Goal: Transaction & Acquisition: Subscribe to service/newsletter

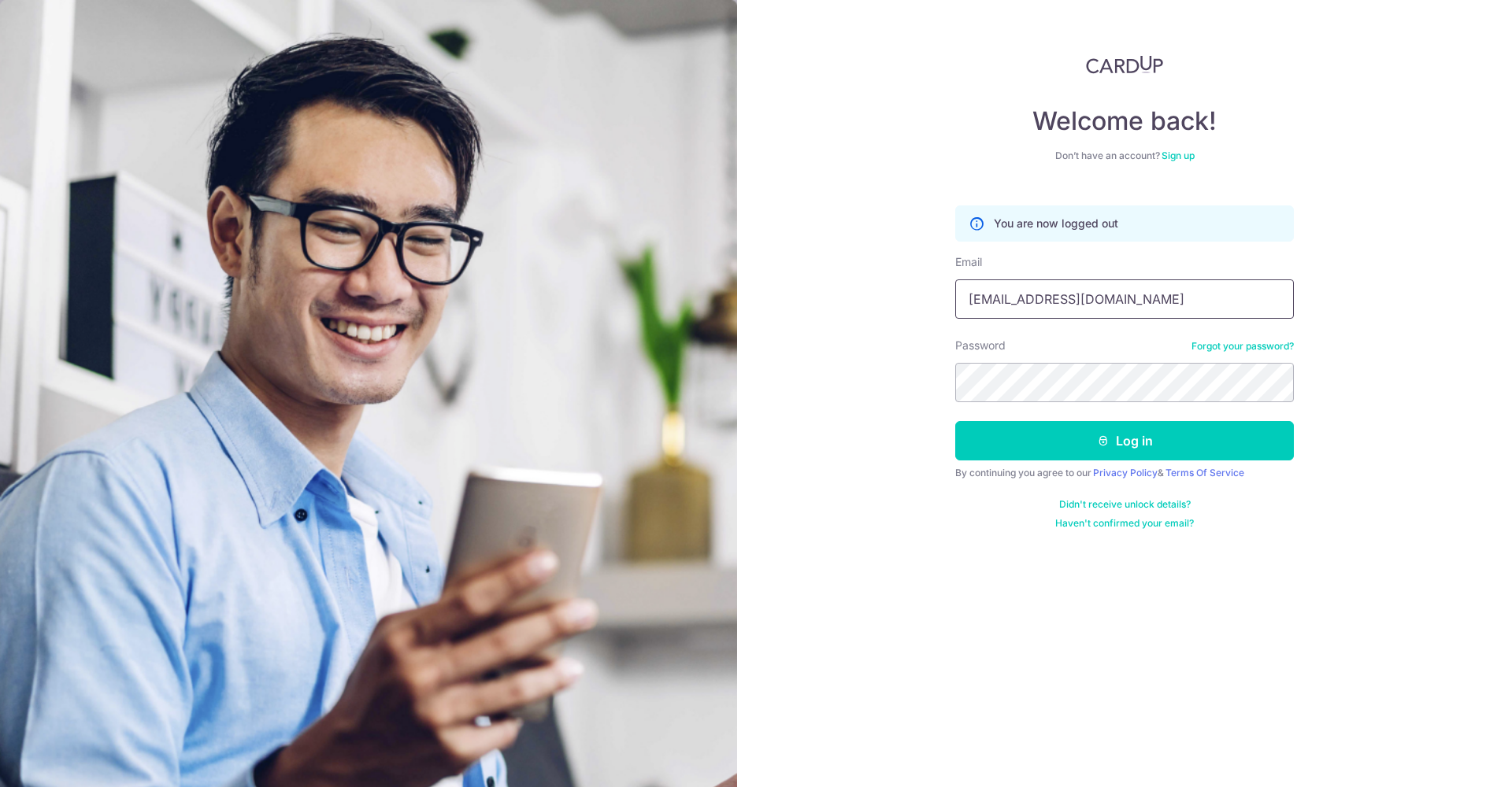
type input "jipingfoo@gmail.com"
click at [1125, 441] on button "Log in" at bounding box center [1124, 441] width 339 height 39
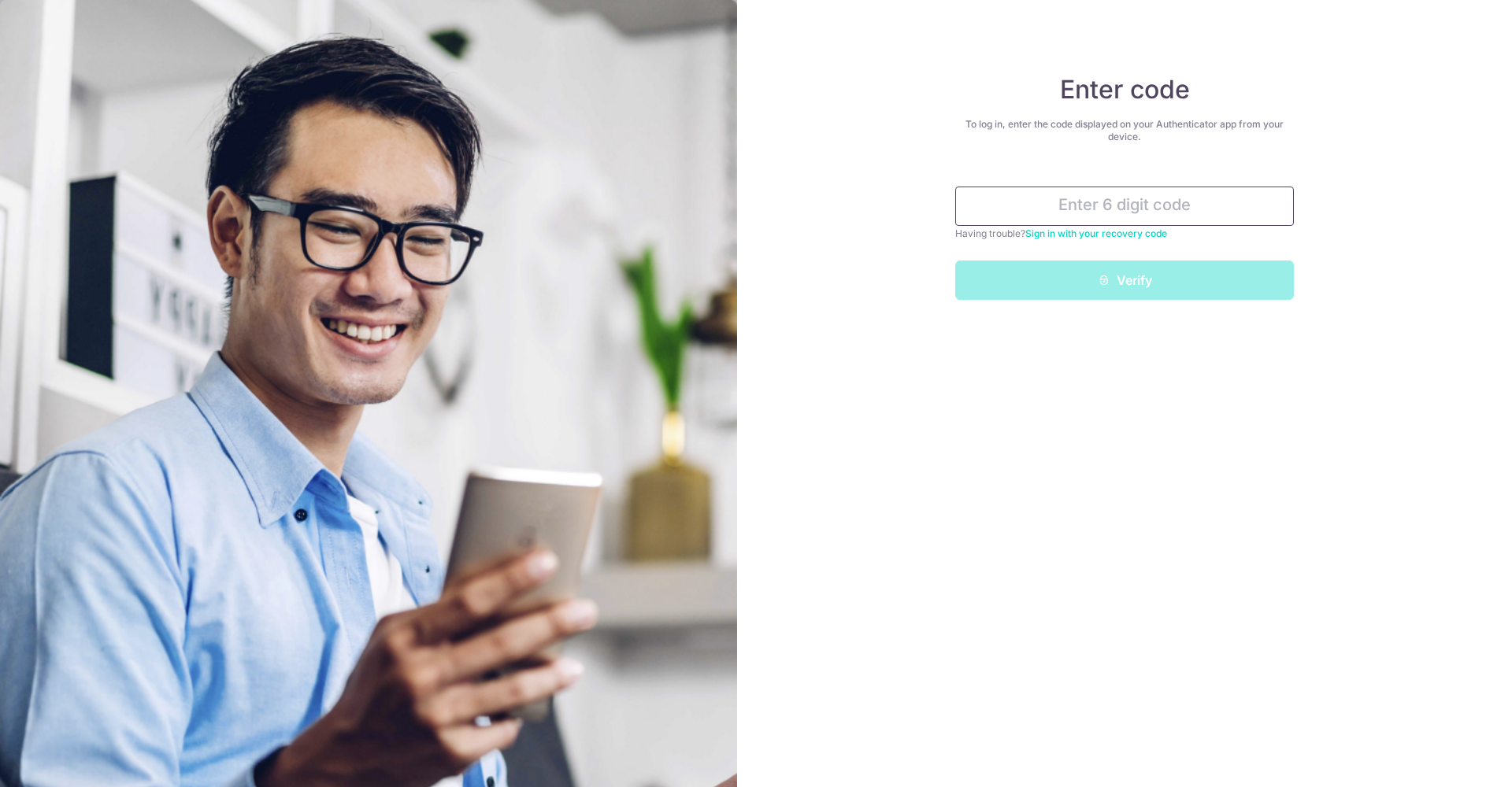
click at [1170, 203] on input "text" at bounding box center [1124, 206] width 339 height 39
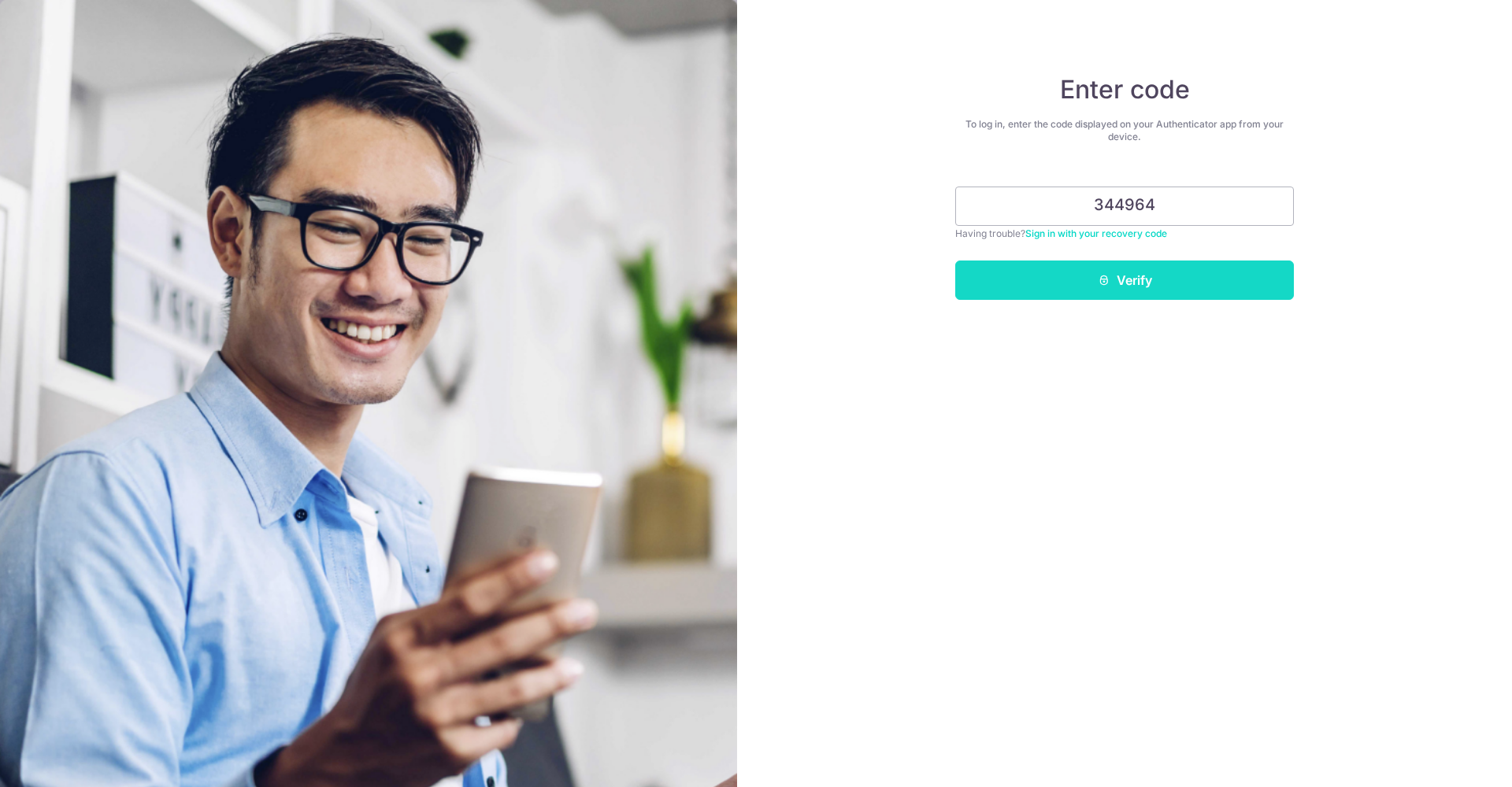
type input "344964"
click at [1260, 284] on button "Verify" at bounding box center [1124, 280] width 339 height 39
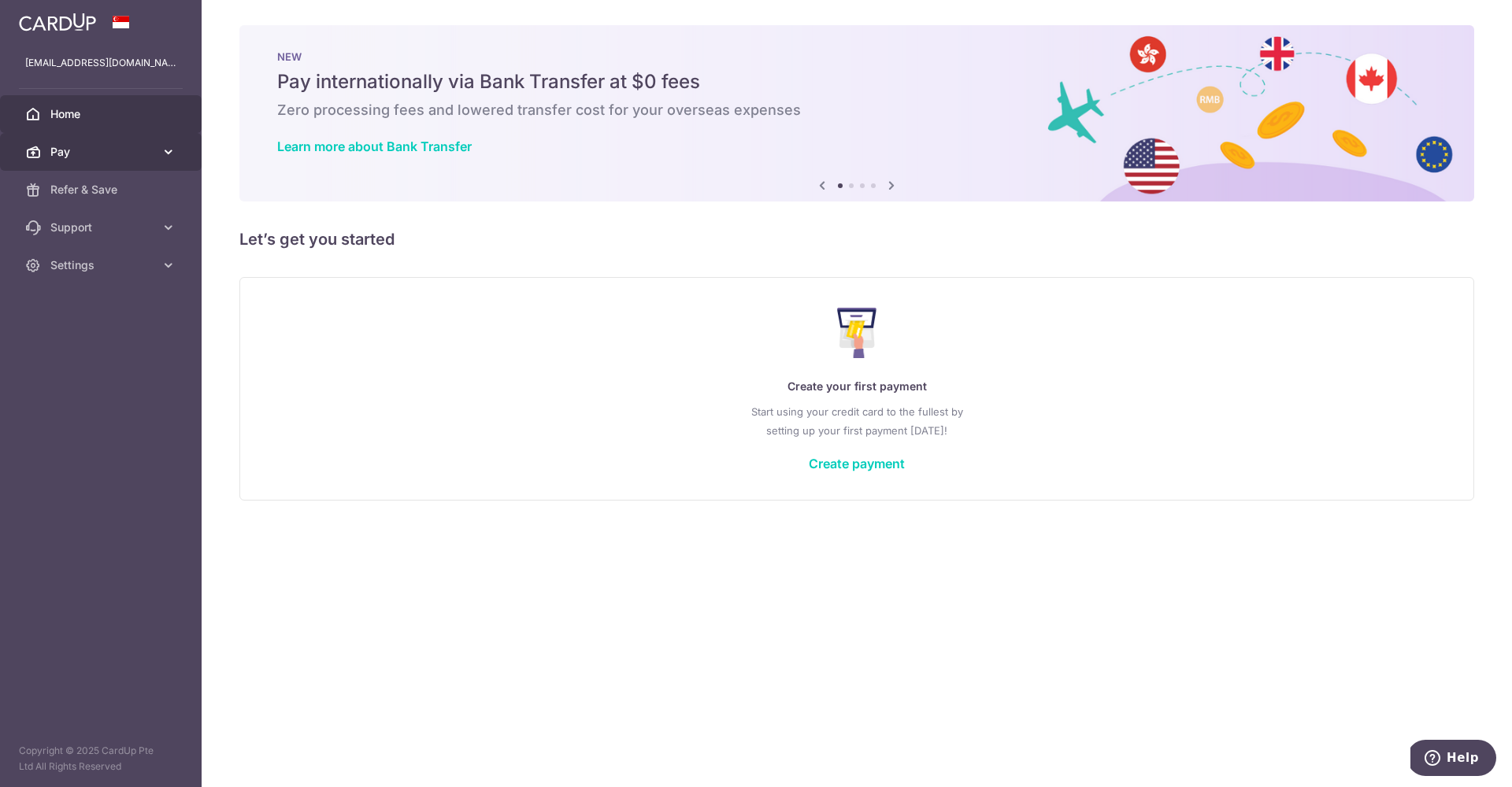
click at [109, 165] on link "Pay" at bounding box center [101, 152] width 202 height 37
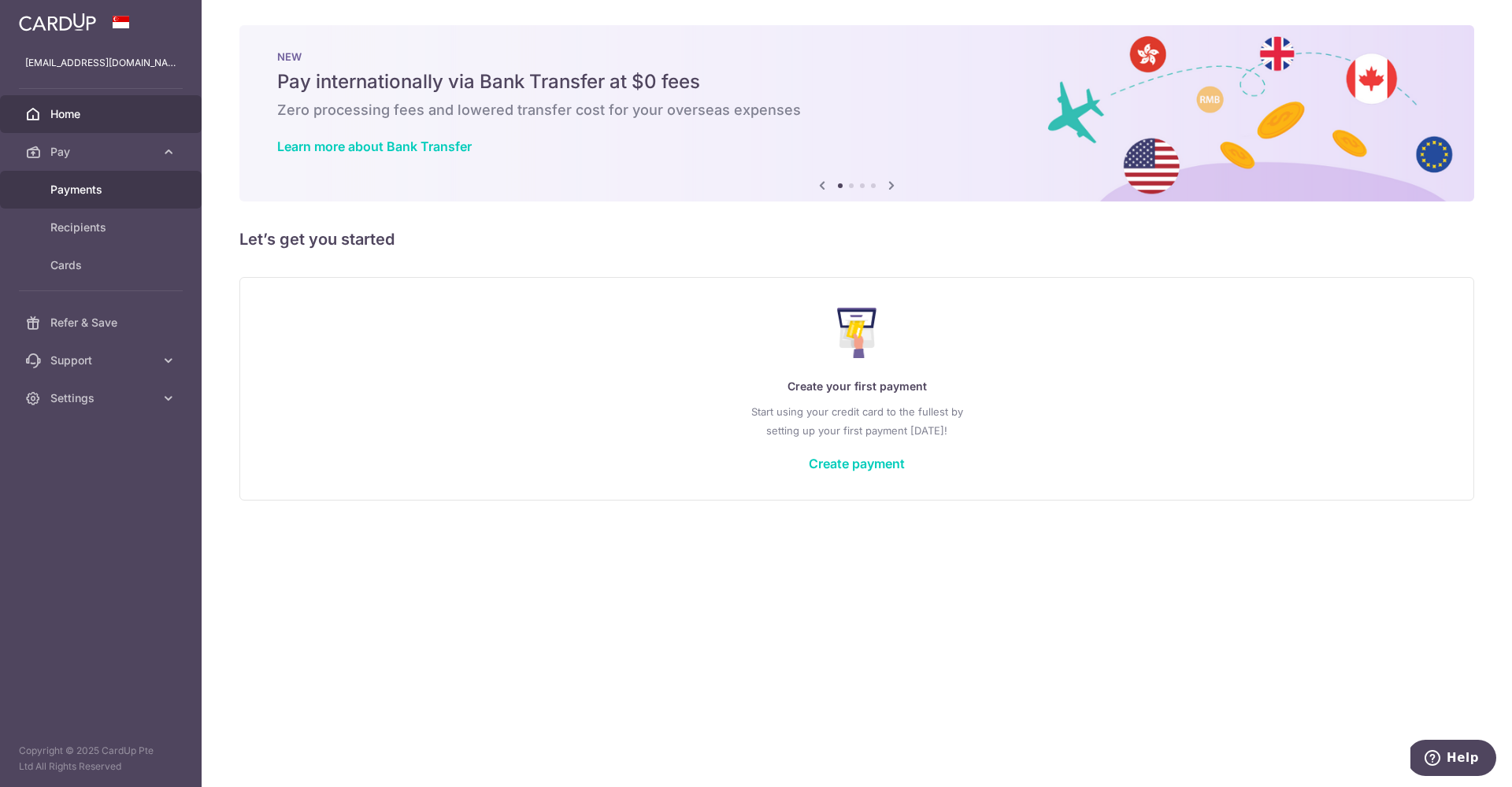
click at [120, 191] on span "Payments" at bounding box center [102, 190] width 104 height 16
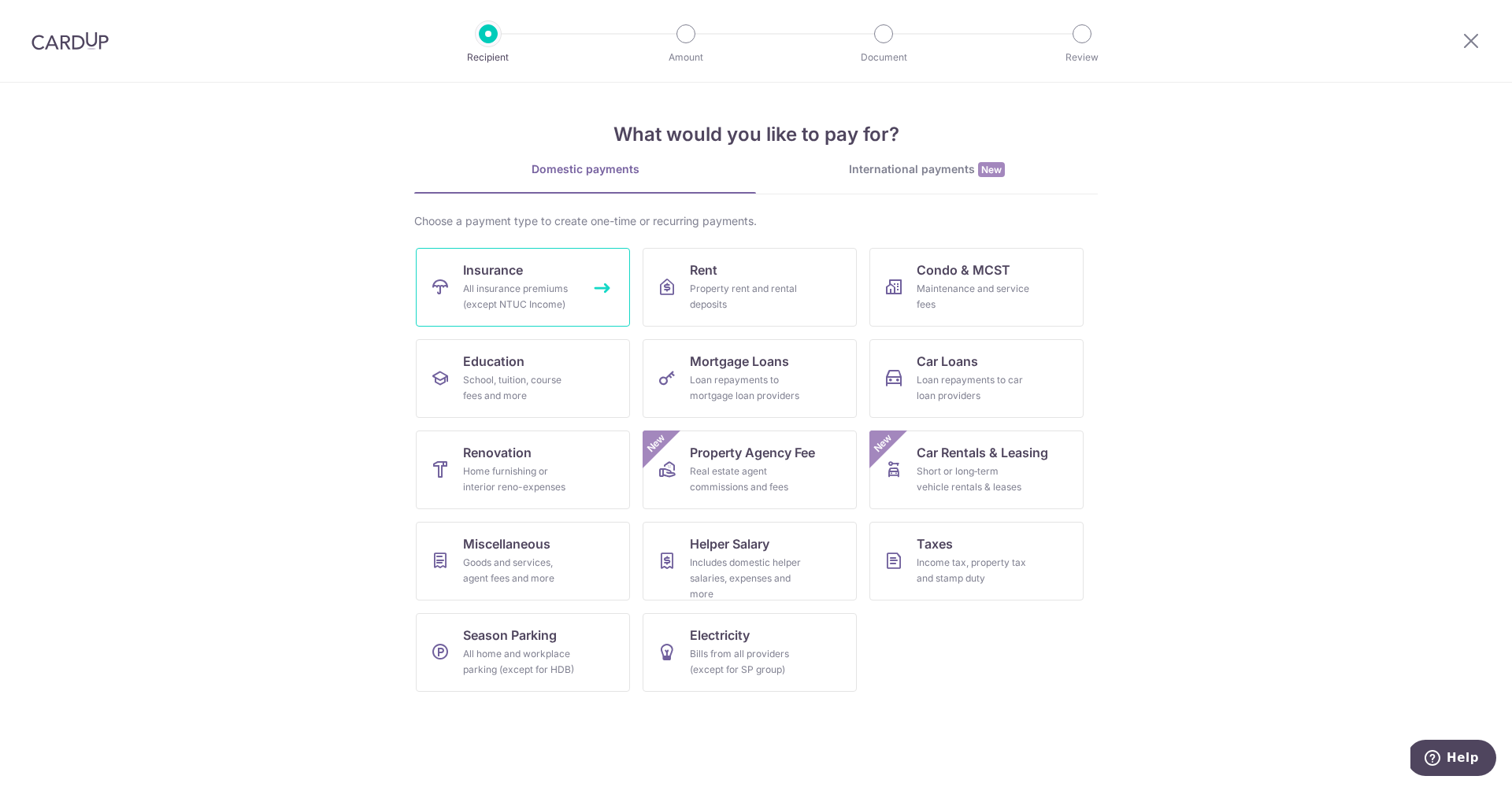
click at [548, 304] on div "All insurance premiums (except NTUC Income)" at bounding box center [519, 297] width 113 height 32
click at [483, 273] on span "Insurance" at bounding box center [493, 270] width 60 height 19
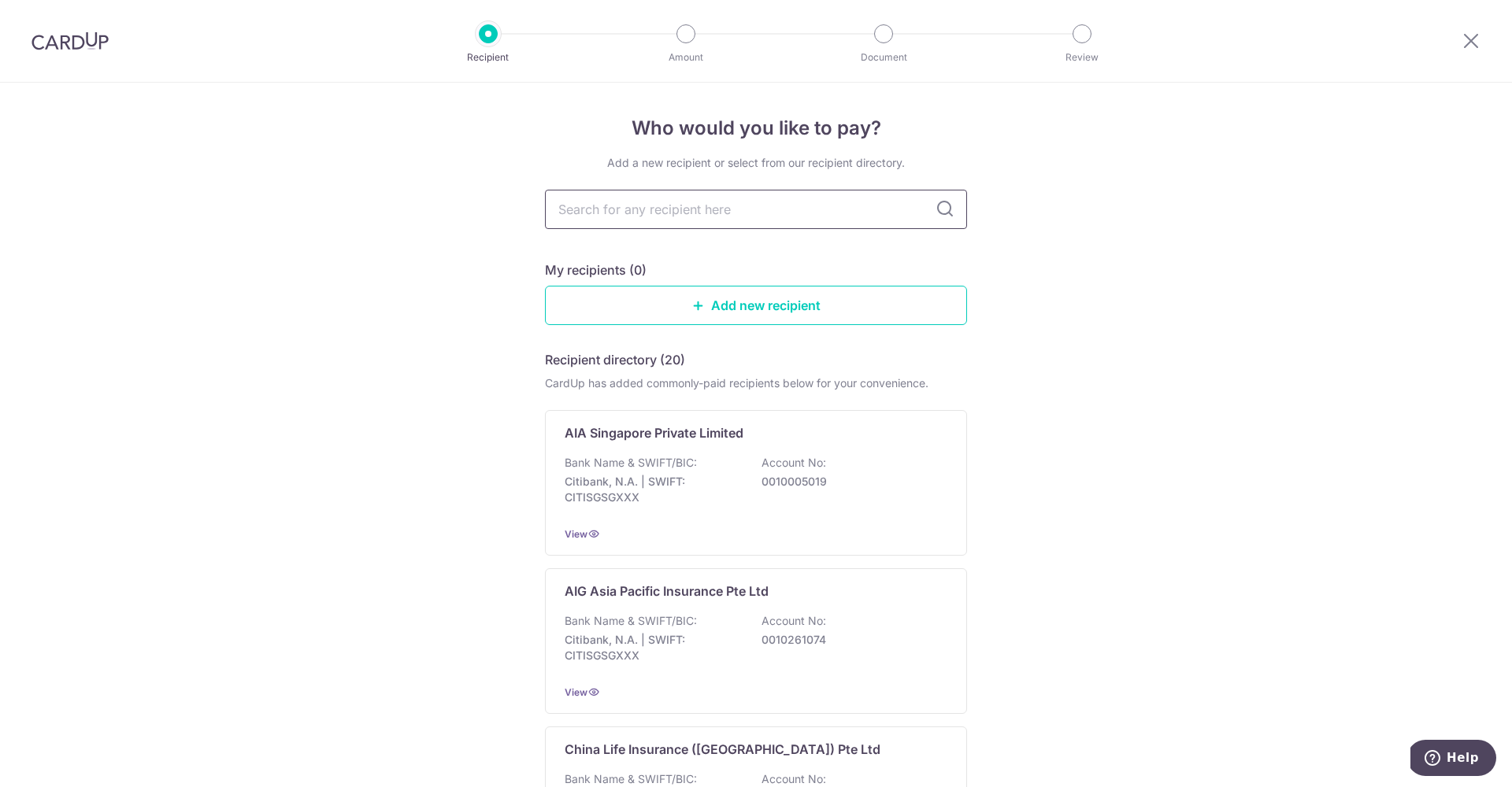
click at [655, 216] on input "text" at bounding box center [756, 209] width 422 height 39
type input "singlife"
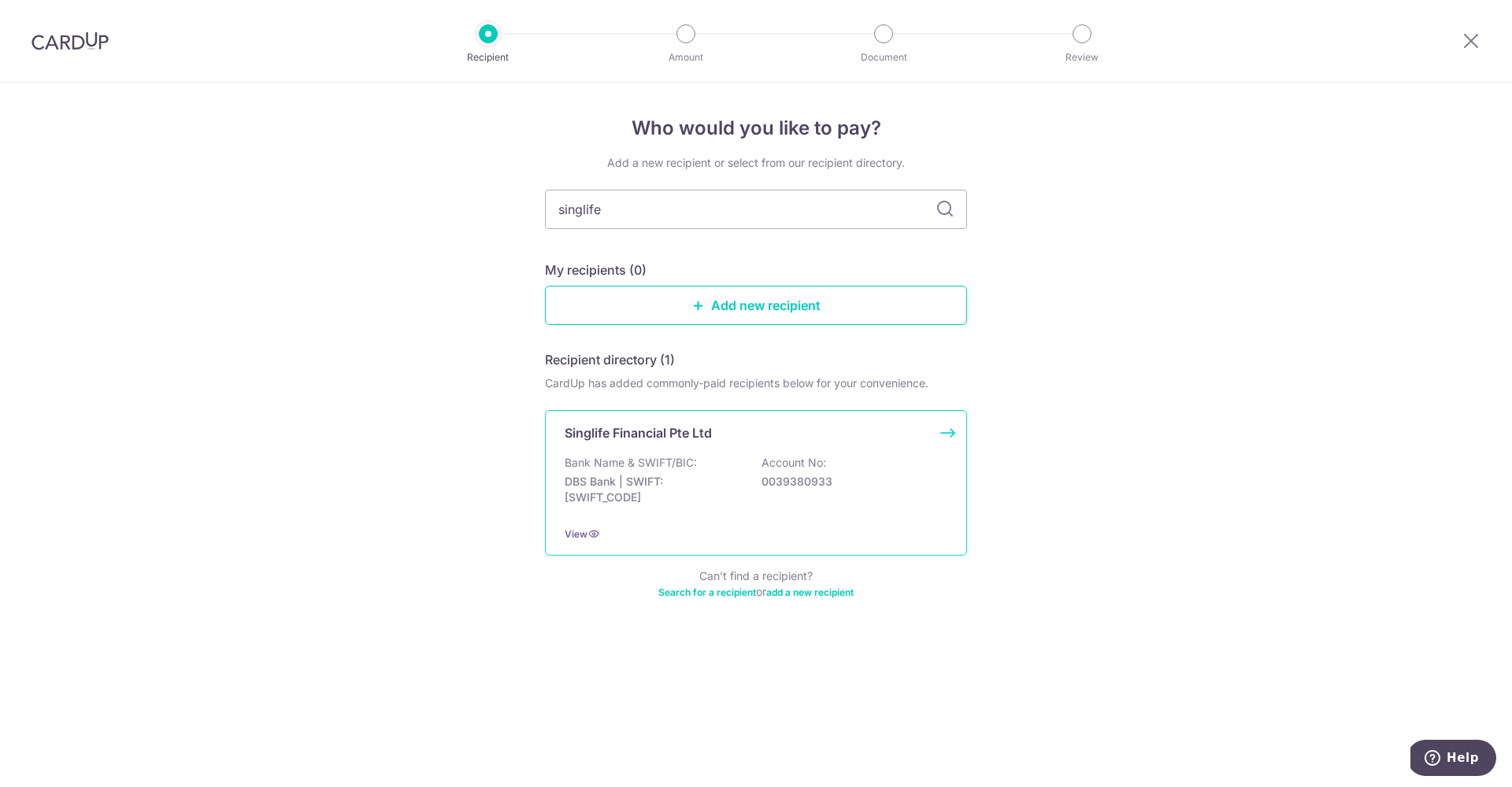
drag, startPoint x: 656, startPoint y: 216, endPoint x: 689, endPoint y: 475, distance: 261.1
click at [689, 475] on p "DBS Bank | SWIFT: DBSSSGSGXXX" at bounding box center [653, 490] width 177 height 32
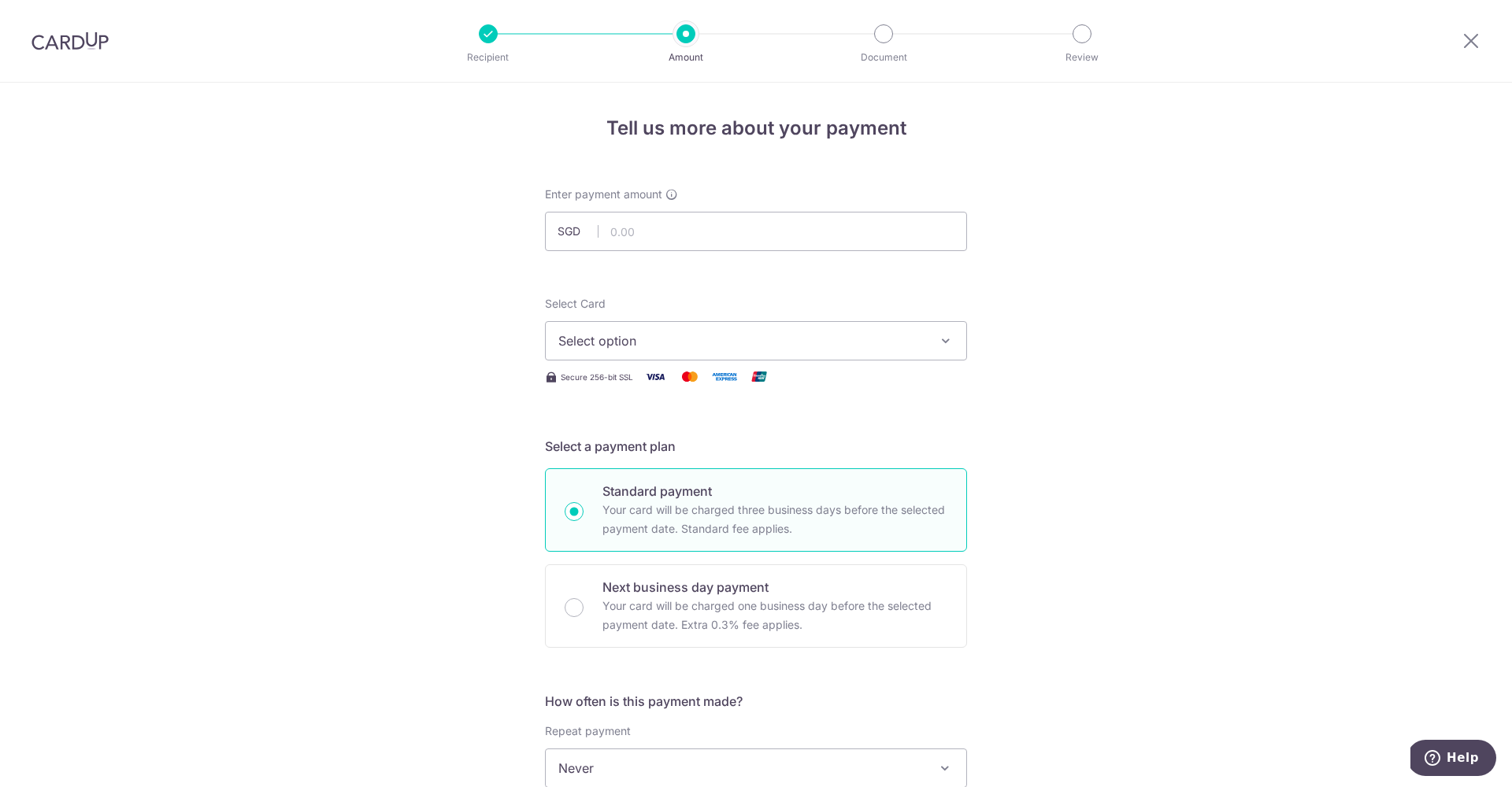
click at [632, 346] on span "Select option" at bounding box center [742, 341] width 367 height 19
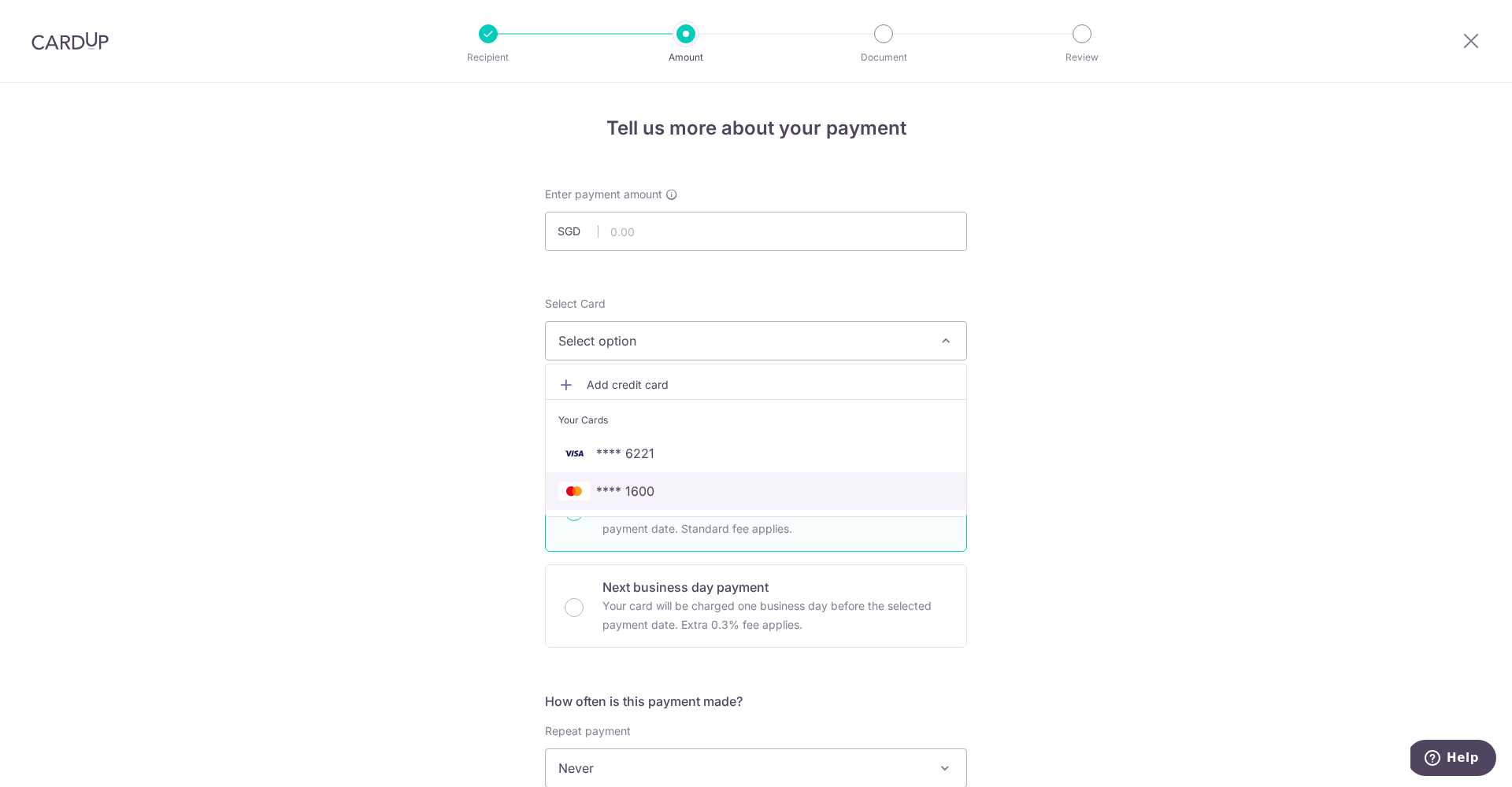
click at [694, 492] on span "**** 1600" at bounding box center [756, 491] width 395 height 19
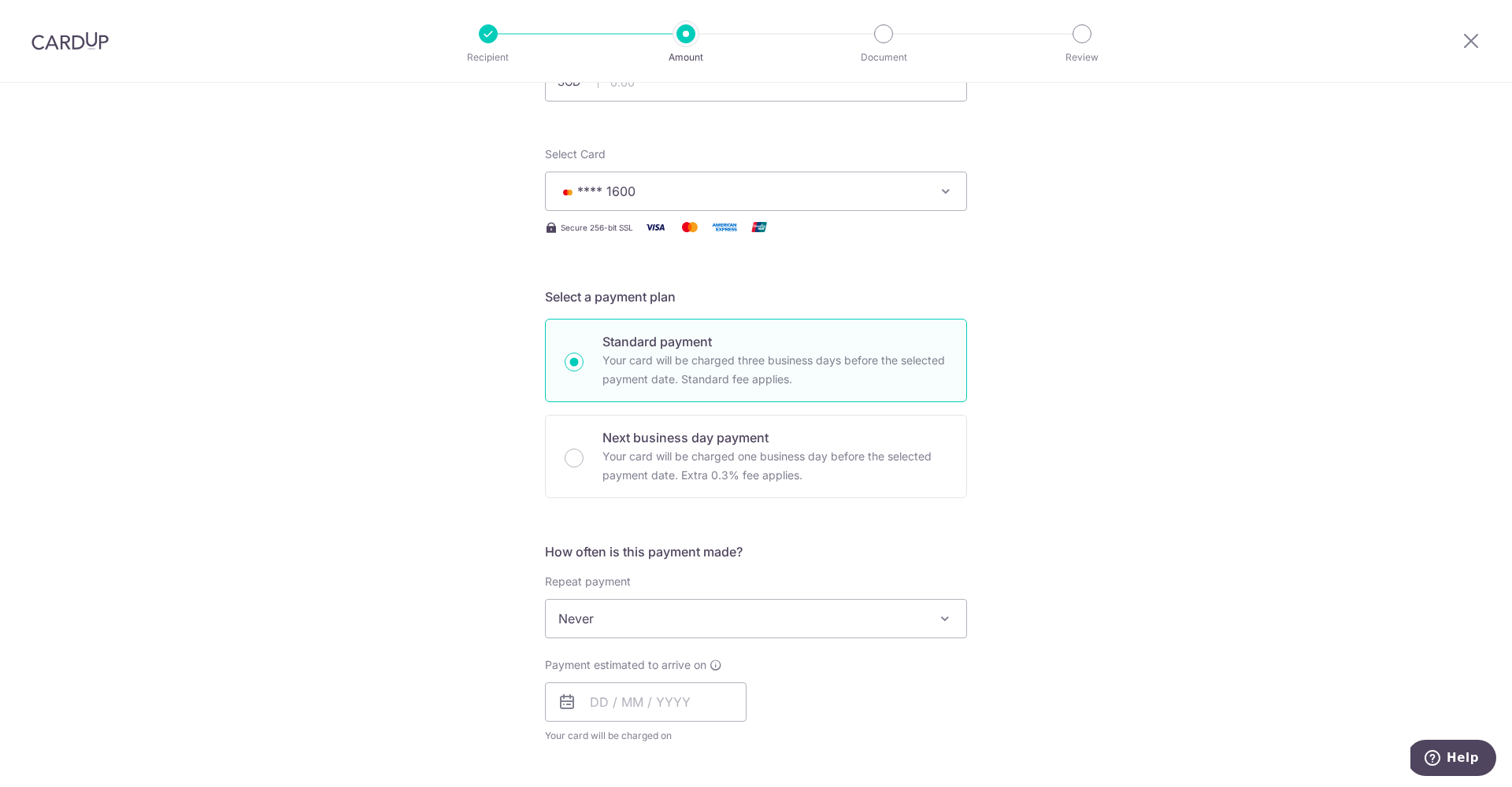
scroll to position [294, 0]
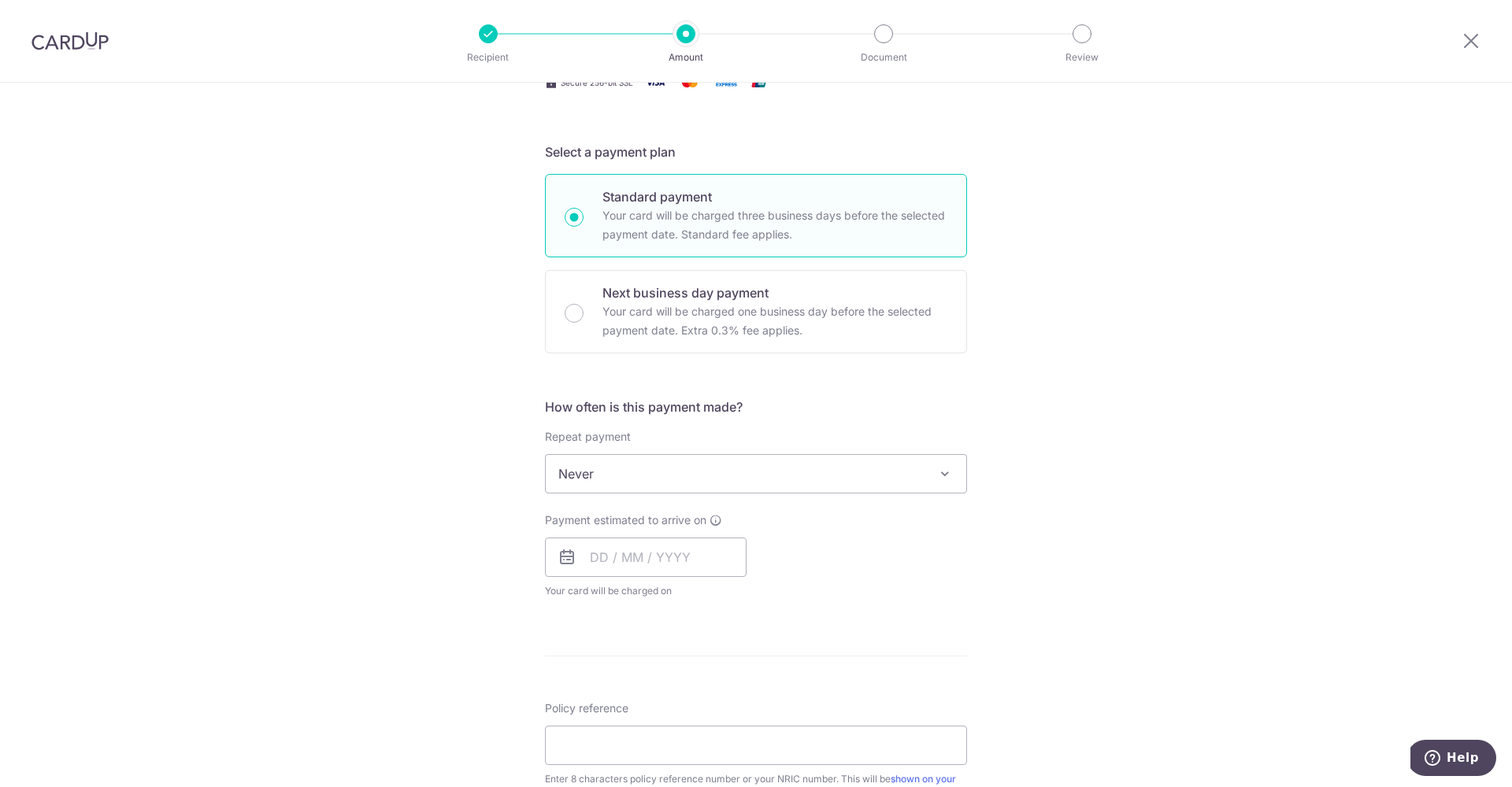
click at [651, 482] on span "Never" at bounding box center [756, 474] width 420 height 37
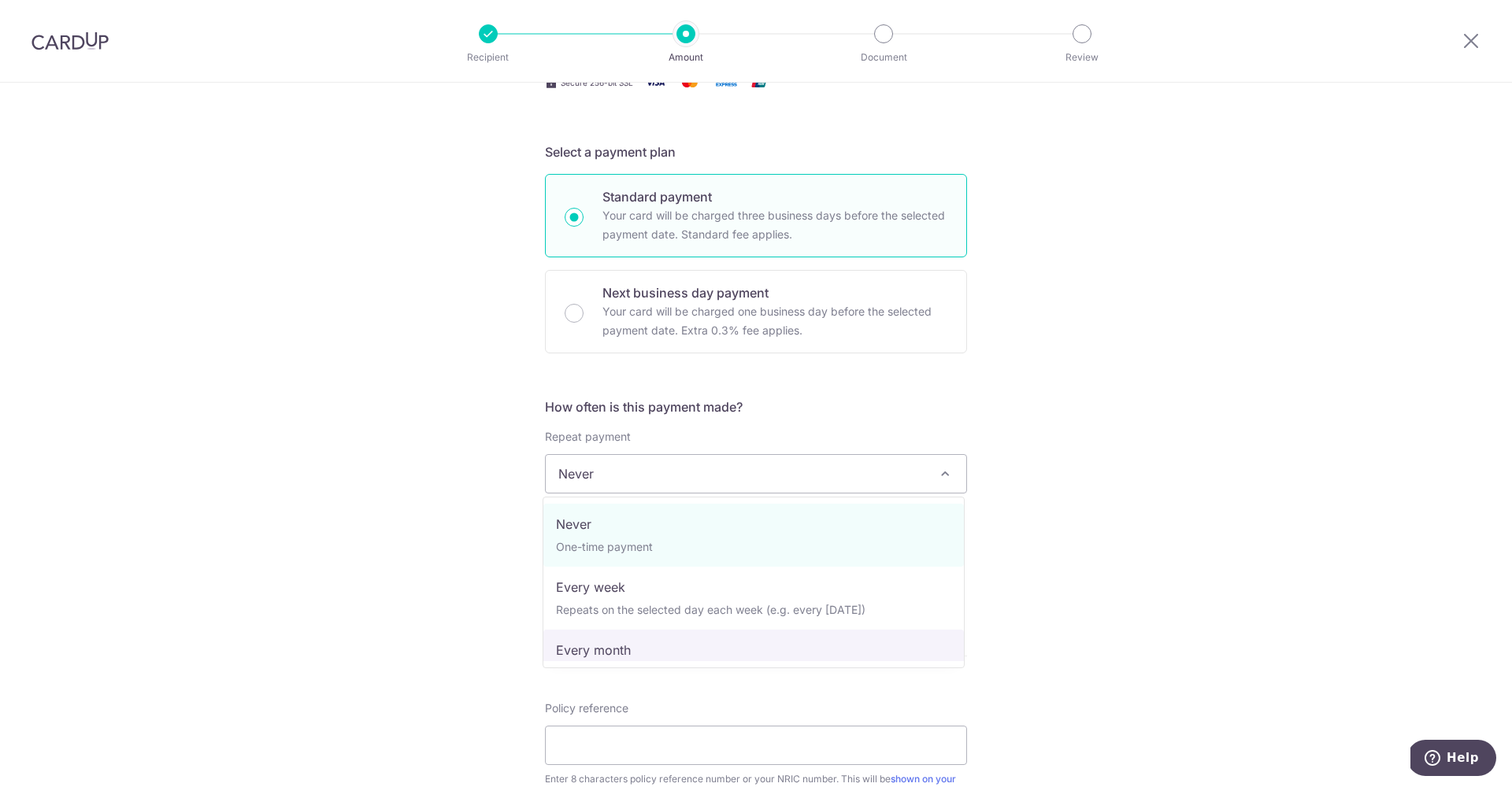
select select "3"
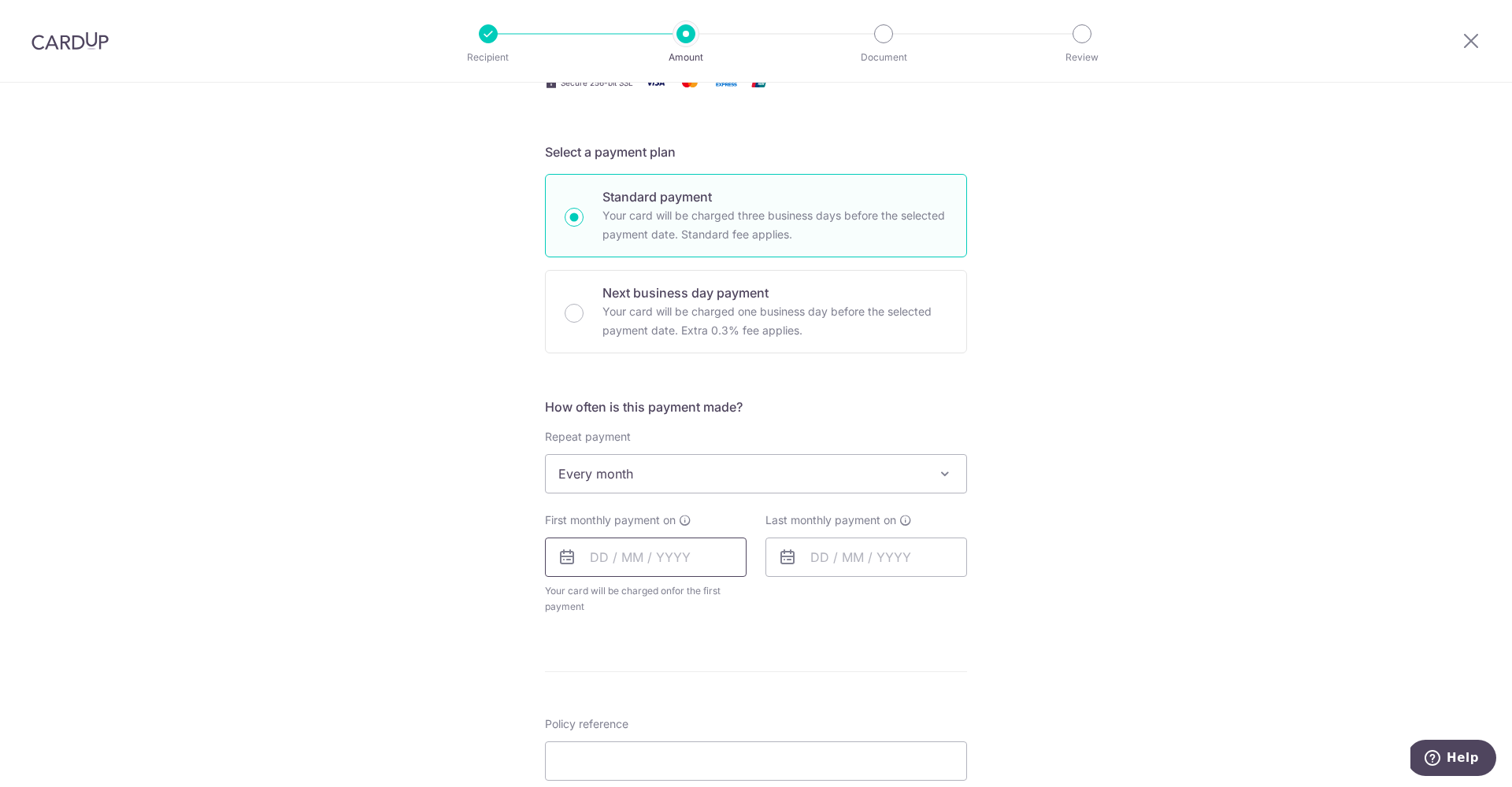
click at [616, 564] on input "text" at bounding box center [646, 557] width 202 height 39
click at [787, 416] on div "How often is this payment made? Repeat payment Never Every week Every month Eve…" at bounding box center [756, 513] width 422 height 230
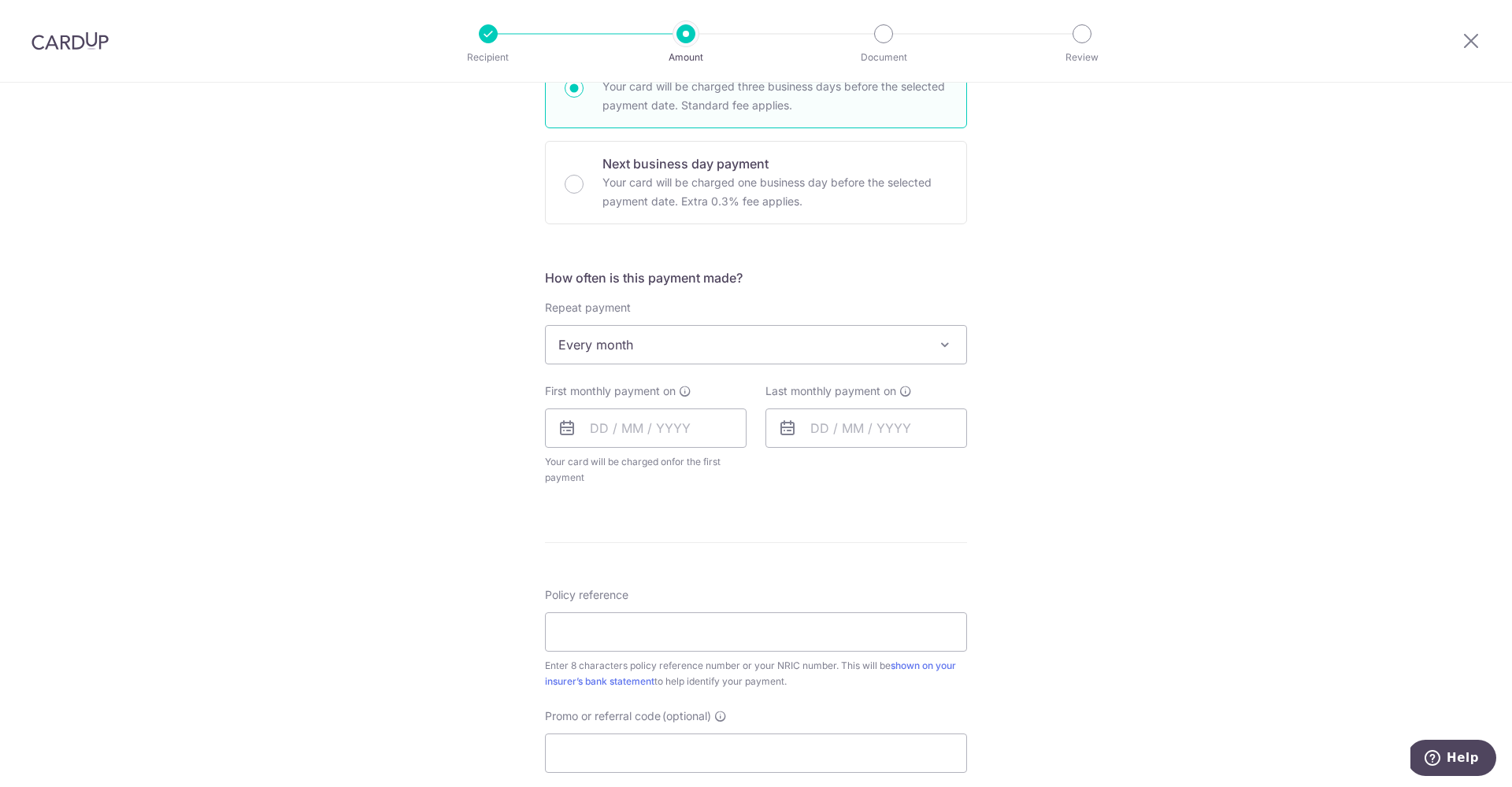
scroll to position [736, 0]
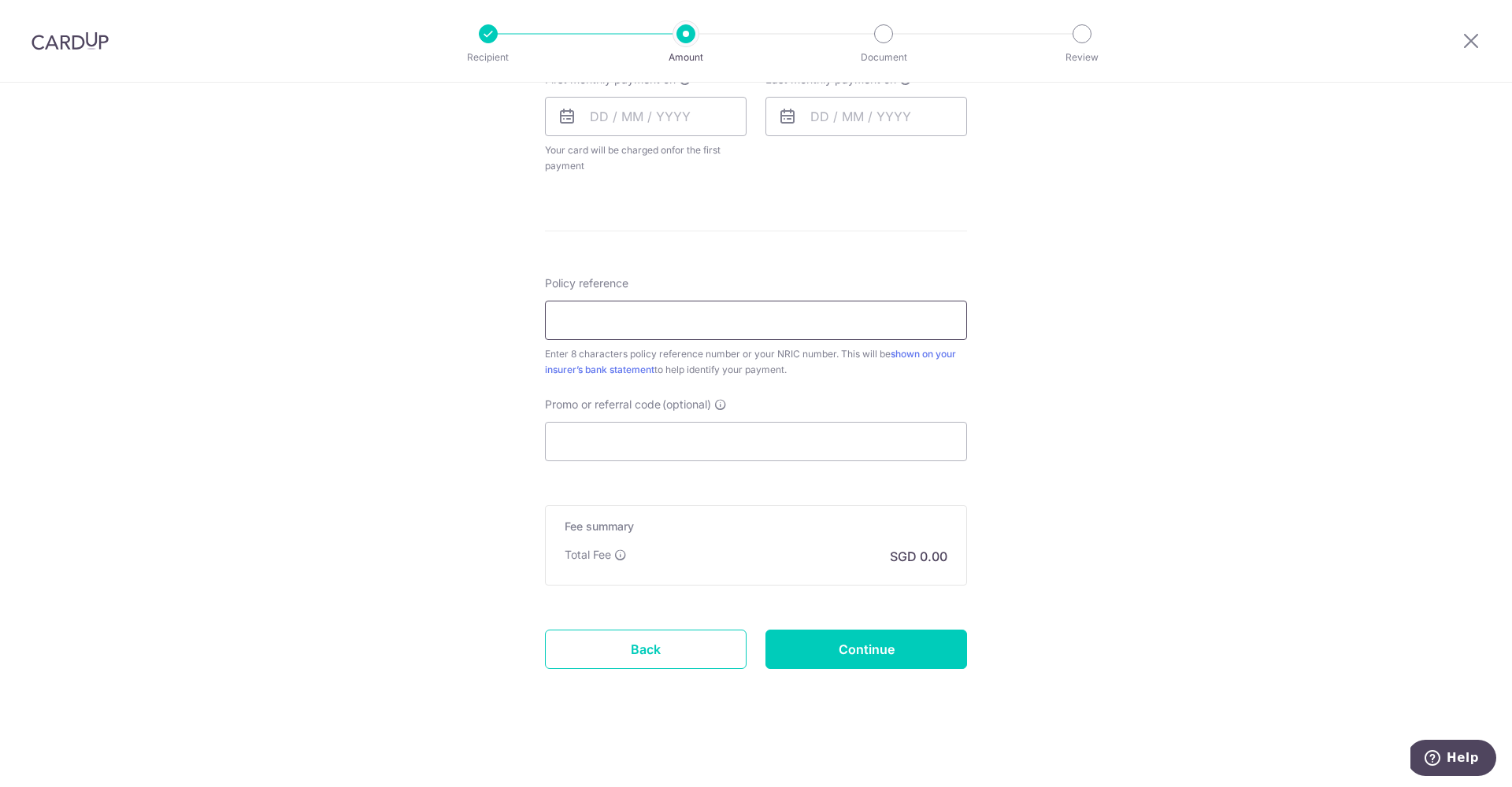
click at [634, 320] on input "Policy reference" at bounding box center [756, 320] width 422 height 39
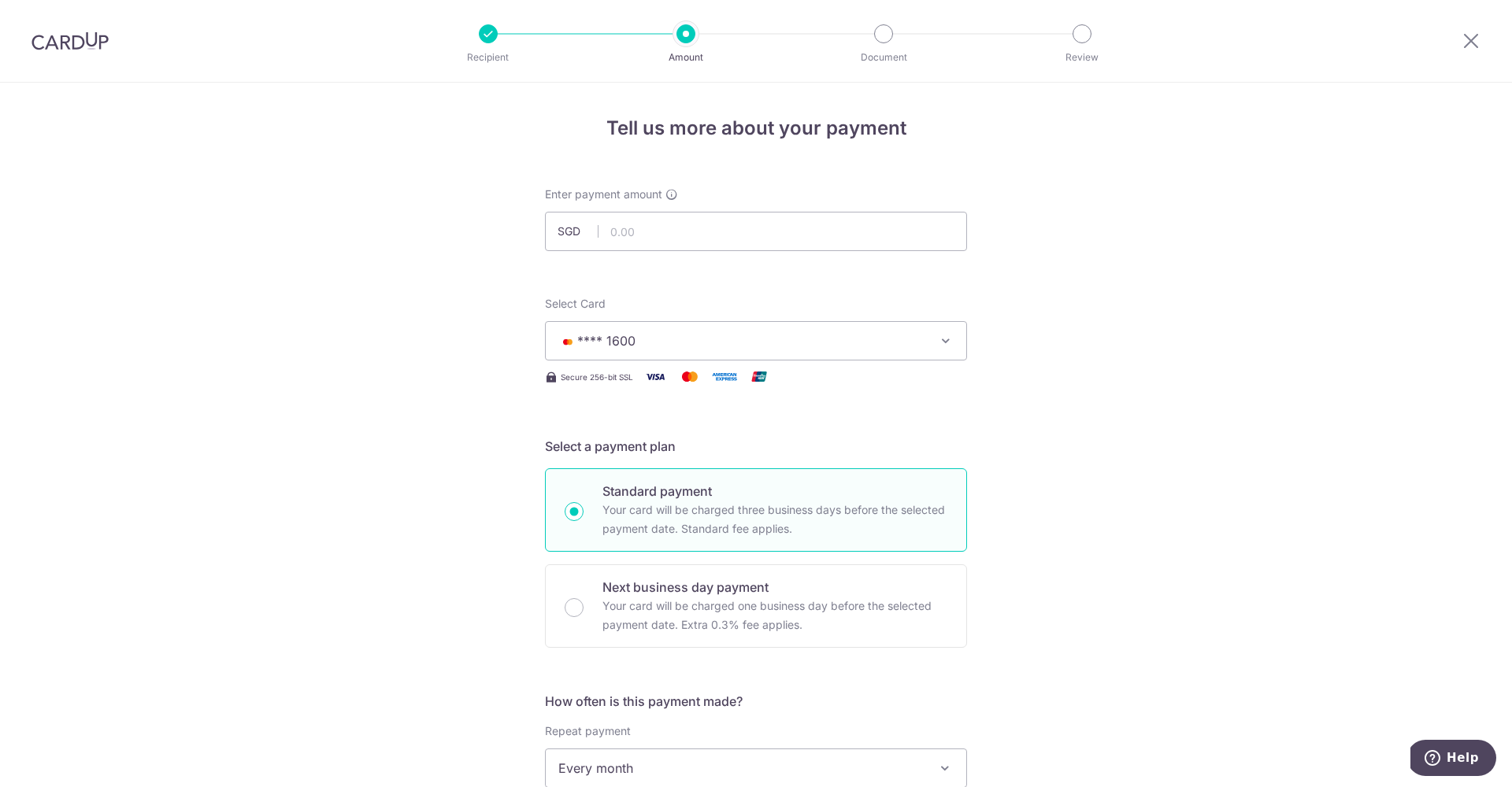
scroll to position [3, 0]
click at [629, 236] on input "text" at bounding box center [756, 229] width 422 height 39
type input "151.85"
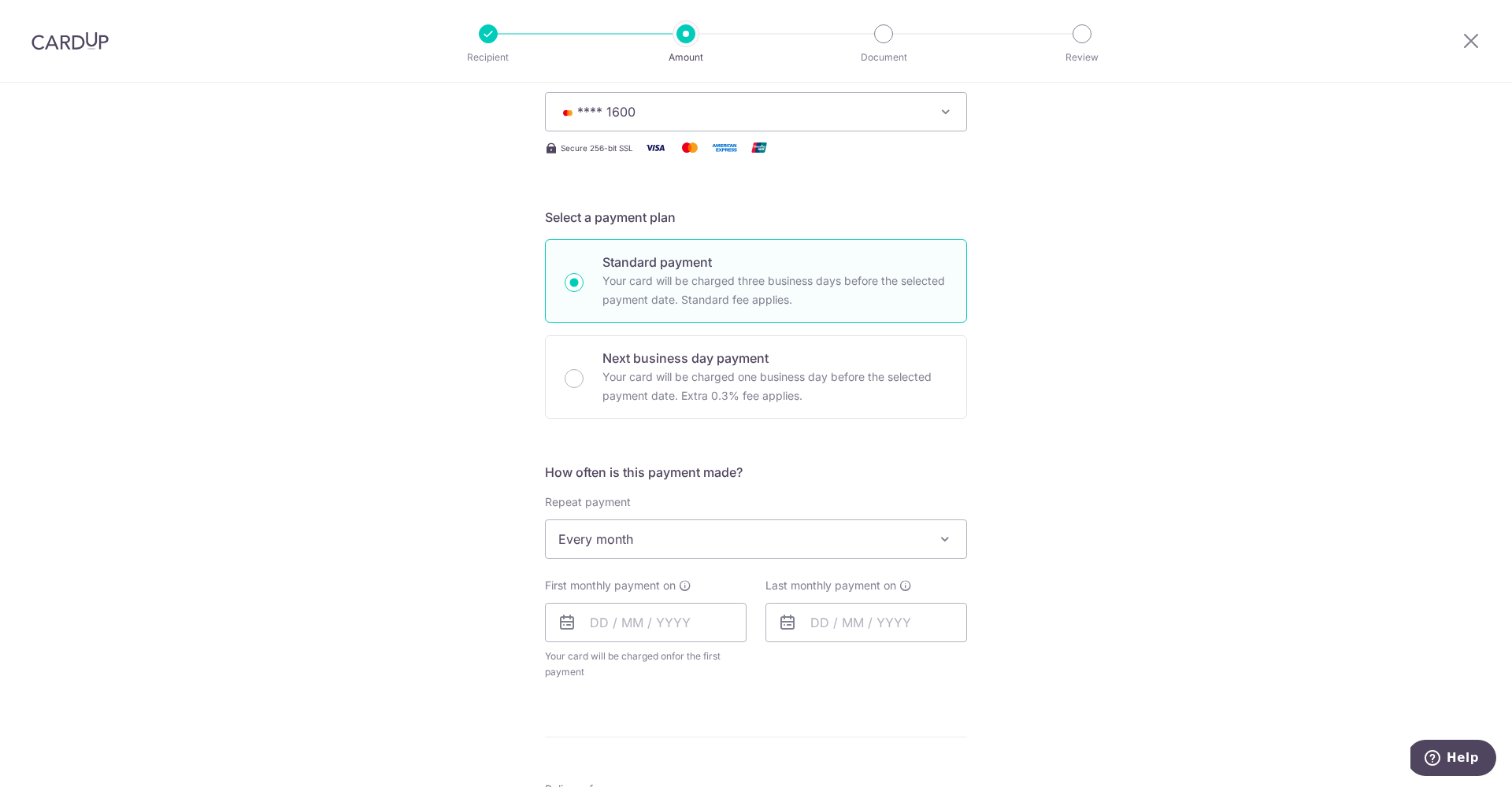
scroll to position [325, 0]
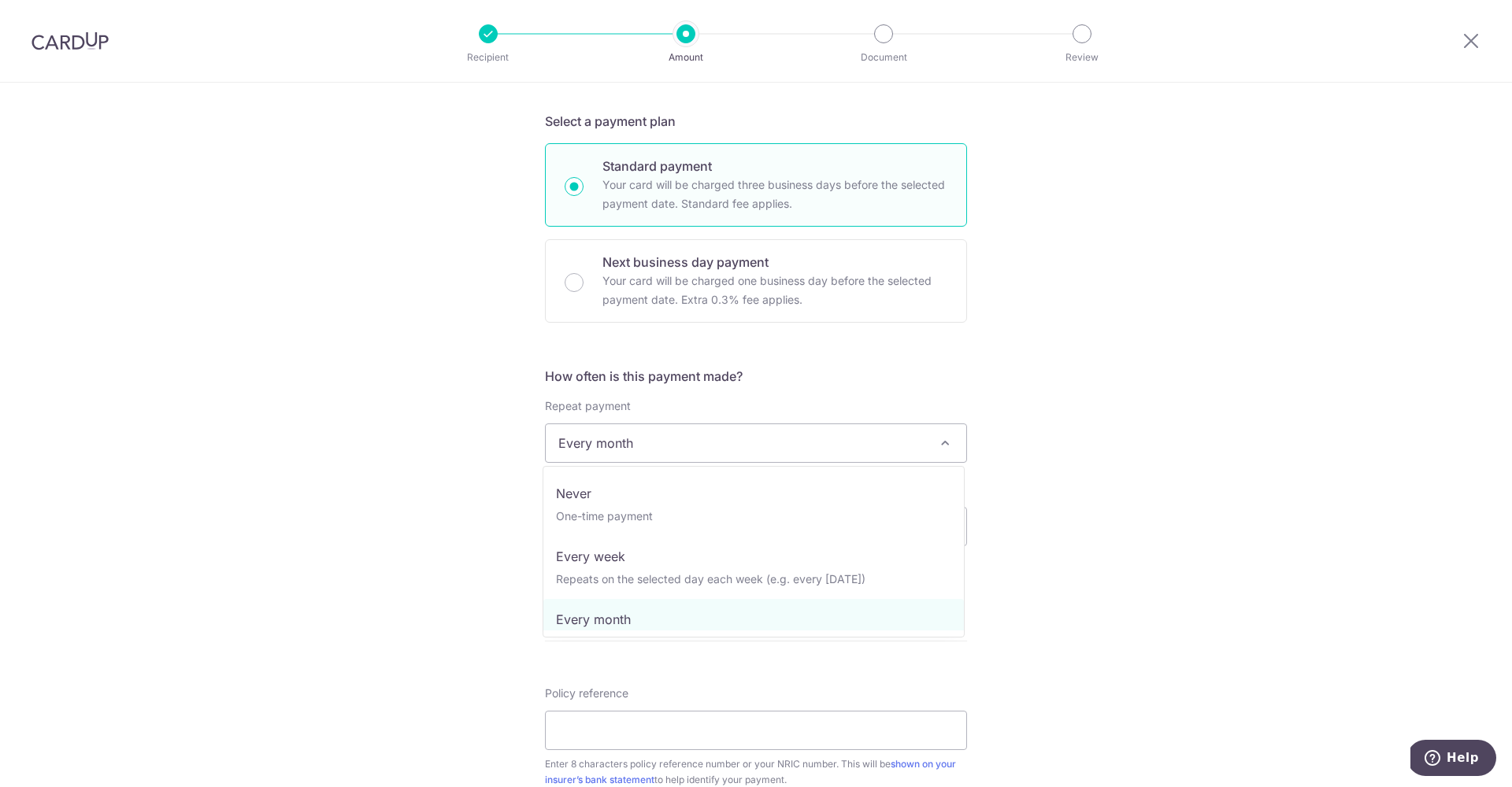
click at [616, 439] on span "Every month" at bounding box center [756, 443] width 420 height 37
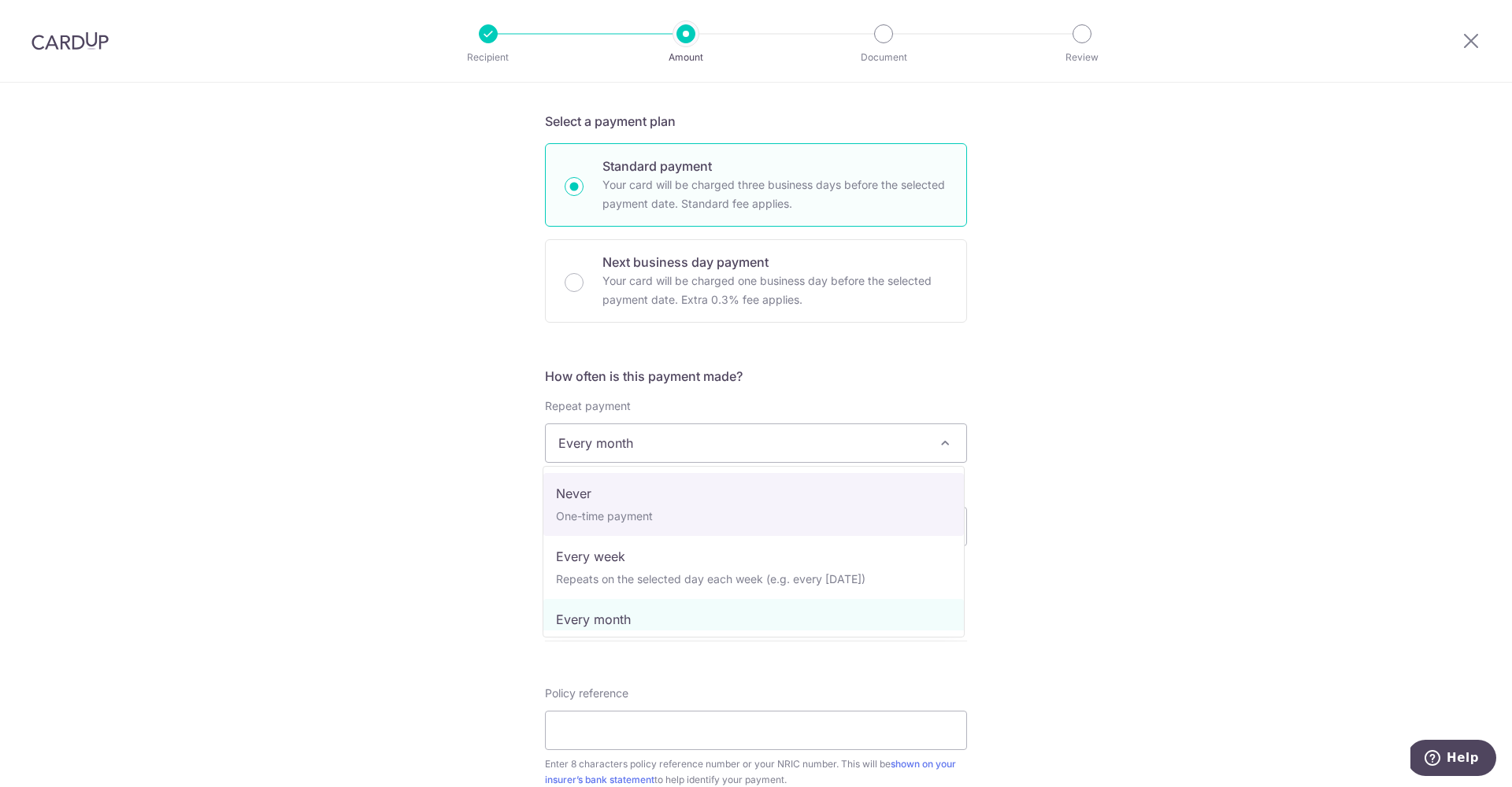
select select "1"
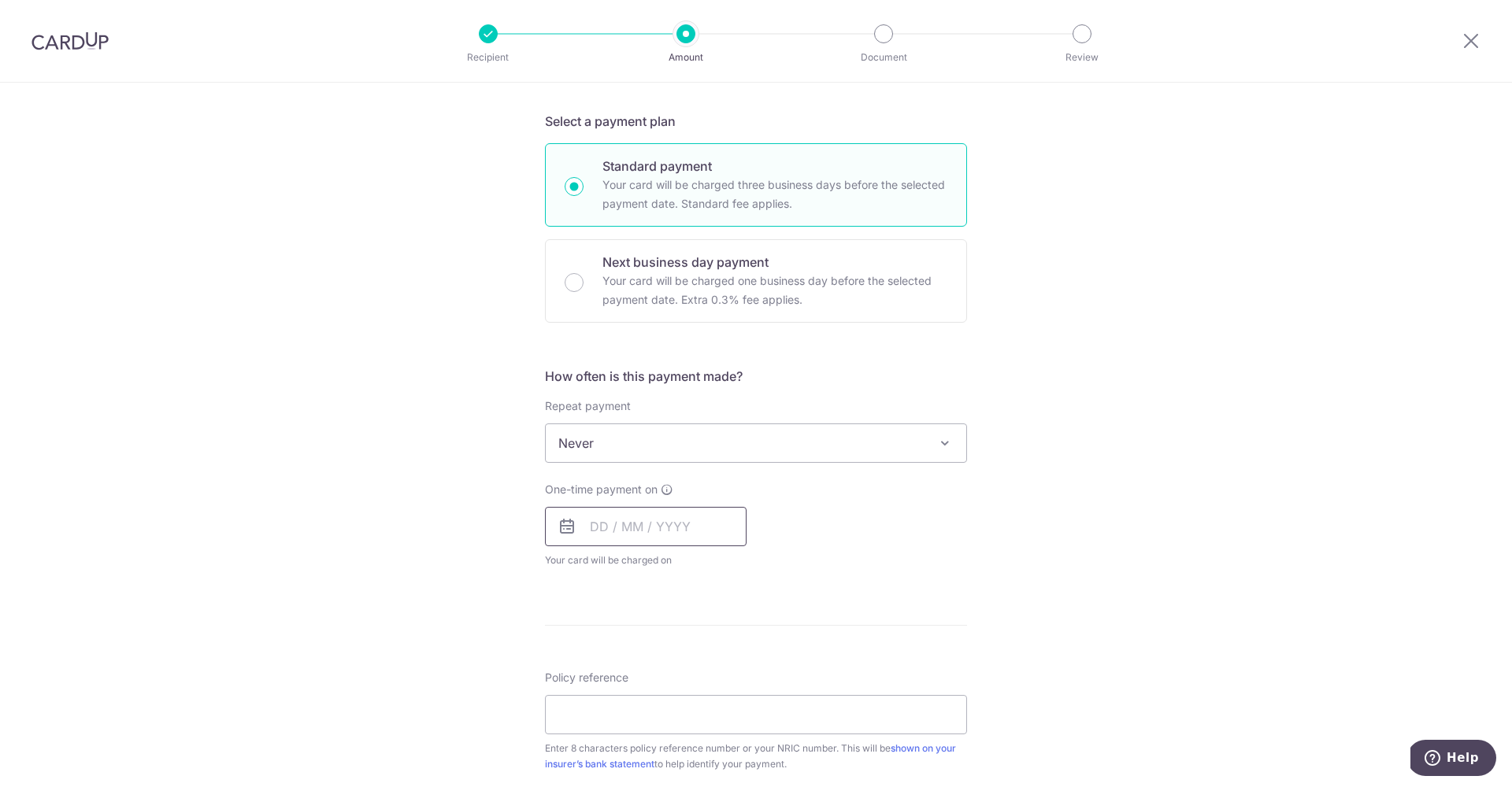
scroll to position [468, 0]
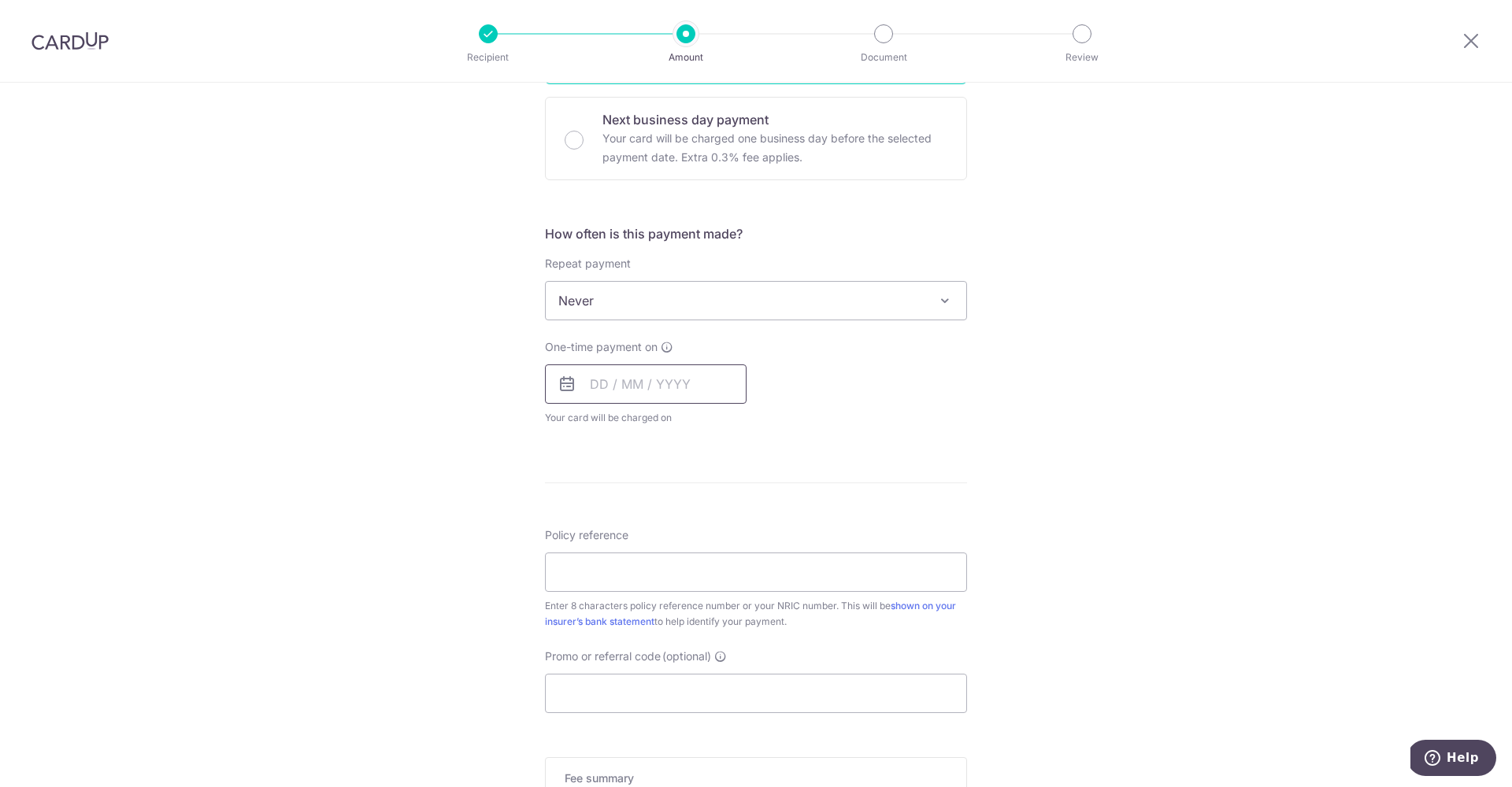
click at [578, 378] on input "text" at bounding box center [646, 385] width 202 height 39
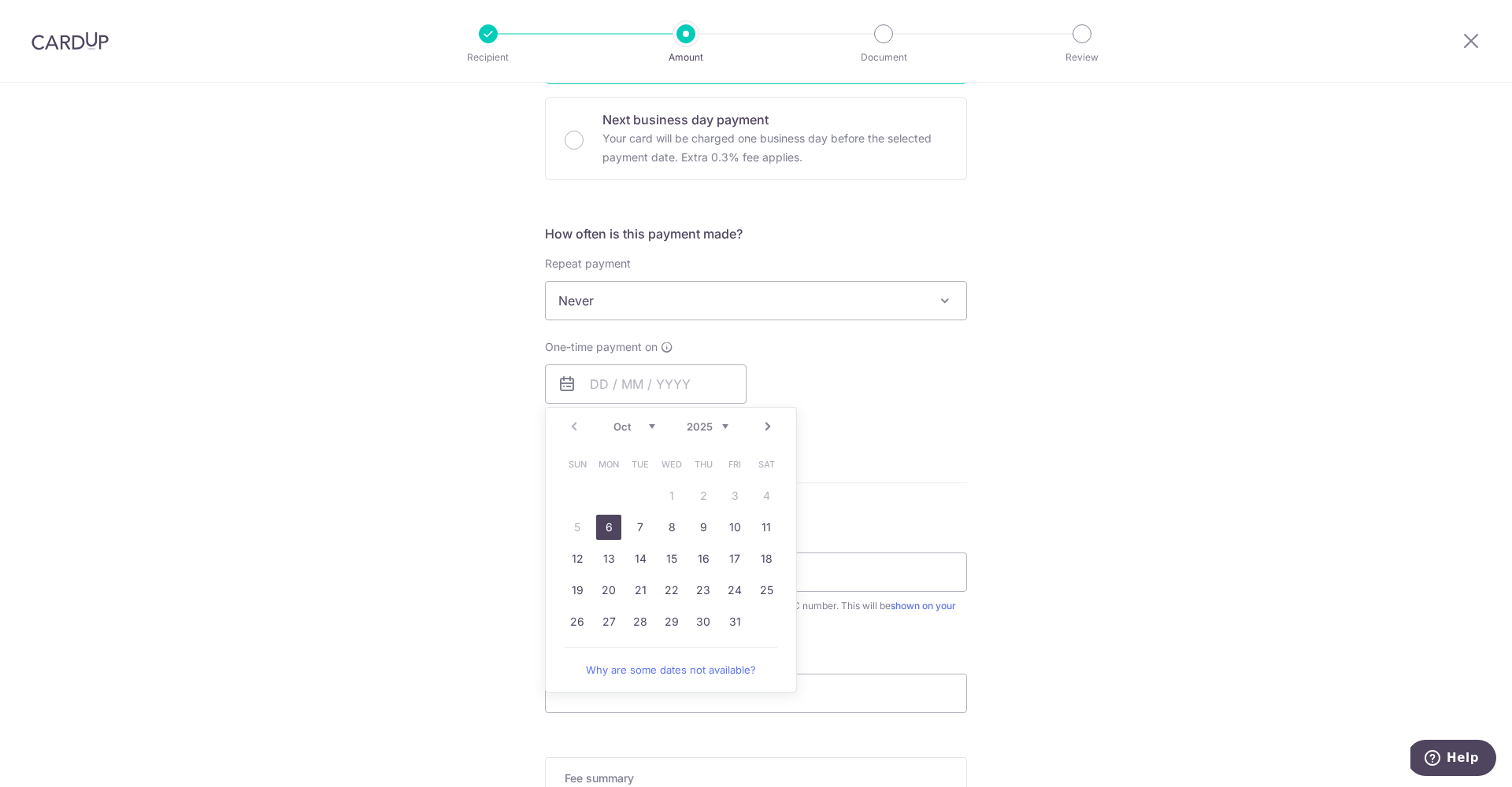
click at [608, 529] on link "6" at bounding box center [609, 527] width 25 height 25
type input "06/10/2025"
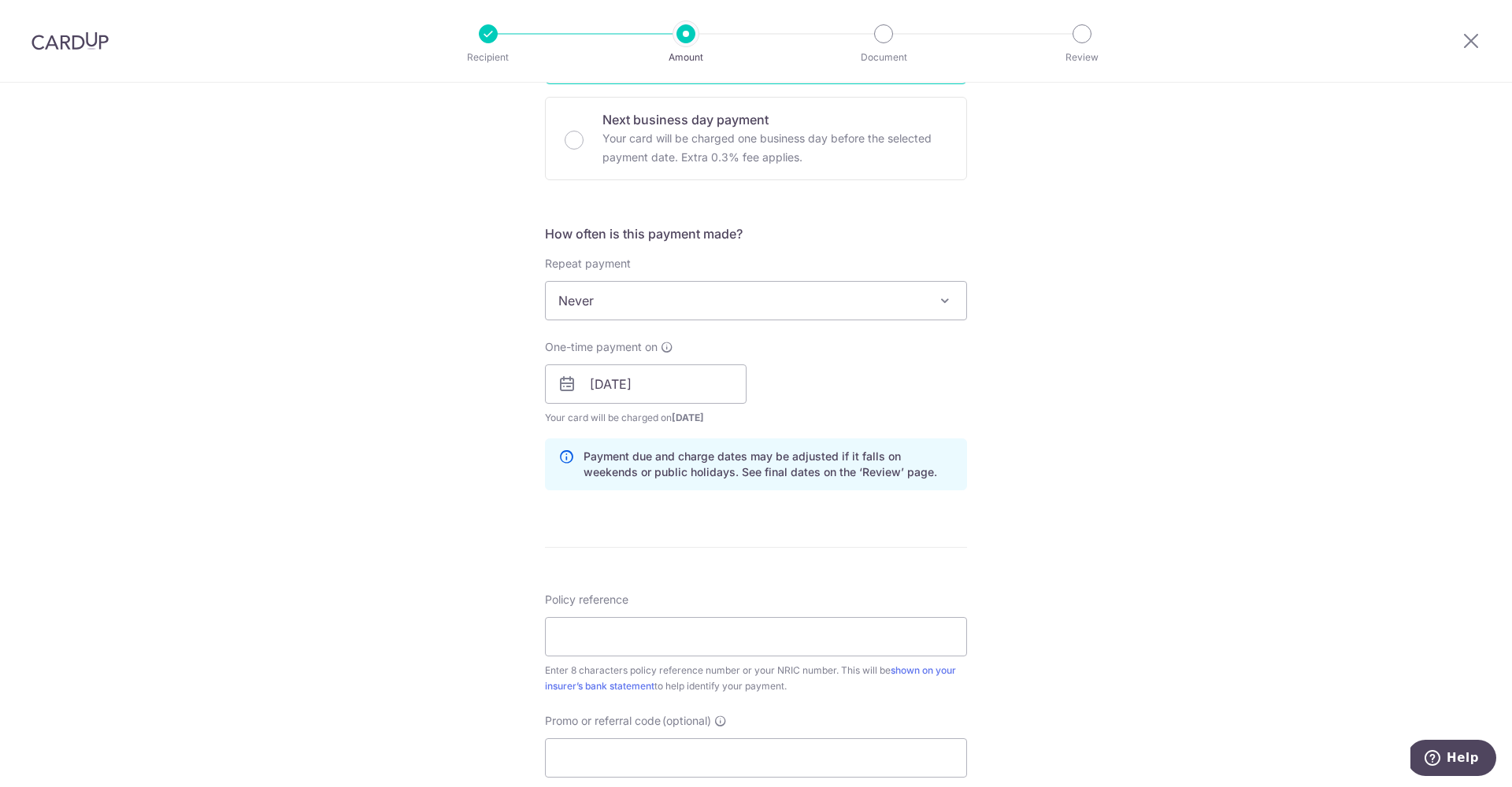
scroll to position [578, 0]
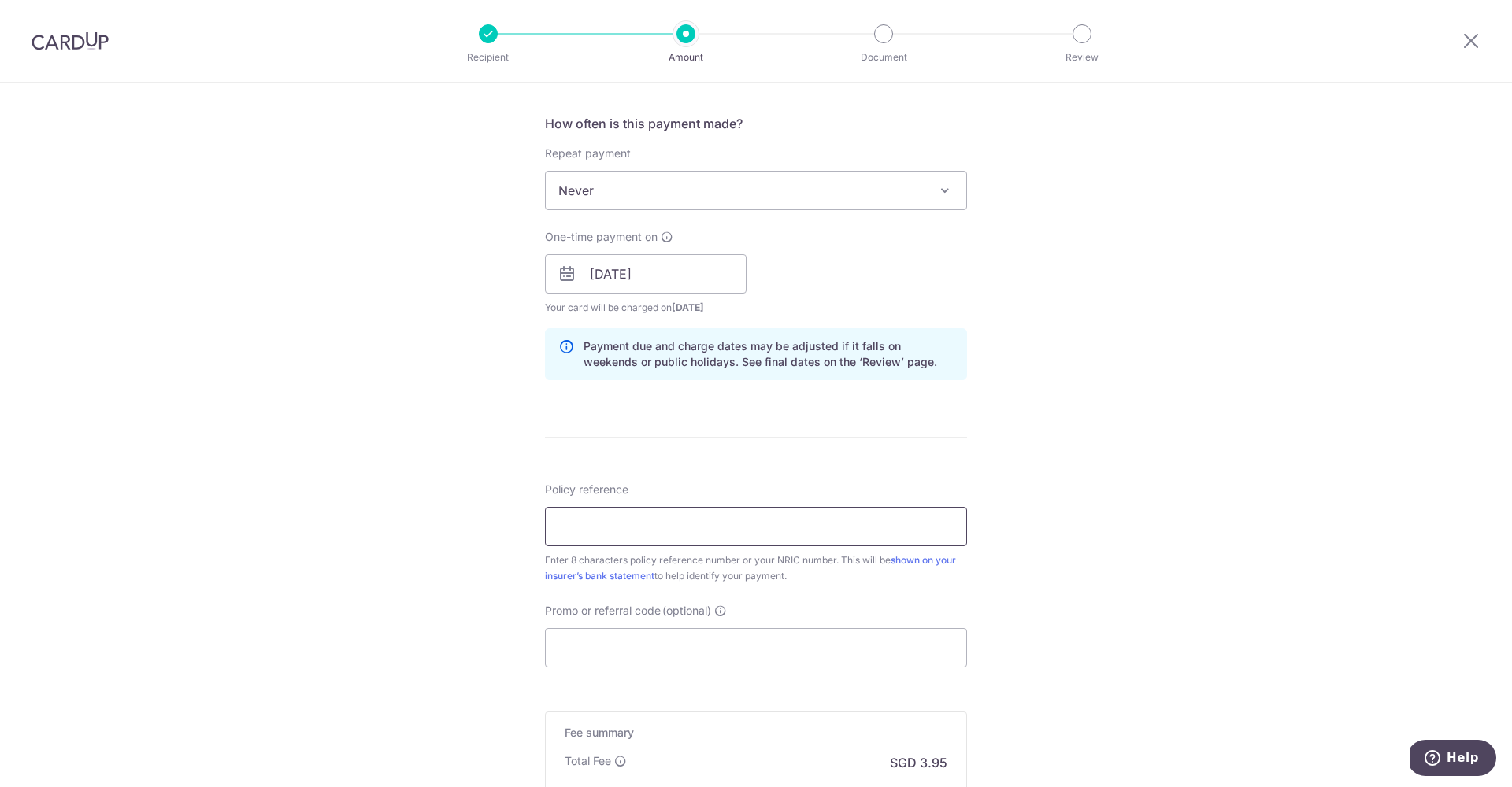
click at [625, 515] on input "Policy reference" at bounding box center [756, 527] width 422 height 39
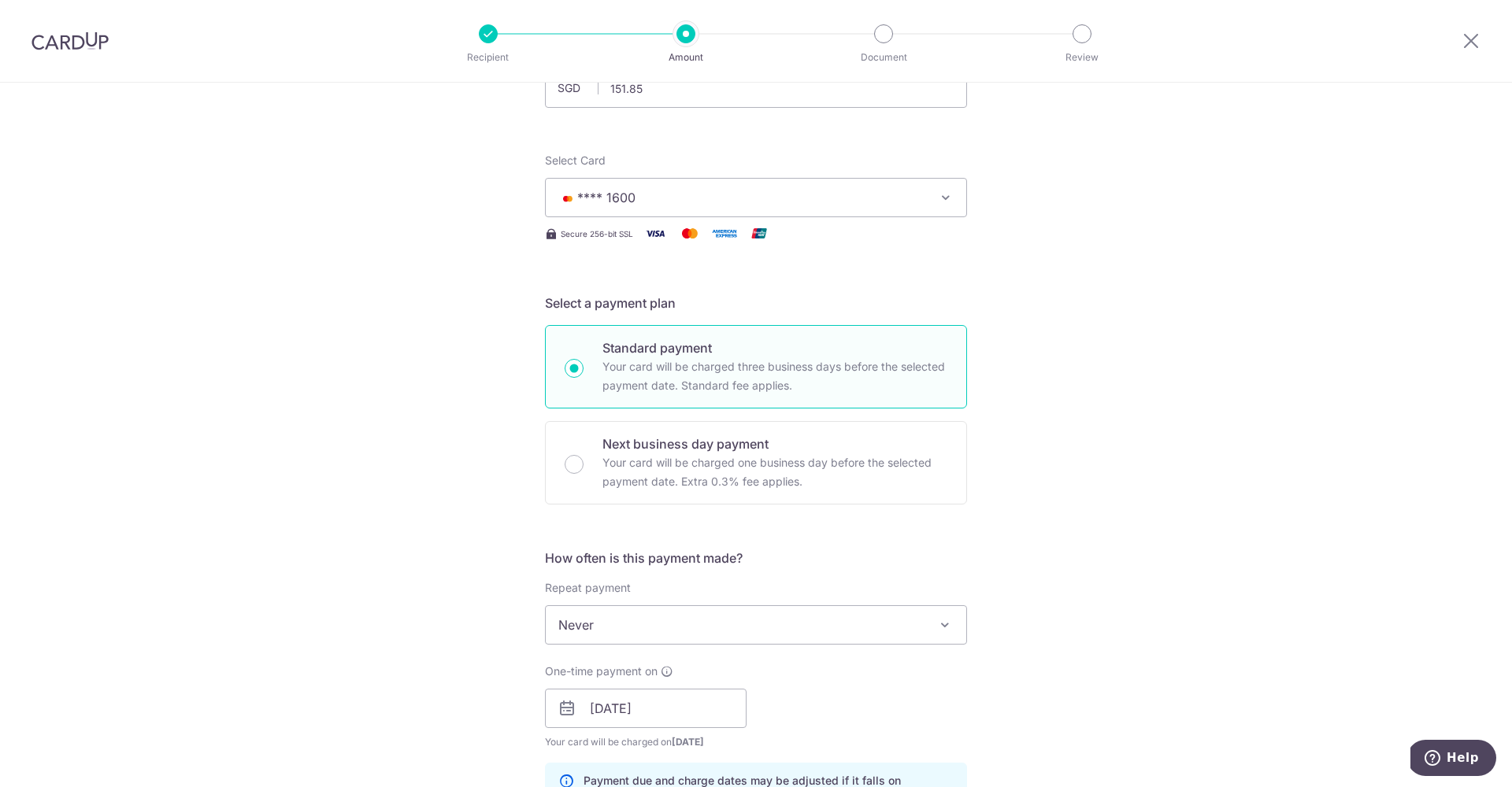
scroll to position [784, 0]
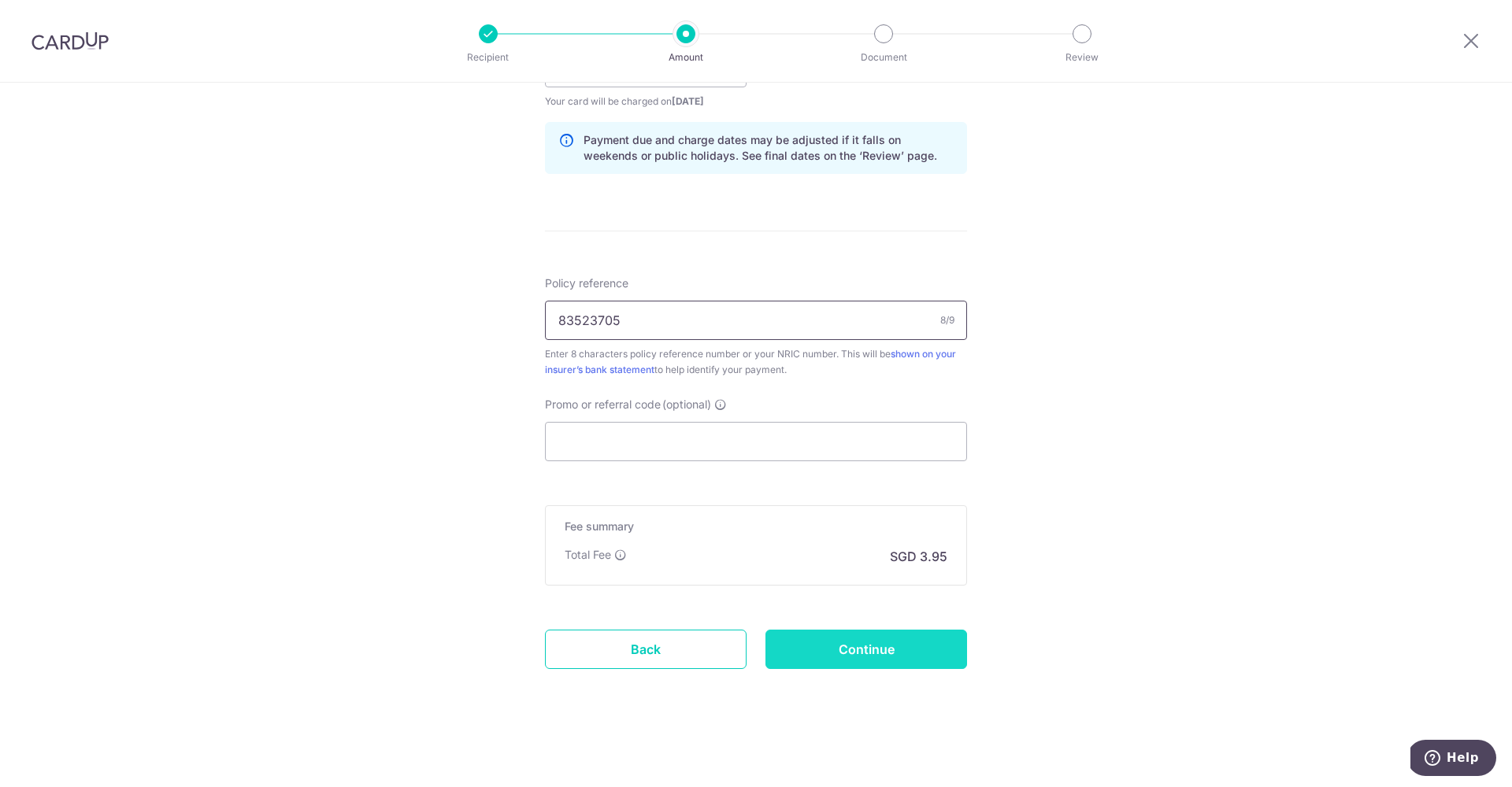
type input "83523705"
click at [839, 656] on input "Continue" at bounding box center [867, 650] width 202 height 39
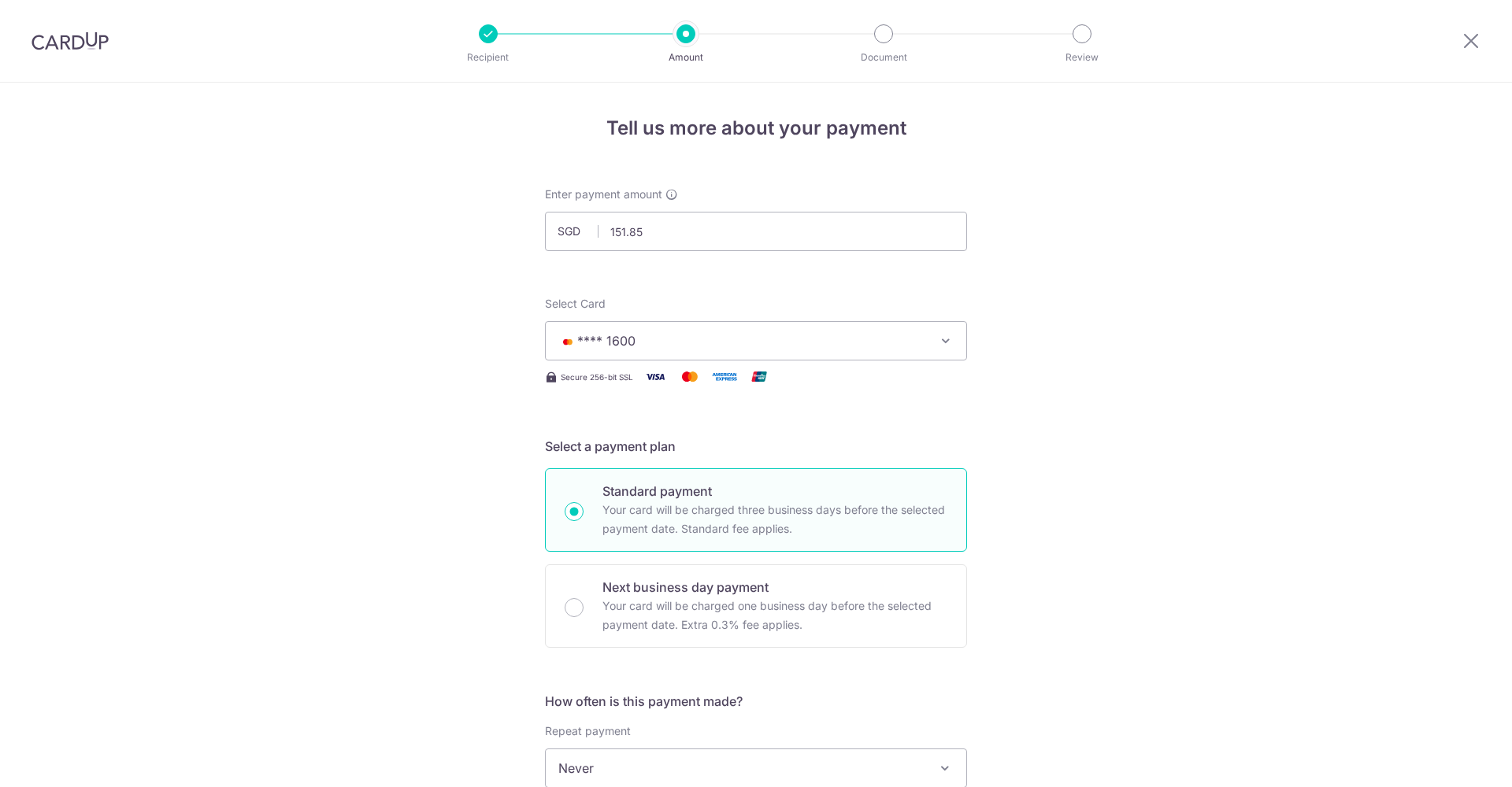
scroll to position [486, 0]
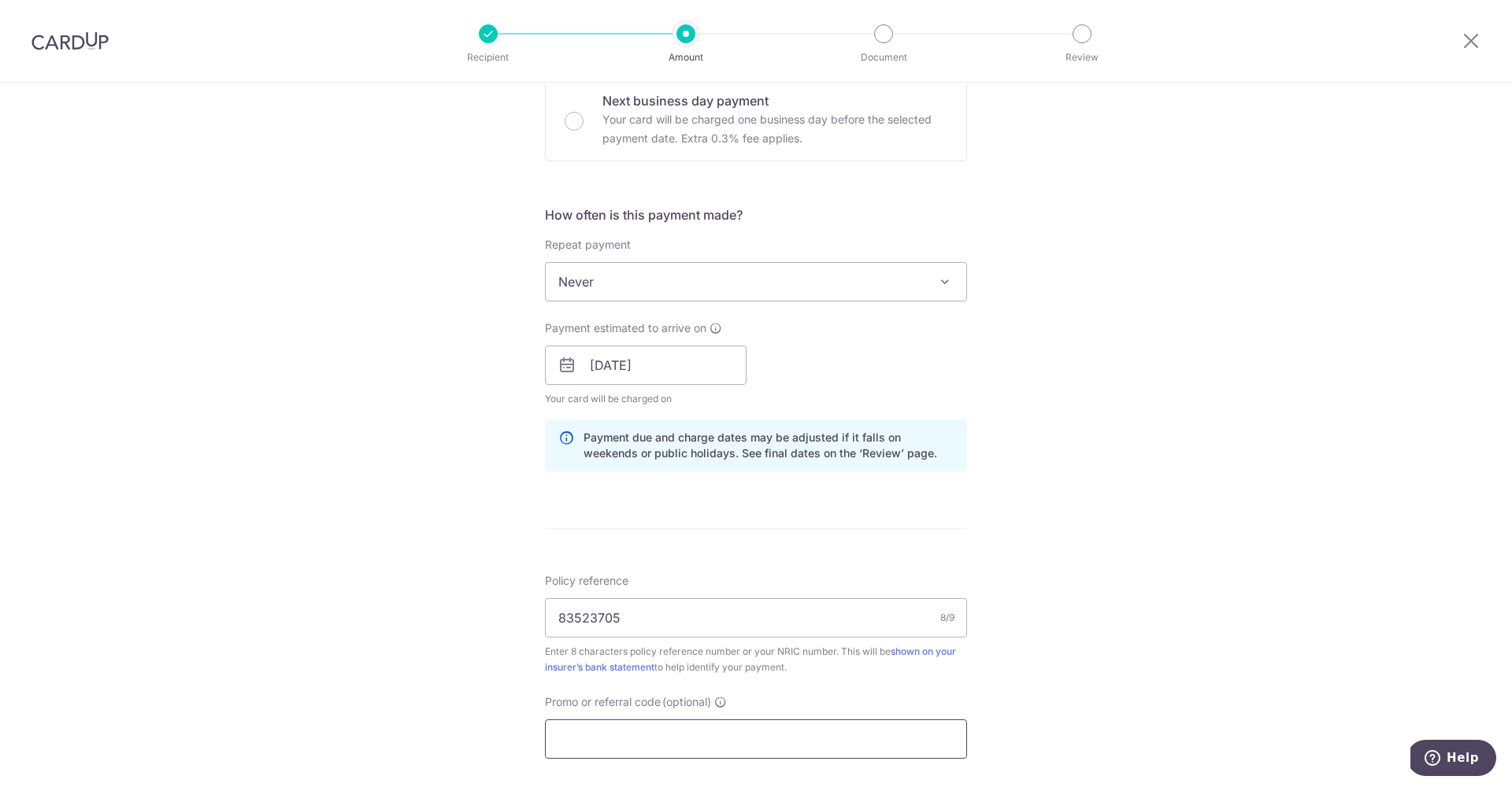
click at [643, 740] on input "Promo or referral code (optional)" at bounding box center [756, 739] width 422 height 39
type input "OFF225"
click at [1043, 499] on div "Tell us more about your payment Enter payment amount SGD 151.85 151.85 Select C…" at bounding box center [756, 375] width 1512 height 1560
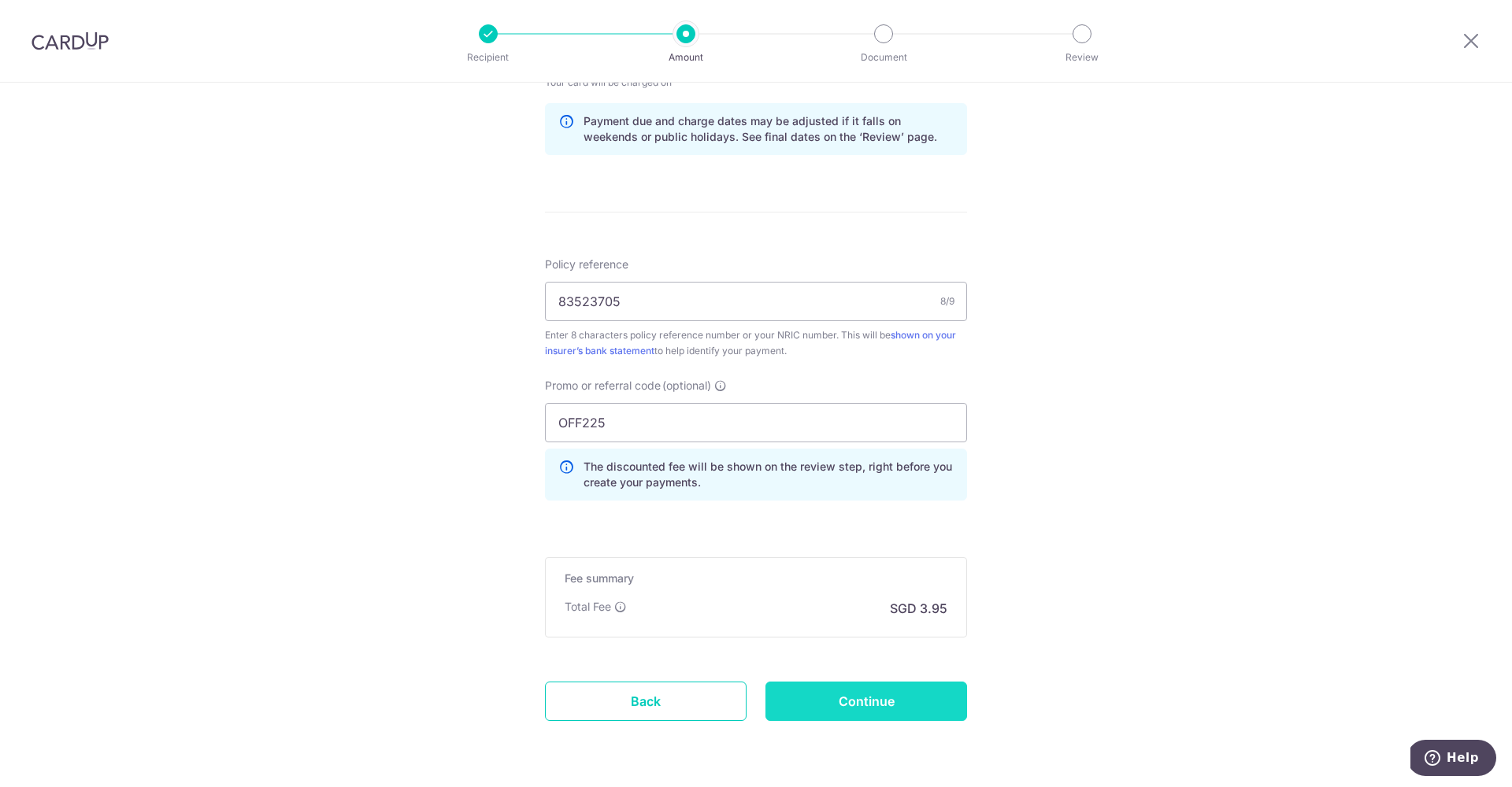
click at [870, 707] on input "Continue" at bounding box center [867, 701] width 202 height 39
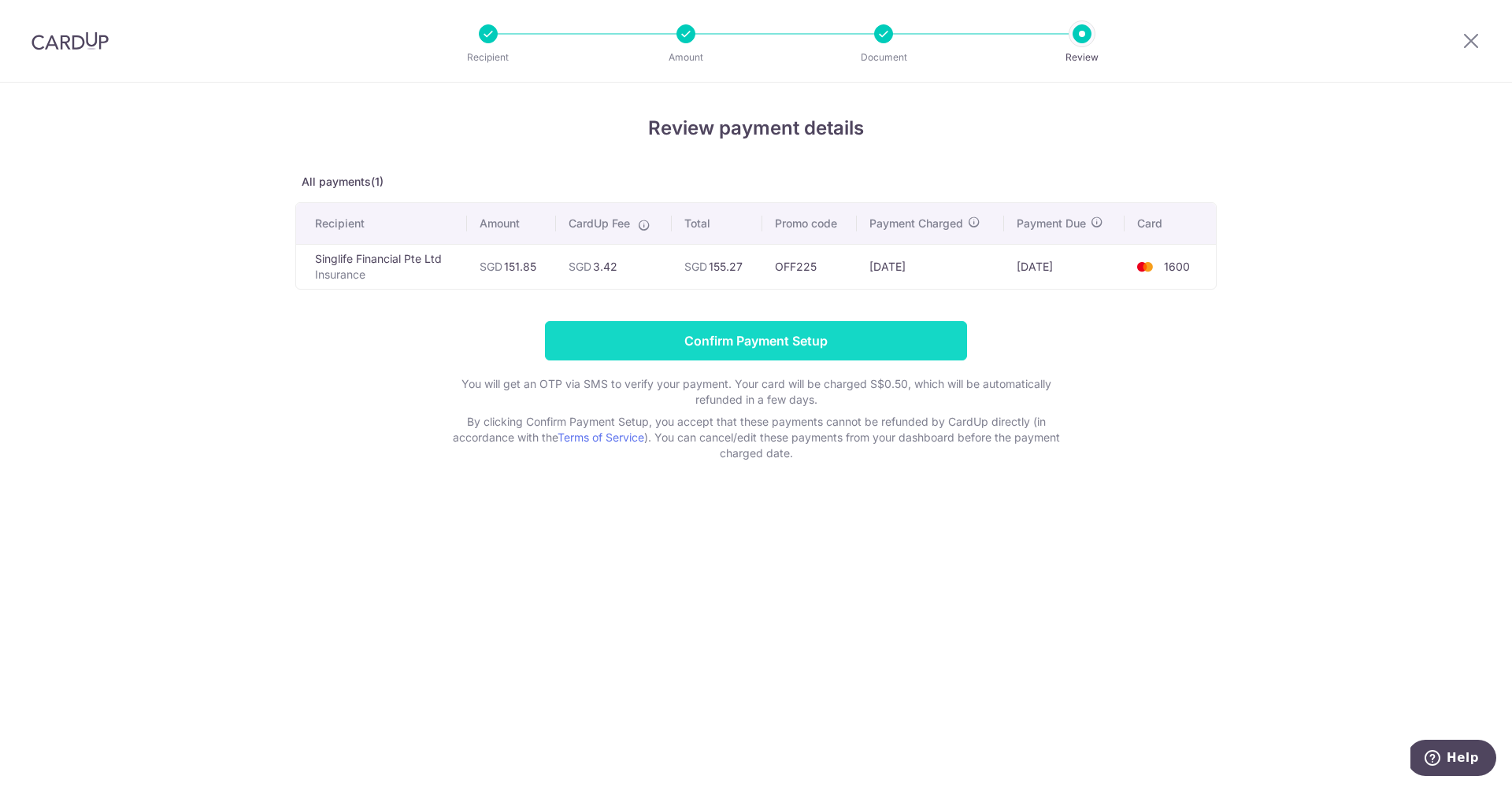
click at [701, 330] on input "Confirm Payment Setup" at bounding box center [756, 341] width 422 height 39
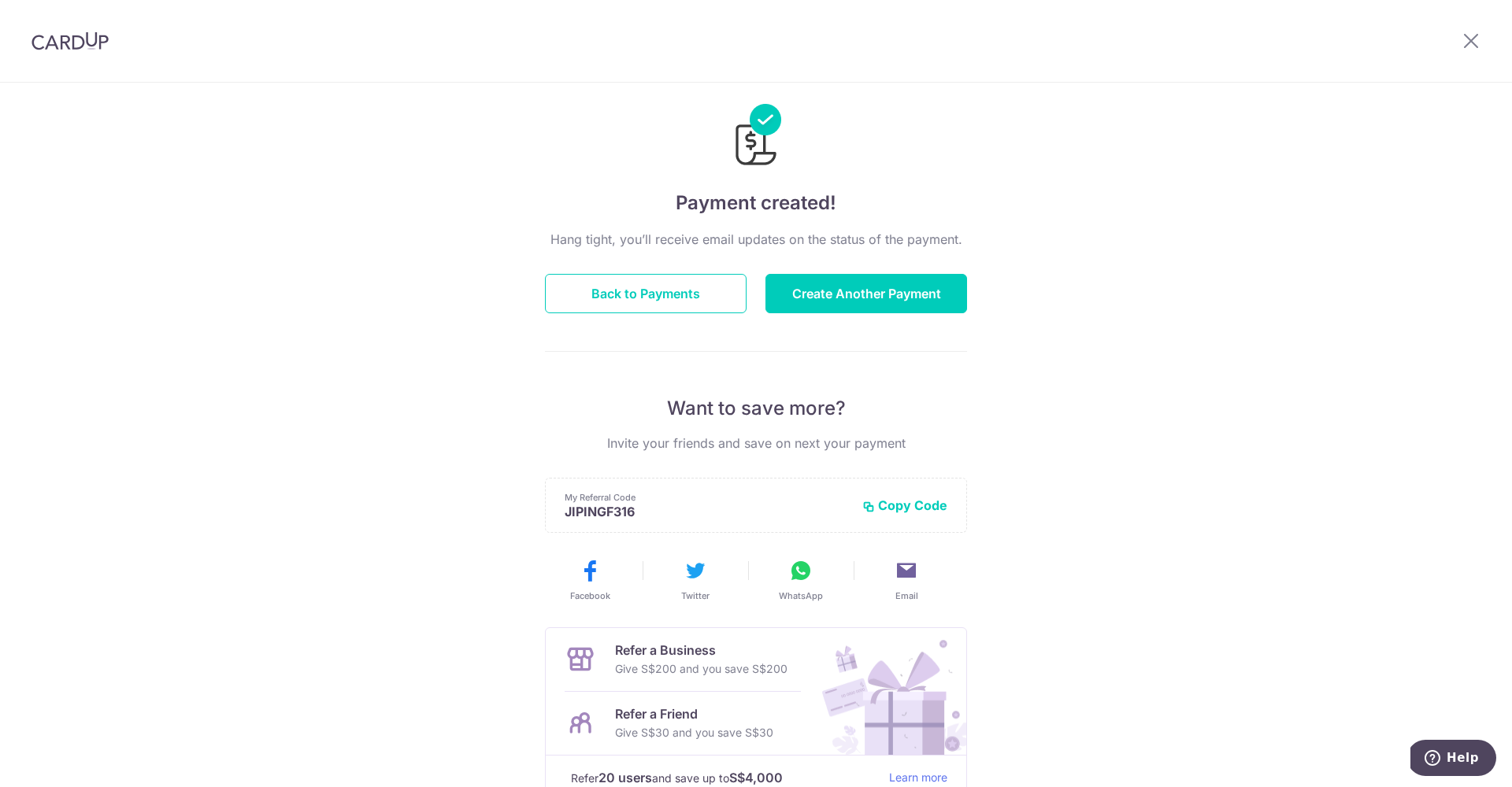
scroll to position [55, 0]
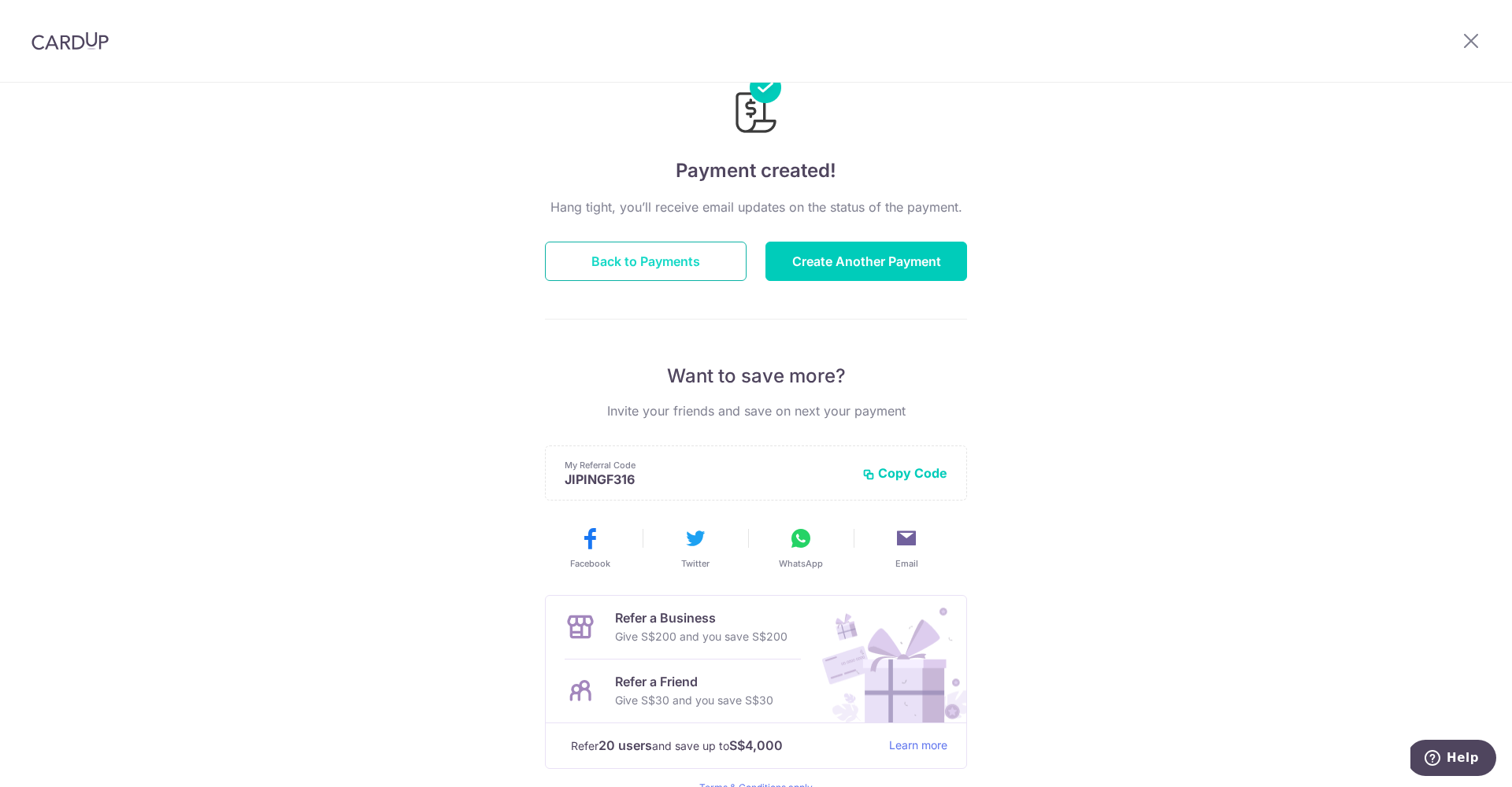
click at [637, 258] on button "Back to Payments" at bounding box center [646, 261] width 202 height 39
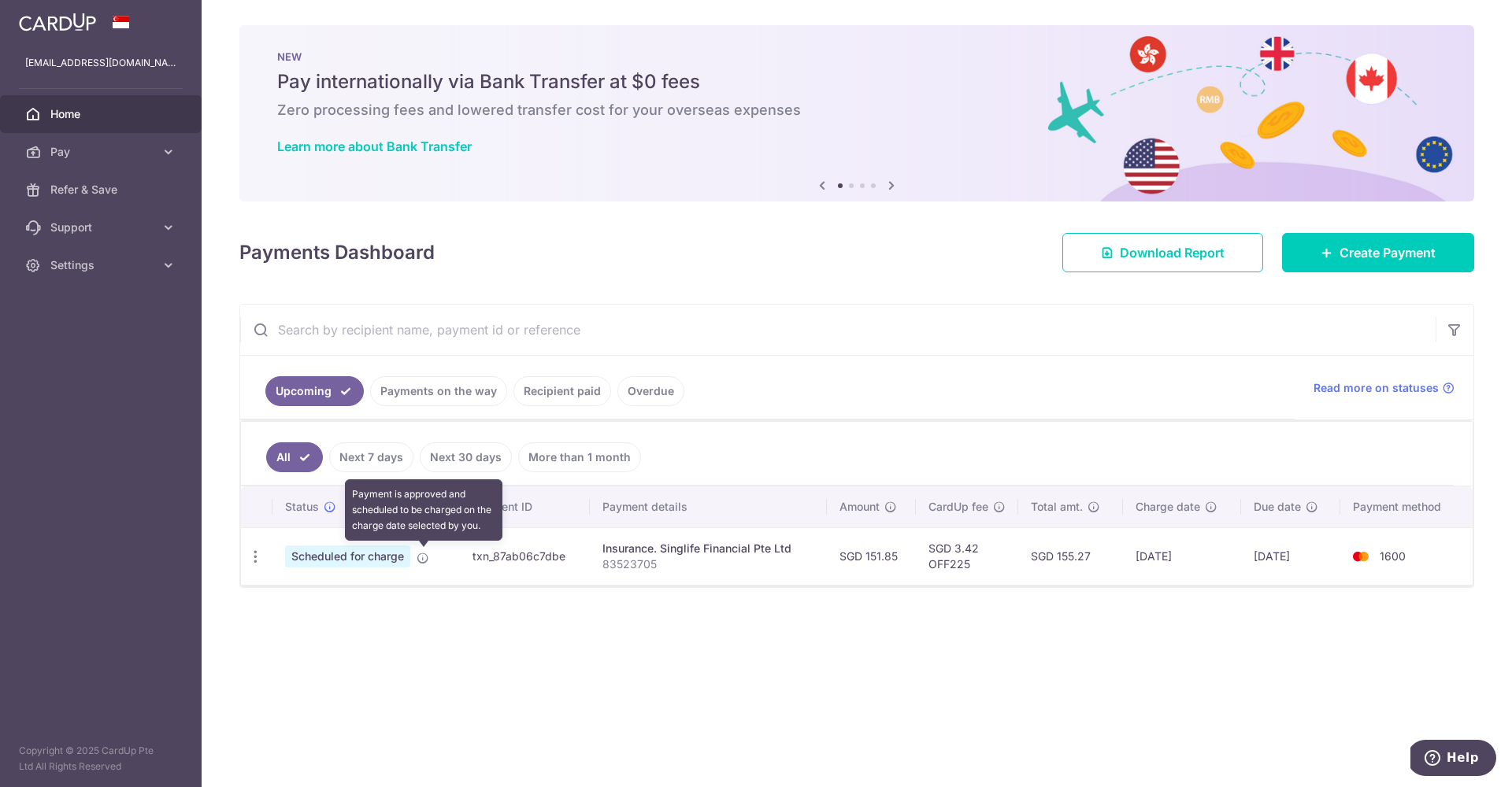
click at [417, 558] on icon at bounding box center [422, 557] width 12 height 12
click at [252, 563] on icon "button" at bounding box center [256, 557] width 17 height 17
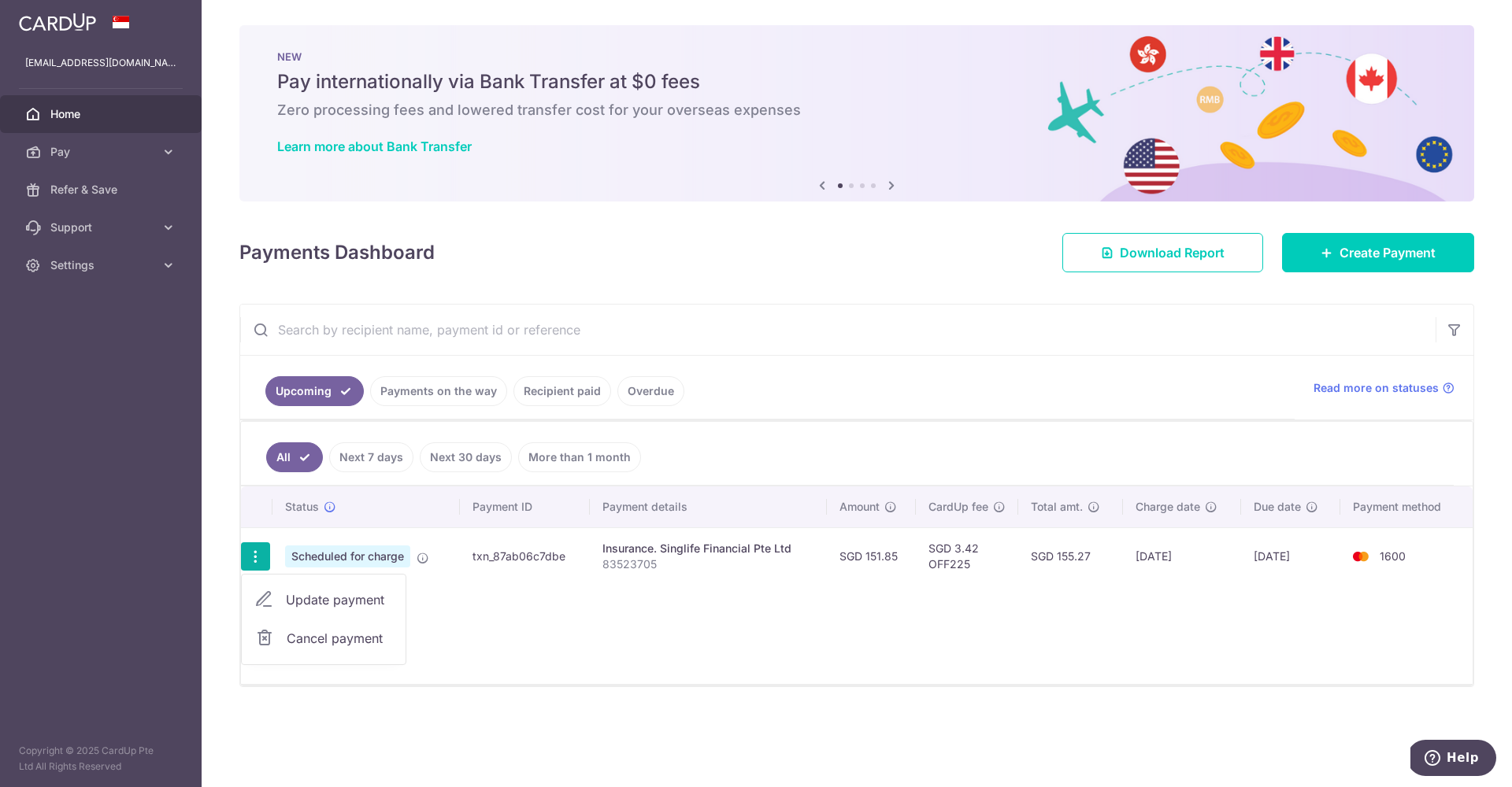
click at [327, 634] on span "Cancel payment" at bounding box center [339, 639] width 106 height 19
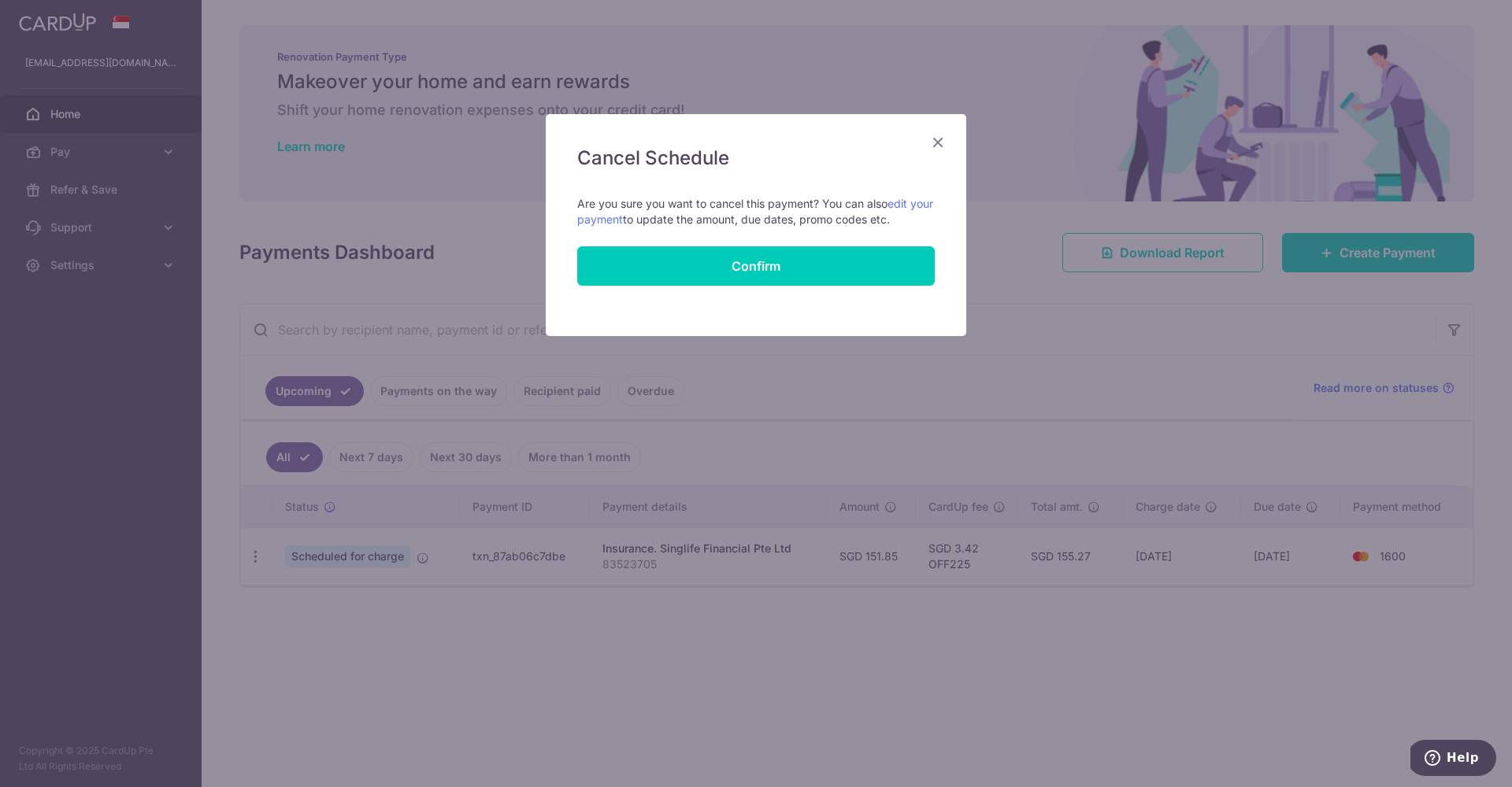
click at [760, 398] on div "Cancel Schedule Cancel all future payments in this series Cancel just this one …" at bounding box center [756, 393] width 1512 height 787
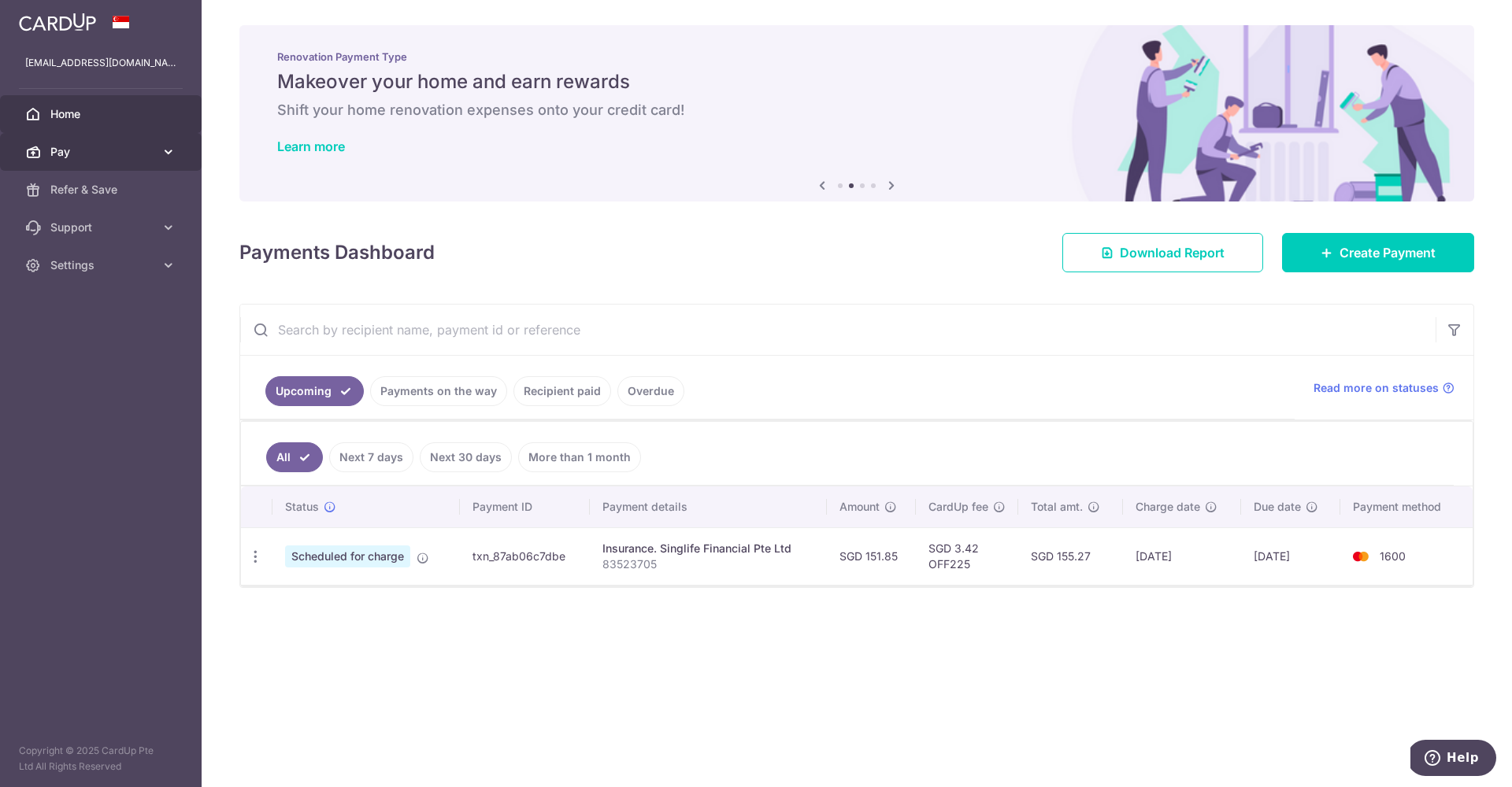
click at [119, 135] on link "Pay" at bounding box center [101, 152] width 202 height 37
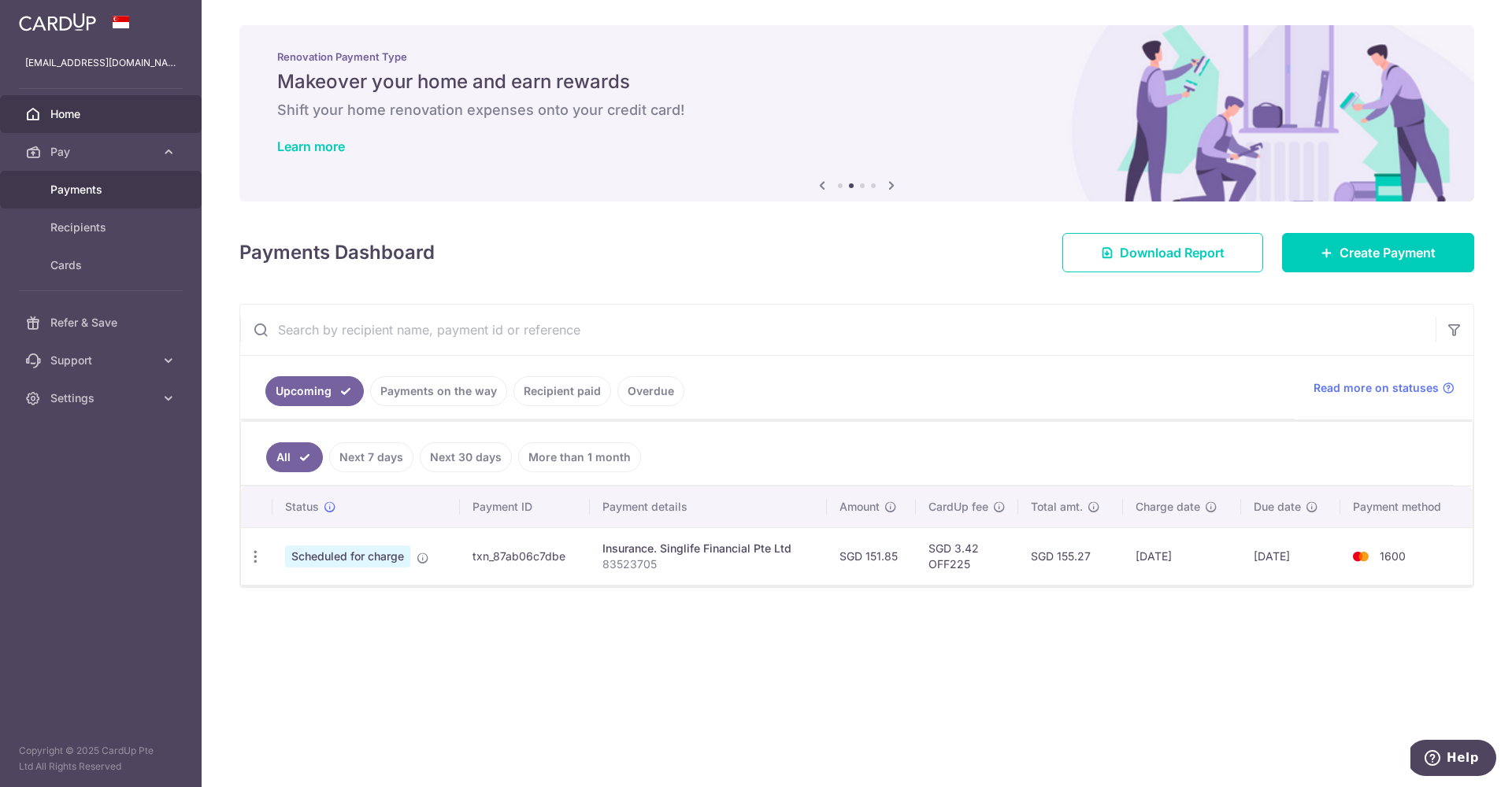
click at [128, 190] on span "Payments" at bounding box center [102, 190] width 104 height 16
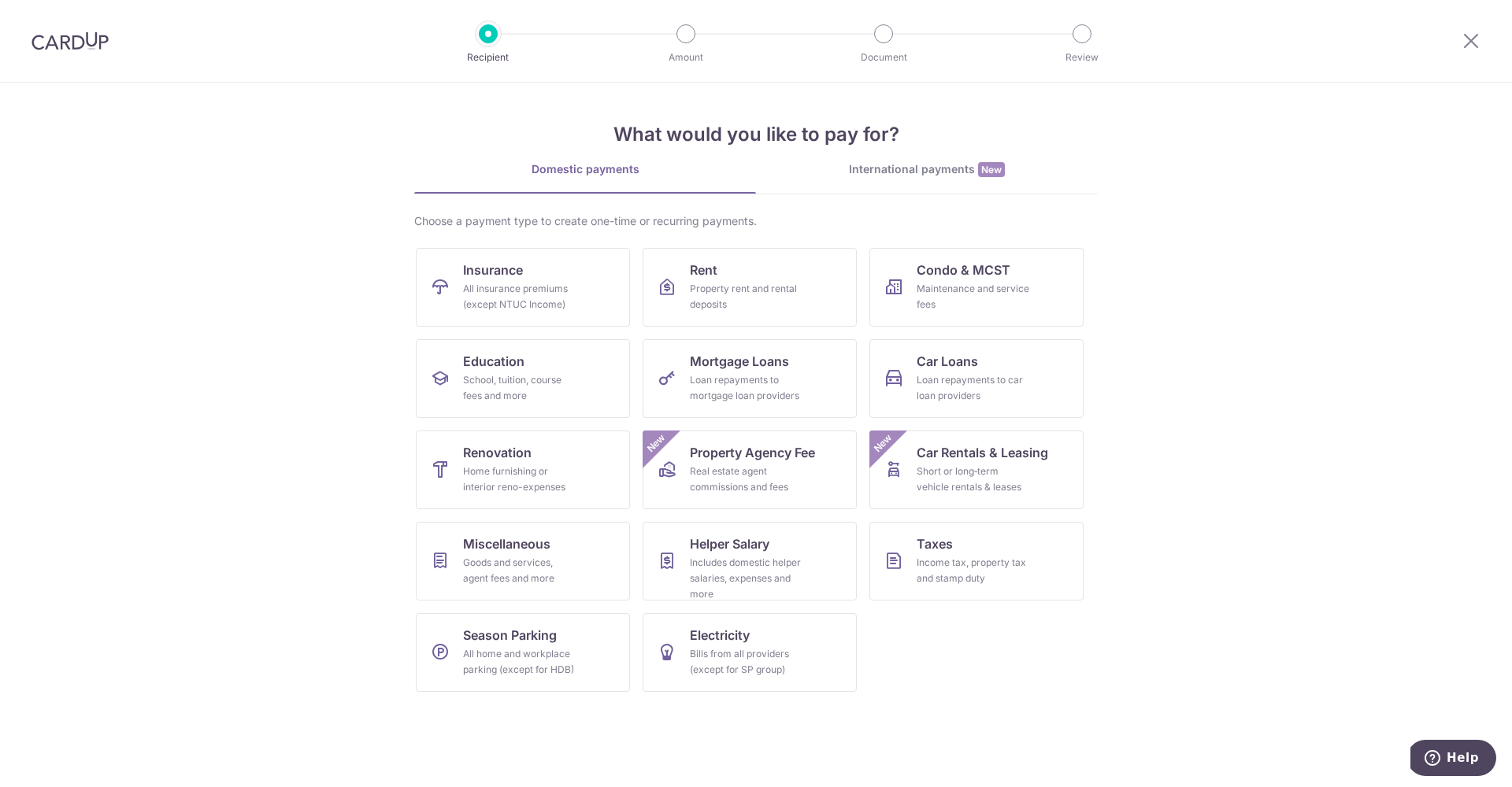
click at [49, 49] on img at bounding box center [70, 41] width 78 height 19
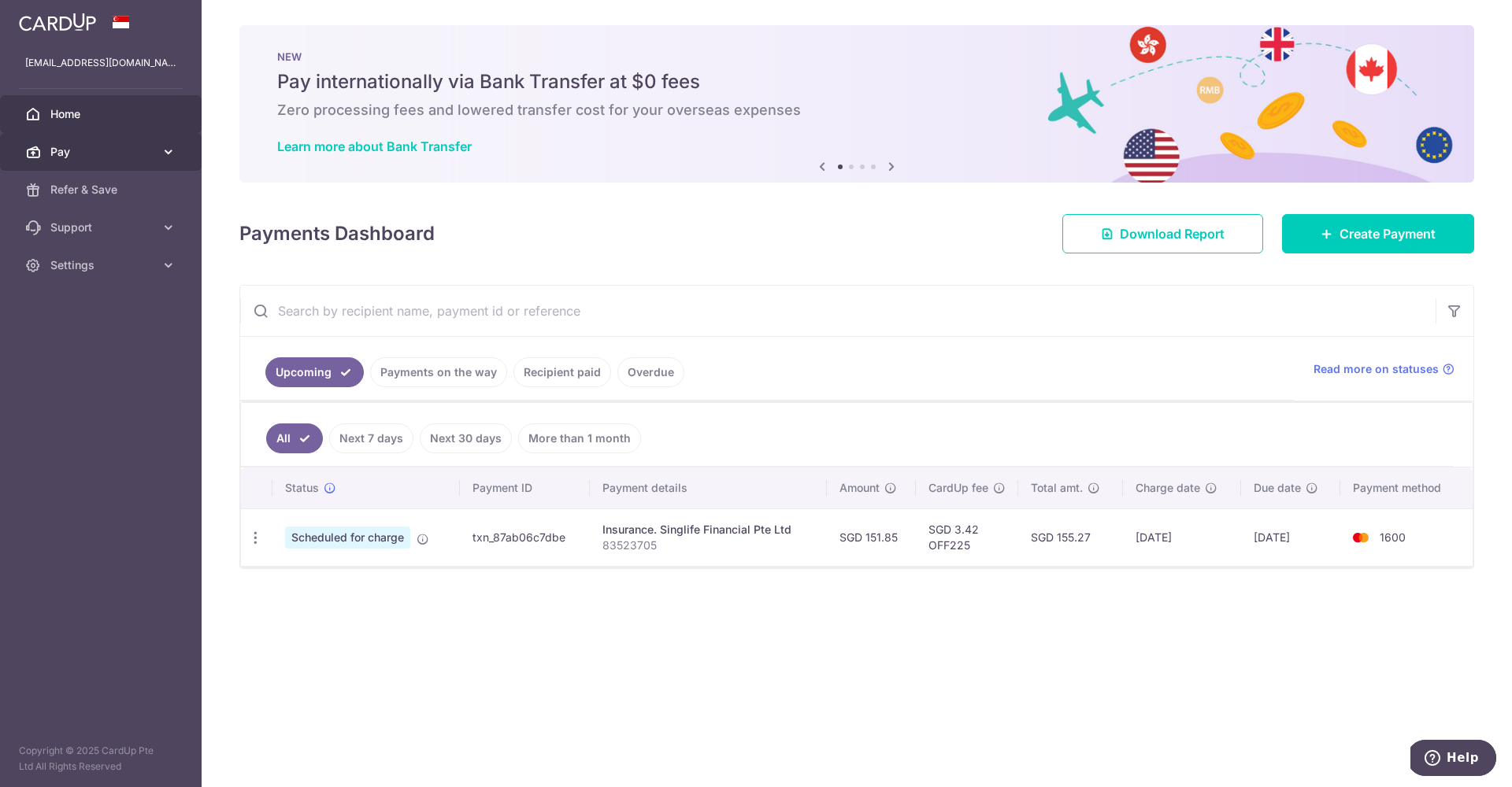
click at [103, 144] on span "Pay" at bounding box center [102, 151] width 104 height 16
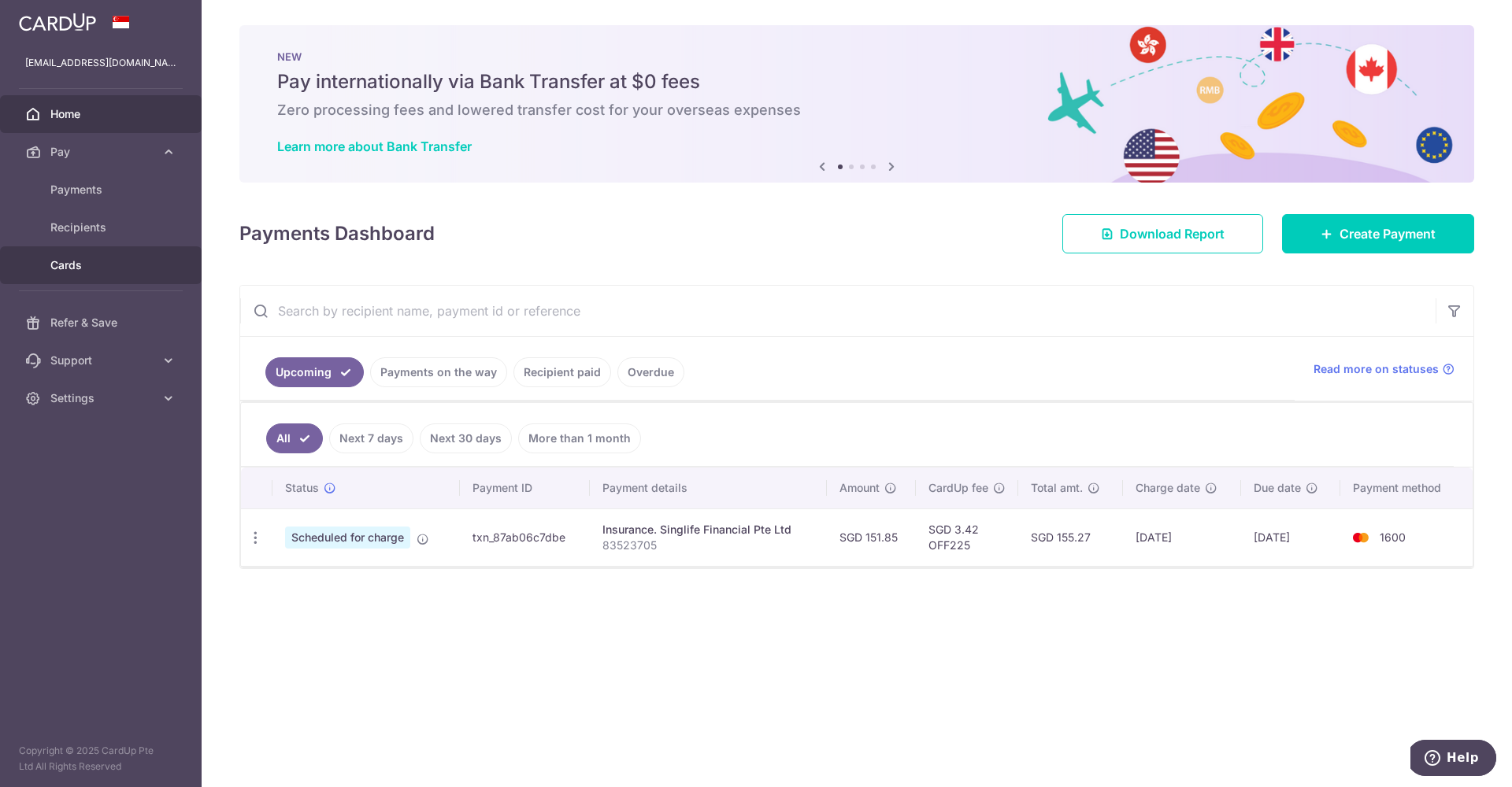
click at [92, 262] on span "Cards" at bounding box center [102, 265] width 104 height 16
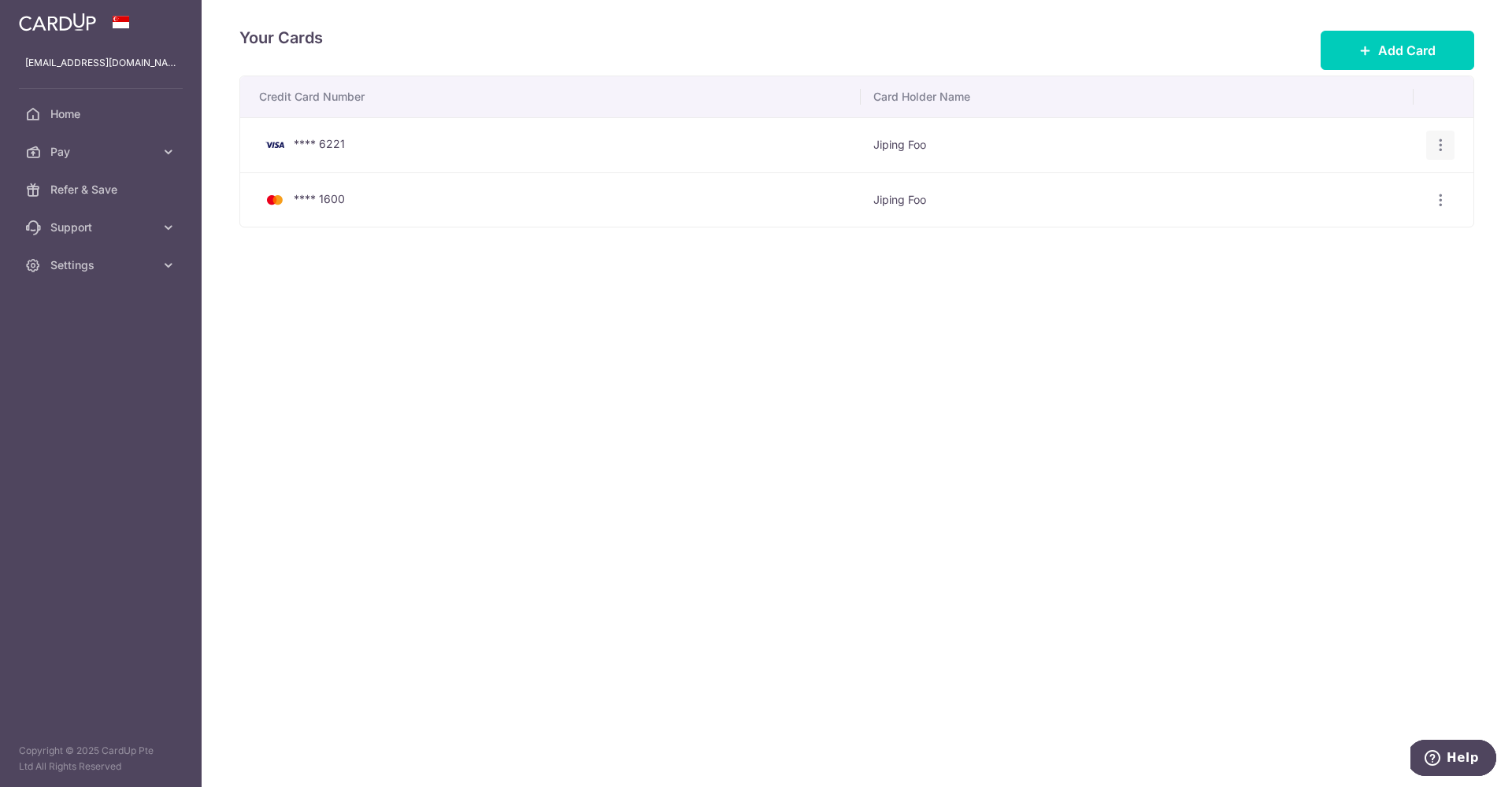
click at [1437, 149] on icon "button" at bounding box center [1441, 146] width 17 height 17
click at [821, 207] on div "**** 1600" at bounding box center [554, 200] width 589 height 19
click at [127, 151] on span "Pay" at bounding box center [102, 151] width 104 height 16
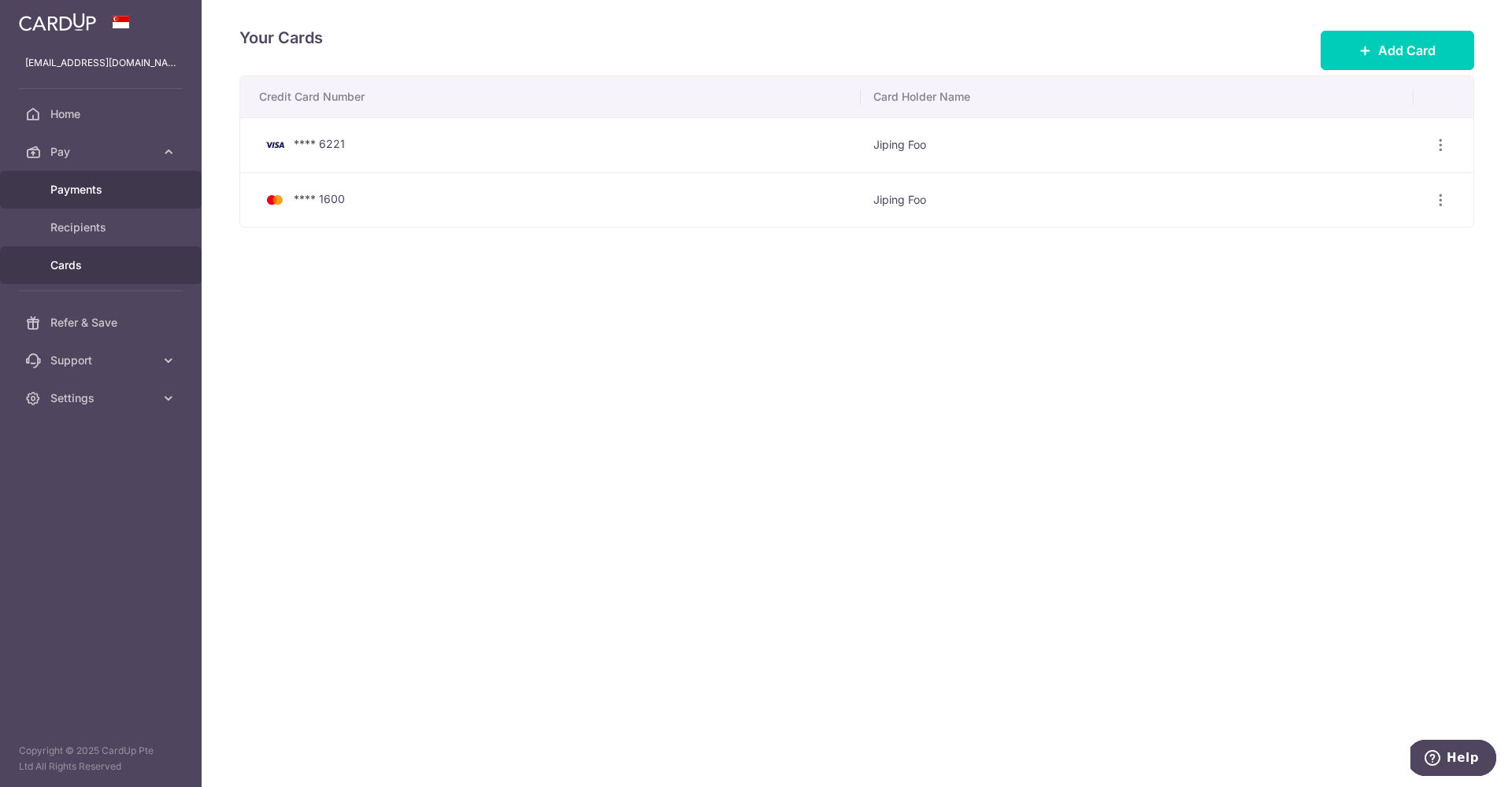
click at [98, 186] on span "Payments" at bounding box center [102, 190] width 104 height 16
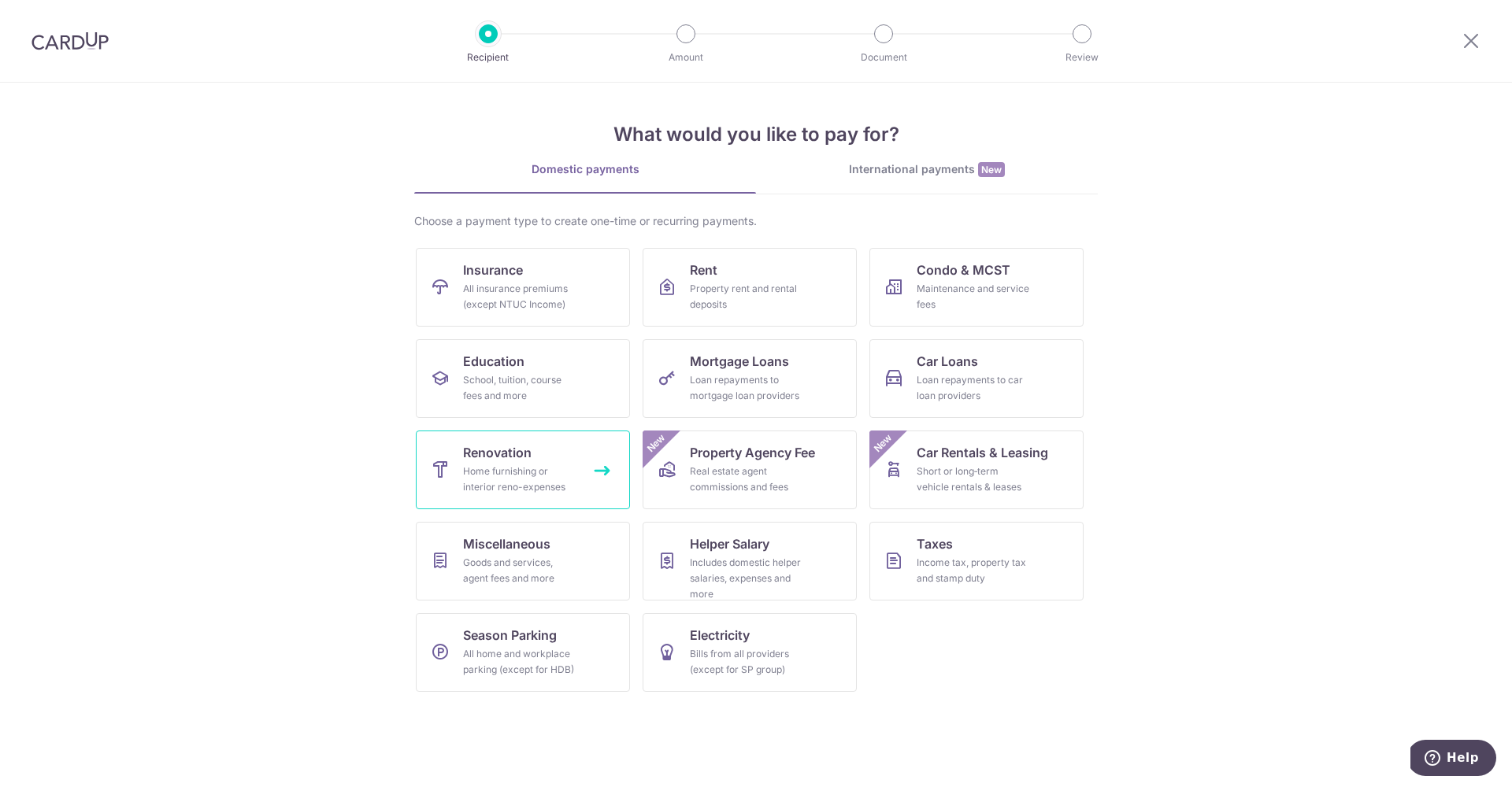
click at [541, 498] on link "Renovation Home furnishing or interior reno-expenses" at bounding box center [522, 470] width 214 height 78
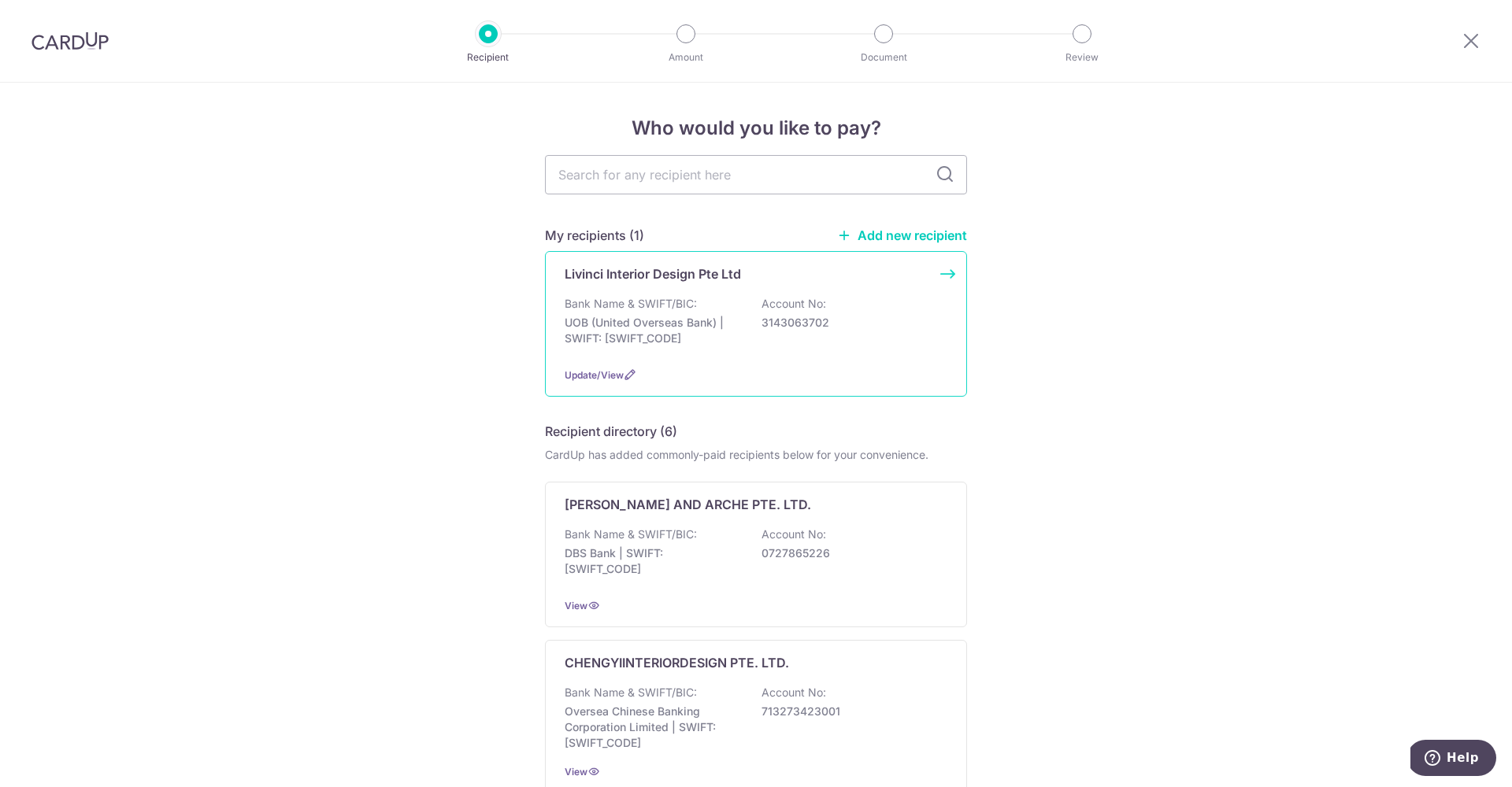
click at [725, 285] on div "Livinci Interior Design Pte Ltd Bank Name & SWIFT/BIC: UOB (United Overseas Ban…" at bounding box center [756, 324] width 422 height 146
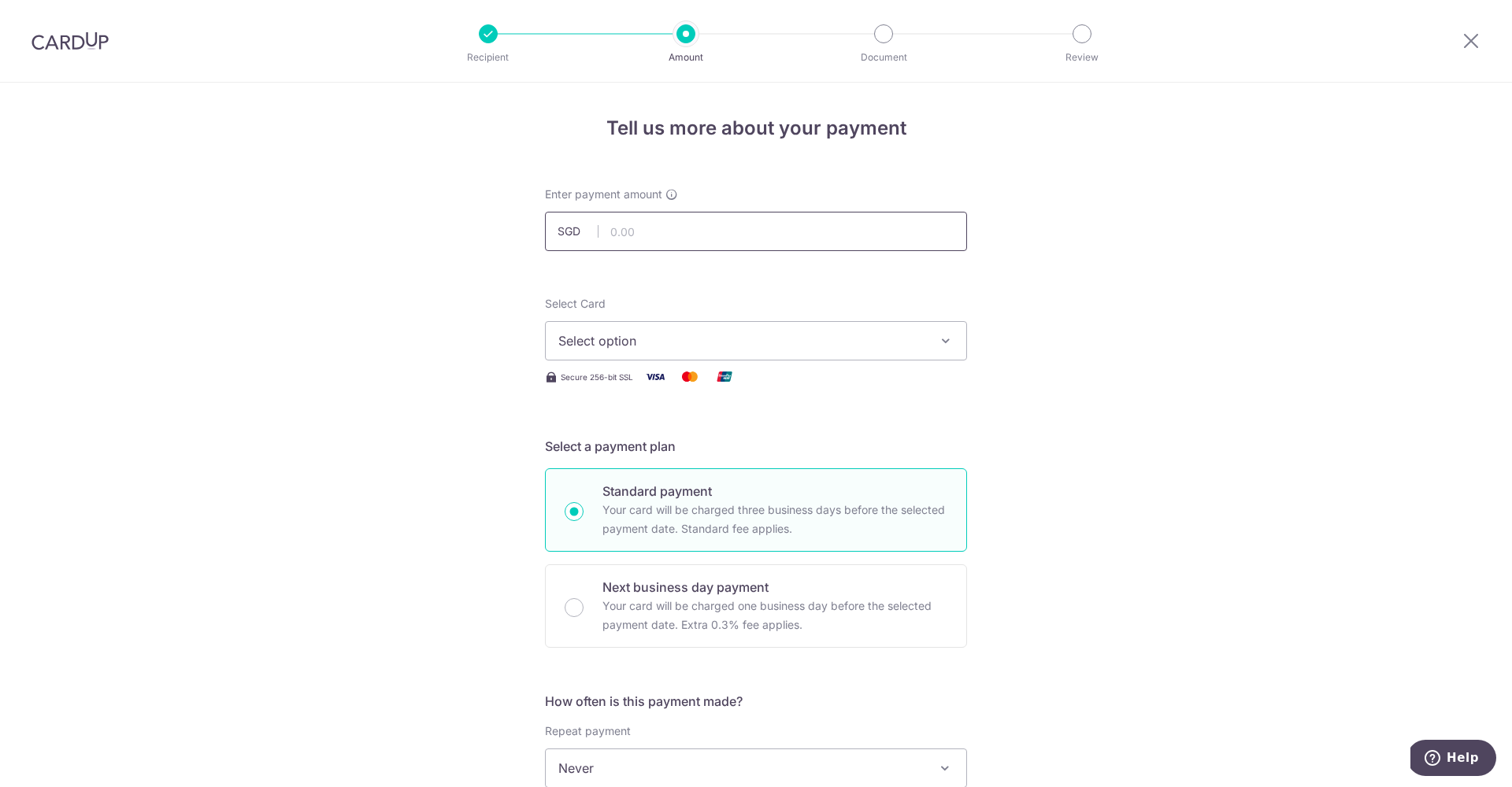
click at [629, 234] on input "text" at bounding box center [756, 232] width 422 height 39
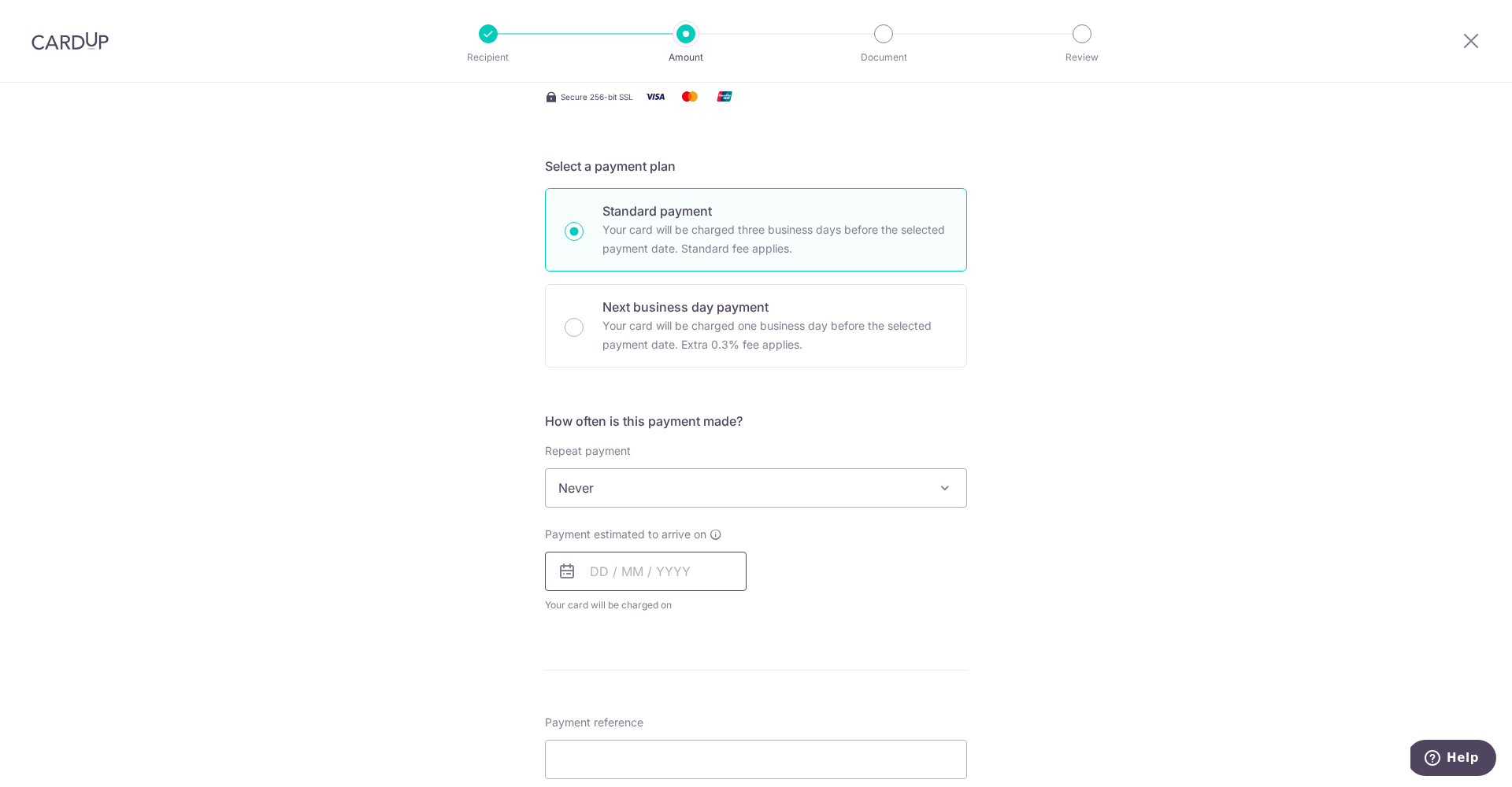
scroll to position [564, 0]
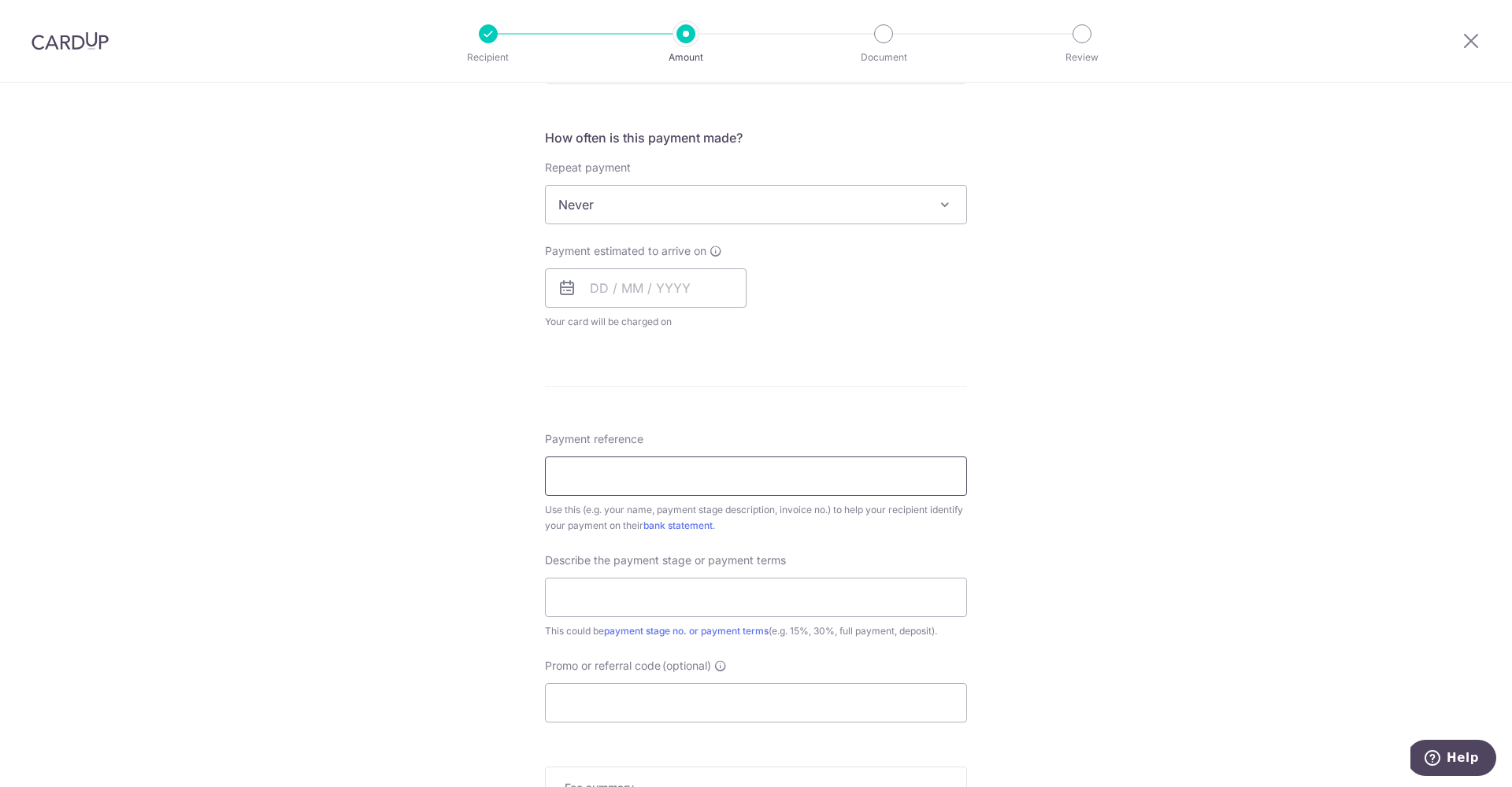
type input "8,800.00"
click at [575, 479] on input "Payment reference" at bounding box center [756, 476] width 422 height 39
type input "JP123"
click at [624, 300] on input "text" at bounding box center [646, 288] width 202 height 39
click at [637, 428] on link "7" at bounding box center [640, 431] width 25 height 25
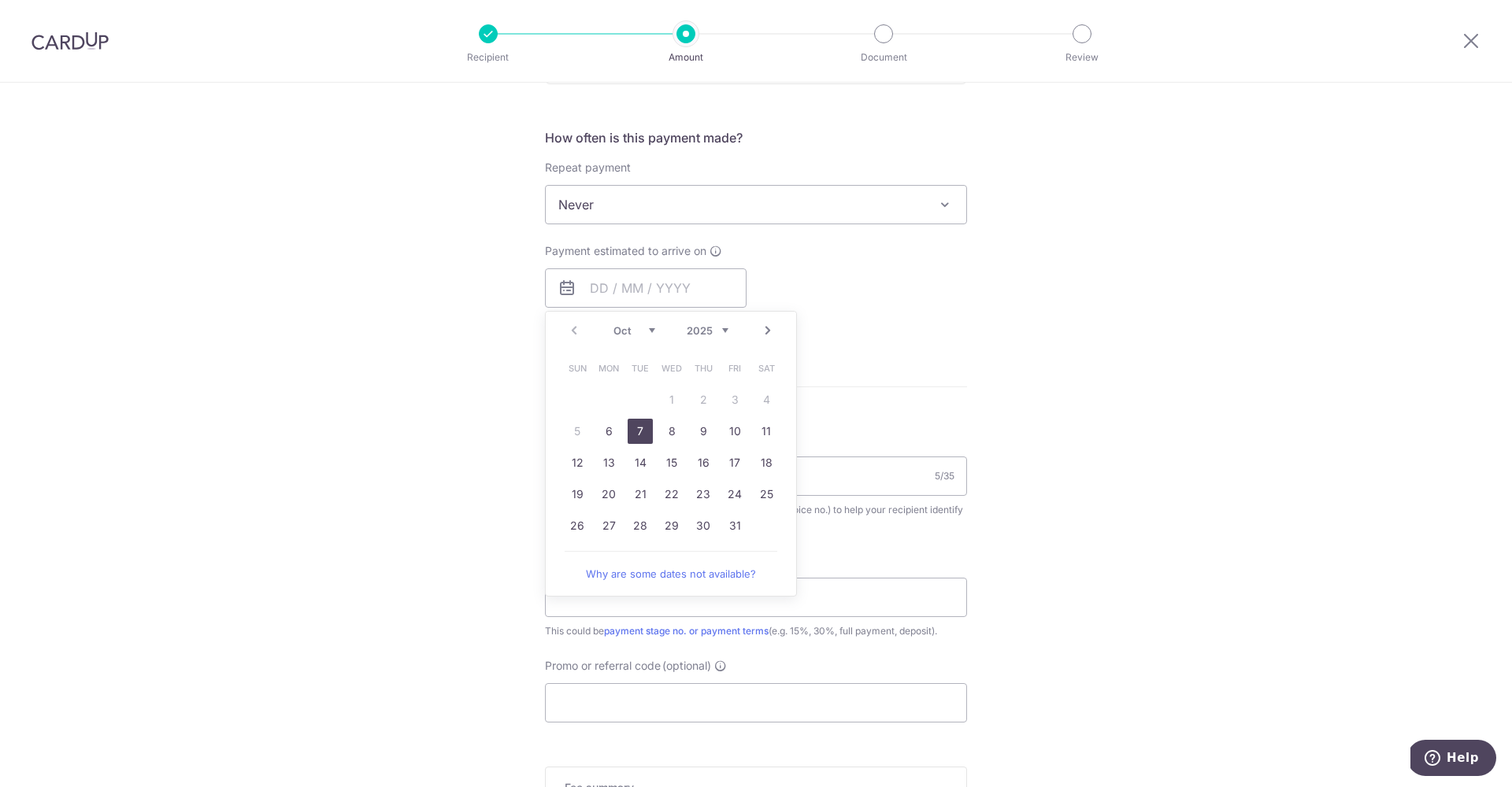
type input "[DATE]"
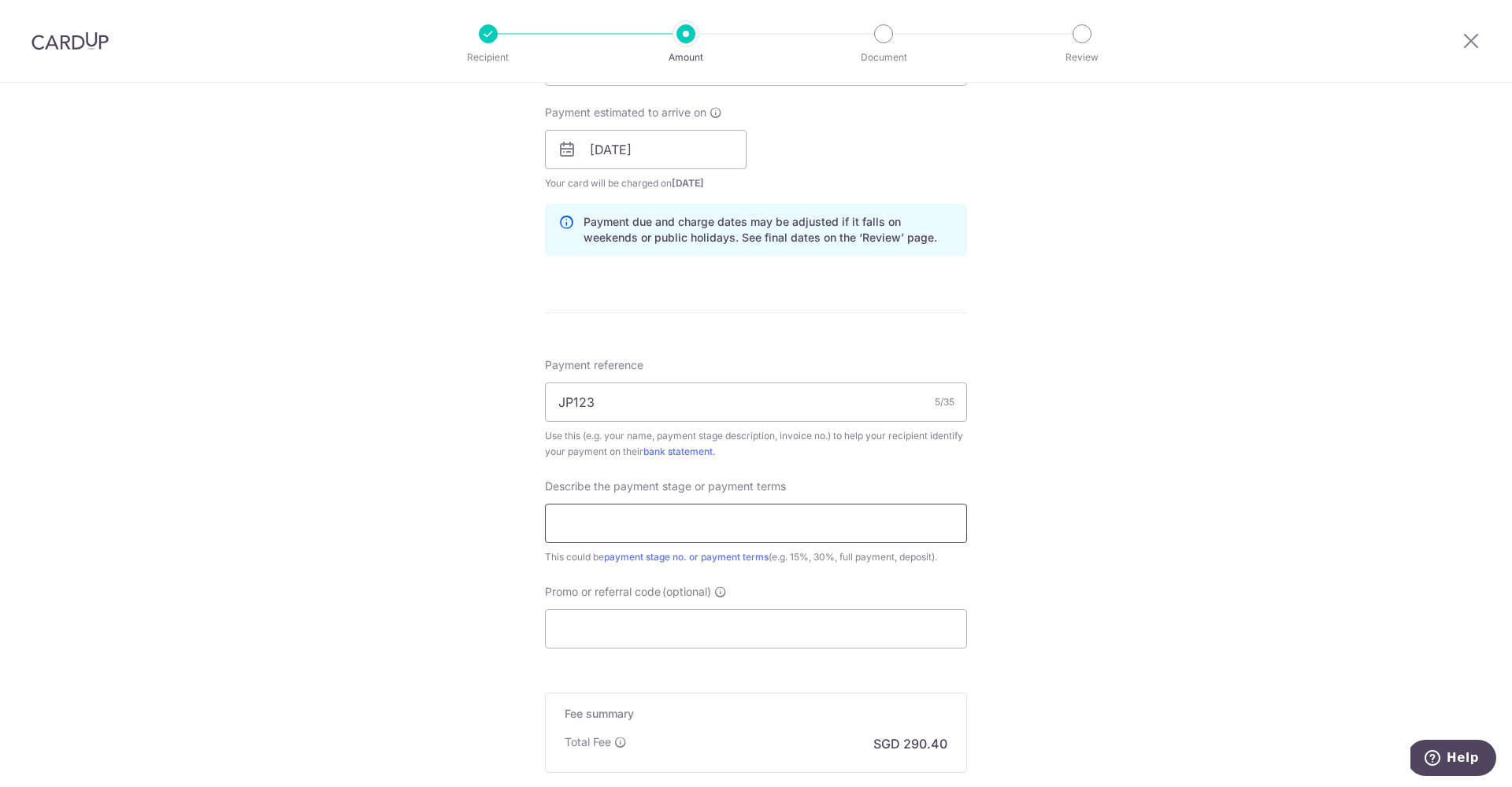
scroll to position [706, 0]
click at [617, 512] on input "text" at bounding box center [756, 520] width 422 height 39
type input "95%"
click at [736, 637] on input "Promo or referral code (optional)" at bounding box center [756, 625] width 422 height 39
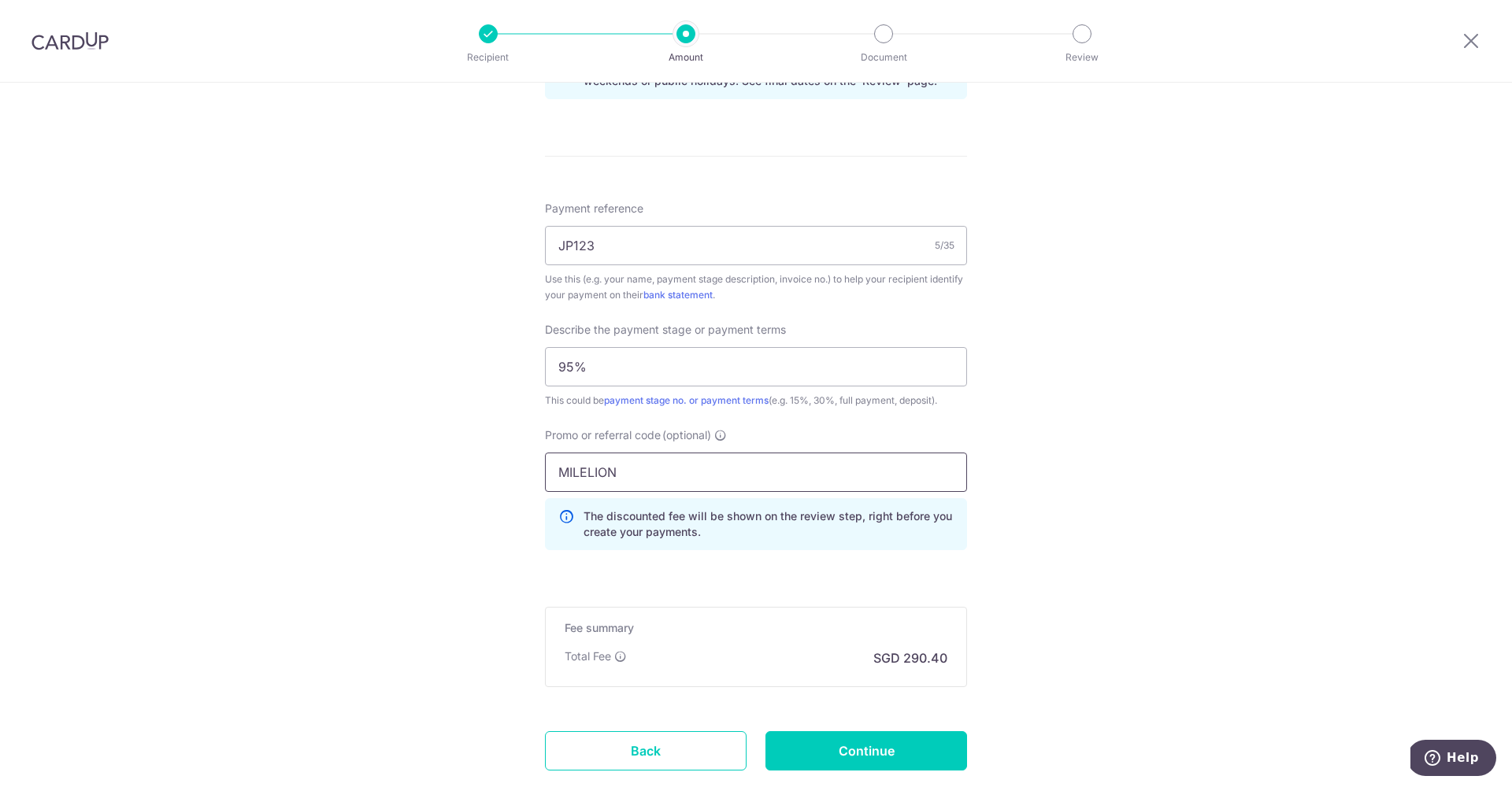
scroll to position [934, 0]
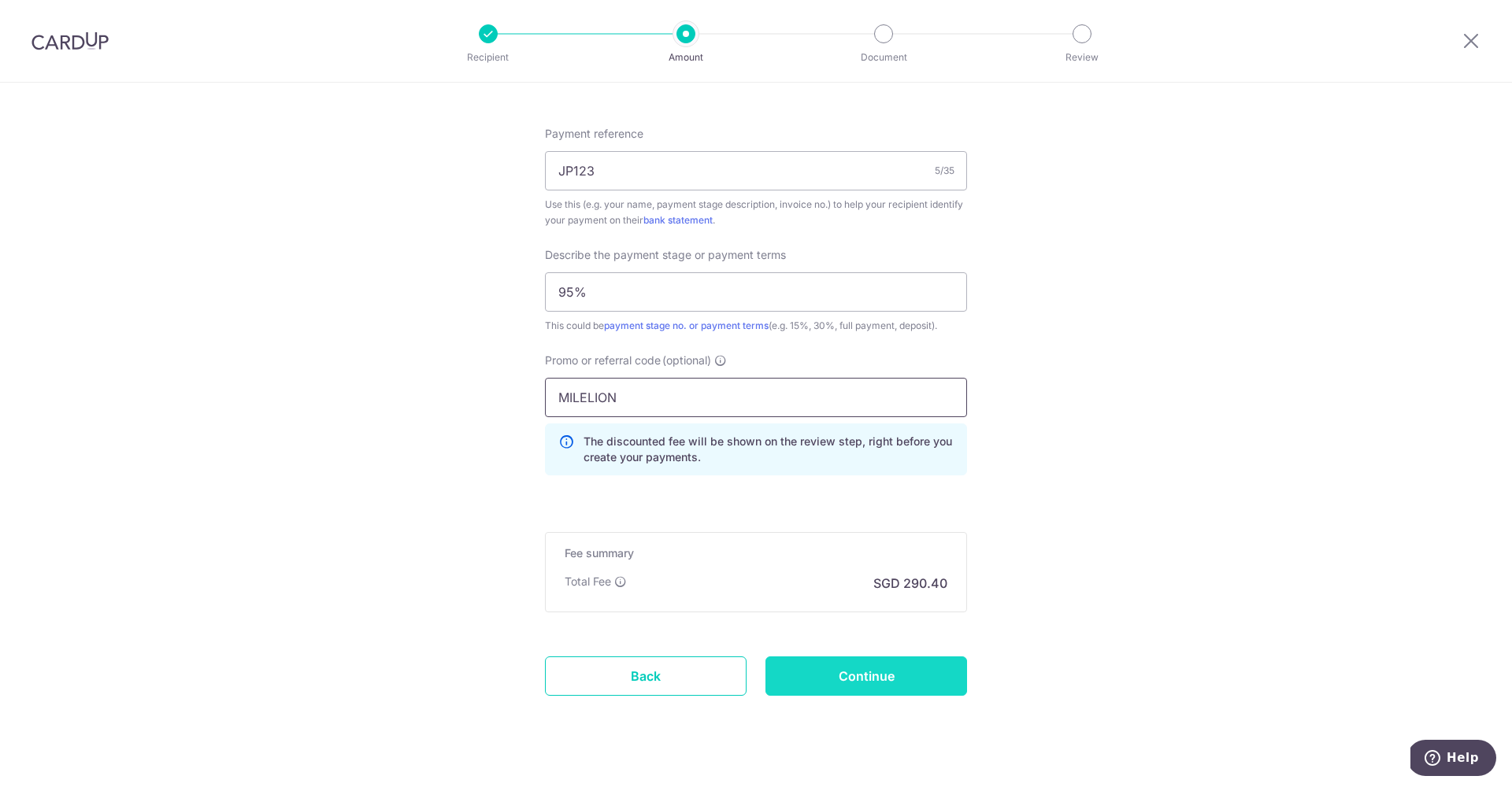
type input "MILELION"
click at [873, 693] on input "Continue" at bounding box center [867, 676] width 202 height 39
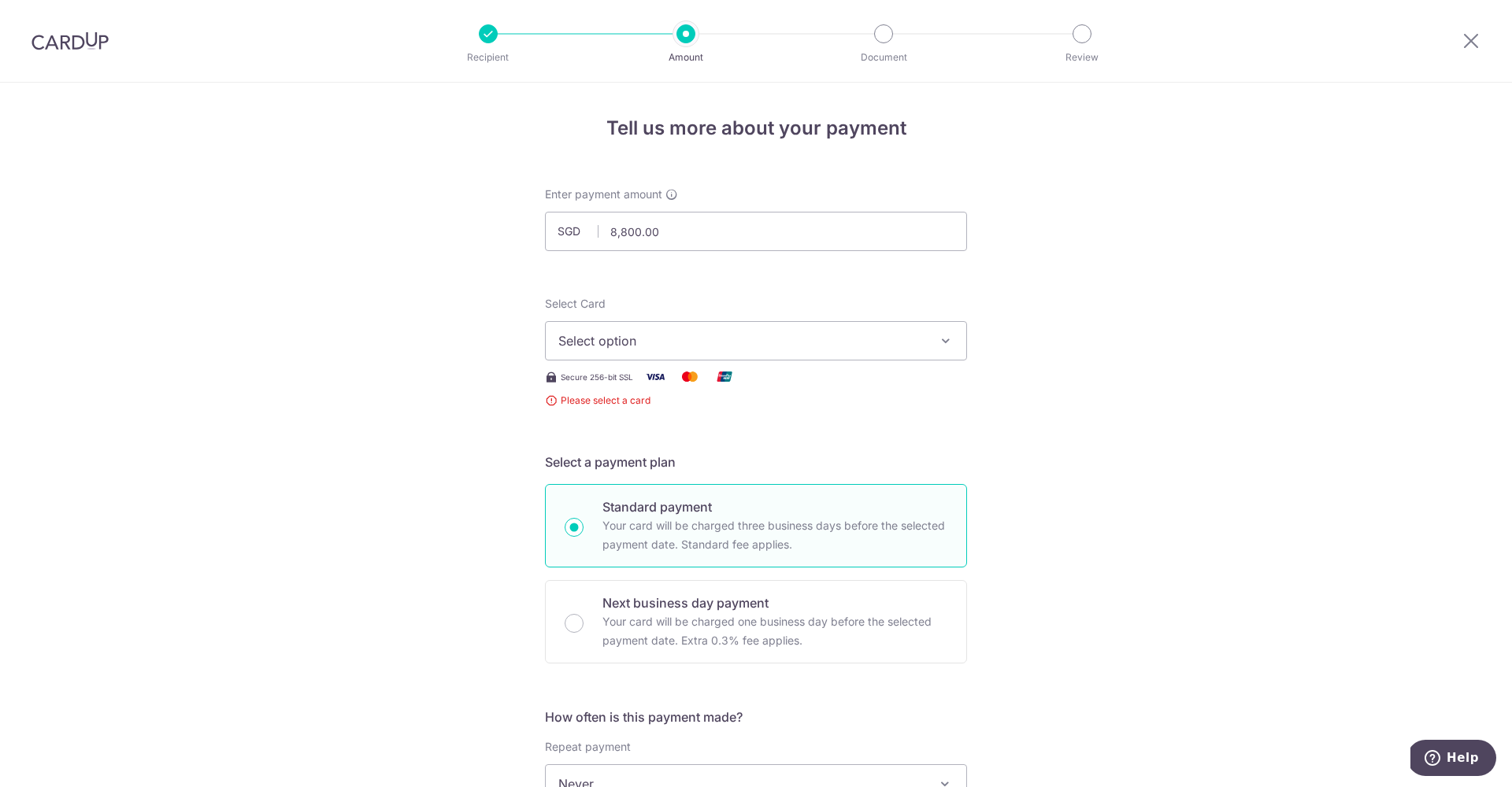
click at [666, 330] on button "Select option" at bounding box center [756, 341] width 422 height 39
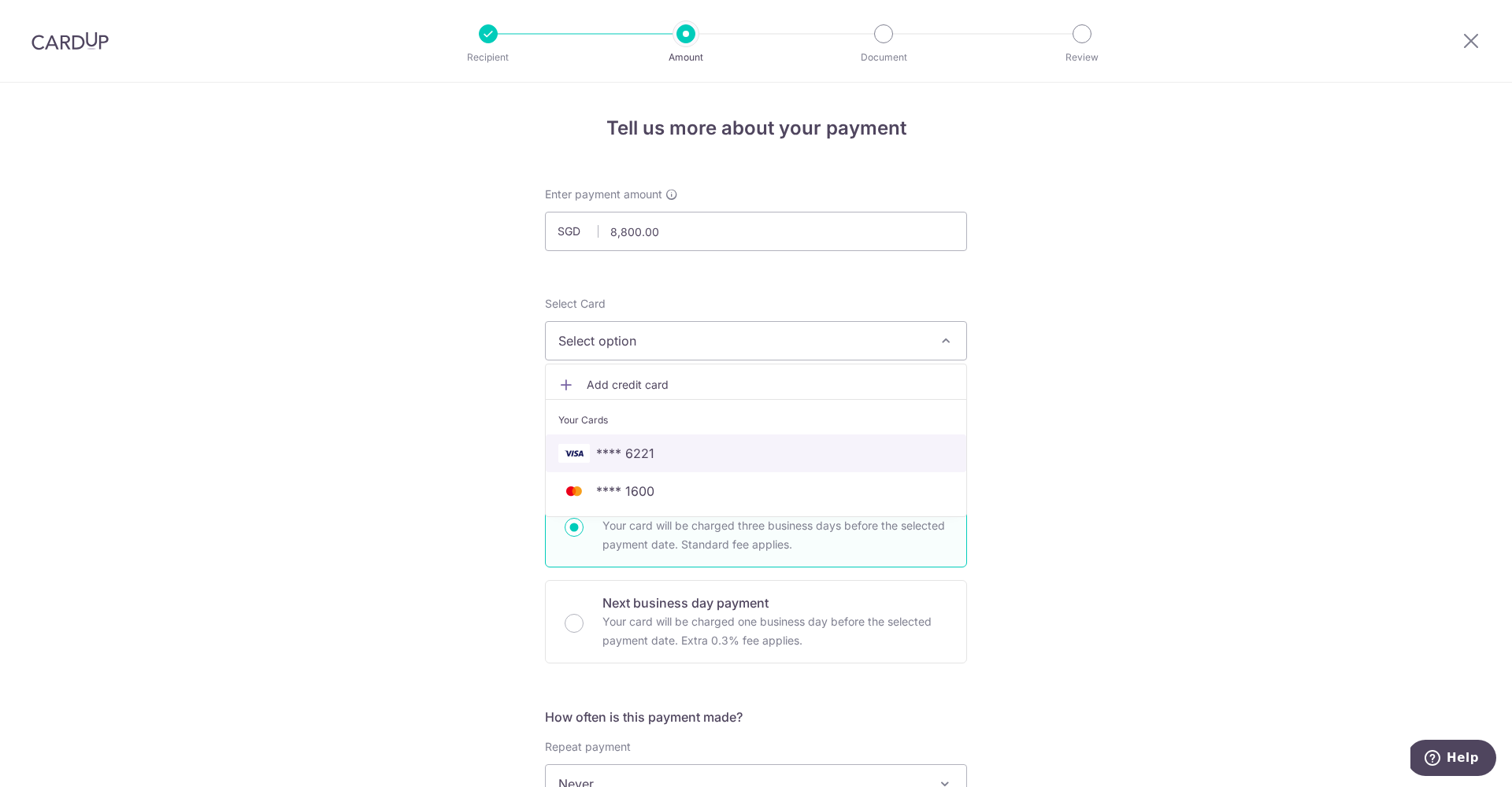
click at [655, 462] on span "**** 6221" at bounding box center [756, 454] width 395 height 19
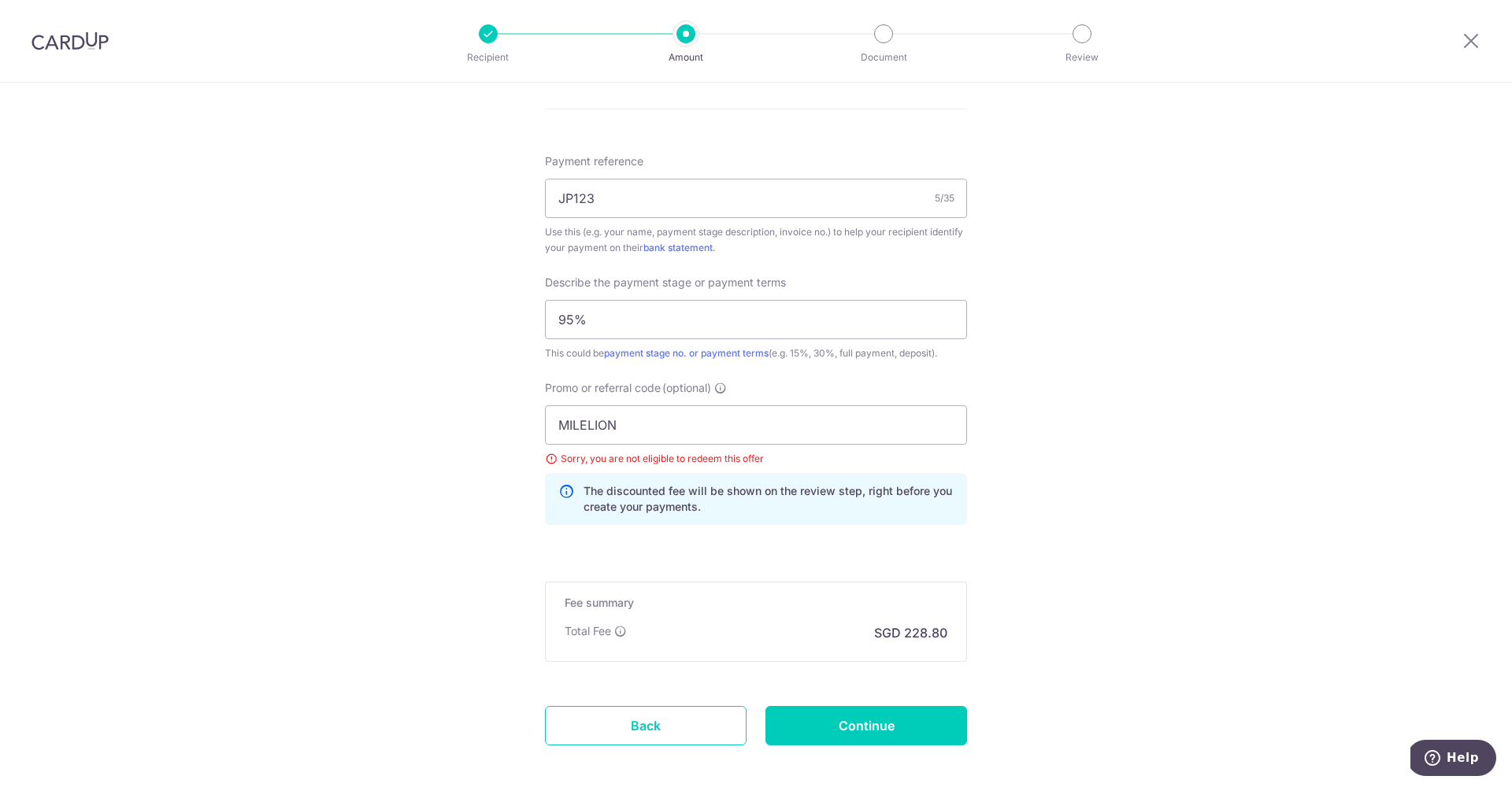
scroll to position [983, 0]
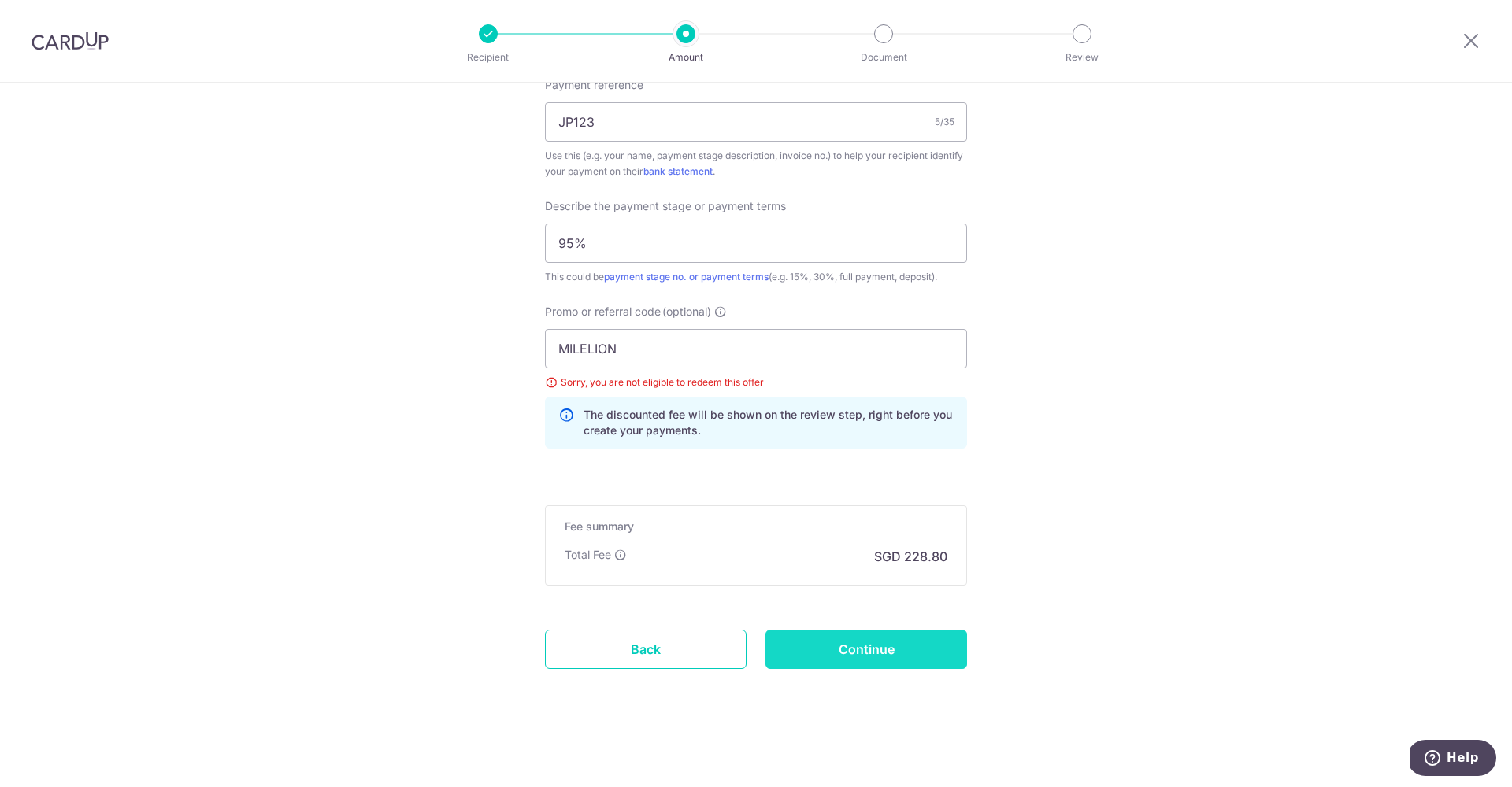
click at [828, 660] on input "Continue" at bounding box center [867, 650] width 202 height 39
click at [833, 640] on input "Continue" at bounding box center [867, 650] width 202 height 39
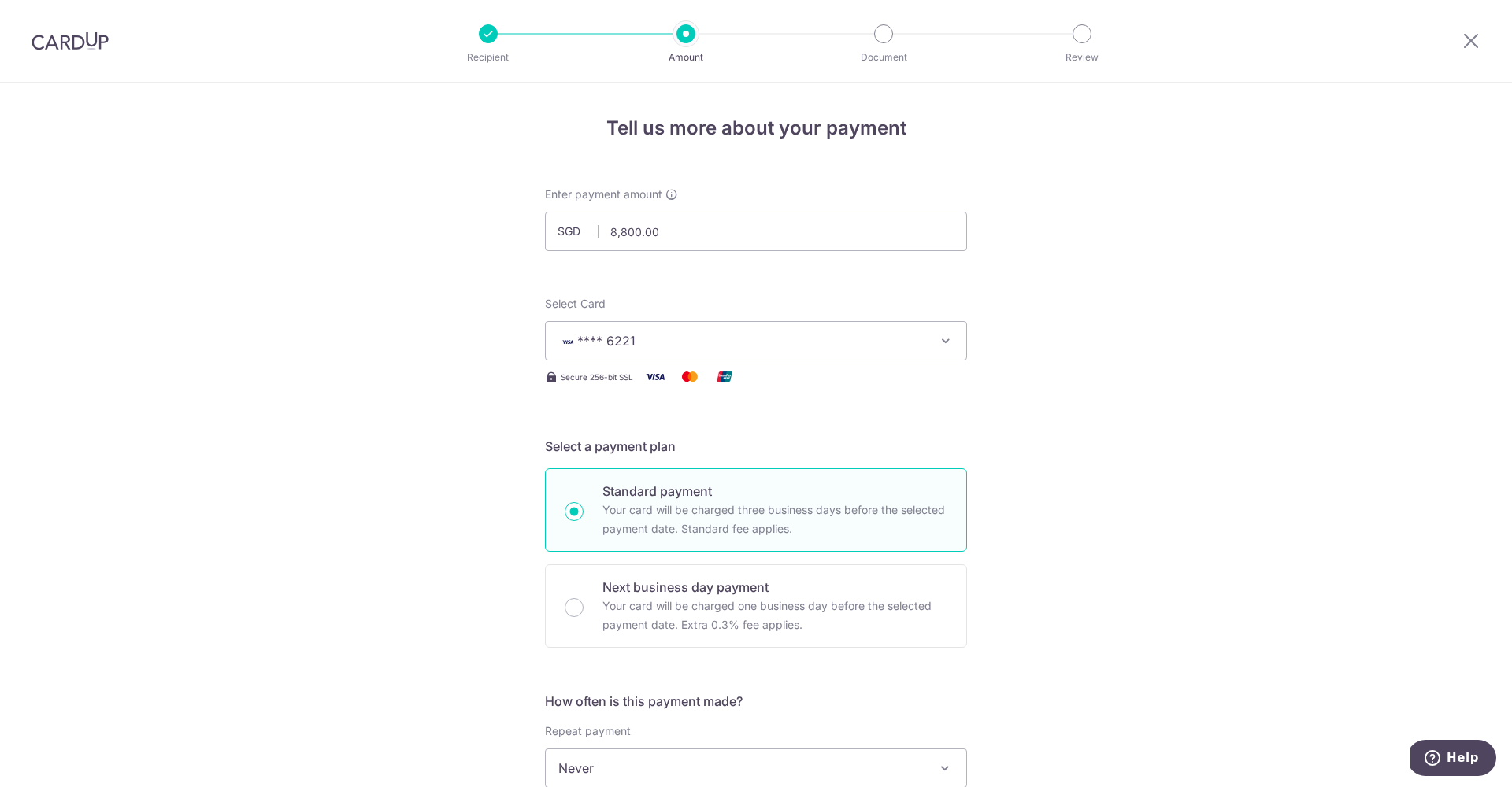
click at [676, 344] on span "**** 6221" at bounding box center [742, 341] width 367 height 19
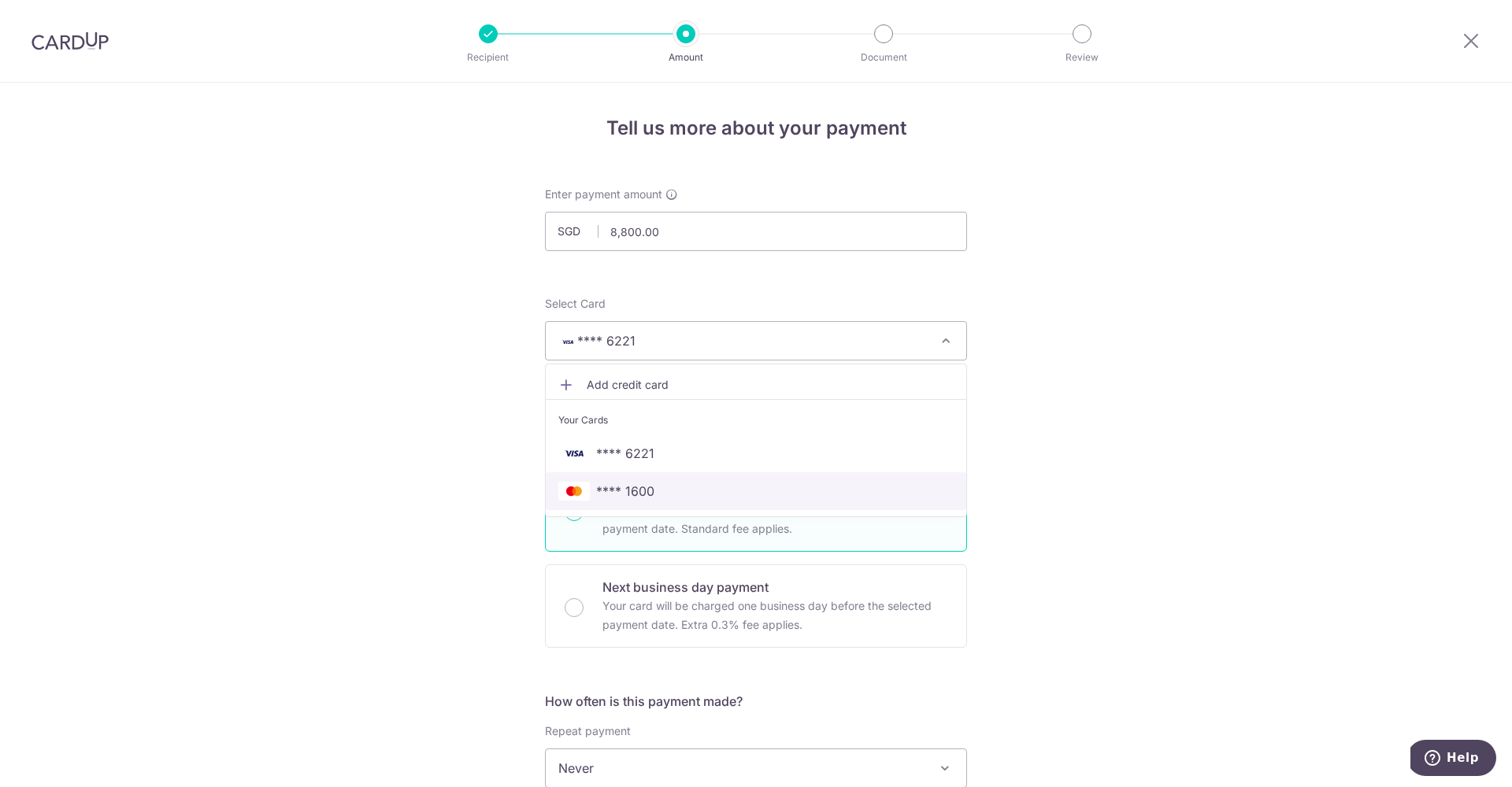
click at [671, 491] on span "**** 1600" at bounding box center [756, 491] width 395 height 19
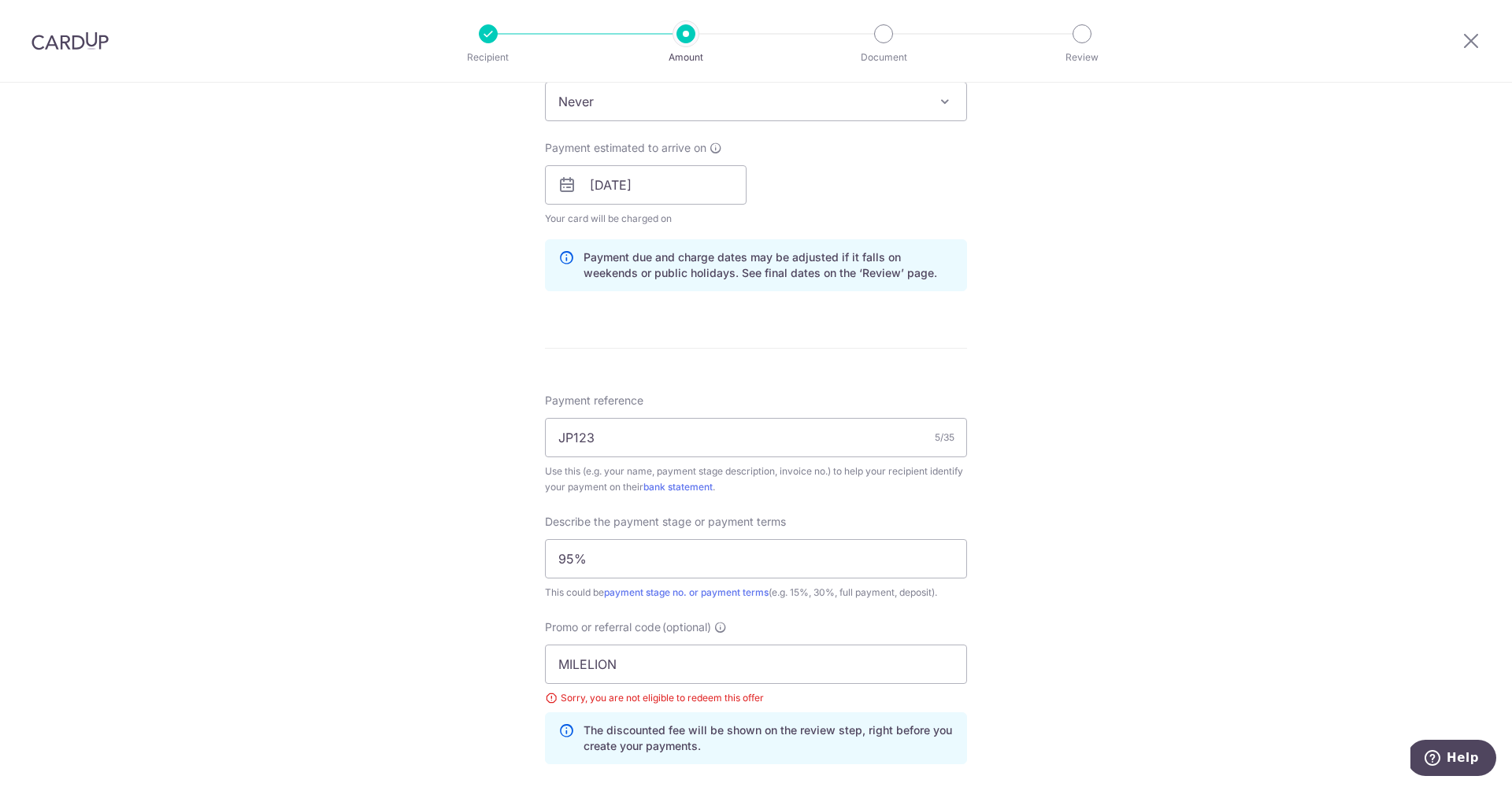
scroll to position [983, 0]
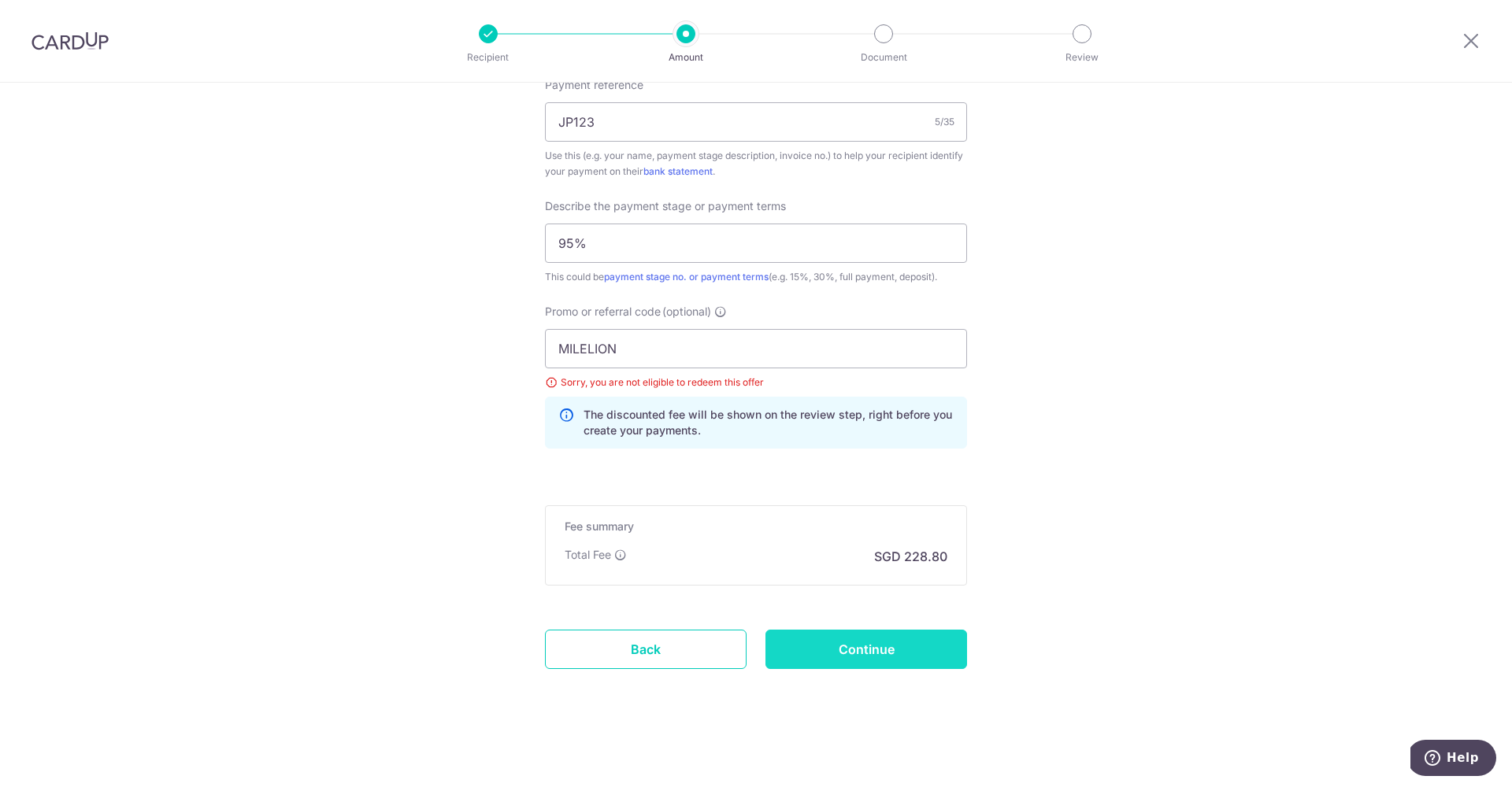
click at [869, 641] on input "Continue" at bounding box center [867, 650] width 202 height 39
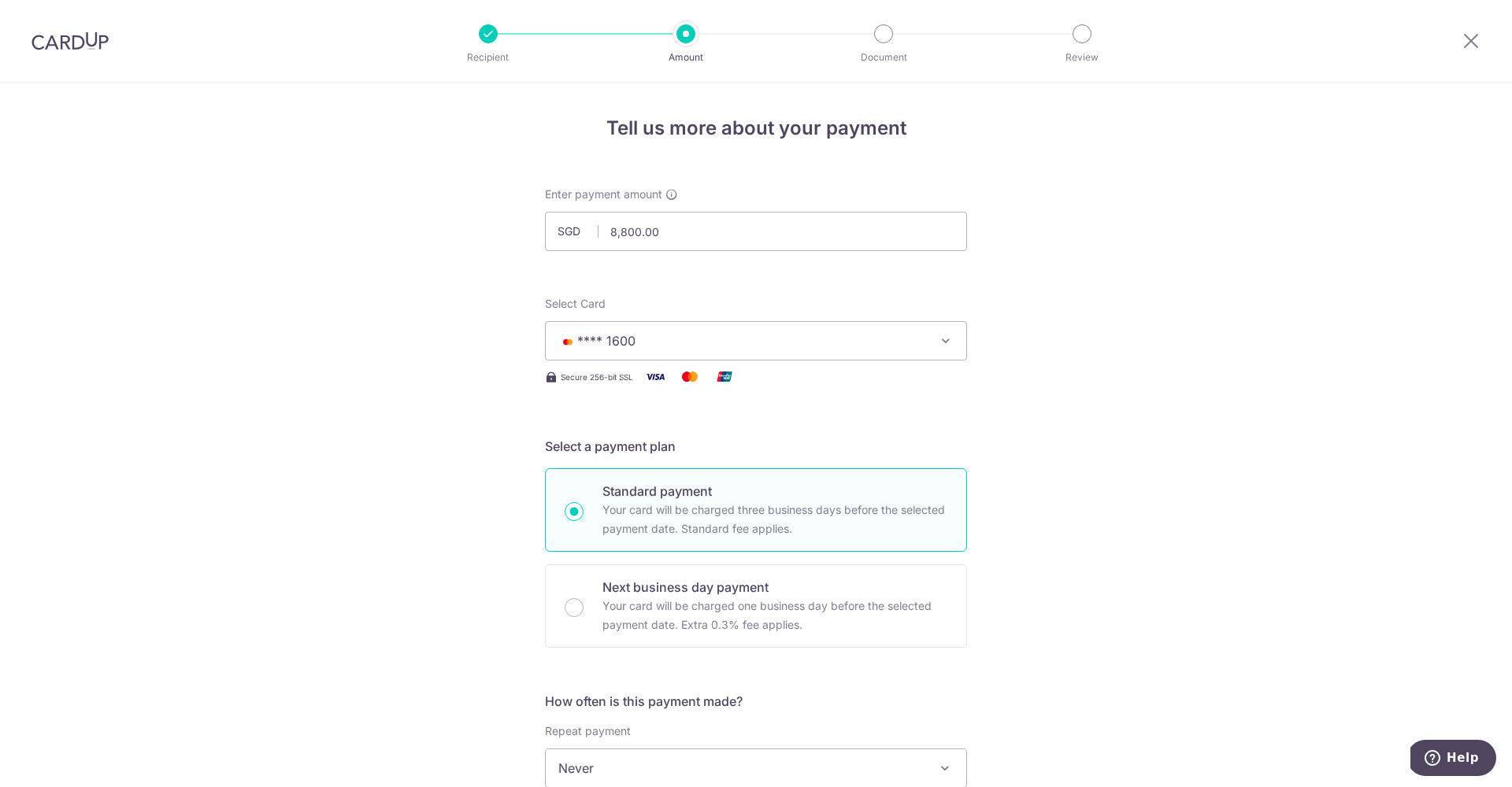
scroll to position [983, 0]
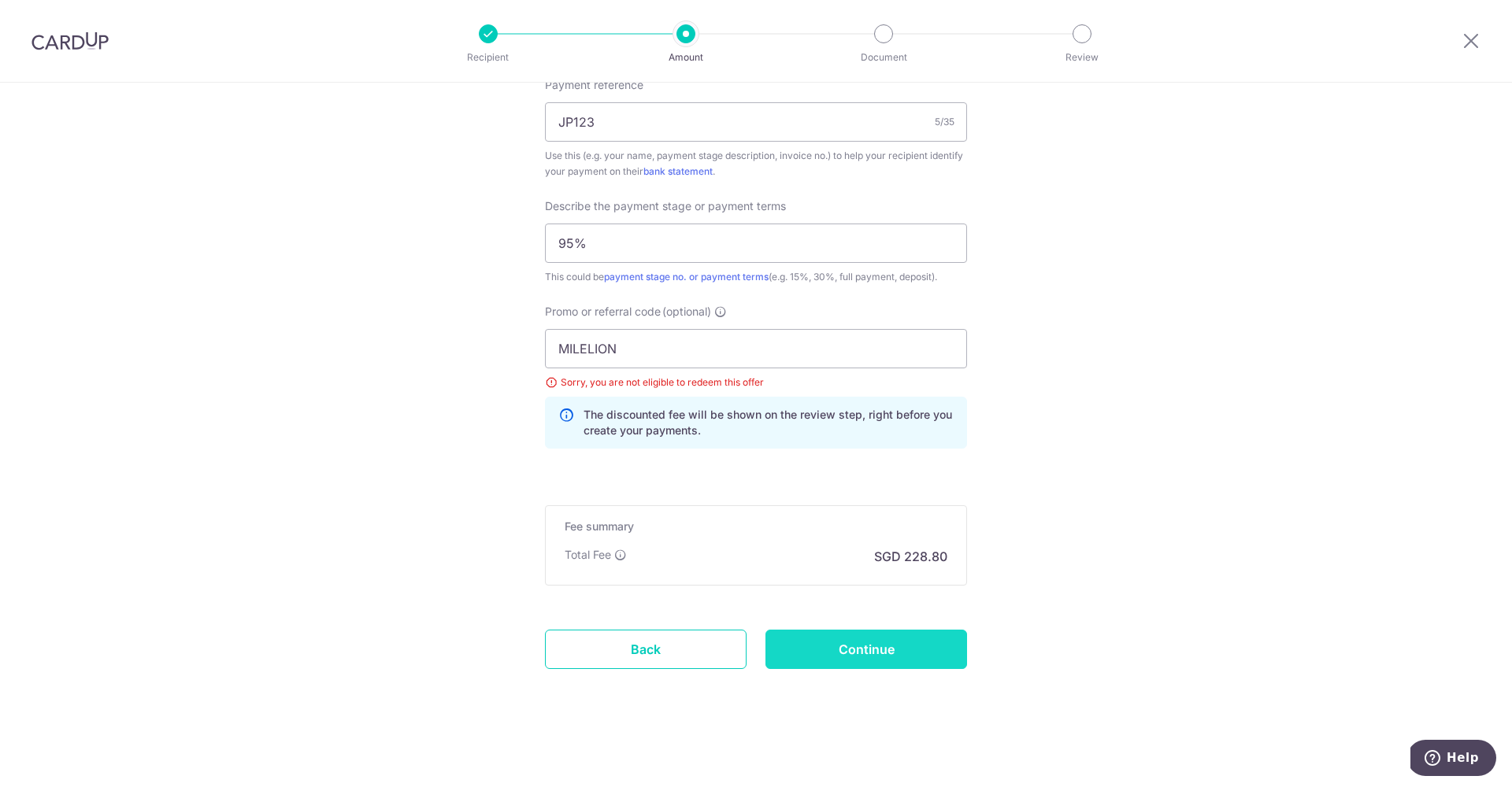
click at [872, 650] on input "Continue" at bounding box center [867, 650] width 202 height 39
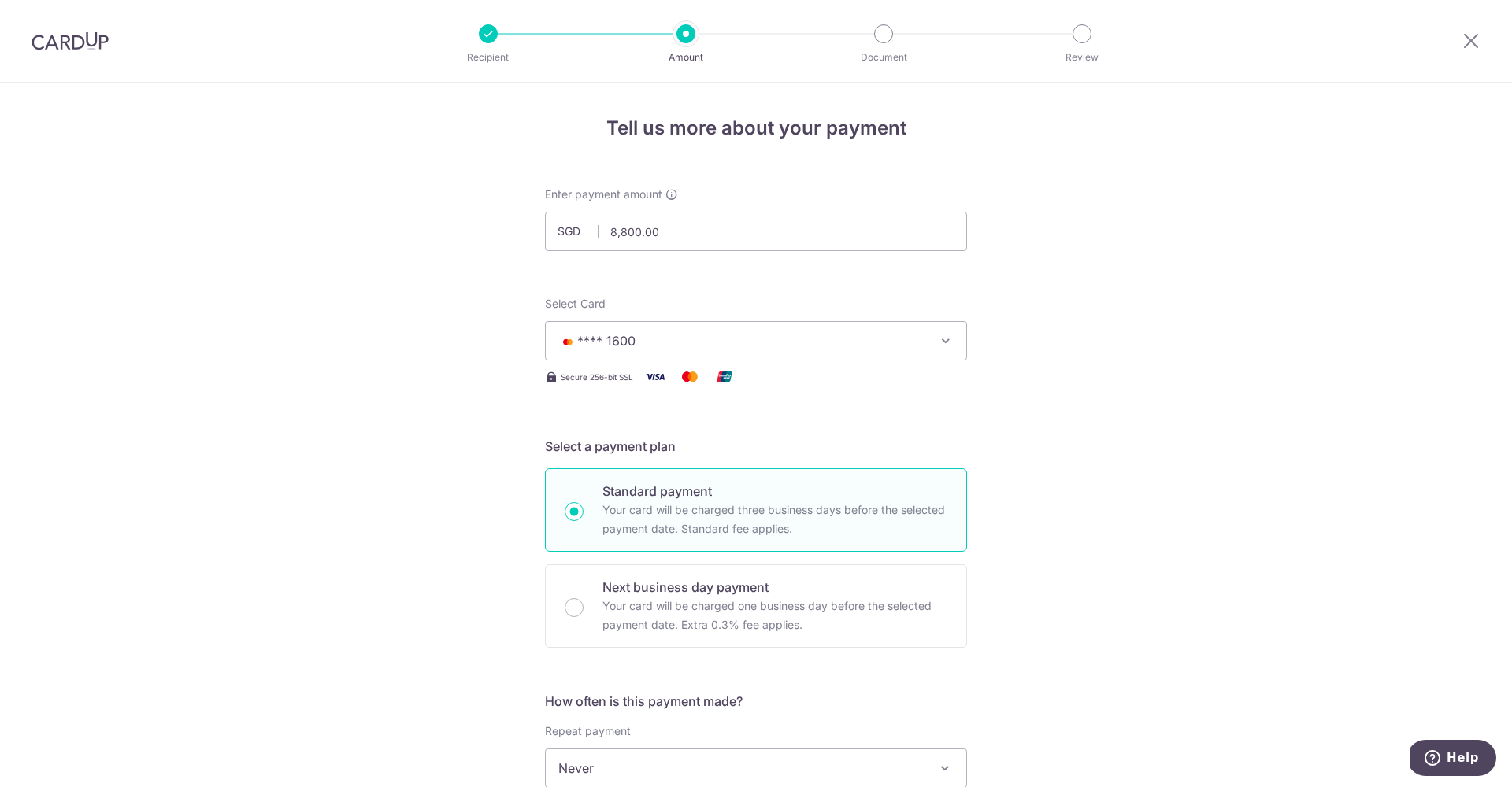
click at [671, 342] on span "**** 1600" at bounding box center [742, 341] width 367 height 19
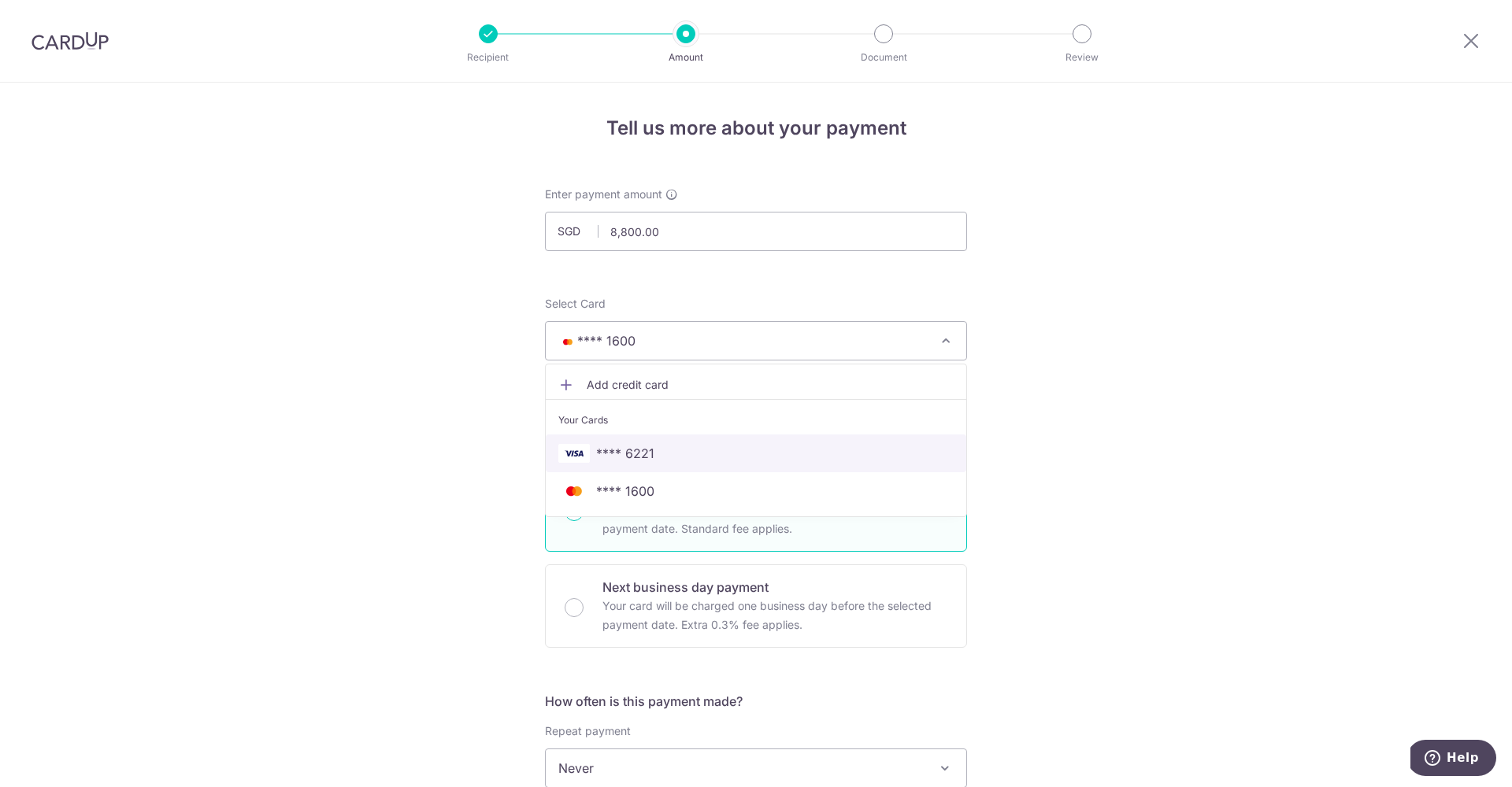
click at [641, 461] on span "**** 6221" at bounding box center [626, 454] width 58 height 19
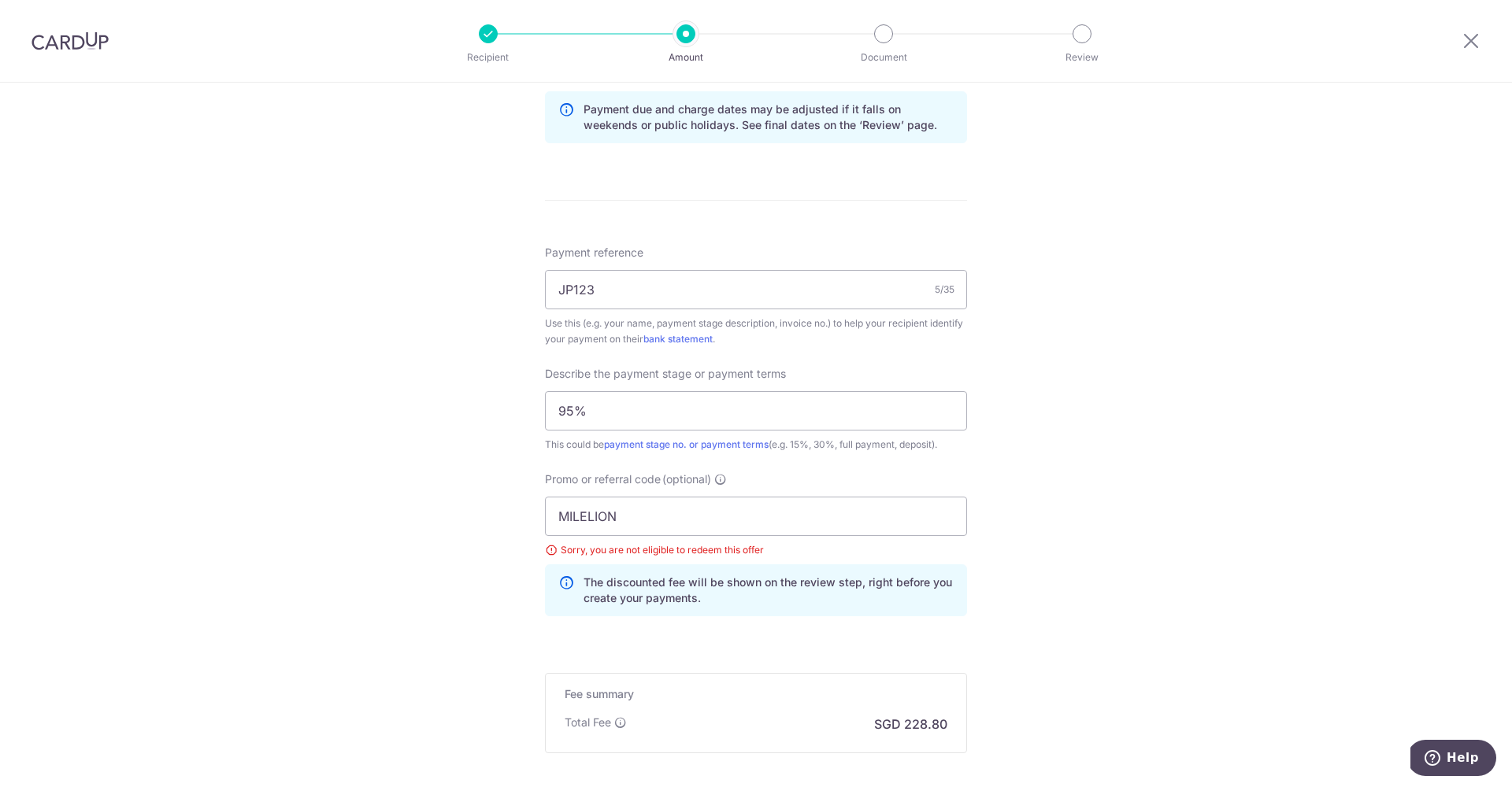
scroll to position [983, 0]
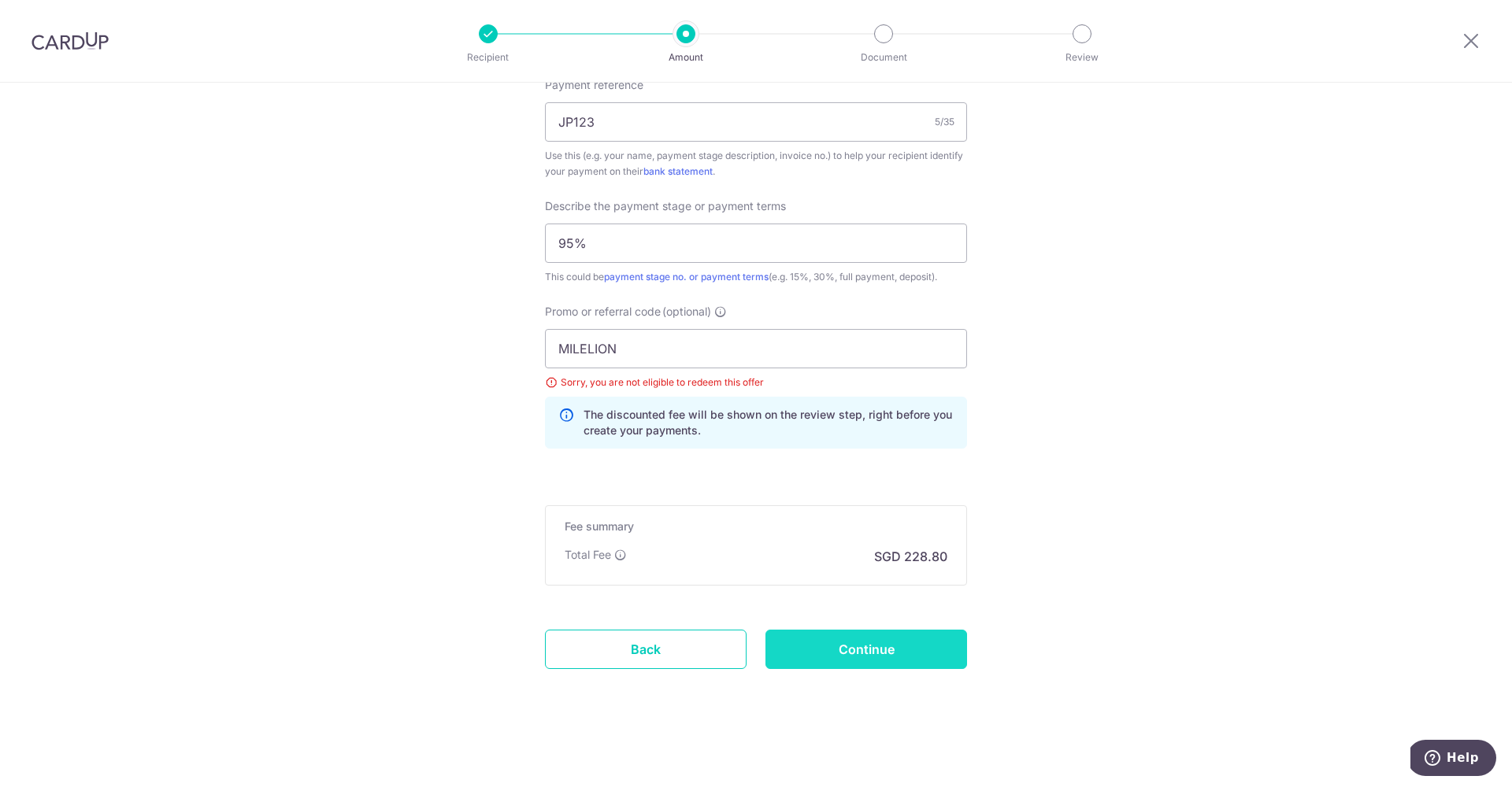
click at [823, 651] on input "Continue" at bounding box center [867, 650] width 202 height 39
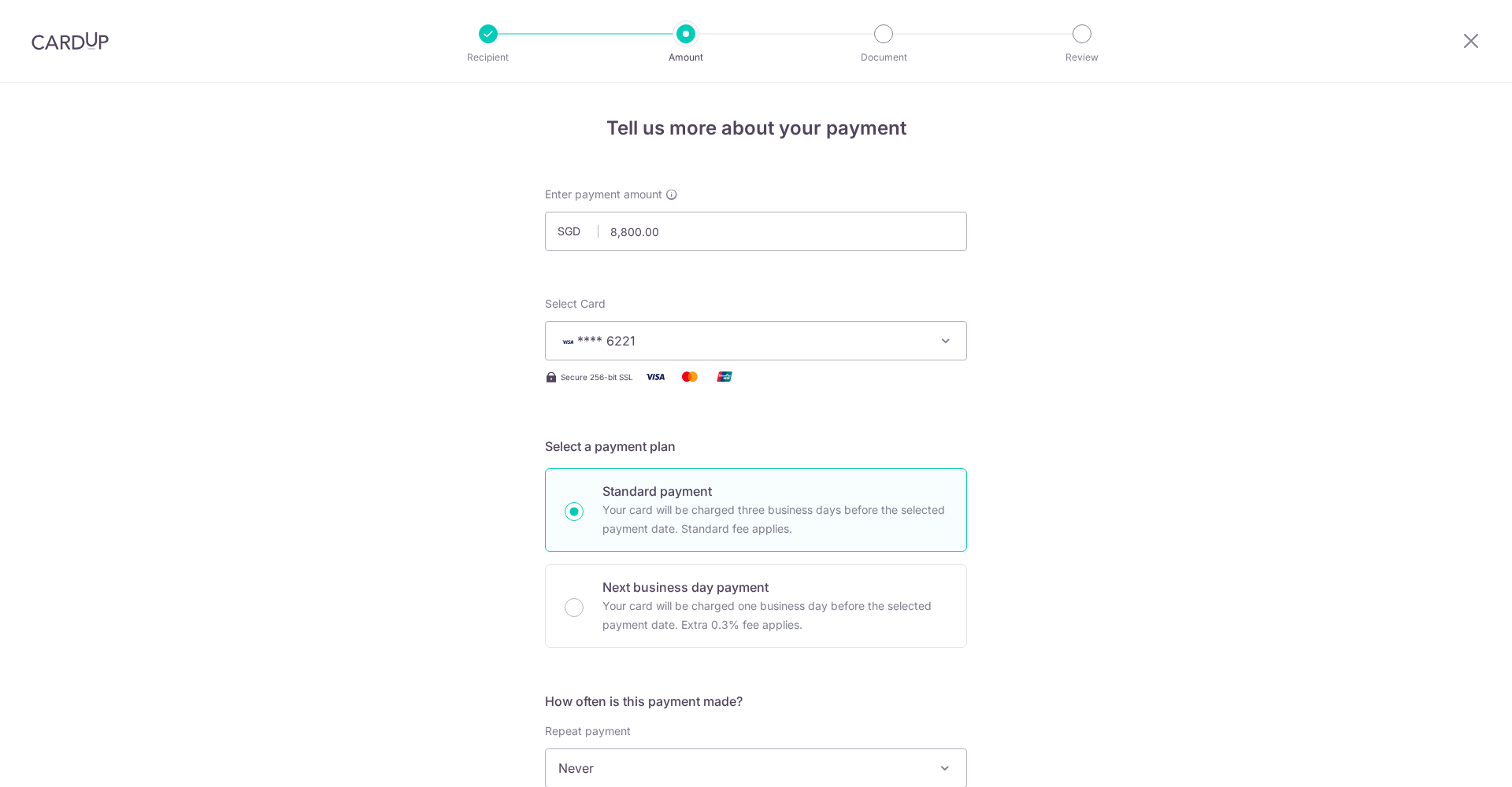
scroll to position [983, 0]
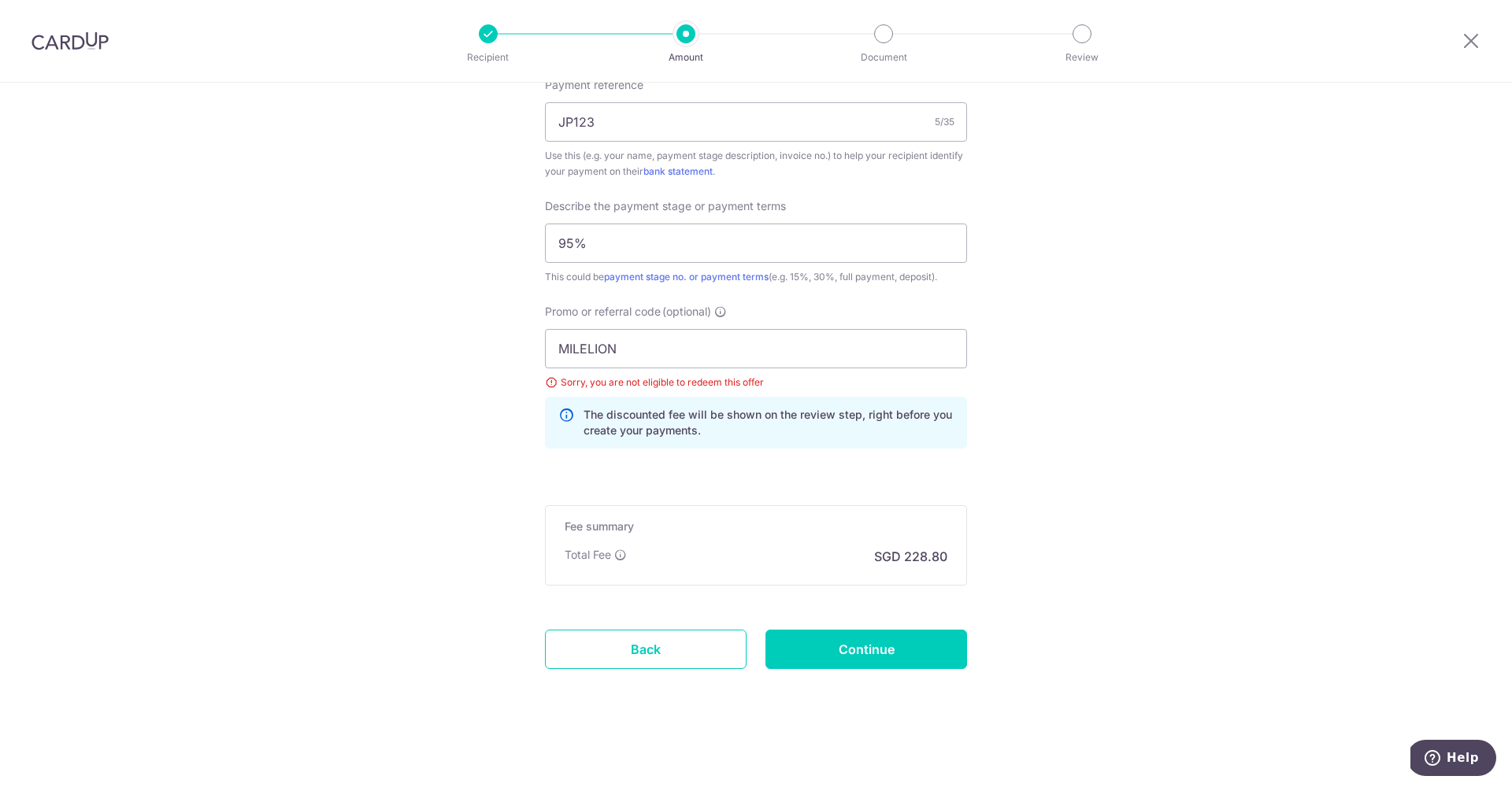
click at [90, 44] on img at bounding box center [70, 41] width 78 height 19
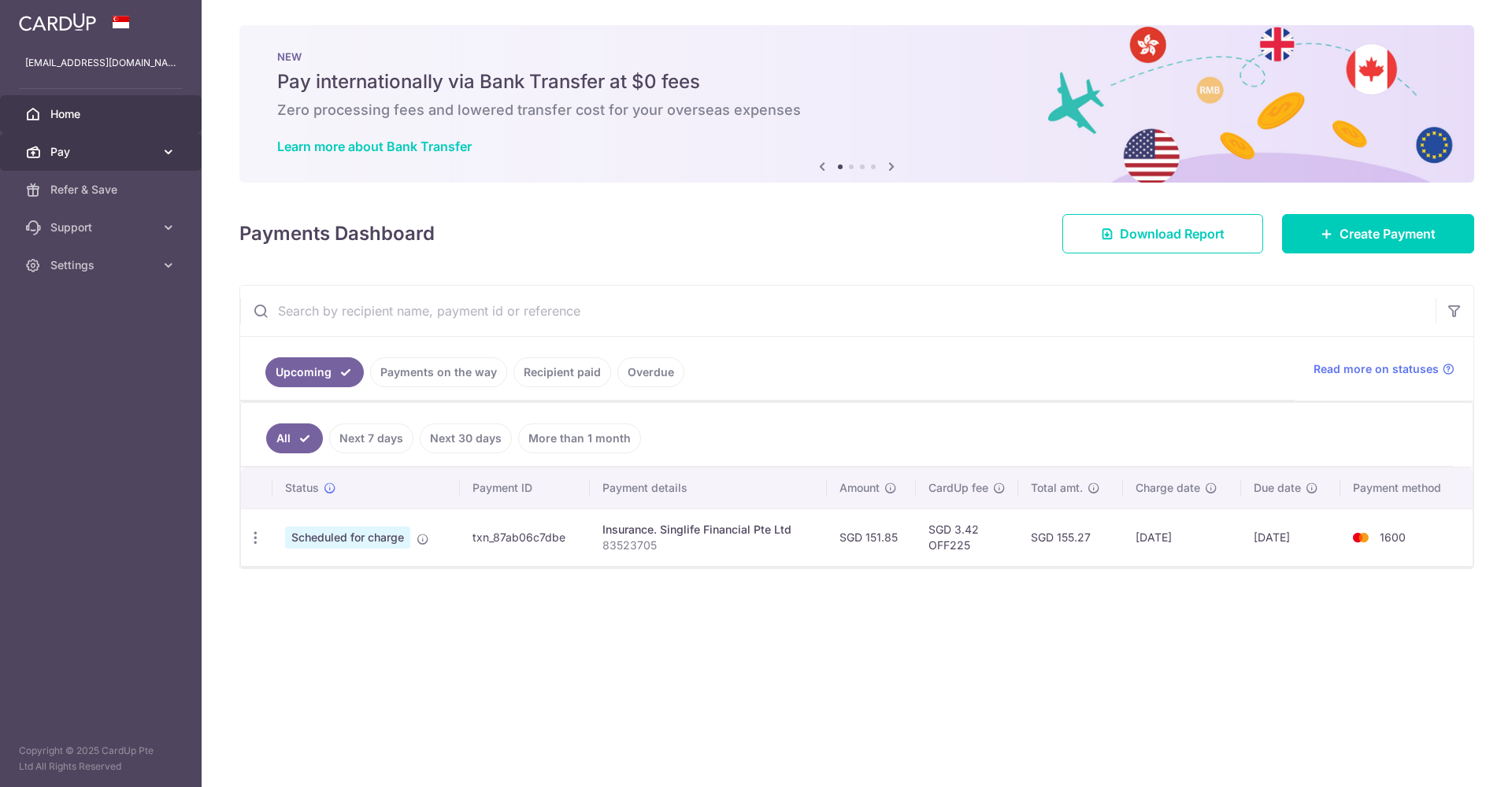
click at [117, 134] on link "Pay" at bounding box center [101, 152] width 202 height 37
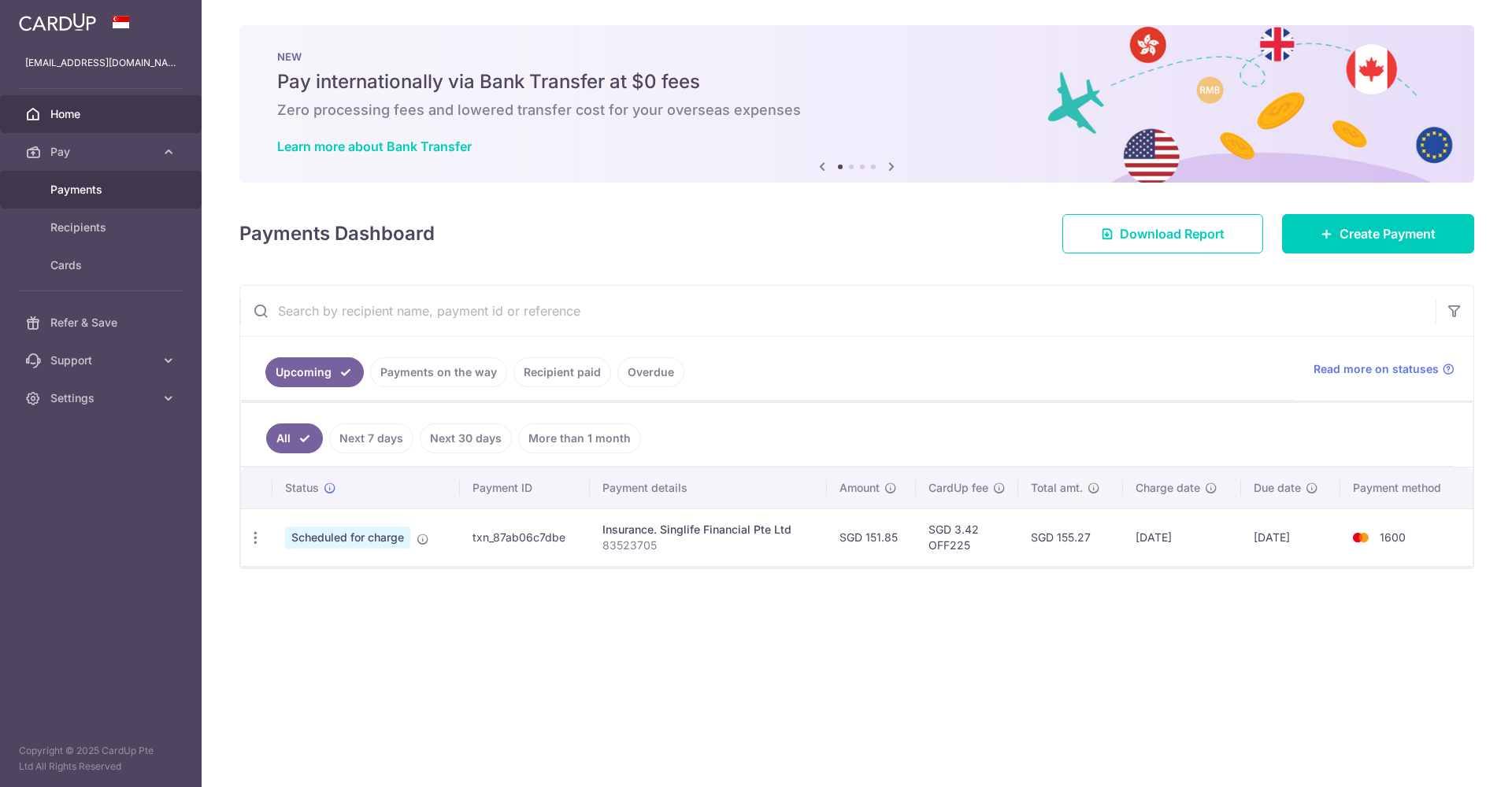
click at [119, 200] on link "Payments" at bounding box center [101, 190] width 202 height 37
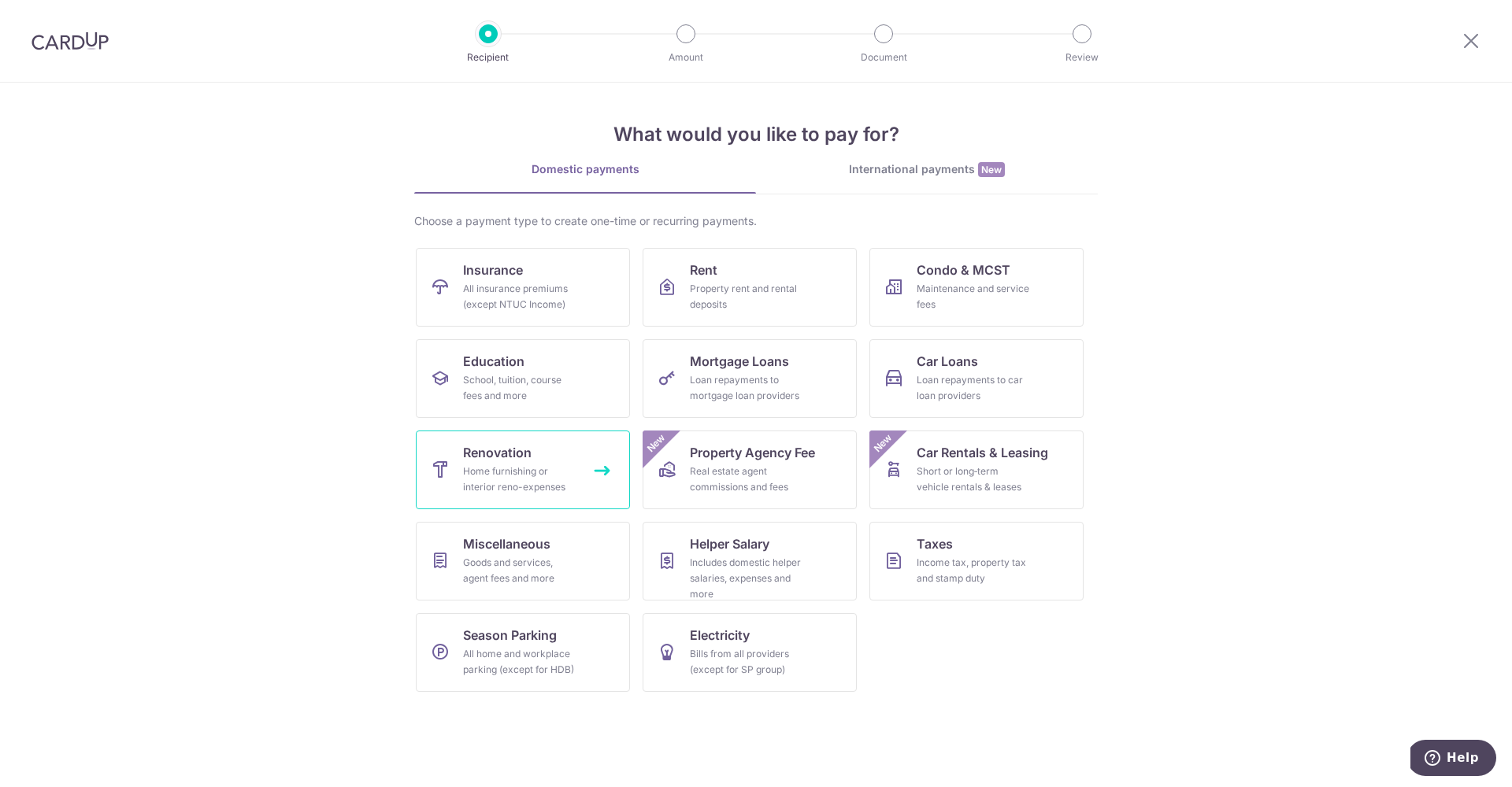
click at [485, 485] on div "Home furnishing or interior reno-expenses" at bounding box center [519, 480] width 113 height 32
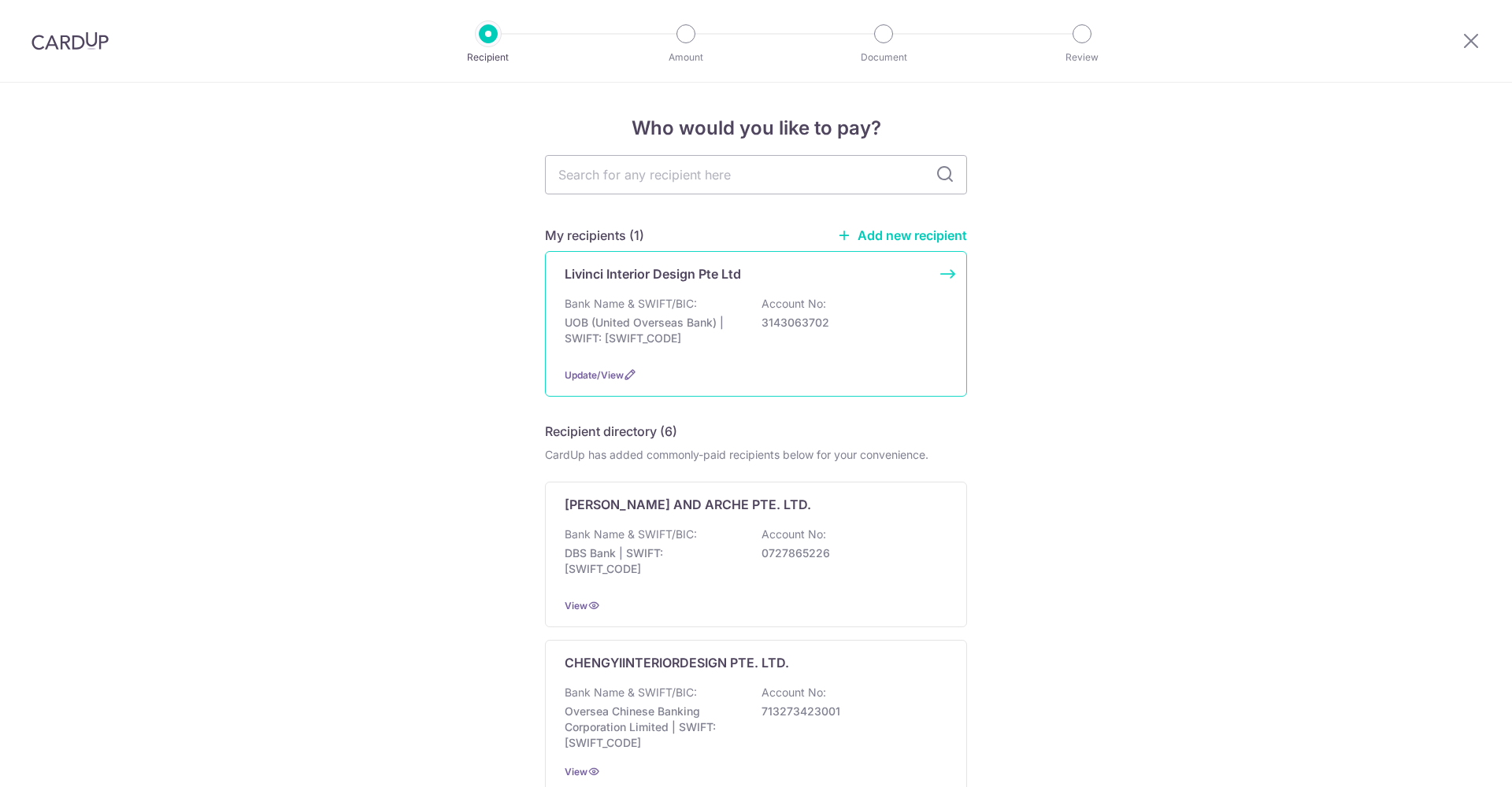
click at [669, 328] on p "UOB (United Overseas Bank) | SWIFT: [SWIFT_CODE]" at bounding box center [653, 330] width 177 height 32
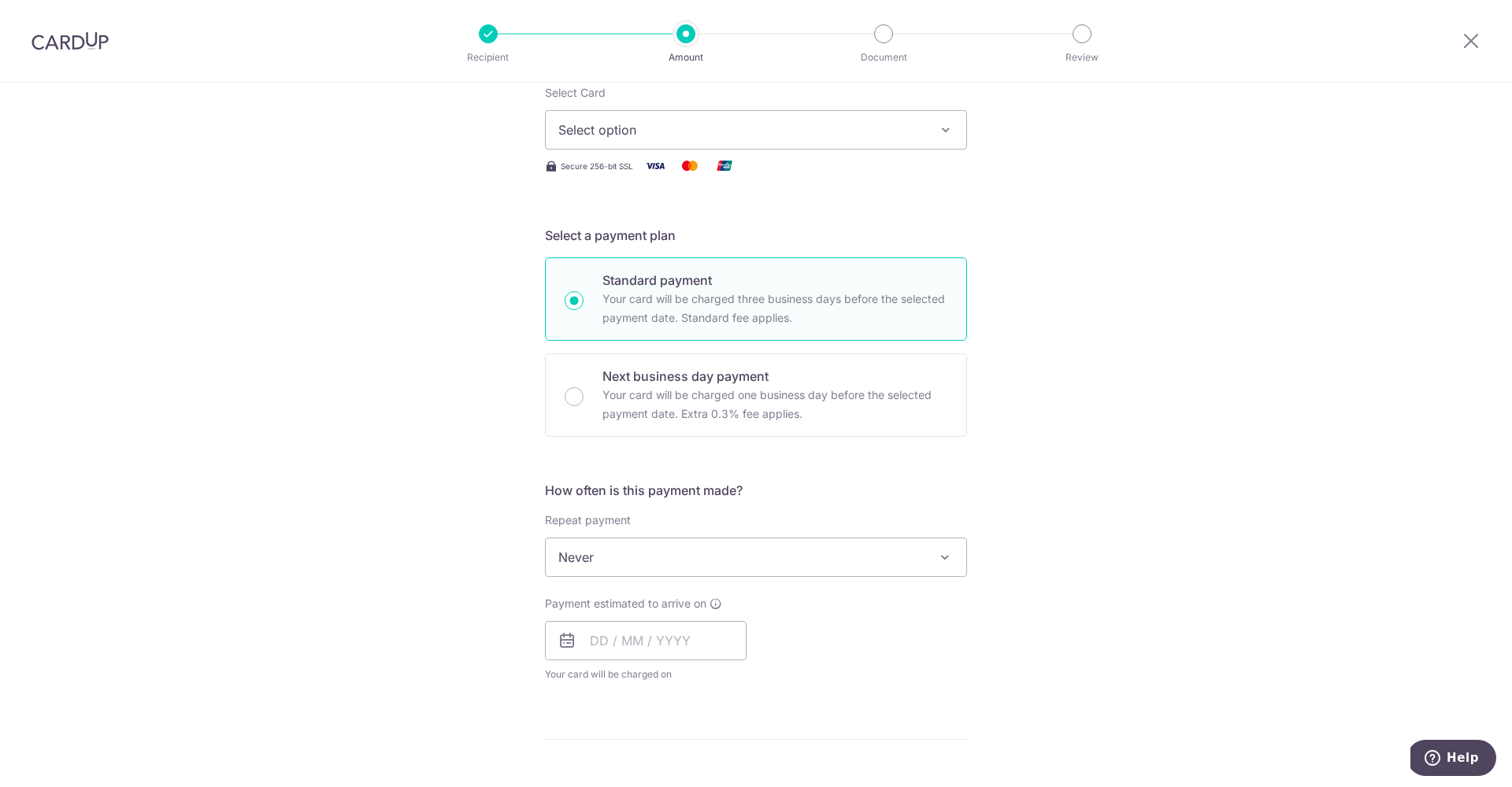
scroll to position [84, 0]
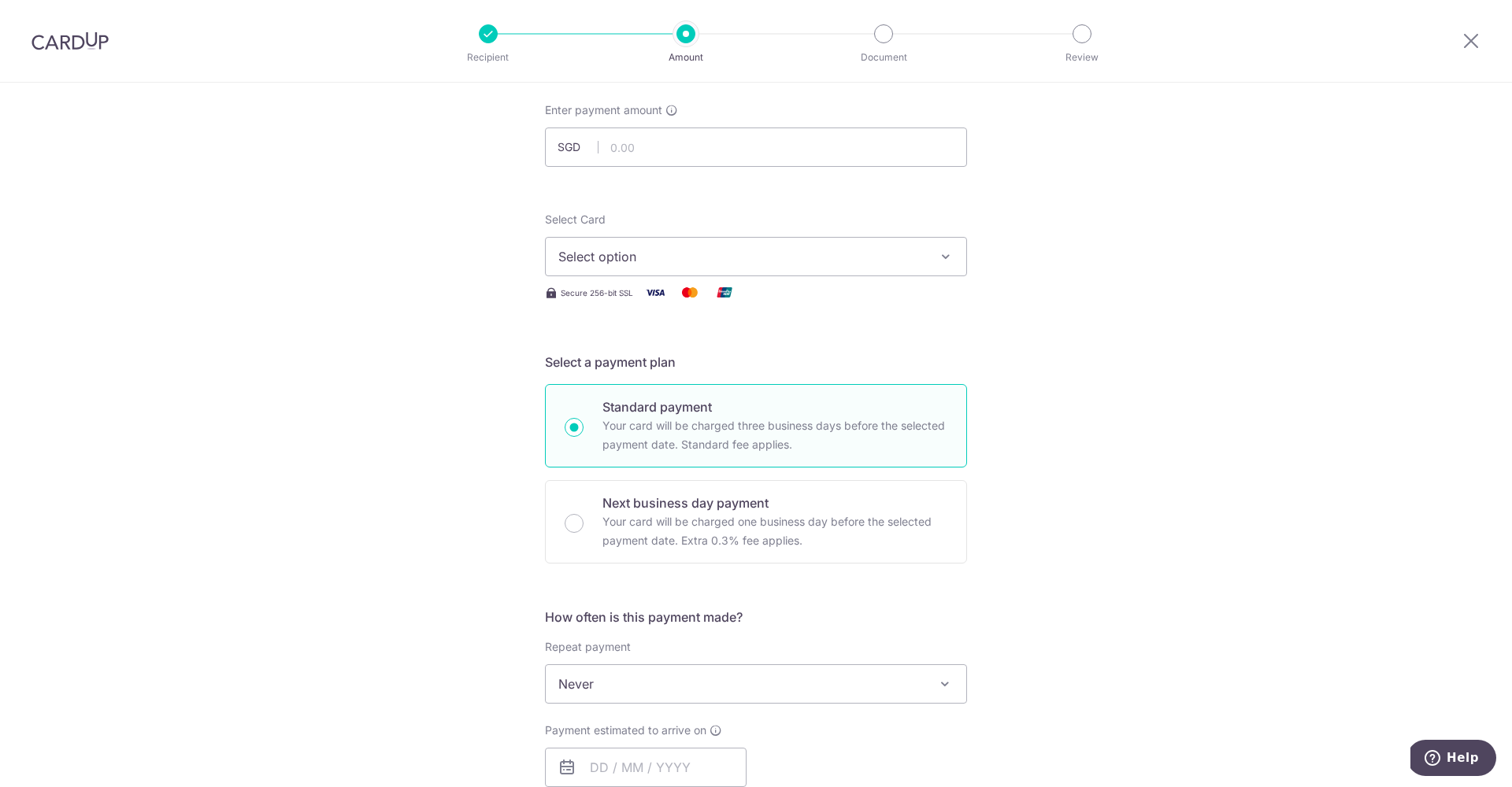
click at [631, 256] on span "Select option" at bounding box center [742, 257] width 367 height 19
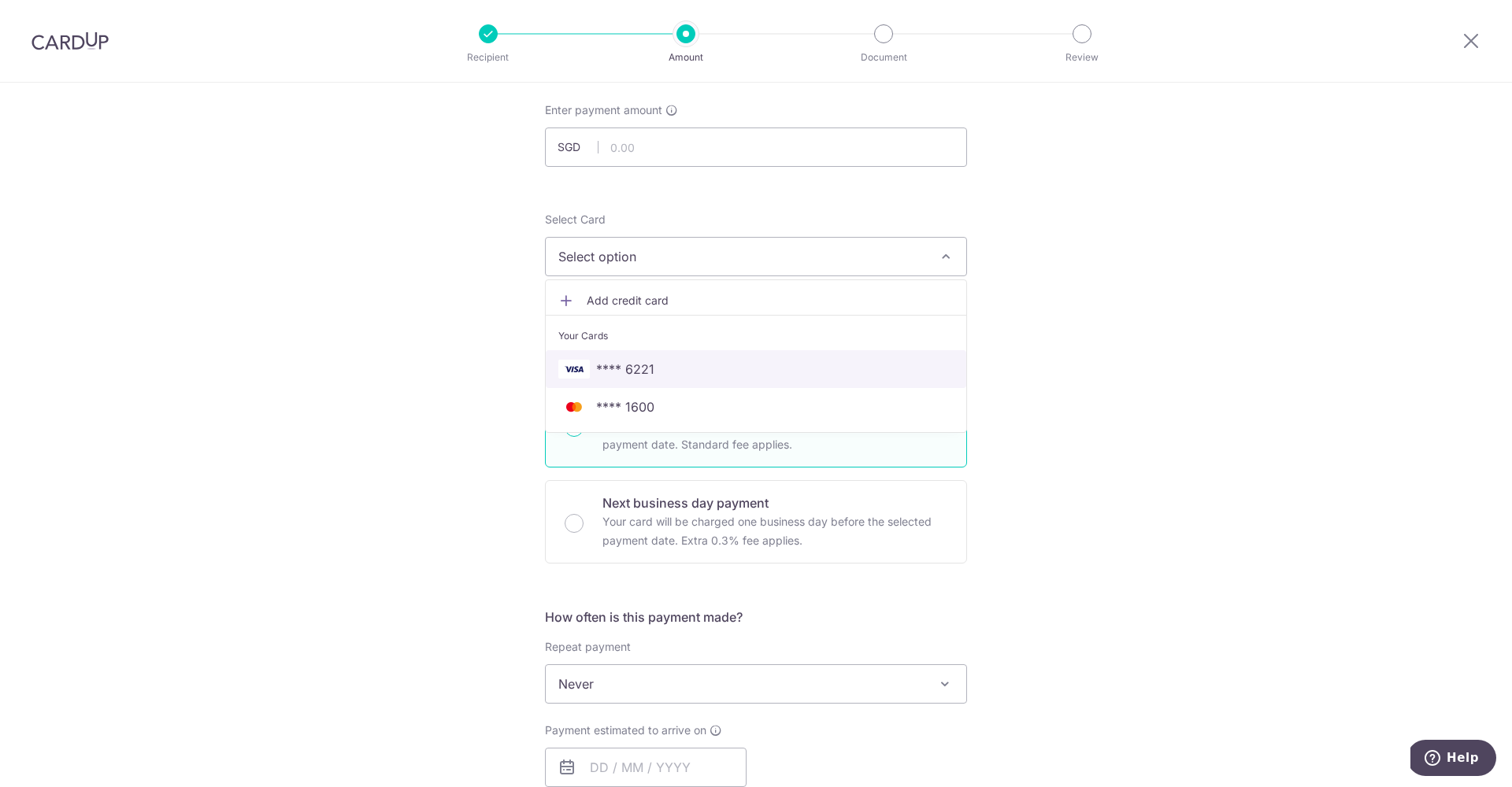
click at [620, 365] on span "**** 6221" at bounding box center [626, 369] width 58 height 19
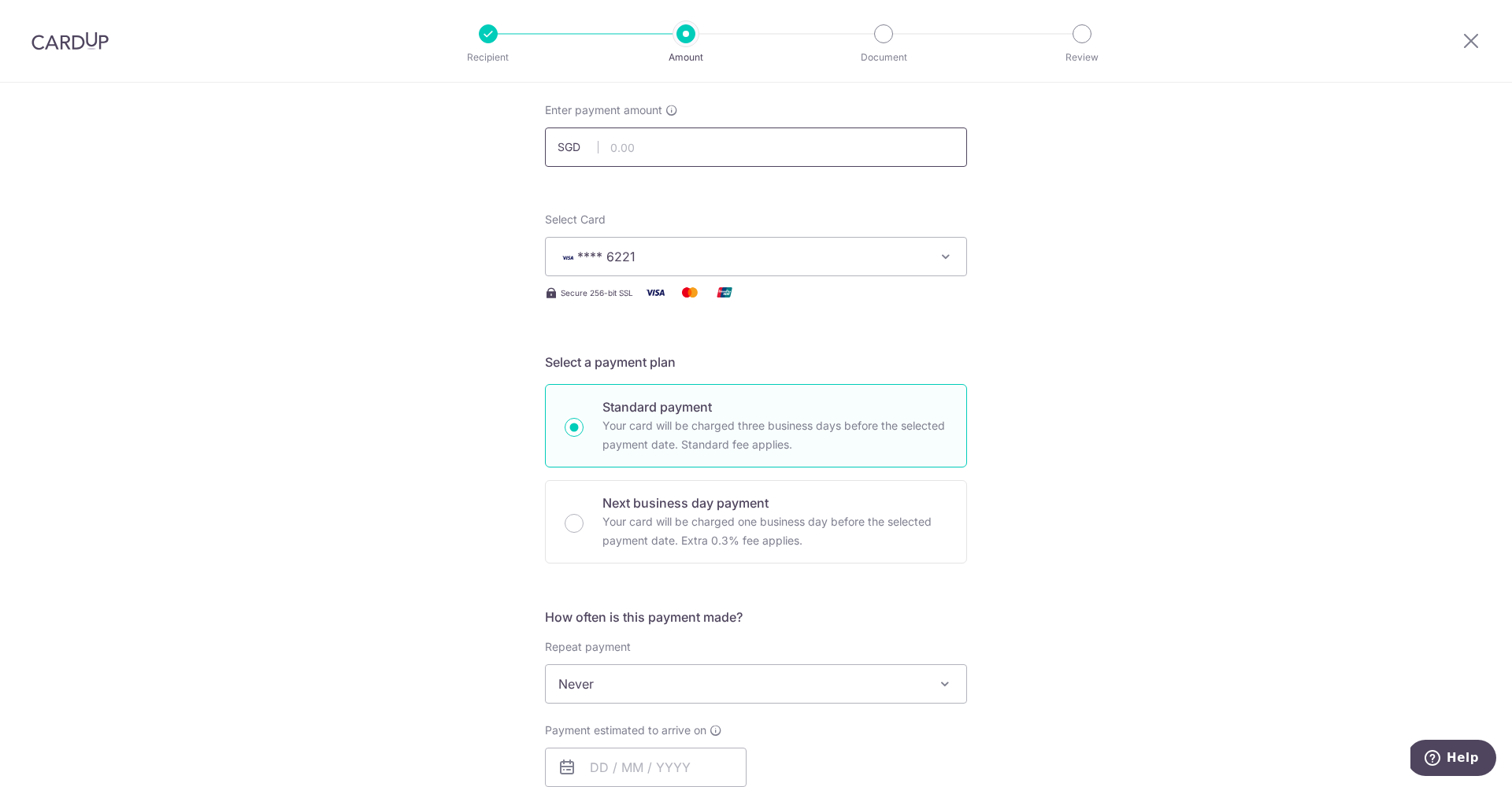
click at [625, 154] on input "text" at bounding box center [756, 148] width 422 height 39
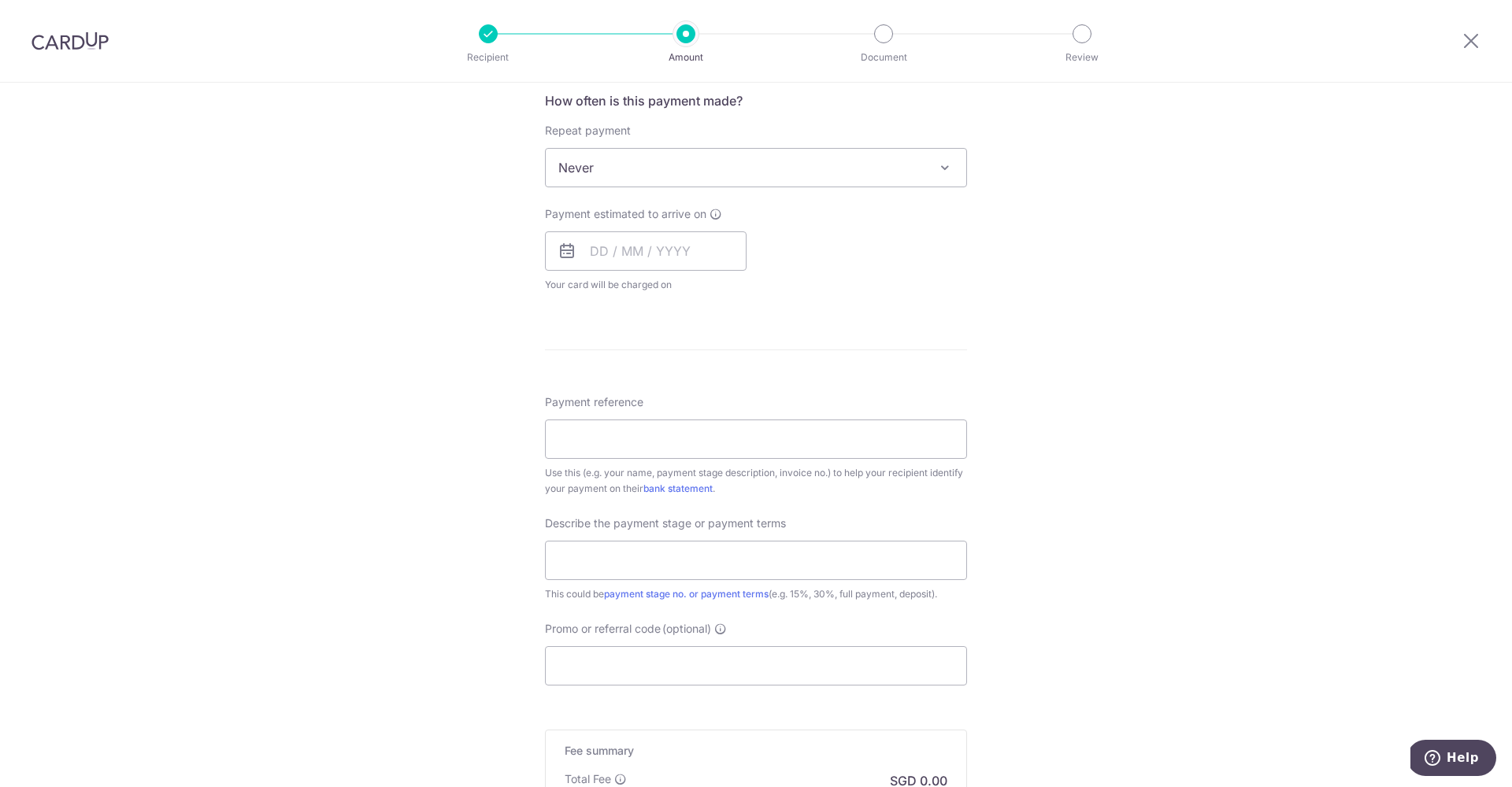
click at [650, 162] on span "Never" at bounding box center [756, 167] width 420 height 37
type input "8,800.00"
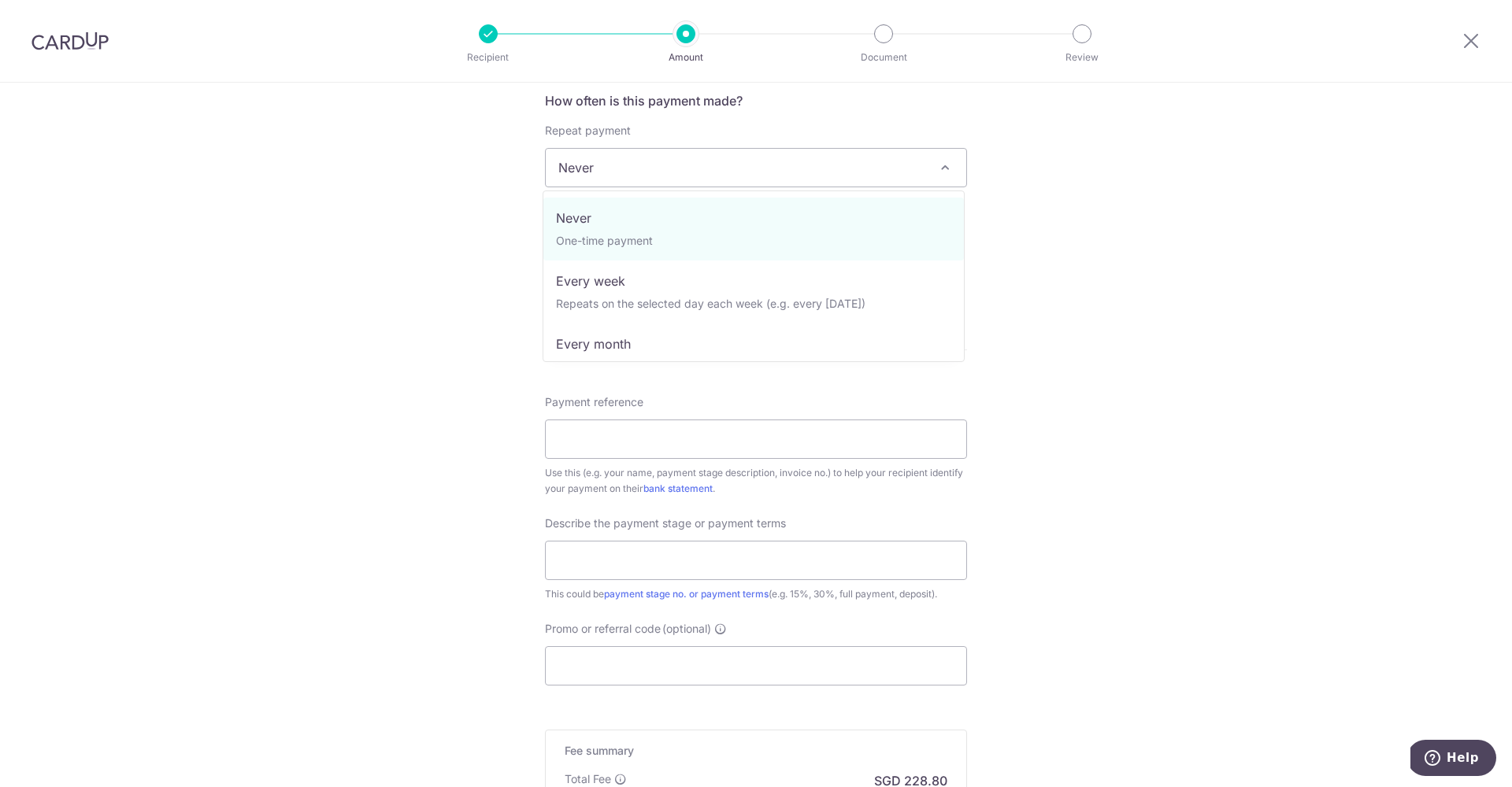
click at [526, 241] on div "Tell us more about your payment Enter payment amount SGD 8,800.00 8800.00 Selec…" at bounding box center [756, 246] width 1512 height 1530
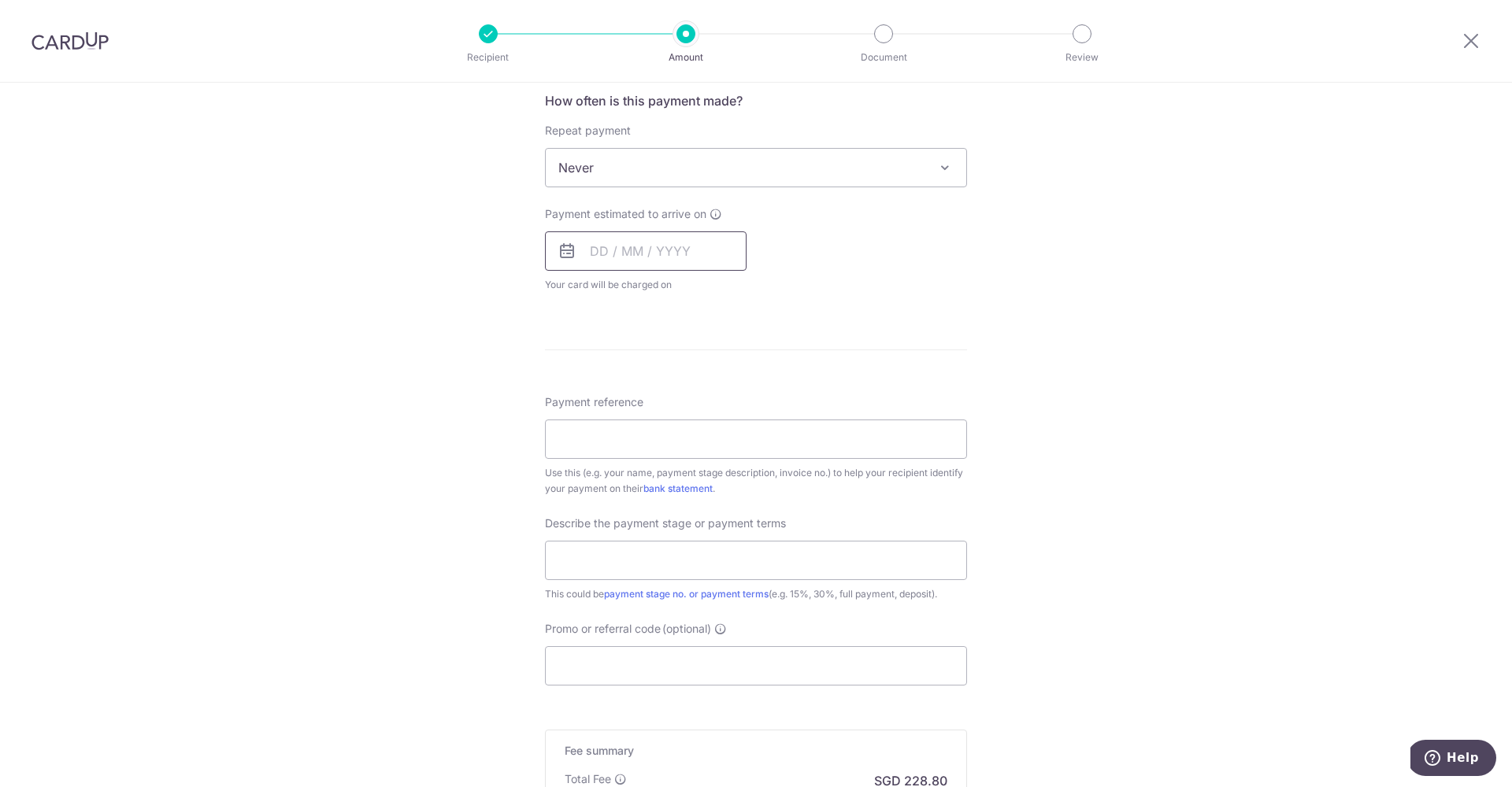
click at [589, 247] on input "text" at bounding box center [646, 251] width 202 height 39
click at [638, 386] on link "7" at bounding box center [640, 394] width 25 height 25
type input "[DATE]"
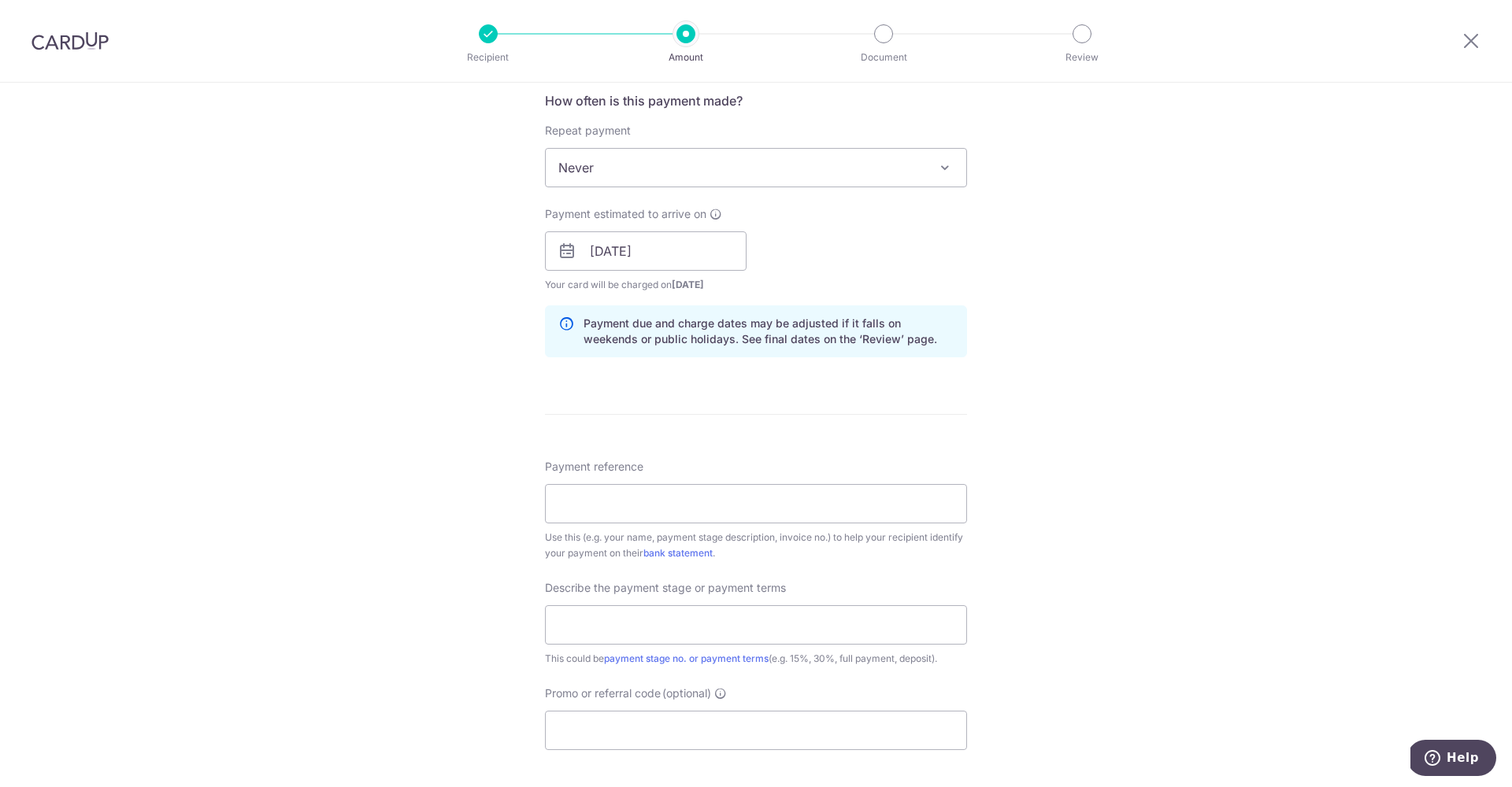
click at [435, 397] on div "Tell us more about your payment Enter payment amount SGD 8,800.00 8800.00 Selec…" at bounding box center [756, 279] width 1512 height 1595
click at [593, 498] on input "Payment reference" at bounding box center [756, 504] width 422 height 39
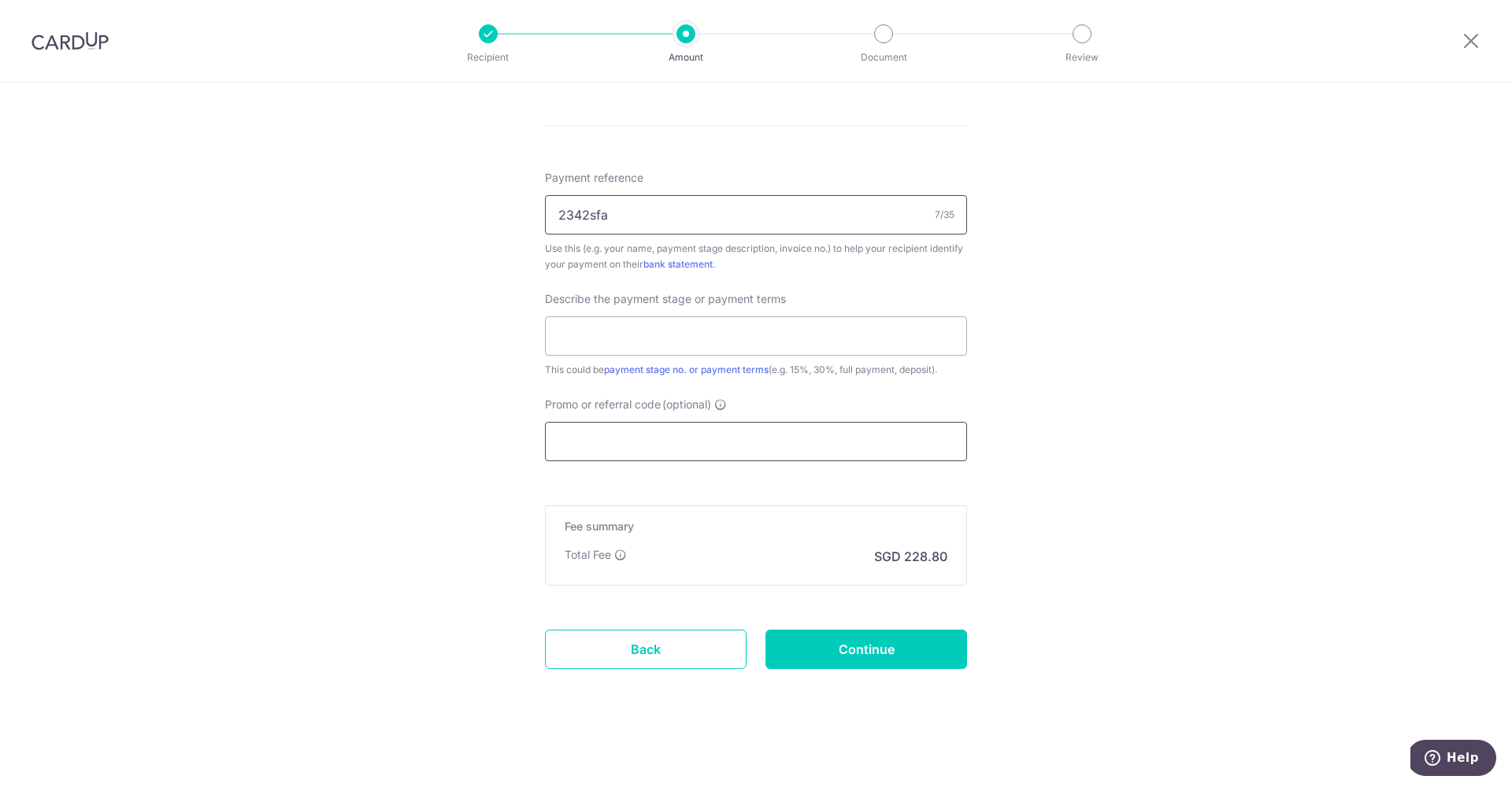
type input "2342sfa"
click at [623, 455] on input "Promo or referral code (optional)" at bounding box center [756, 442] width 422 height 39
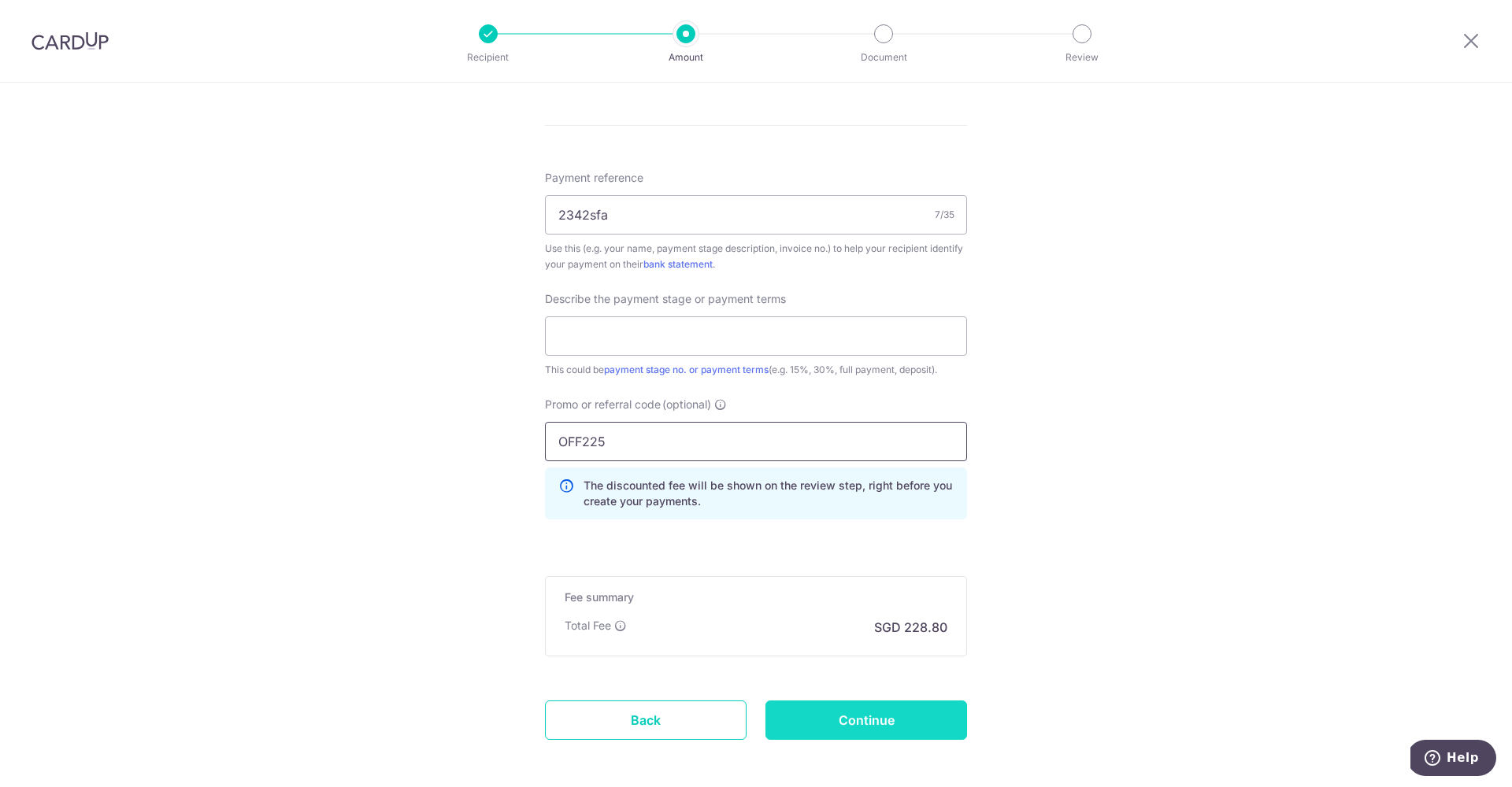
type input "OFF225"
click at [850, 715] on input "Continue" at bounding box center [867, 721] width 202 height 39
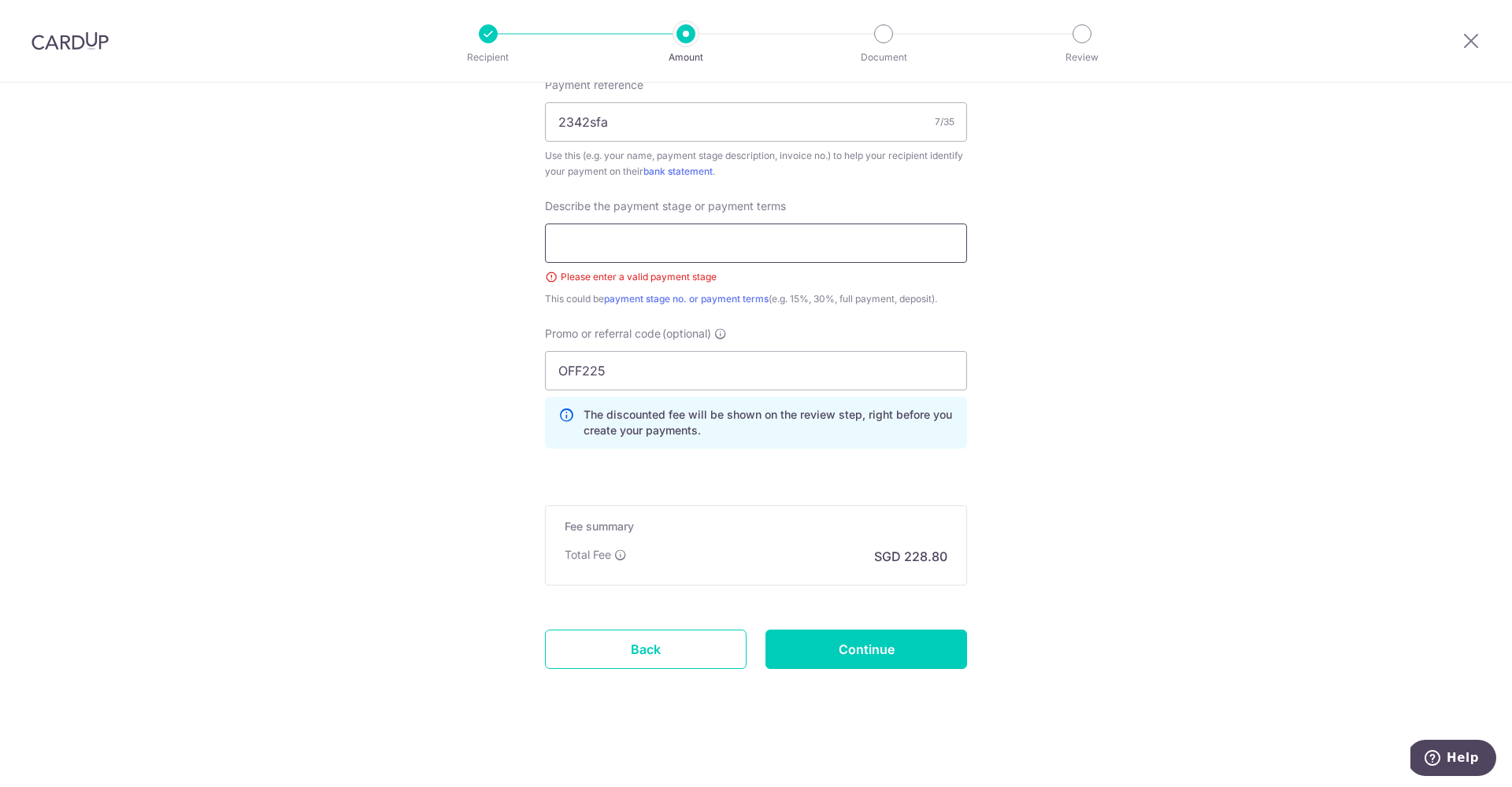
click at [590, 239] on input "text" at bounding box center [756, 244] width 422 height 39
type input "95%"
click at [919, 643] on input "Continue" at bounding box center [867, 650] width 202 height 39
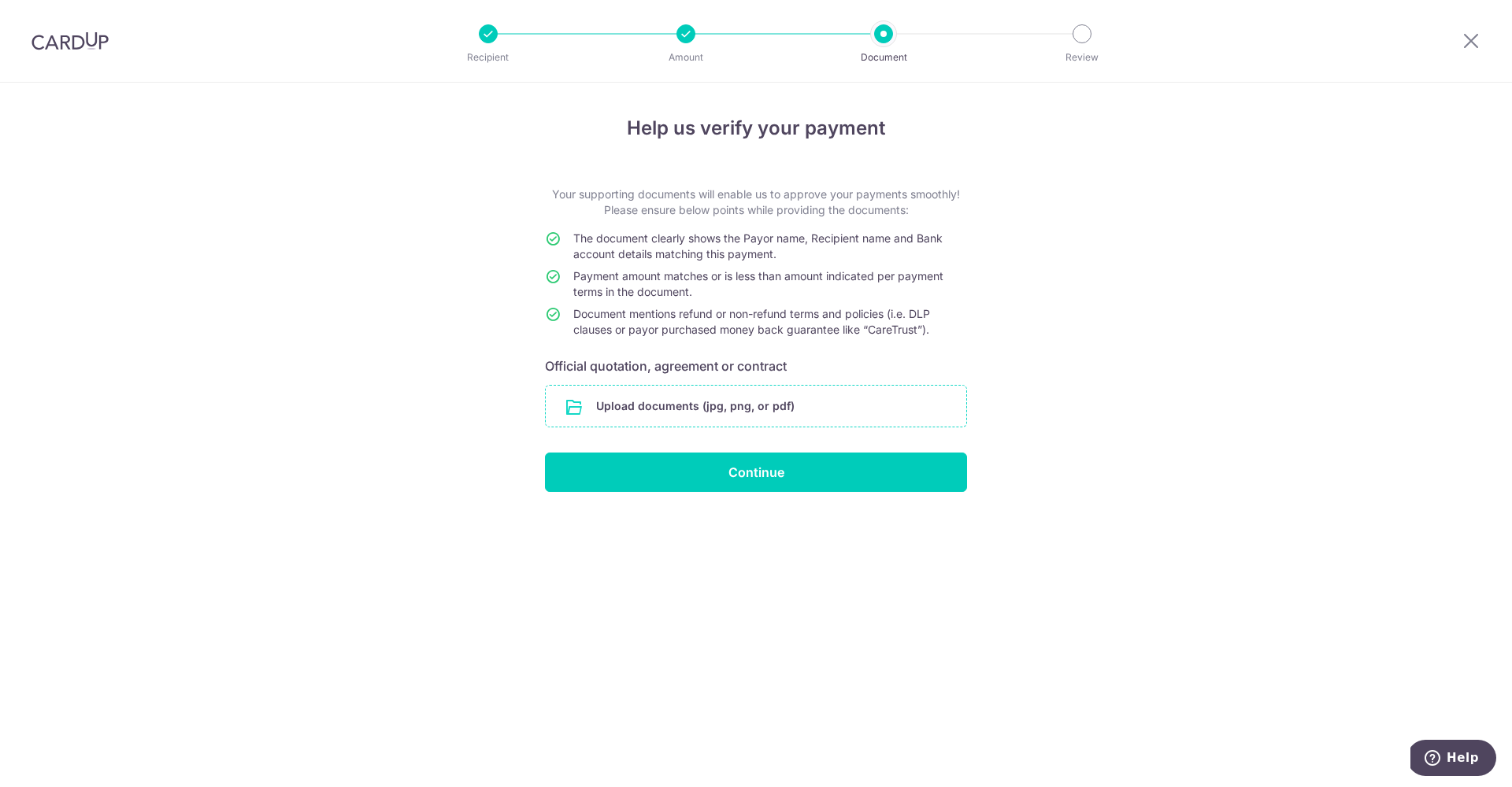
click at [768, 406] on input "file" at bounding box center [756, 406] width 420 height 41
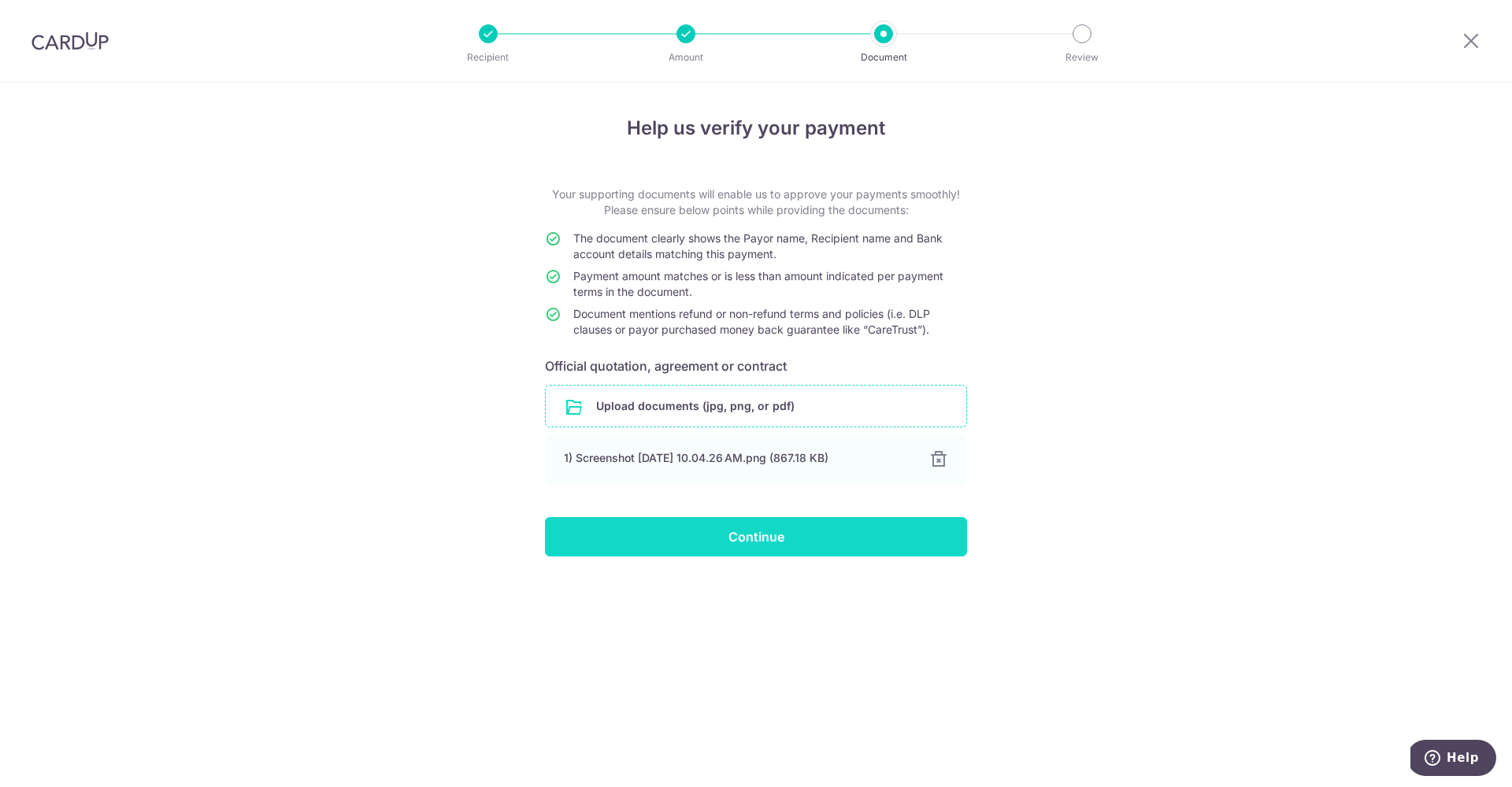
click at [685, 539] on input "Continue" at bounding box center [756, 537] width 422 height 39
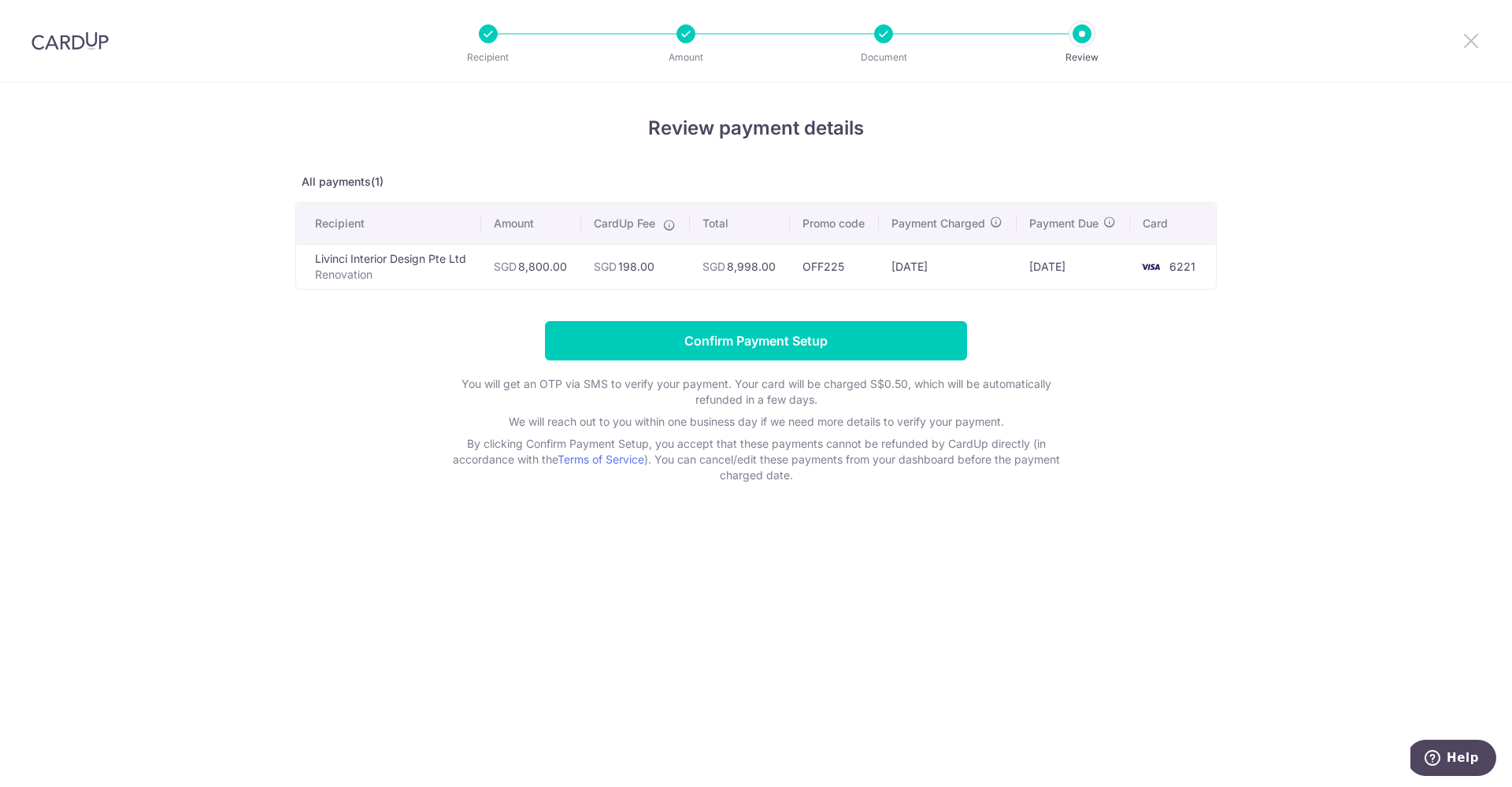
click at [1464, 44] on icon at bounding box center [1472, 40] width 19 height 20
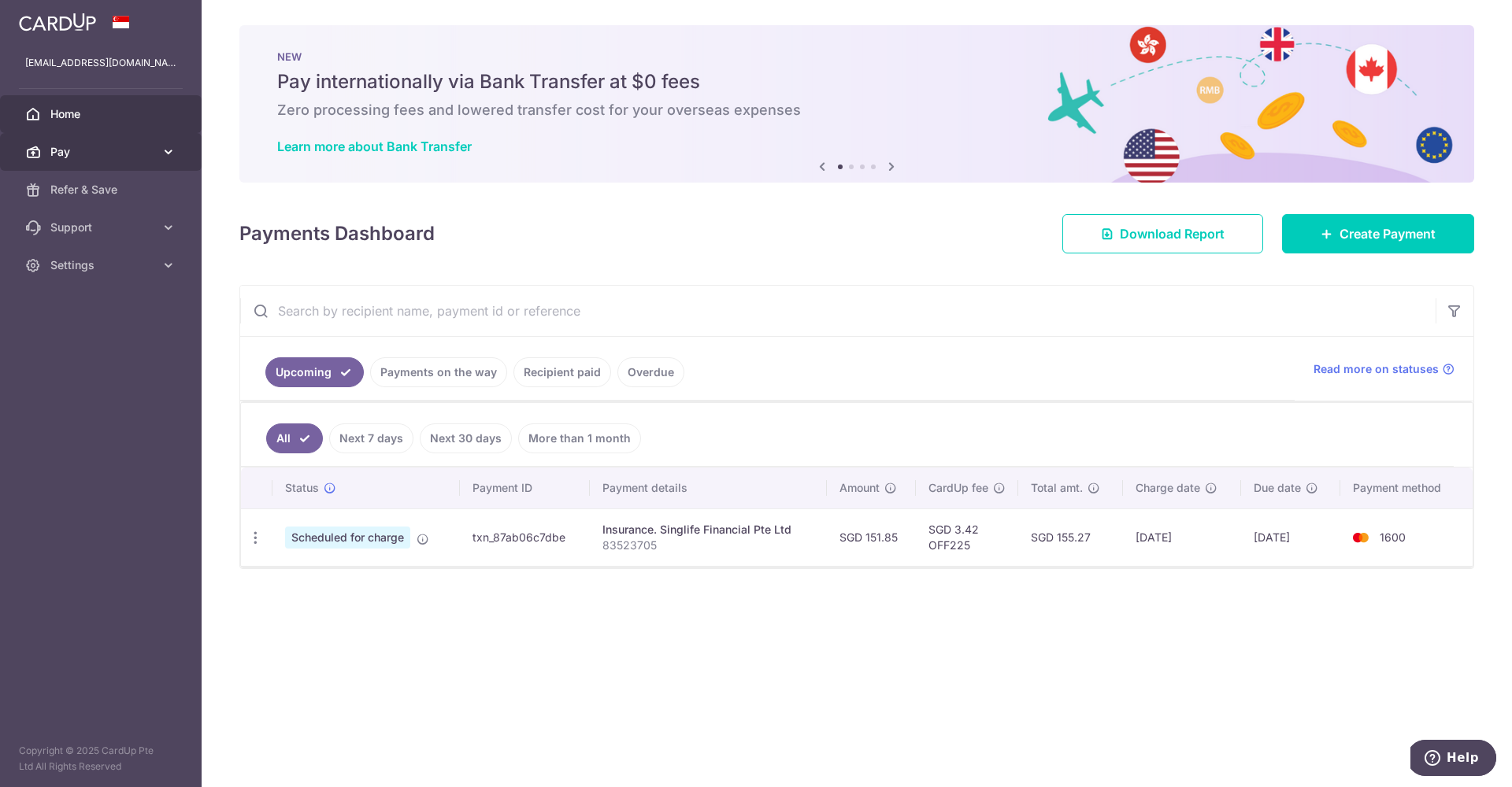
click at [125, 153] on span "Pay" at bounding box center [102, 151] width 104 height 16
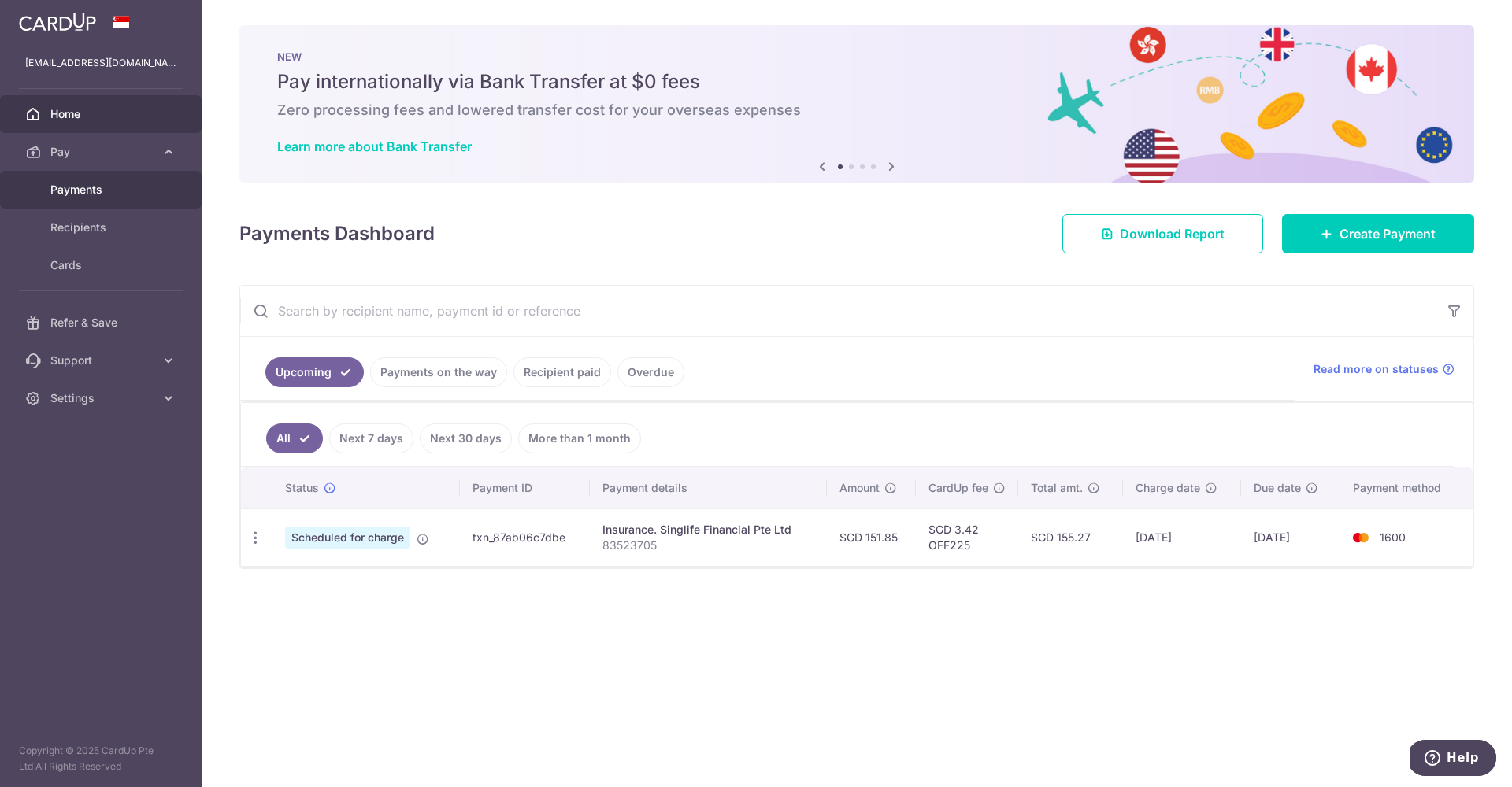
click at [118, 199] on link "Payments" at bounding box center [101, 190] width 202 height 37
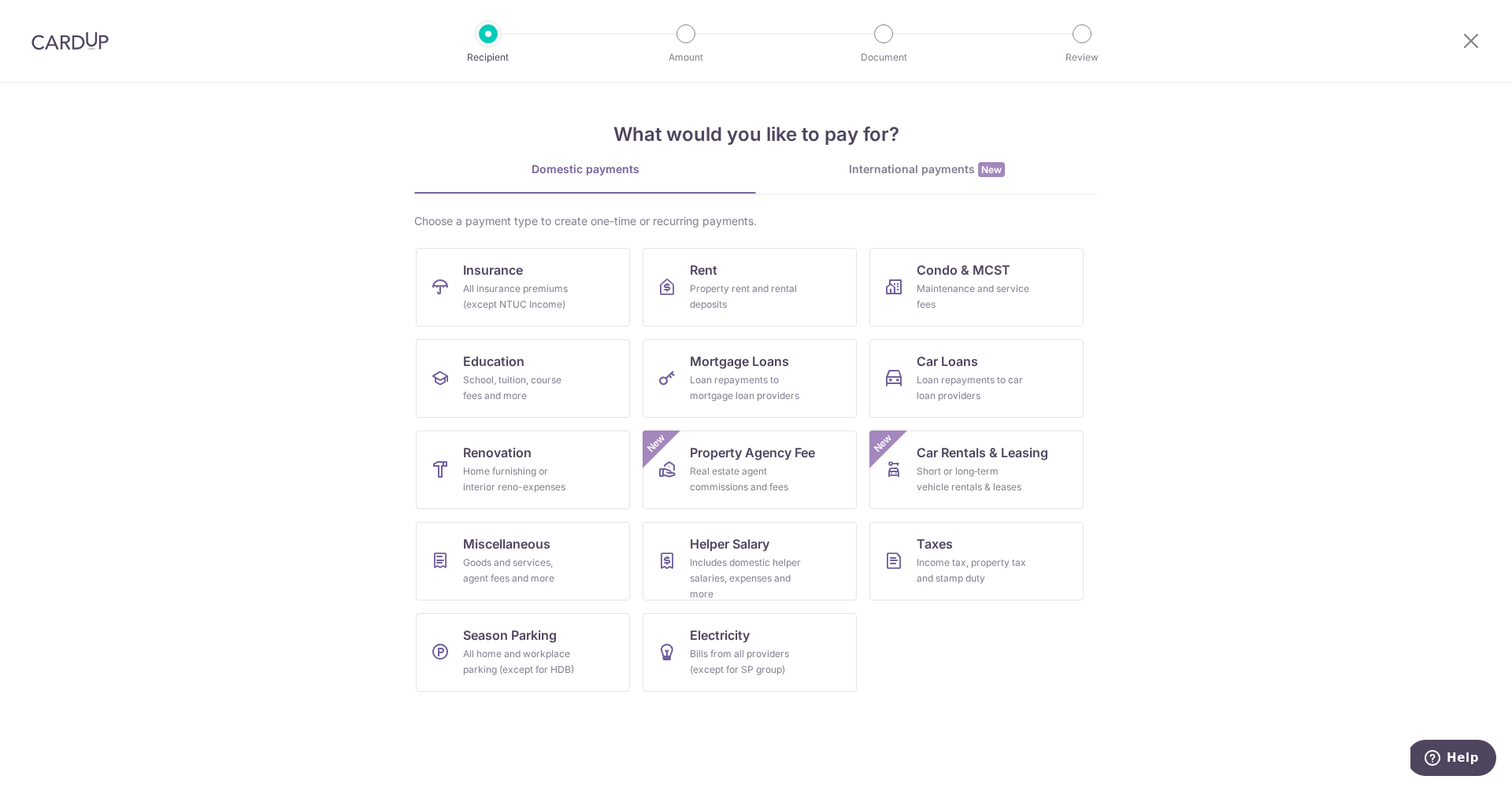
click at [526, 267] on link "Insurance All insurance premiums (except NTUC Income)" at bounding box center [522, 288] width 214 height 78
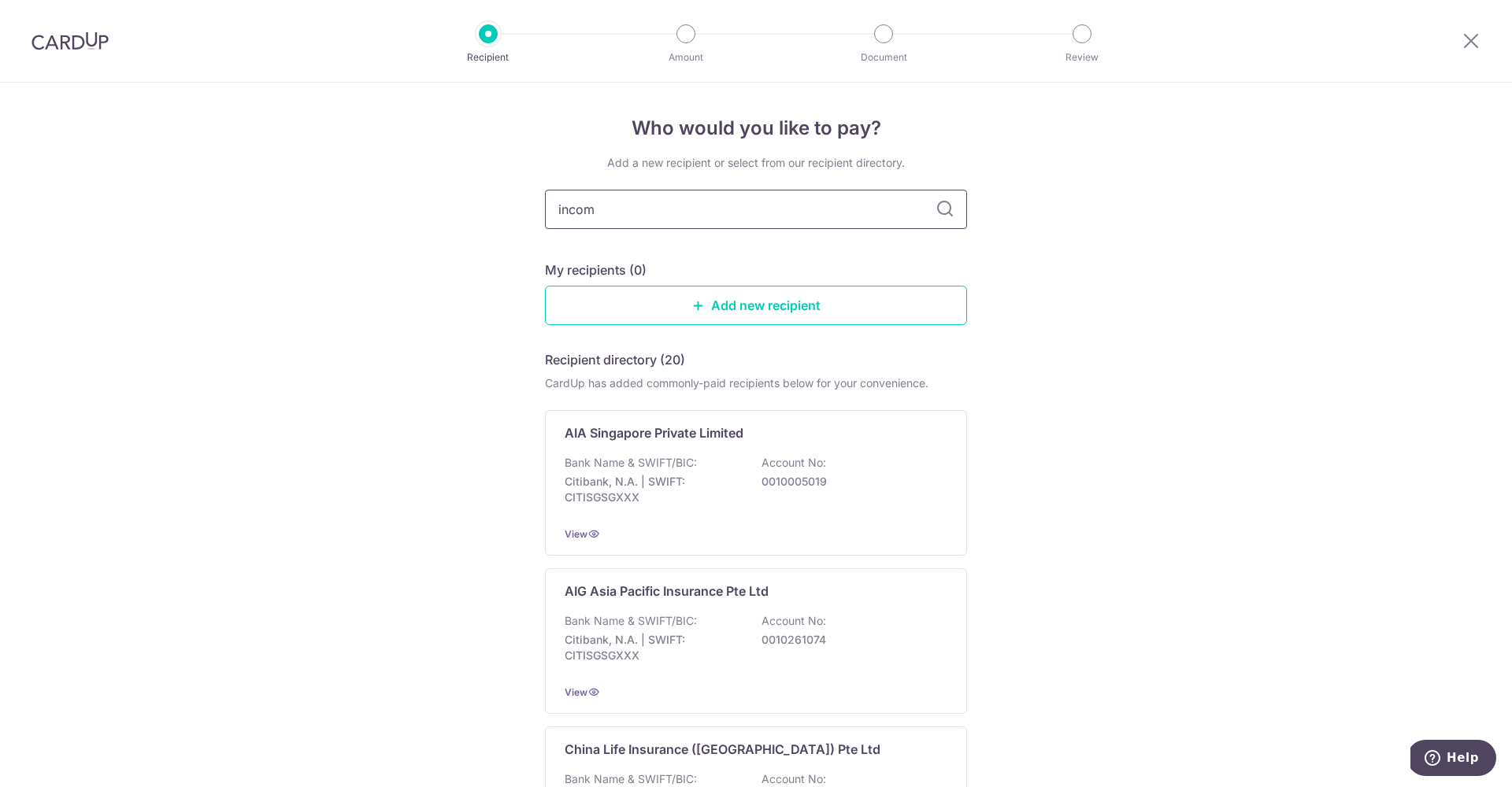
type input "income"
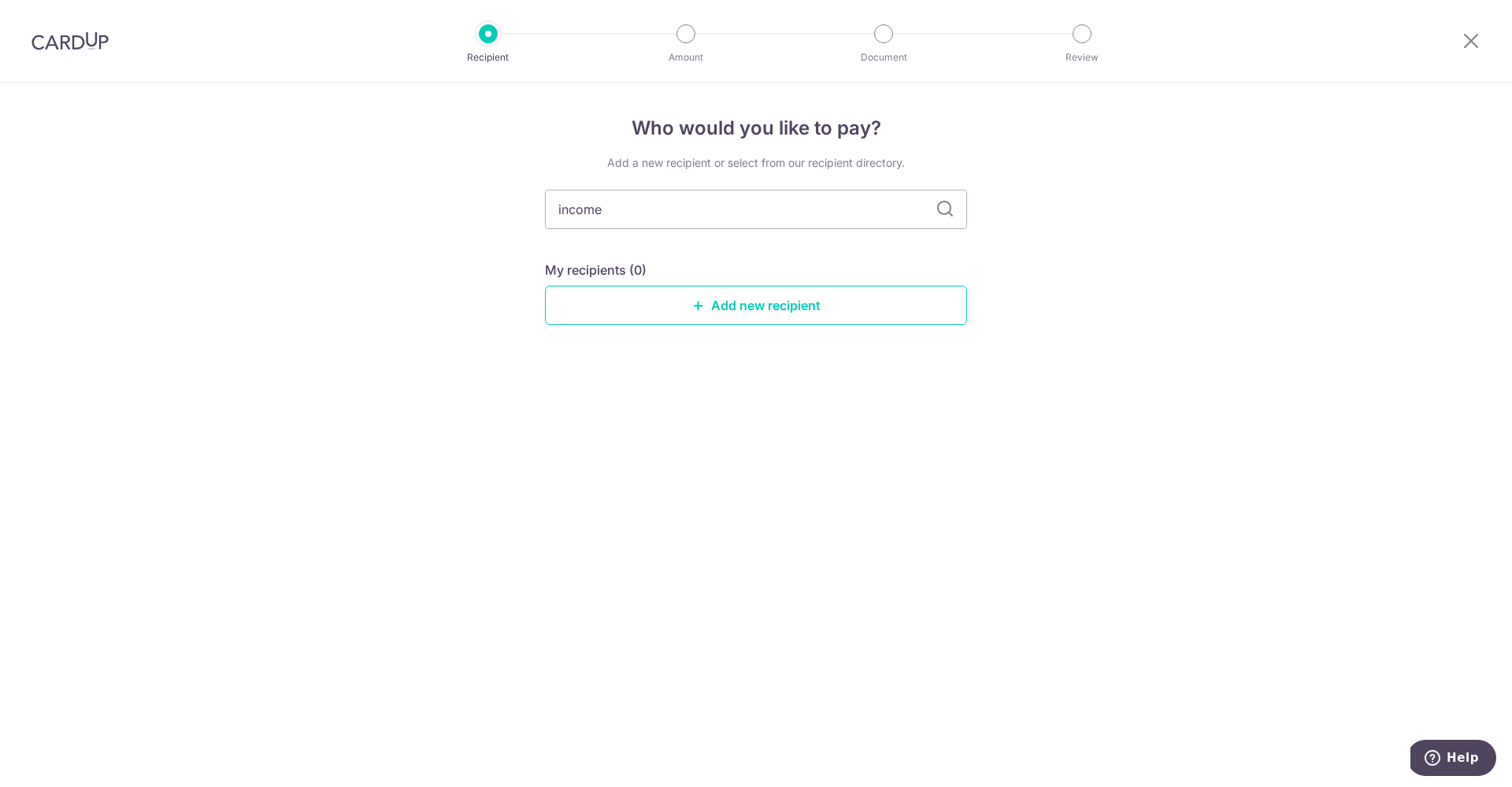
drag, startPoint x: 614, startPoint y: 216, endPoint x: 456, endPoint y: 215, distance: 158.0
click at [456, 215] on div "Who would you like to pay? Add a new recipient or select from our recipient dir…" at bounding box center [756, 435] width 1512 height 705
type input "ntuc"
click at [755, 248] on div "Add a new recipient or select from our recipient directory. ntuc My recipients …" at bounding box center [756, 252] width 422 height 195
drag, startPoint x: 691, startPoint y: 214, endPoint x: 517, endPoint y: 217, distance: 174.0
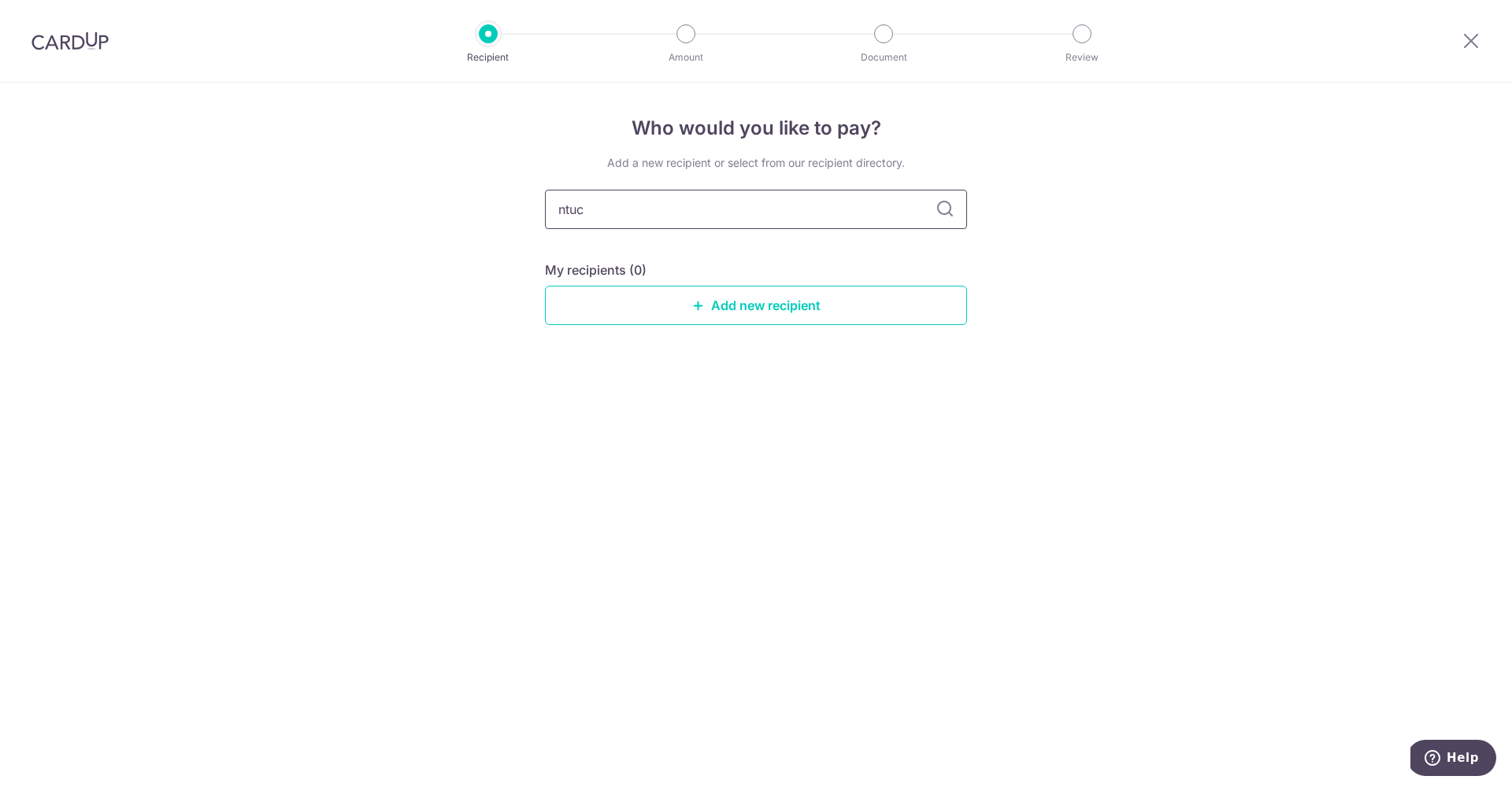
click at [517, 217] on div "Who would you like to pay? Add a new recipient or select from our recipient dir…" at bounding box center [756, 435] width 1512 height 705
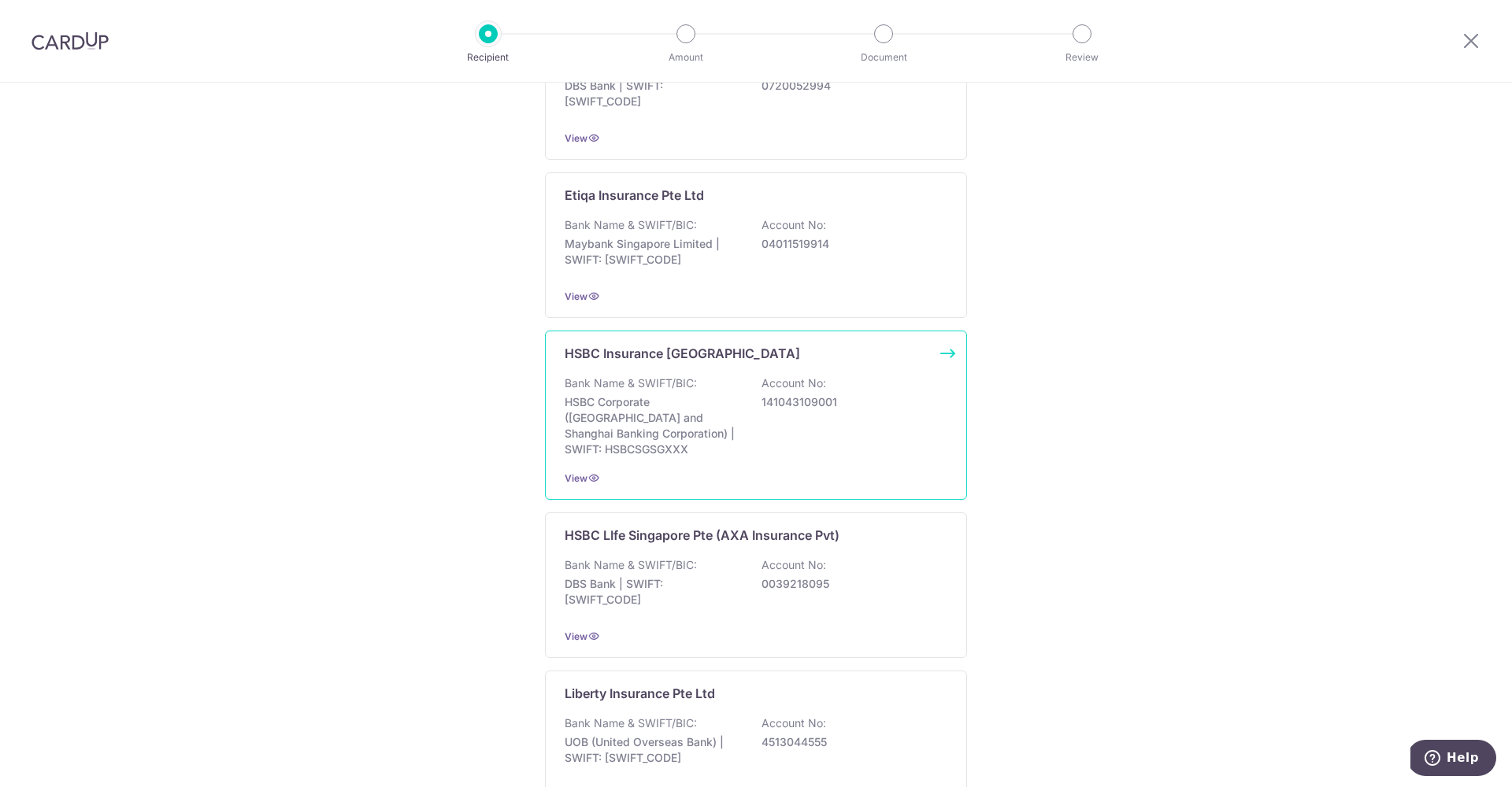
scroll to position [1363, 0]
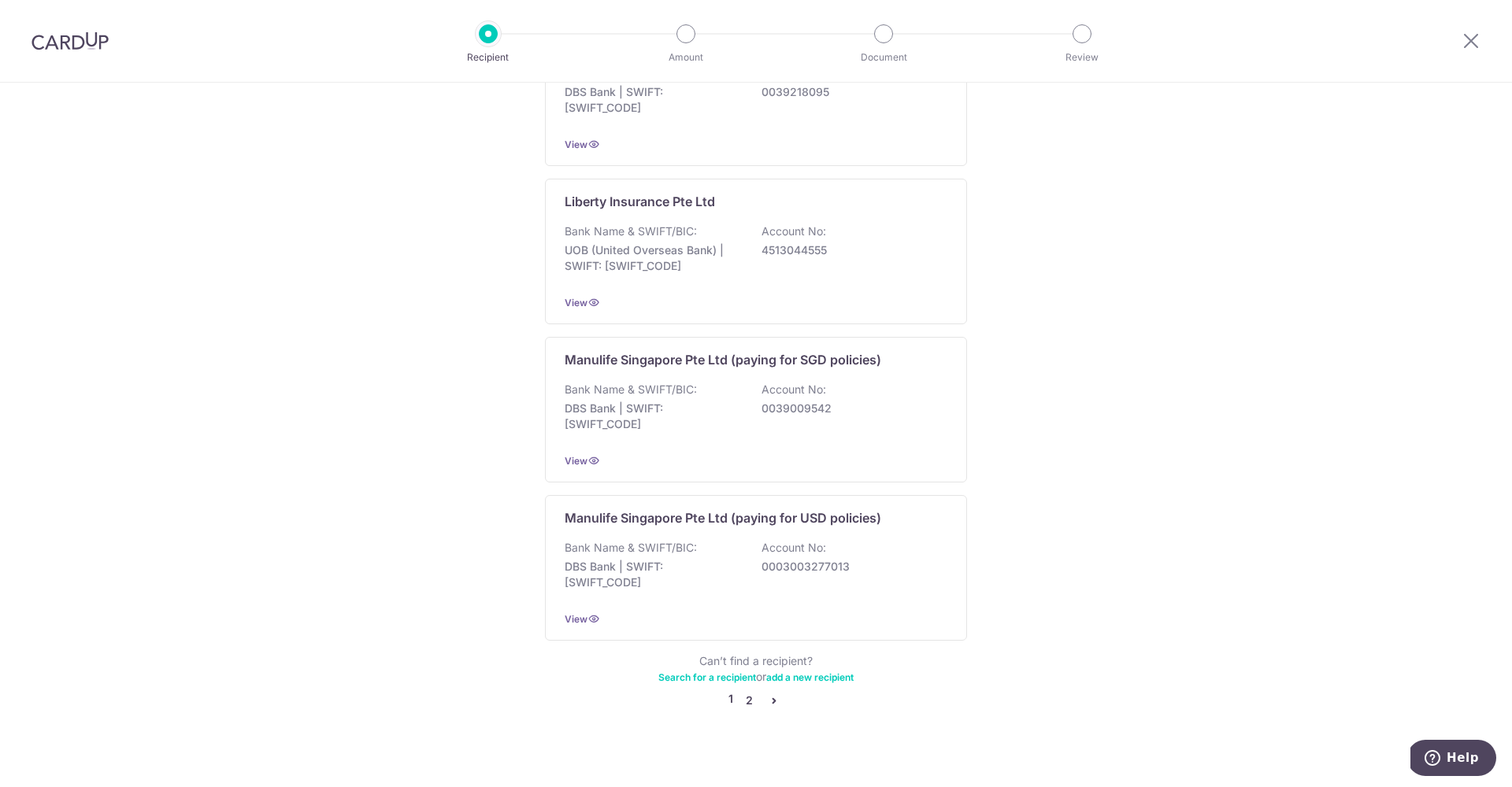
click at [745, 692] on link "2" at bounding box center [749, 701] width 19 height 19
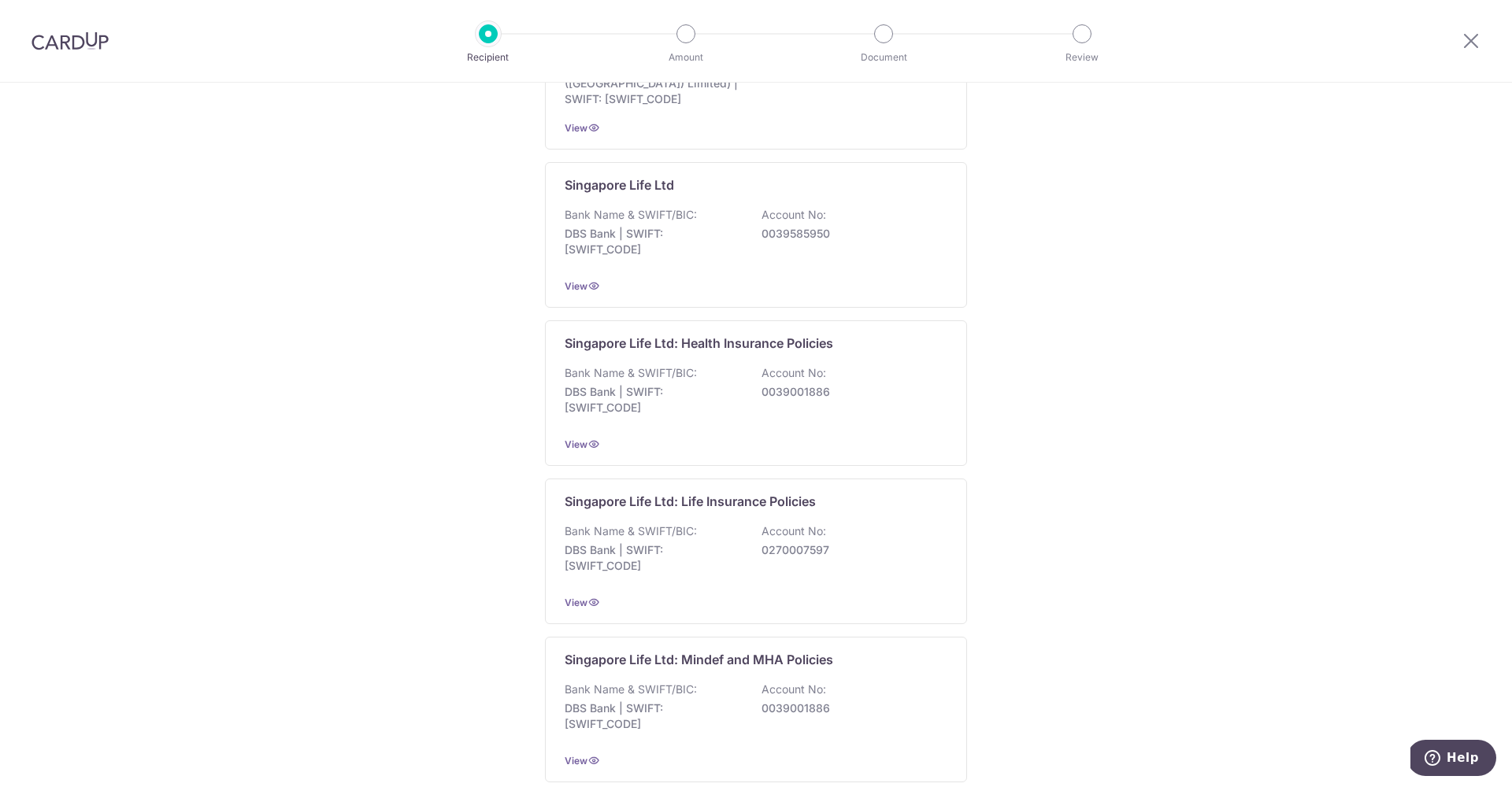
scroll to position [0, 0]
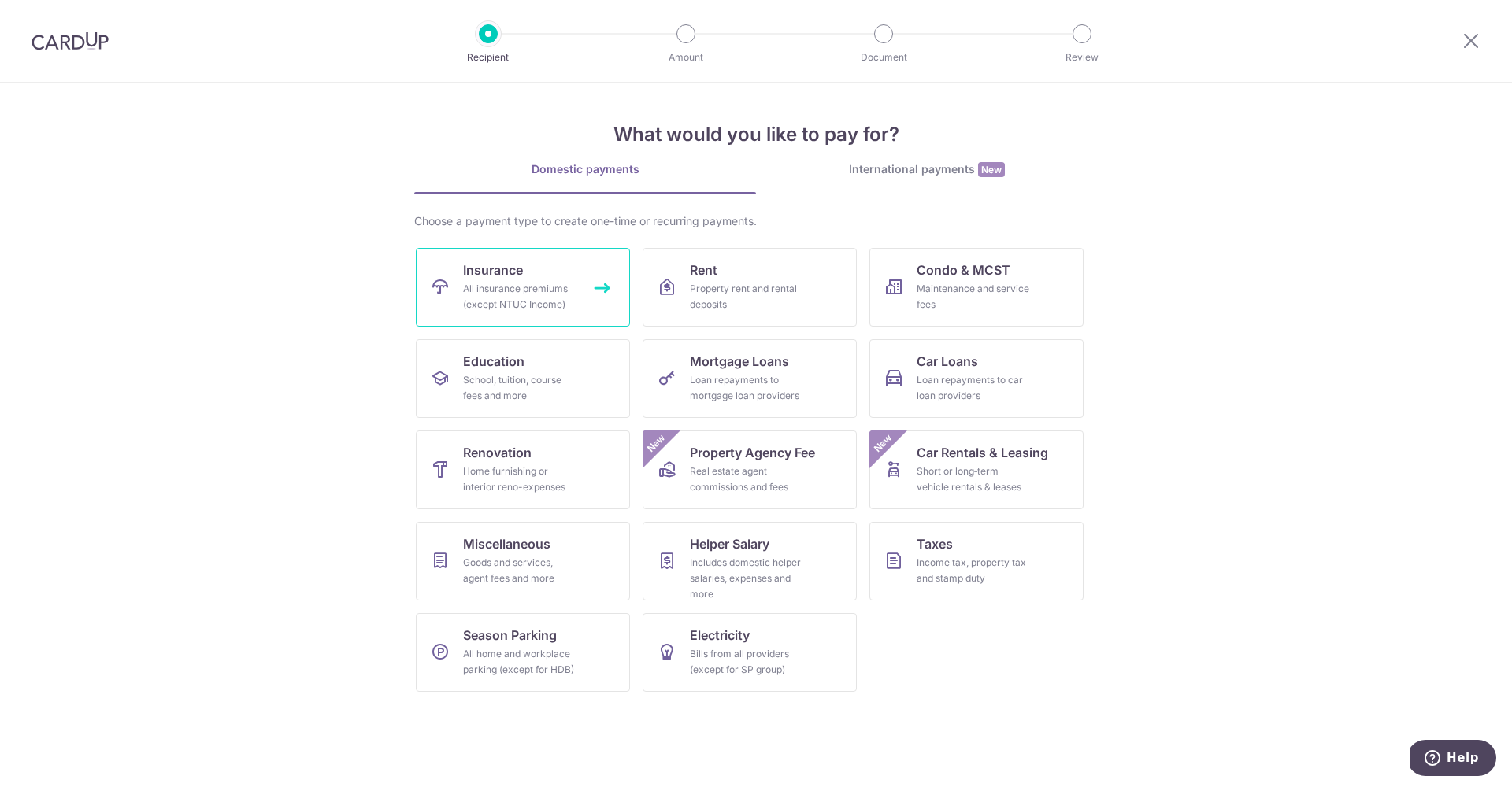
click at [548, 296] on div "All insurance premiums (except NTUC Income)" at bounding box center [519, 297] width 113 height 32
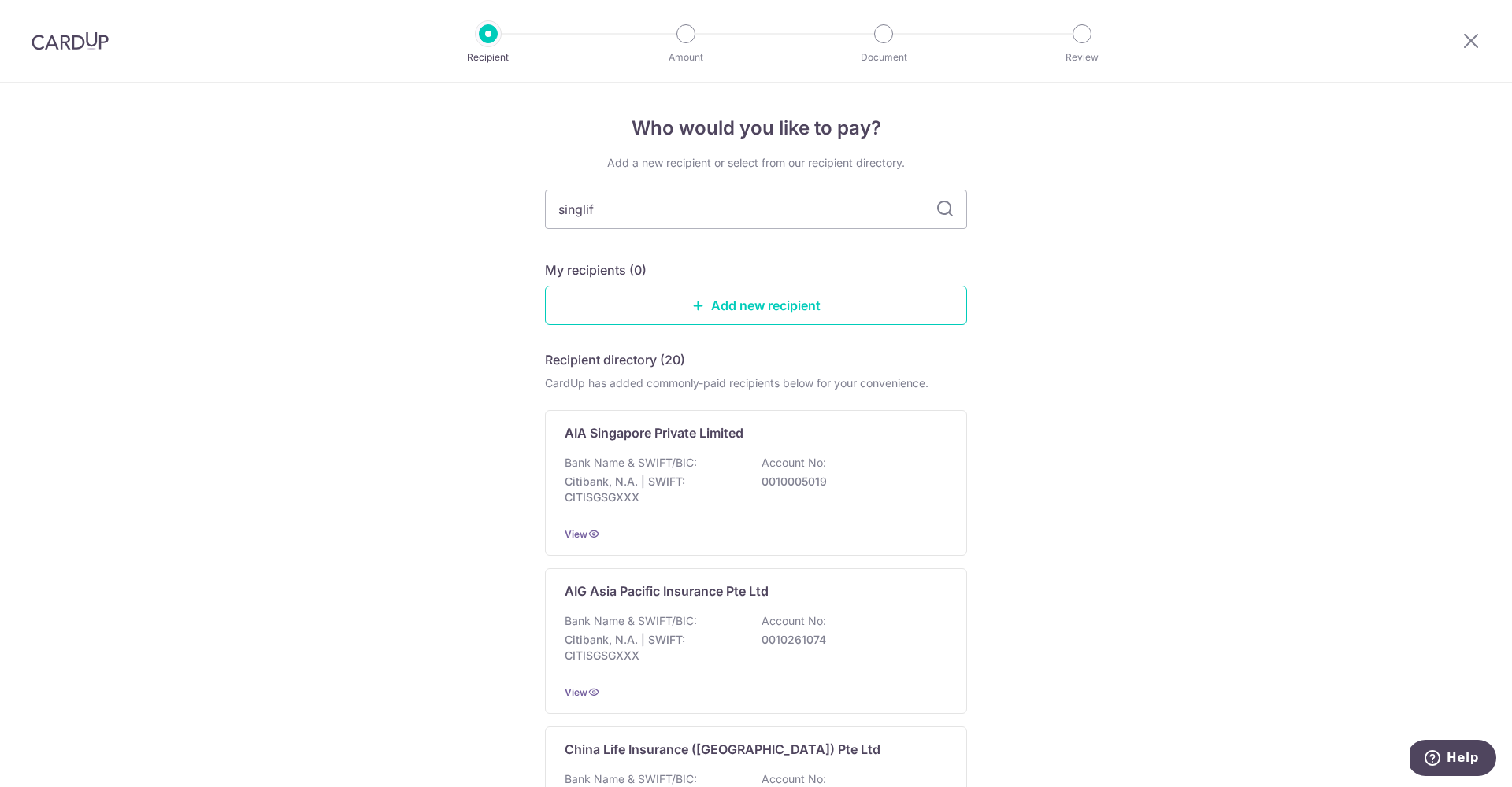
type input "singlife"
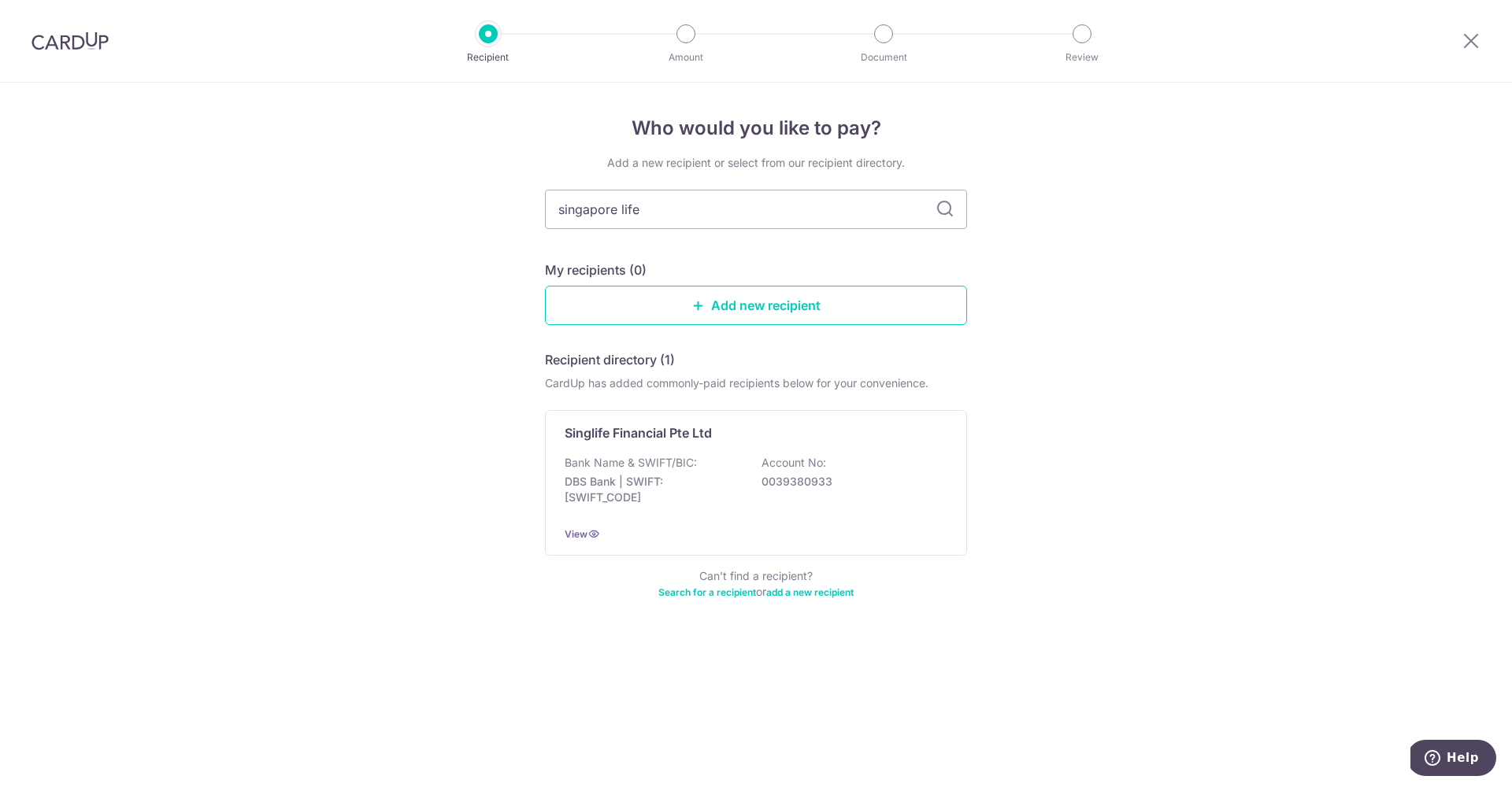
type input "singapore life"
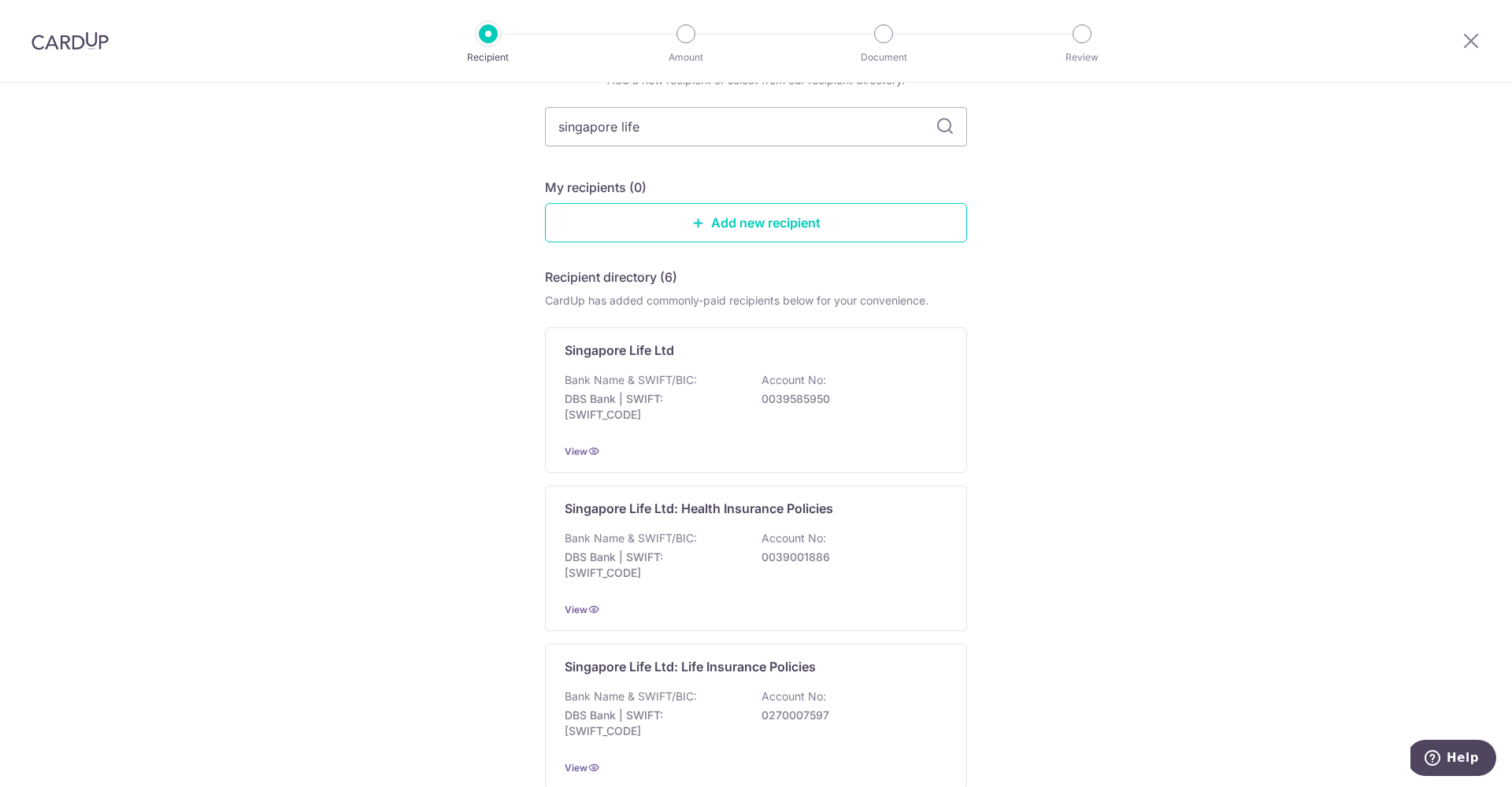
scroll to position [217, 0]
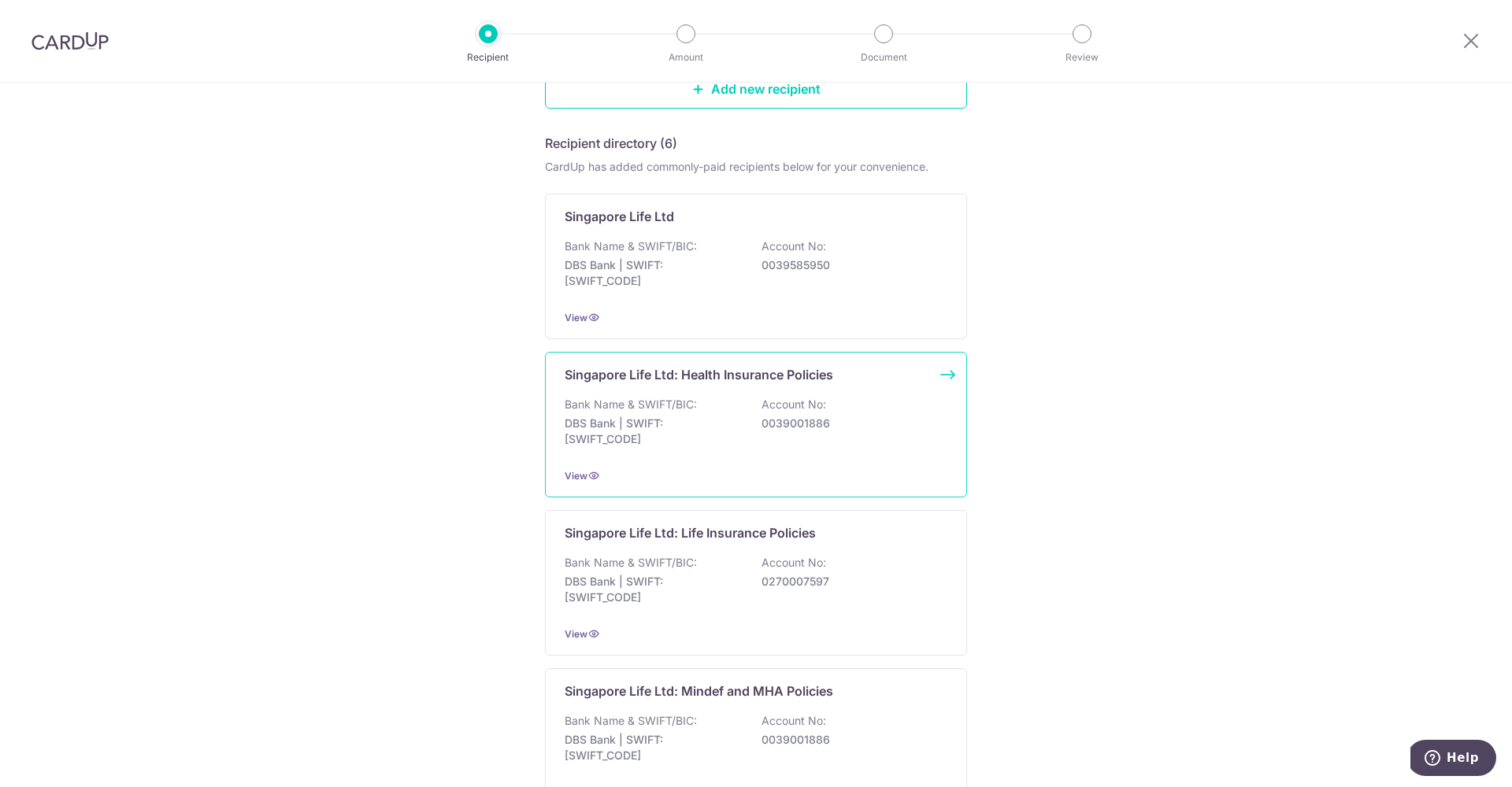
click at [745, 423] on div "Bank Name & SWIFT/BIC: DBS Bank | SWIFT: [SWIFT_CODE] Account No: 0039001886" at bounding box center [756, 426] width 383 height 58
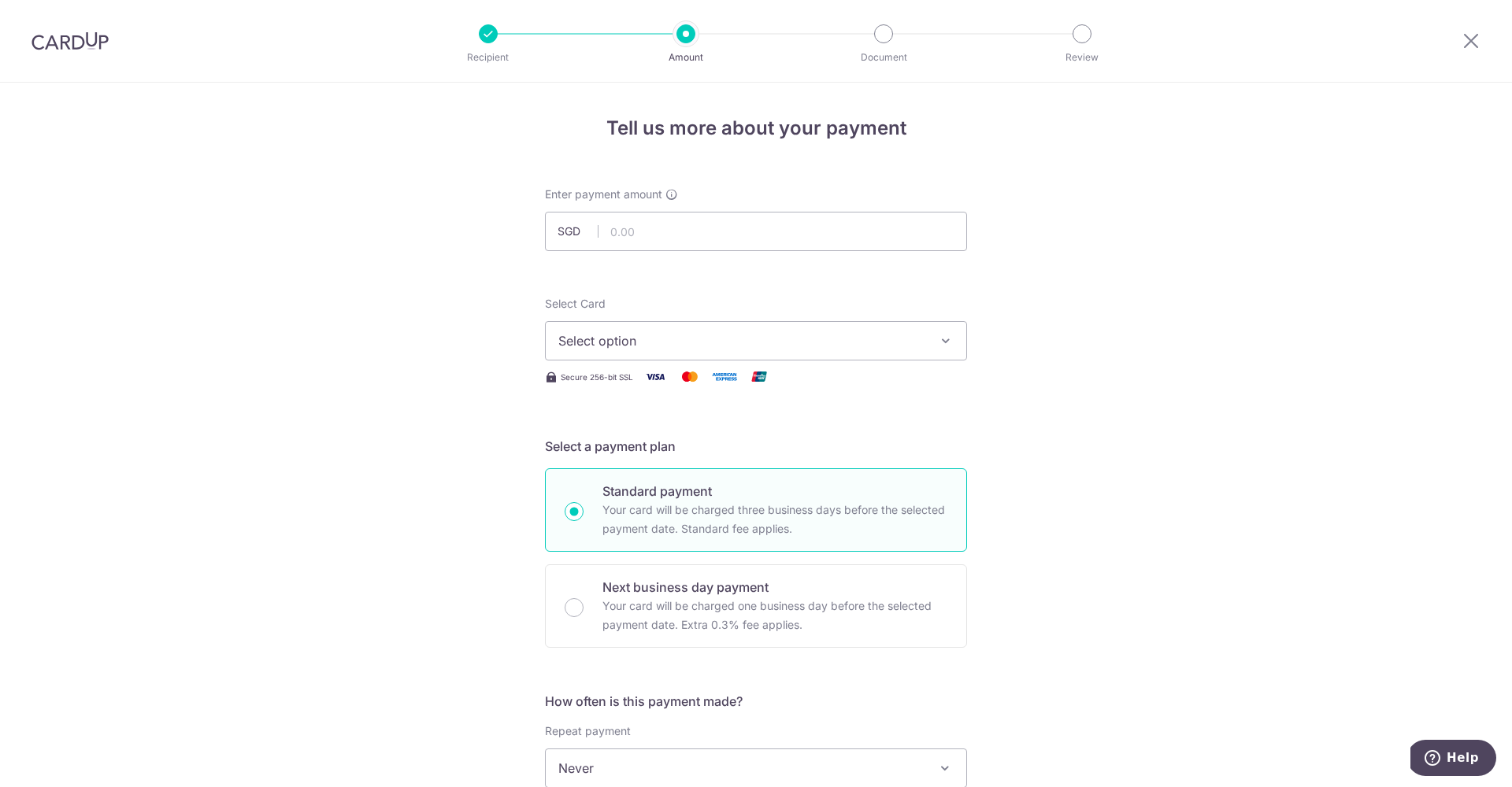
click at [659, 352] on button "Select option" at bounding box center [756, 341] width 422 height 39
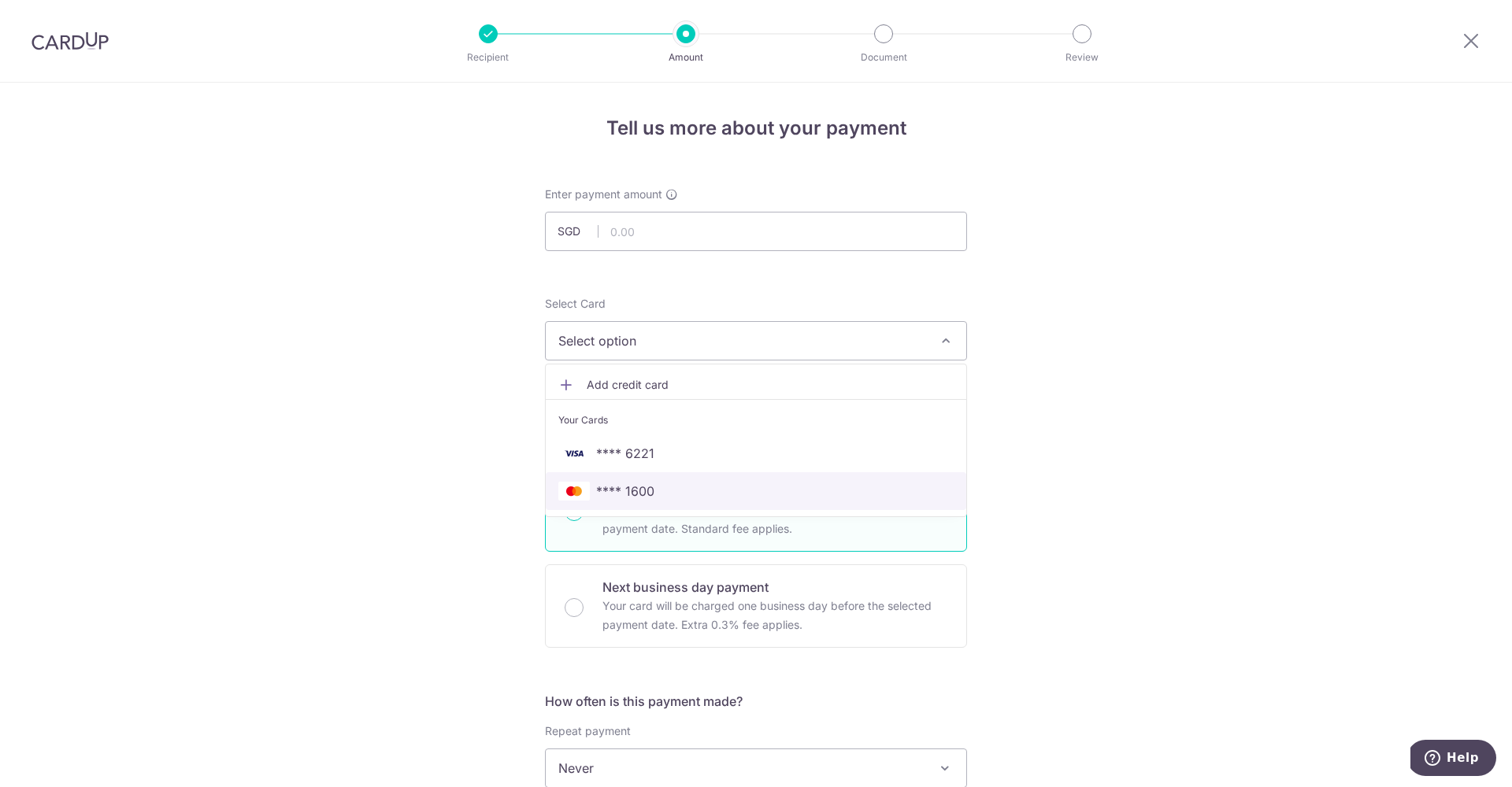
click at [643, 490] on span "**** 1600" at bounding box center [626, 491] width 58 height 19
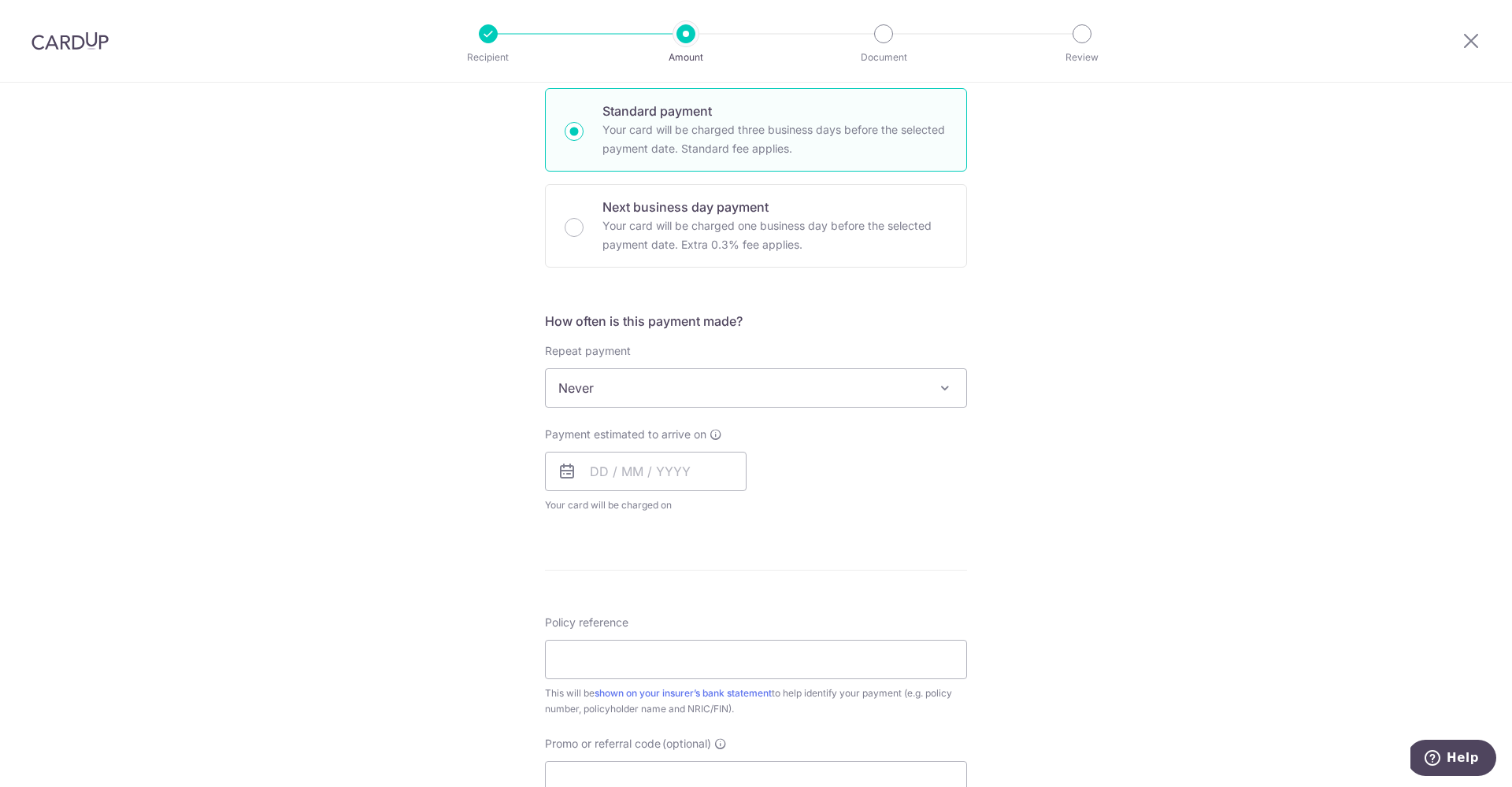
scroll to position [348, 0]
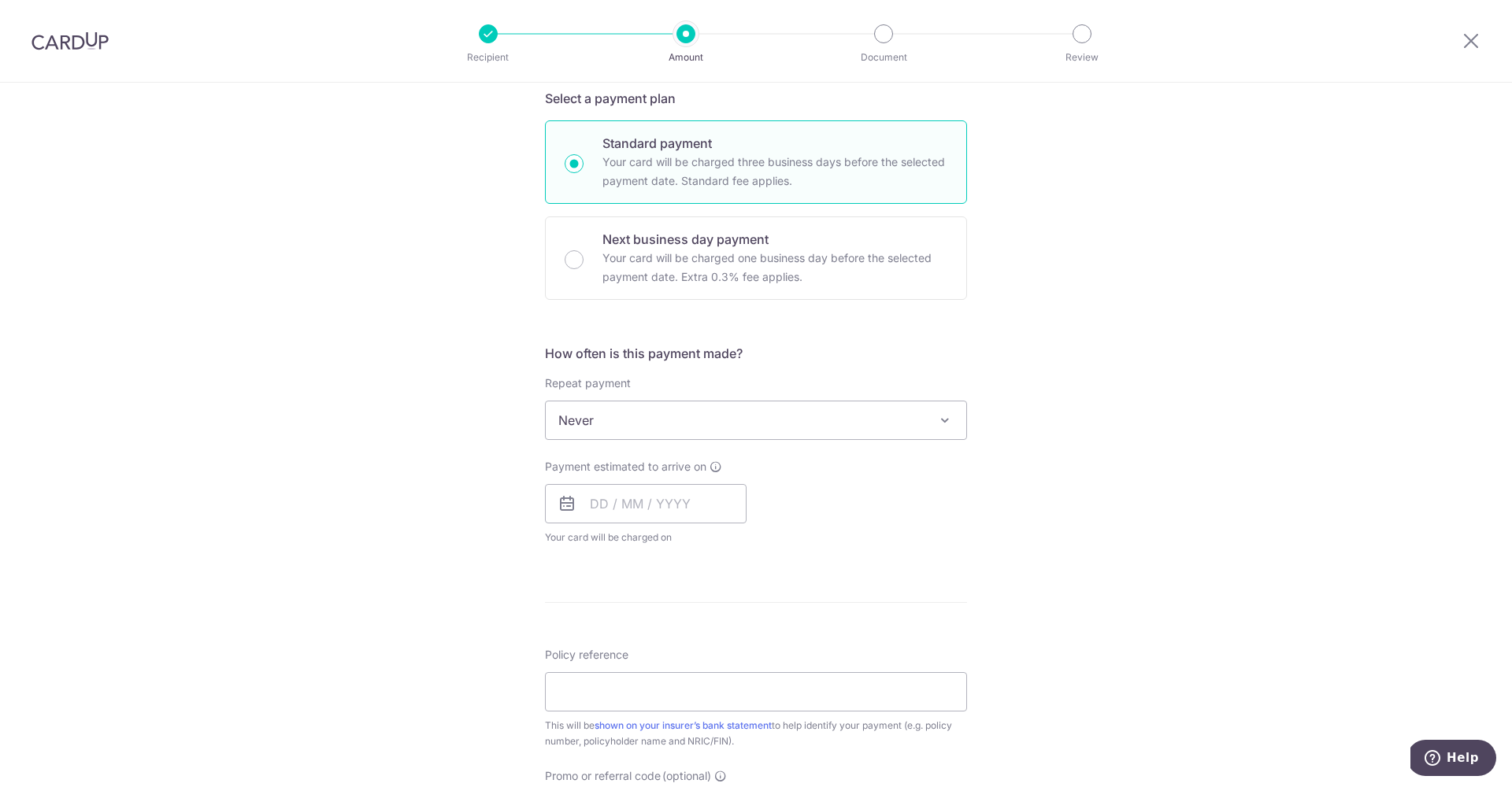
click at [601, 425] on span "Never" at bounding box center [756, 420] width 420 height 37
click at [616, 425] on span "Never" at bounding box center [756, 420] width 420 height 37
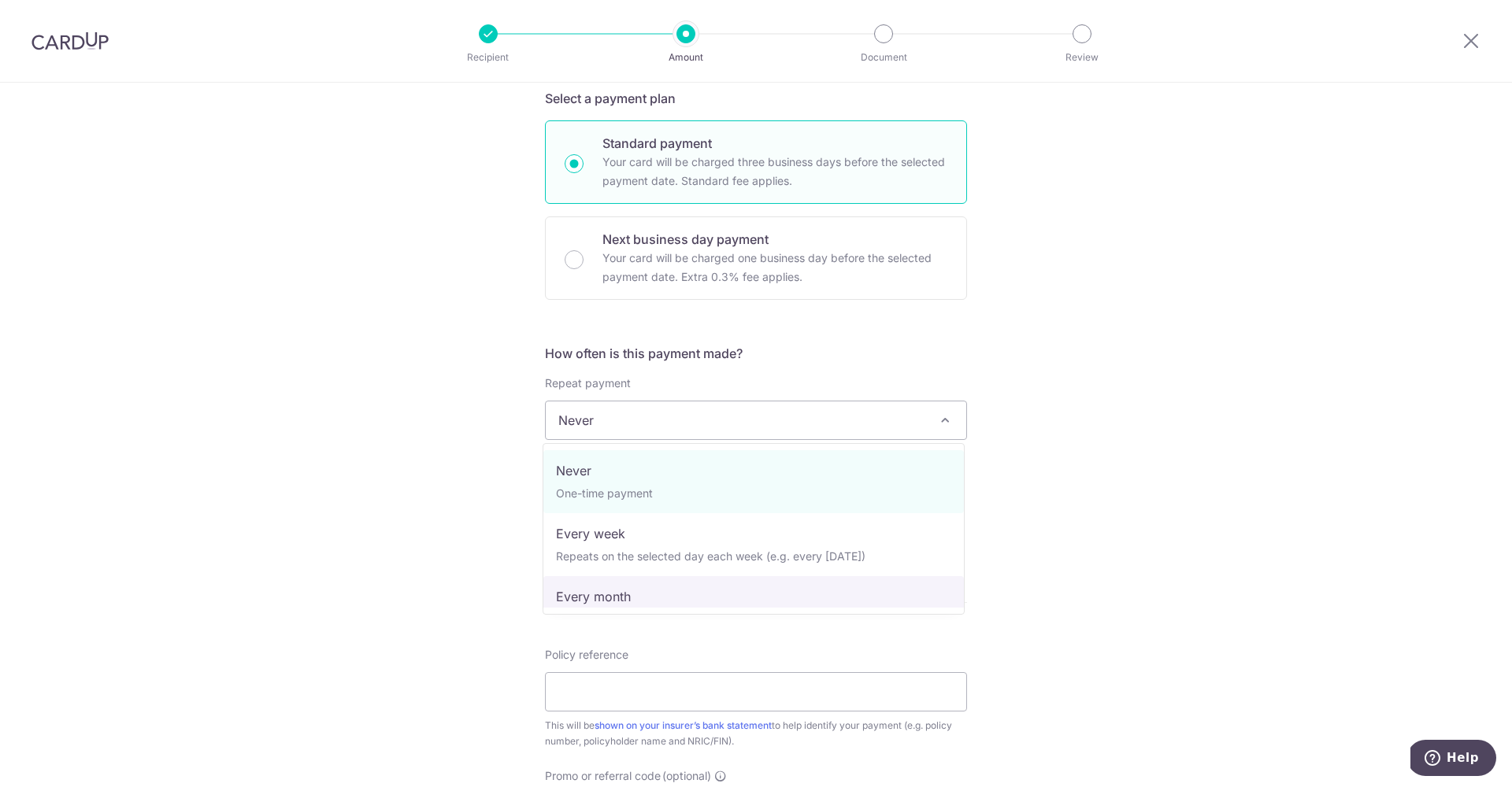
select select "3"
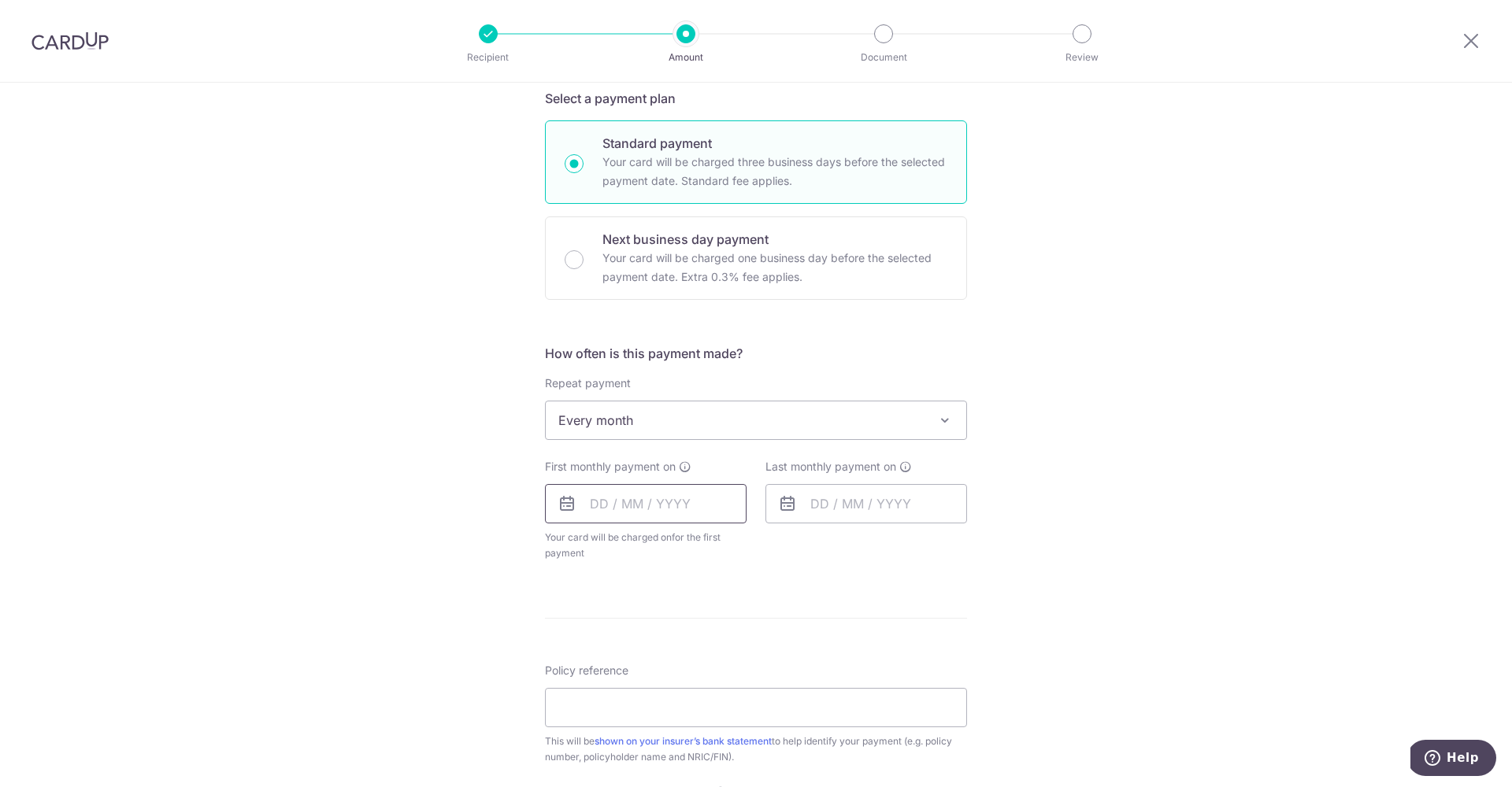
click at [598, 497] on input "text" at bounding box center [646, 504] width 202 height 39
click at [597, 647] on link "6" at bounding box center [609, 647] width 25 height 25
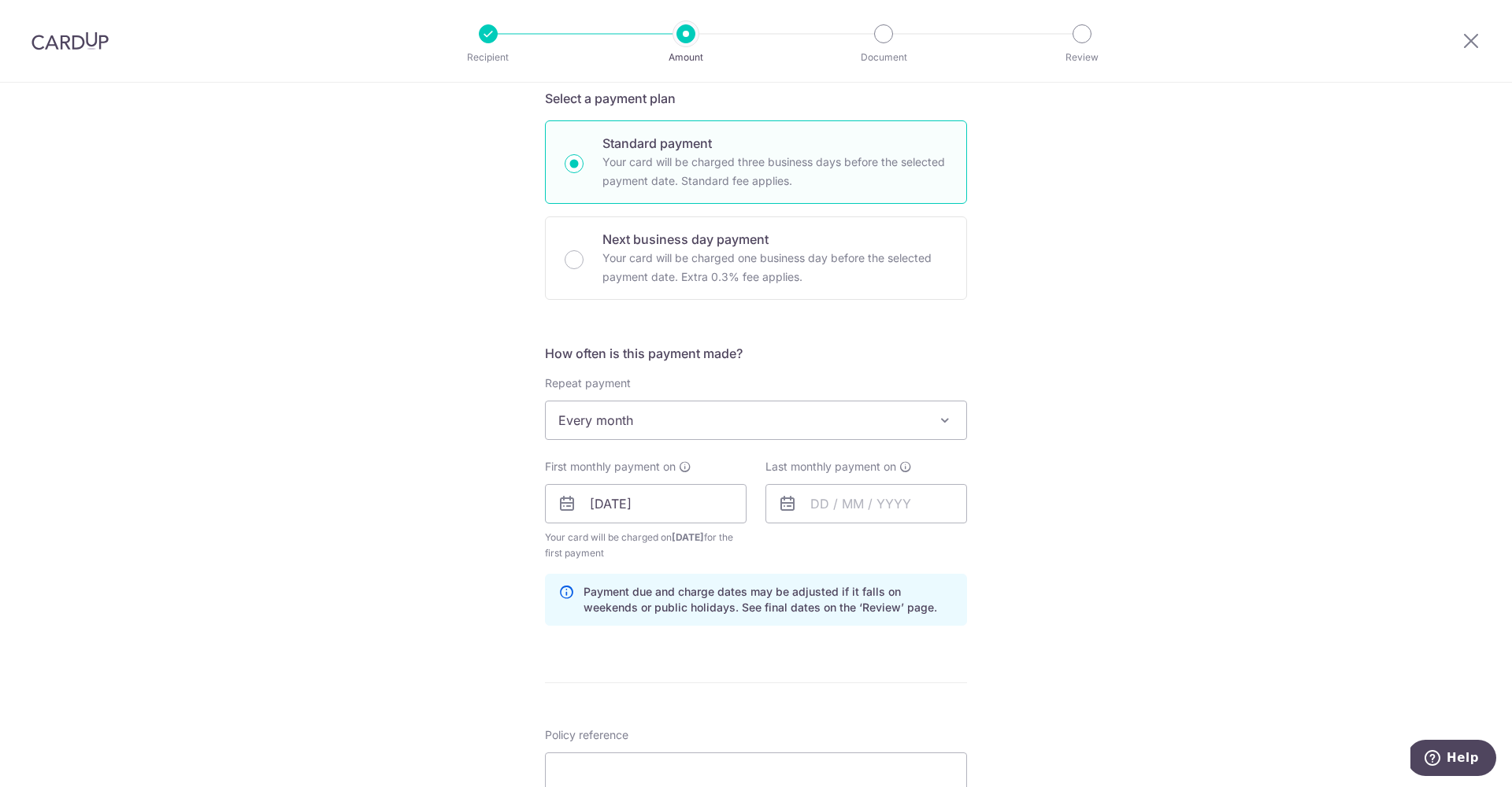
scroll to position [456, 0]
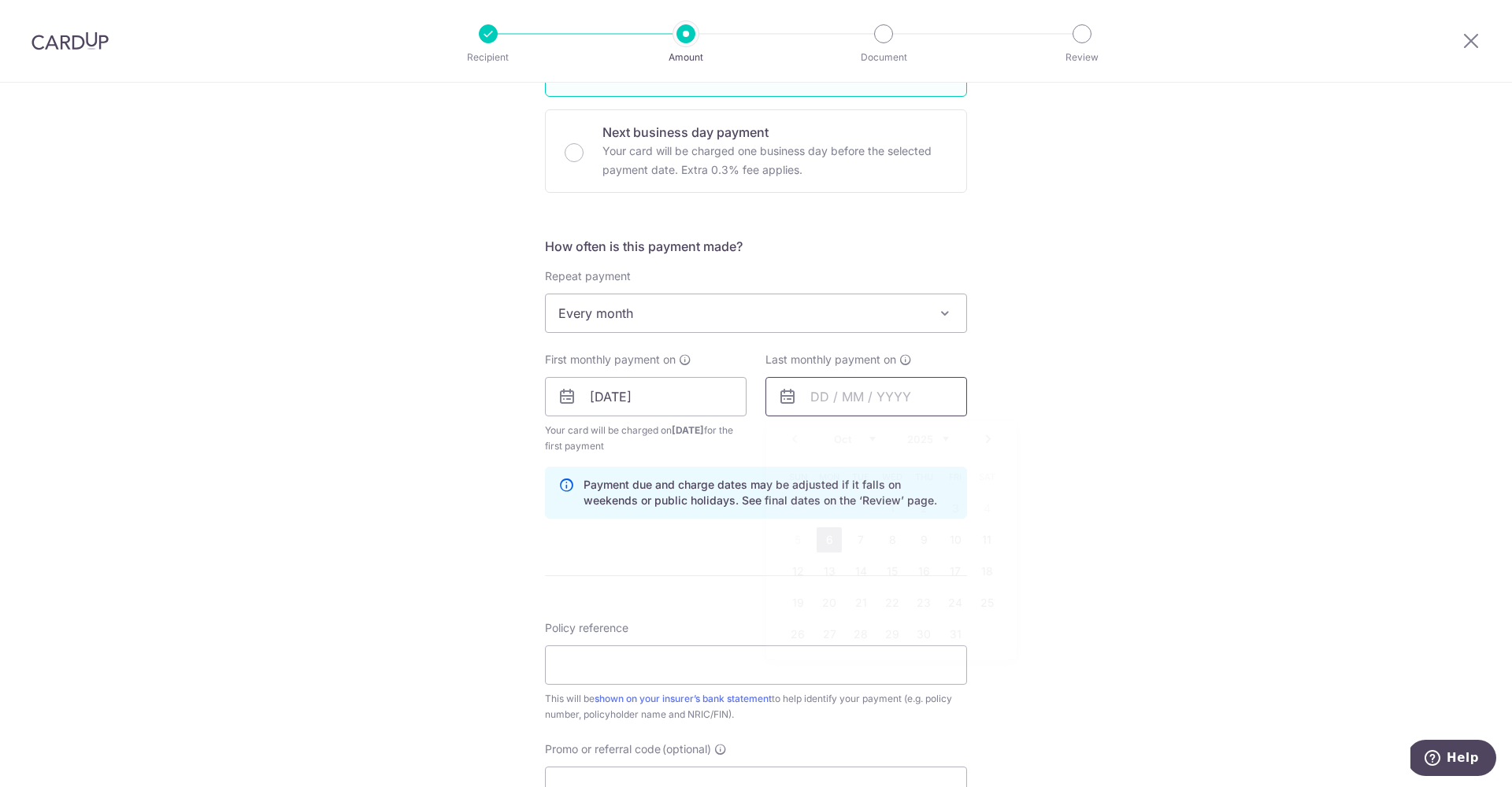
click at [807, 403] on input "text" at bounding box center [867, 397] width 202 height 39
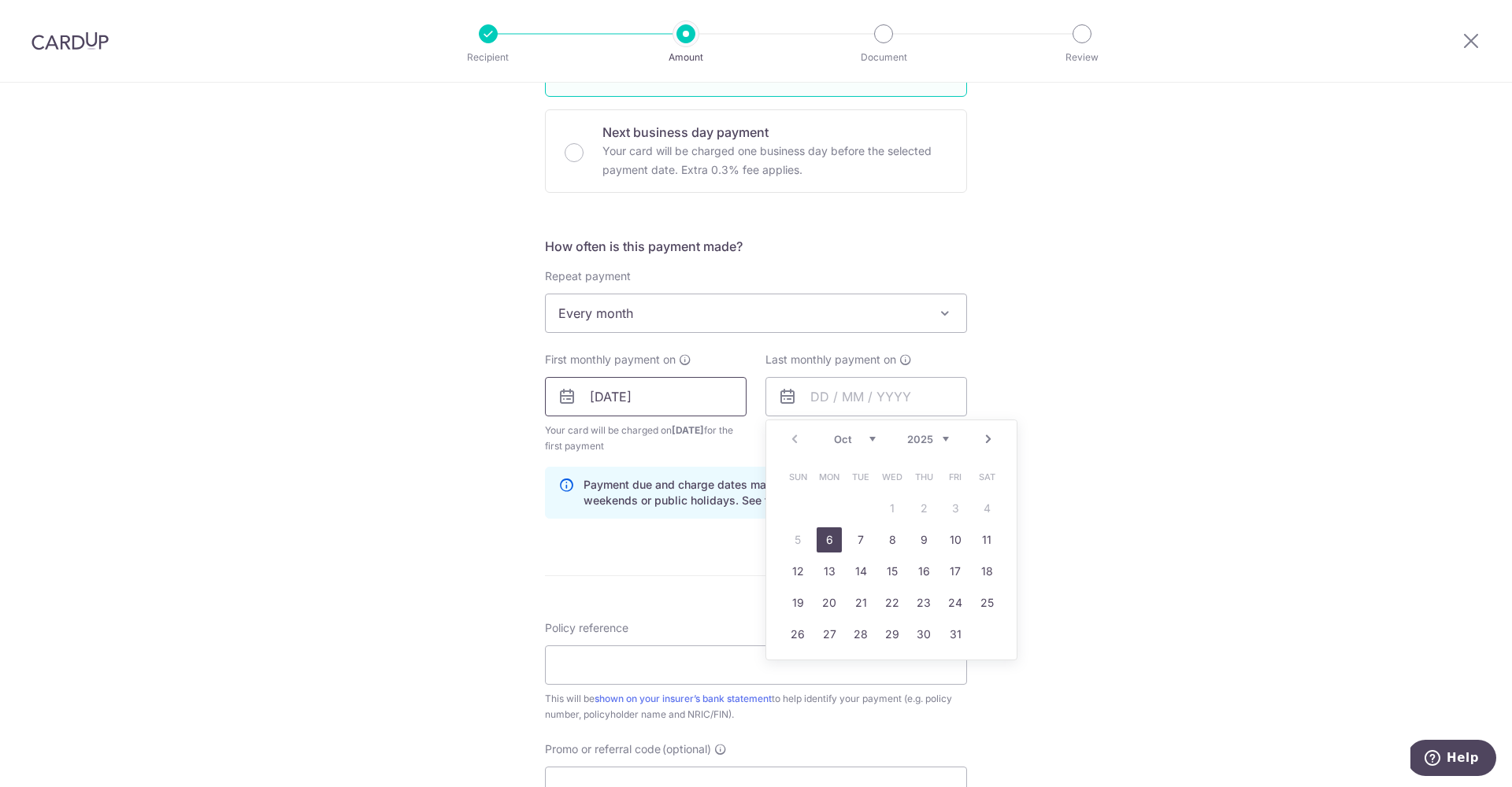
click at [713, 401] on input "06/10/2025" at bounding box center [646, 397] width 202 height 39
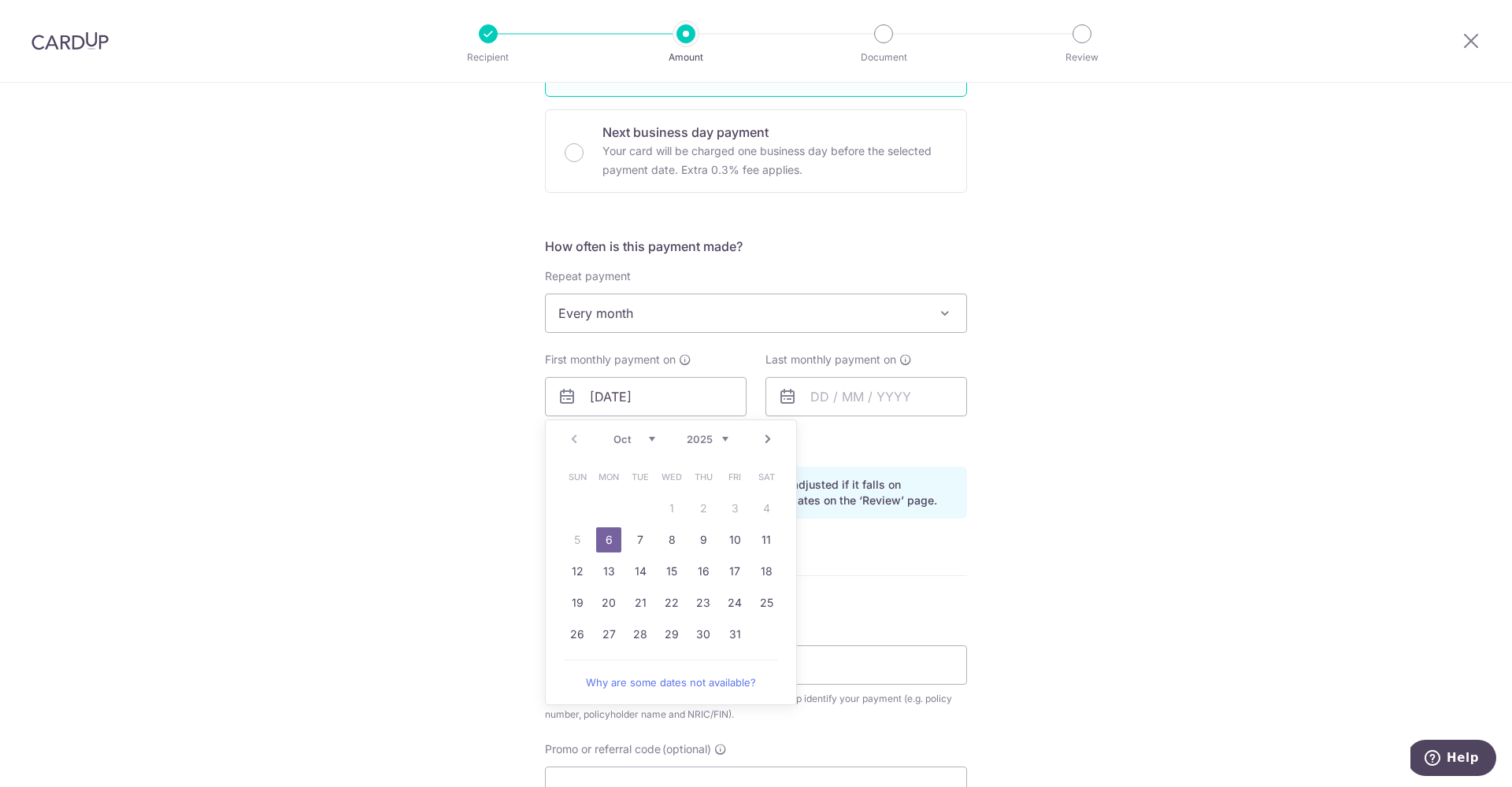
click at [765, 444] on link "Next" at bounding box center [768, 440] width 19 height 19
click at [757, 506] on link "1" at bounding box center [766, 508] width 25 height 25
type input "01/11/2025"
click at [757, 504] on link "1" at bounding box center [766, 508] width 25 height 25
type input "01/11/2025"
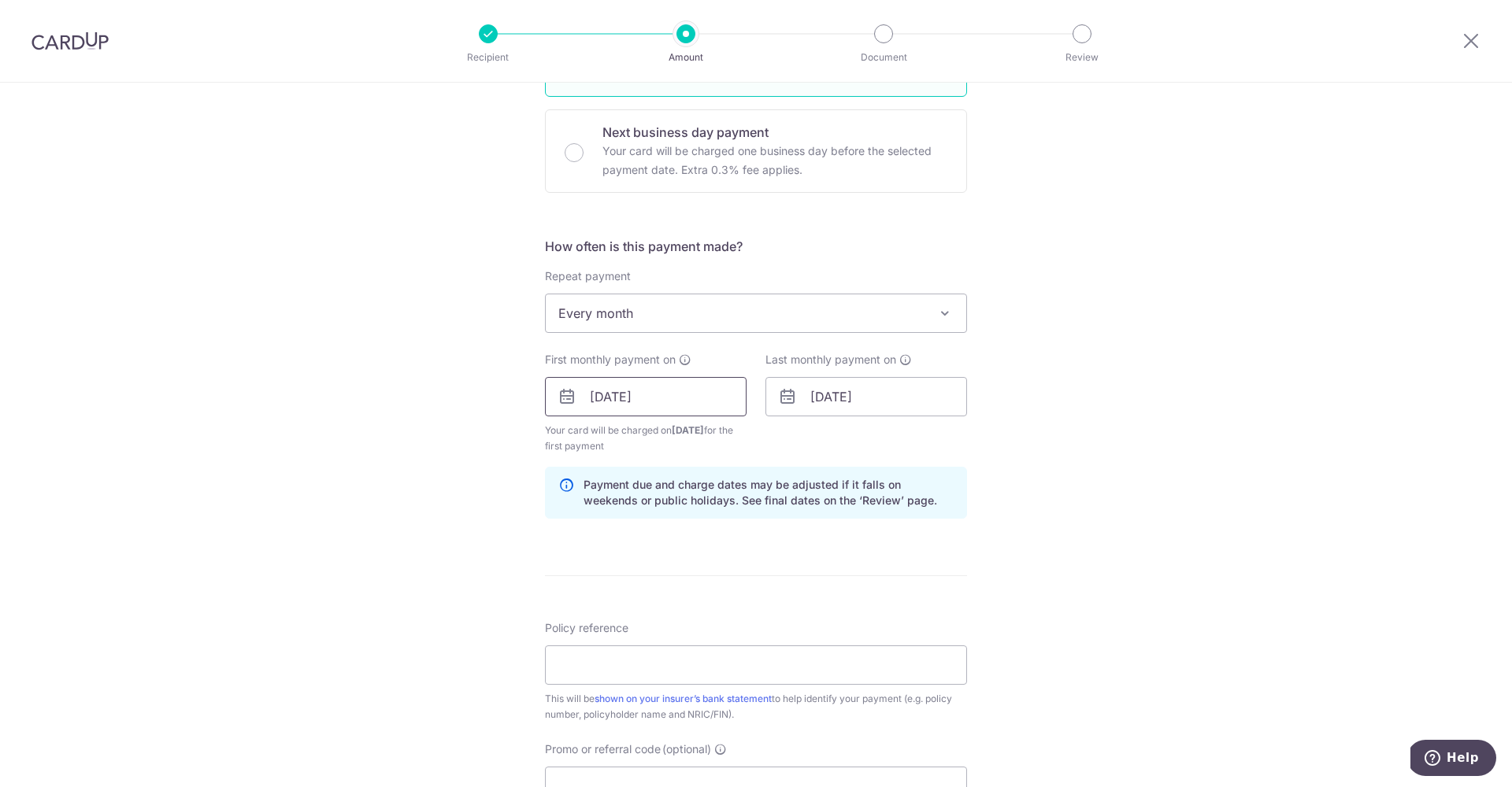
click at [622, 410] on input "01/11/2025" at bounding box center [646, 397] width 202 height 39
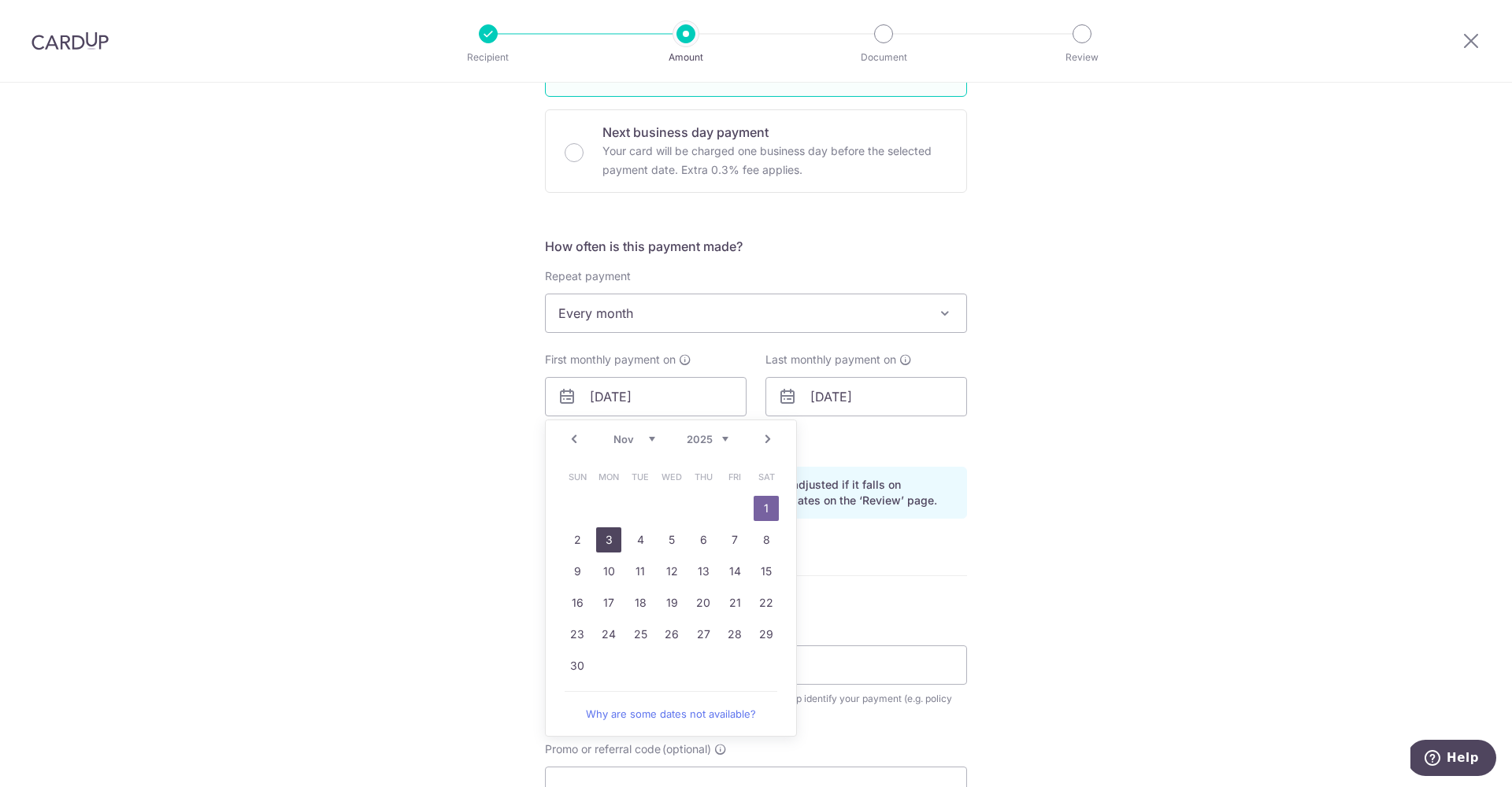
click at [610, 546] on link "3" at bounding box center [609, 540] width 25 height 25
type input "03/11/2025"
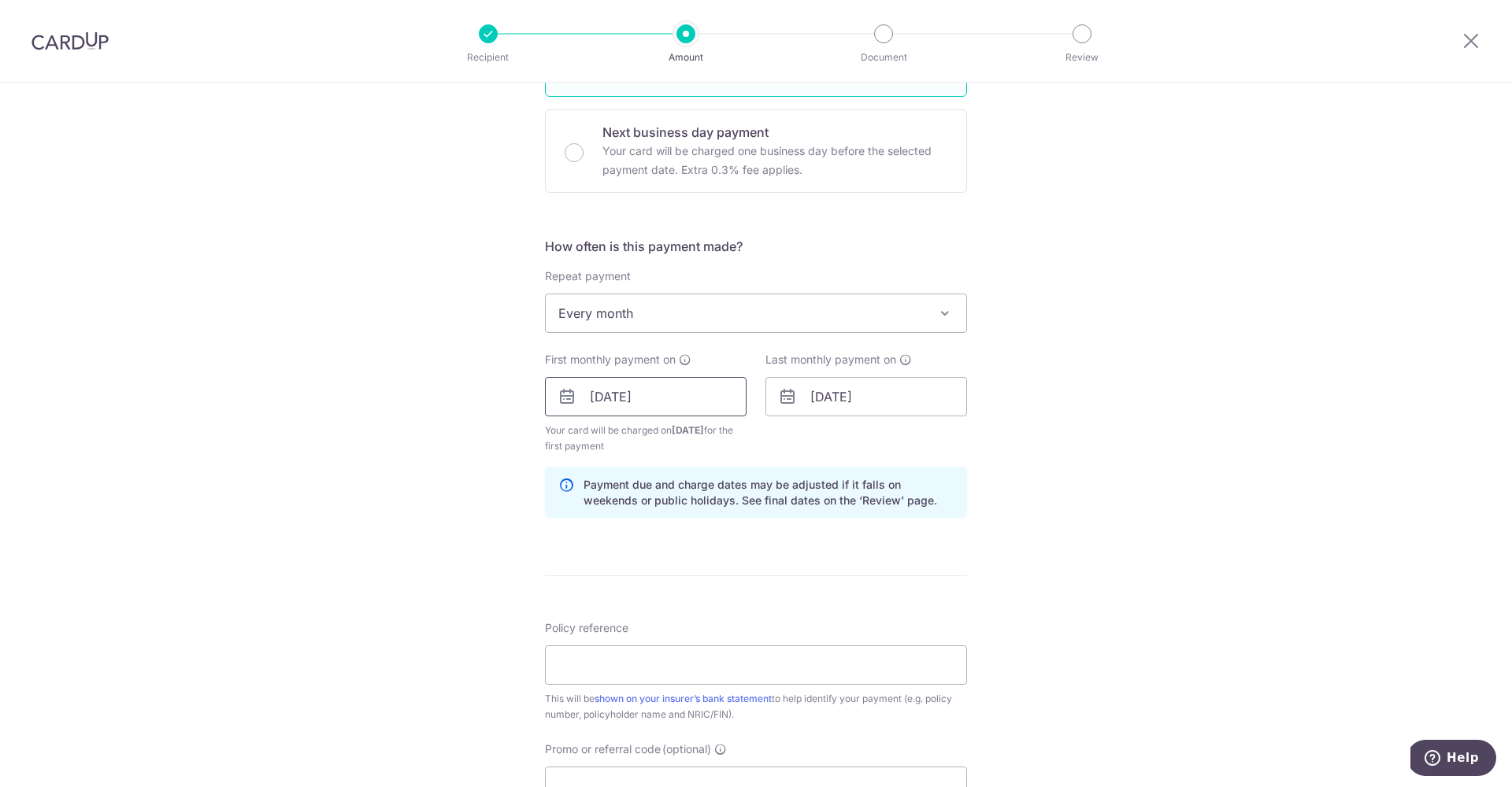
click at [667, 400] on input "03/11/2025" at bounding box center [646, 397] width 202 height 39
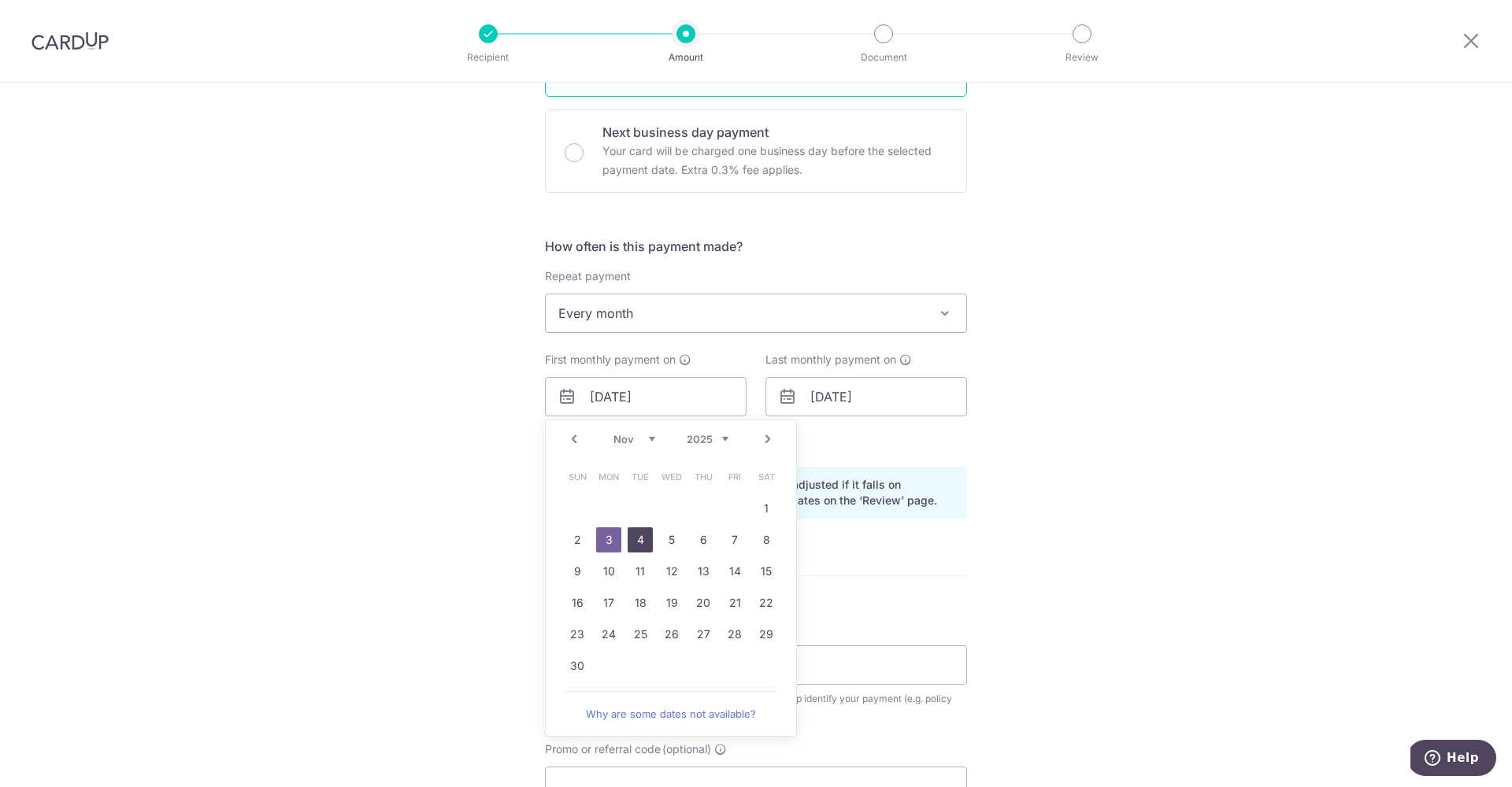
click at [638, 543] on link "4" at bounding box center [640, 540] width 25 height 25
type input "04/11/2025"
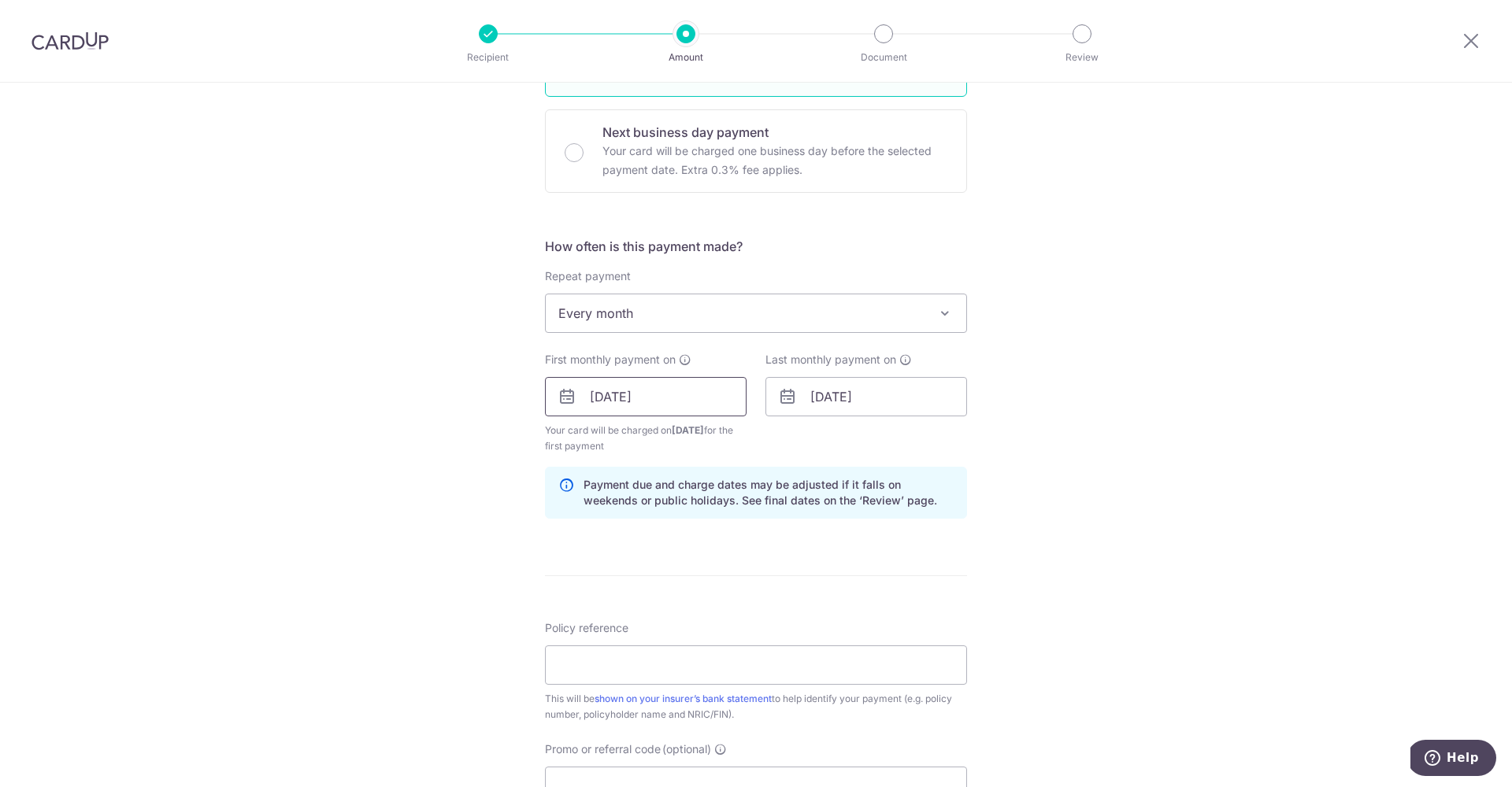
click at [643, 403] on input "04/11/2025" at bounding box center [646, 397] width 202 height 39
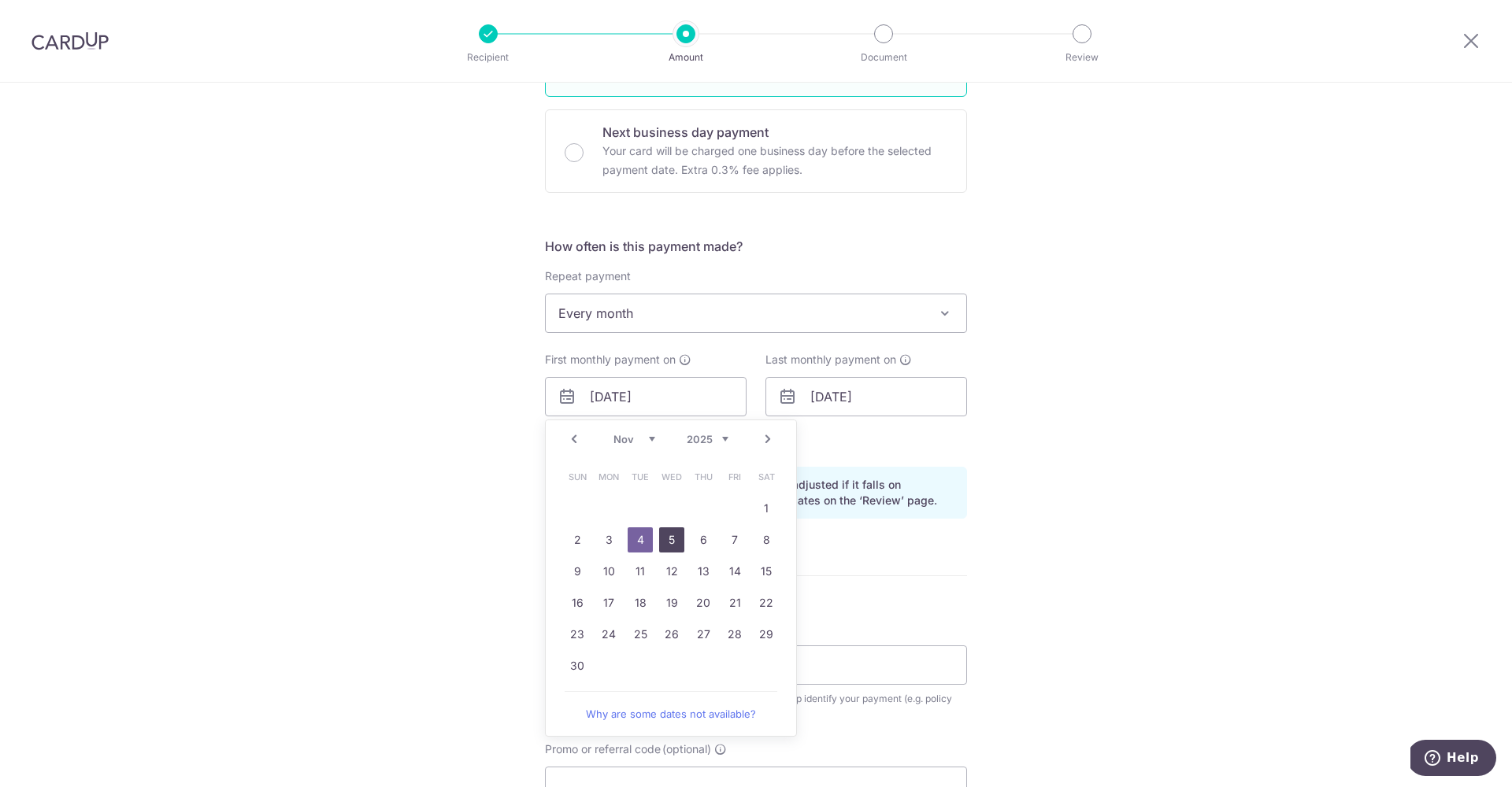
click at [669, 550] on link "5" at bounding box center [671, 540] width 25 height 25
type input "[DATE]"
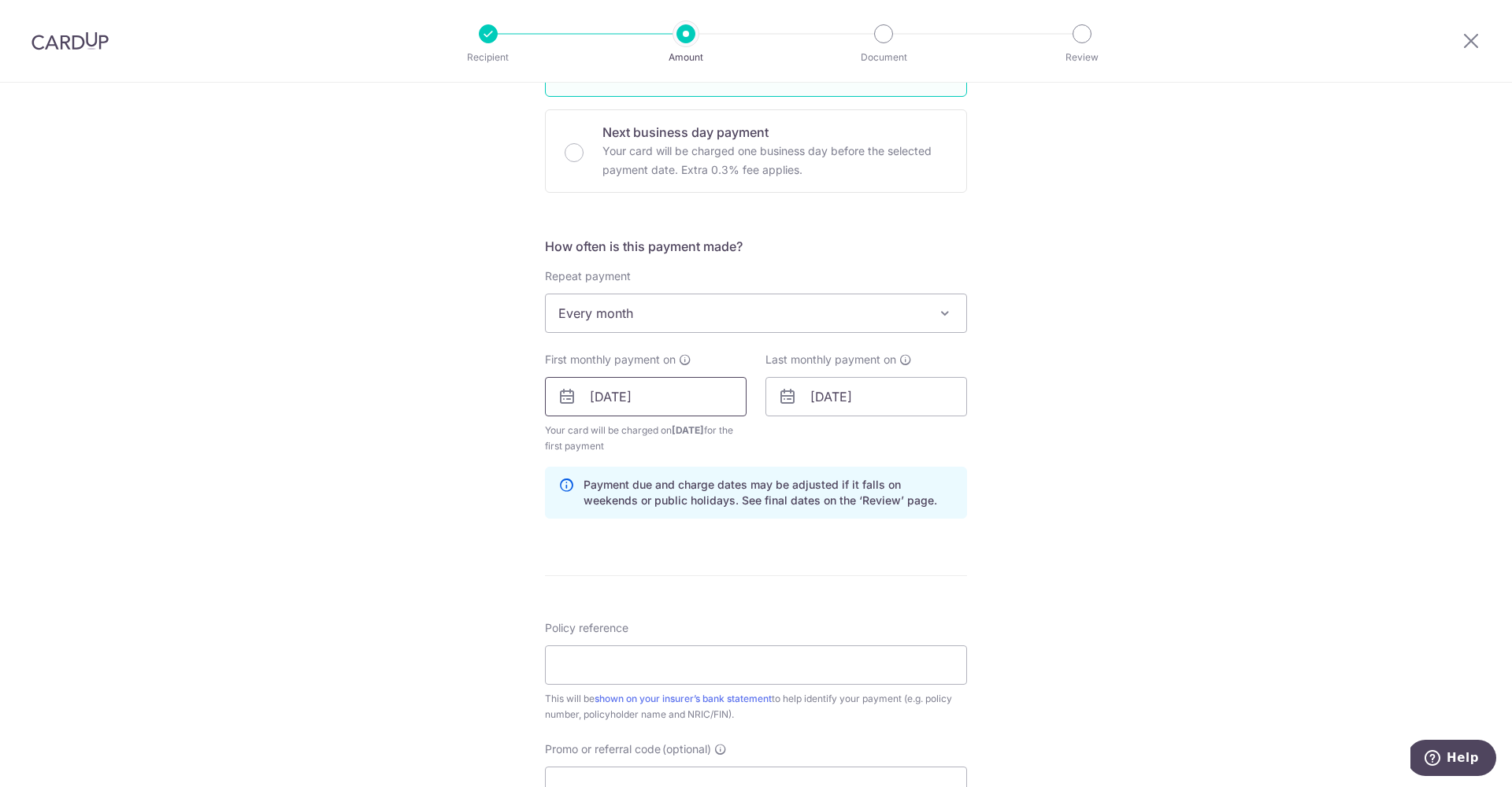
click at [688, 407] on input "[DATE]" at bounding box center [646, 397] width 202 height 39
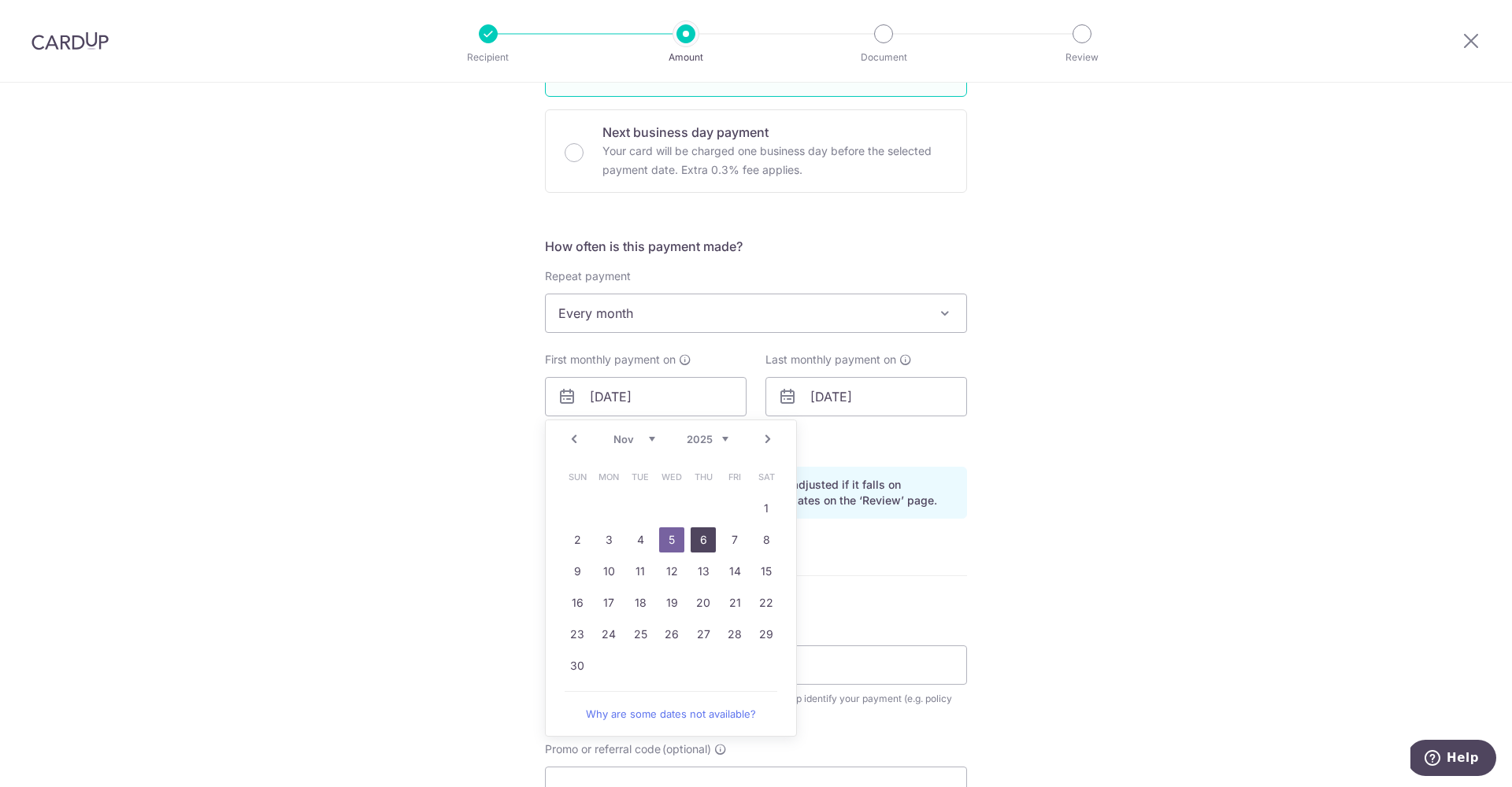
click at [697, 546] on link "6" at bounding box center [703, 540] width 25 height 25
type input "06/11/2025"
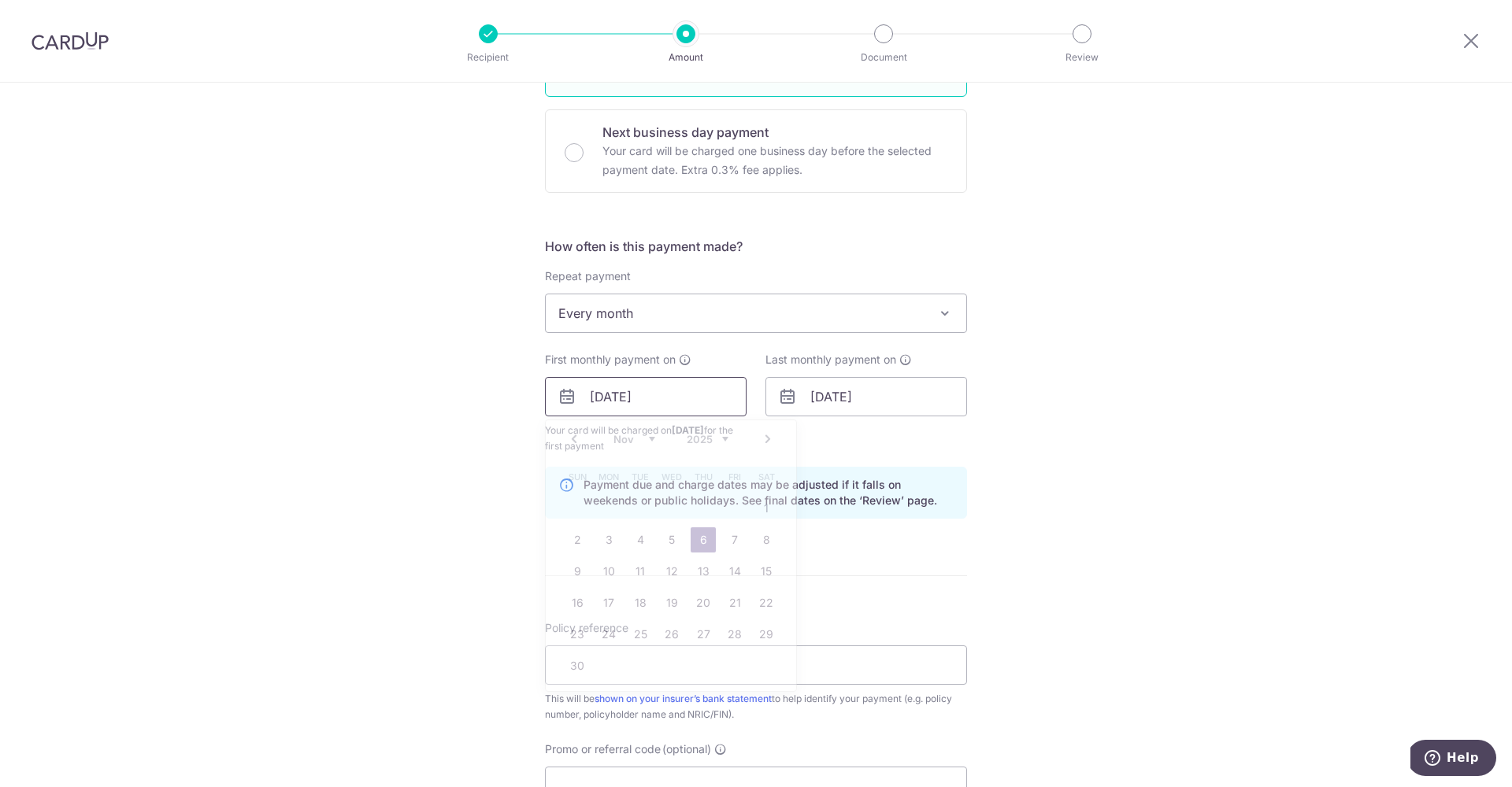
click at [640, 402] on input "06/11/2025" at bounding box center [646, 397] width 202 height 39
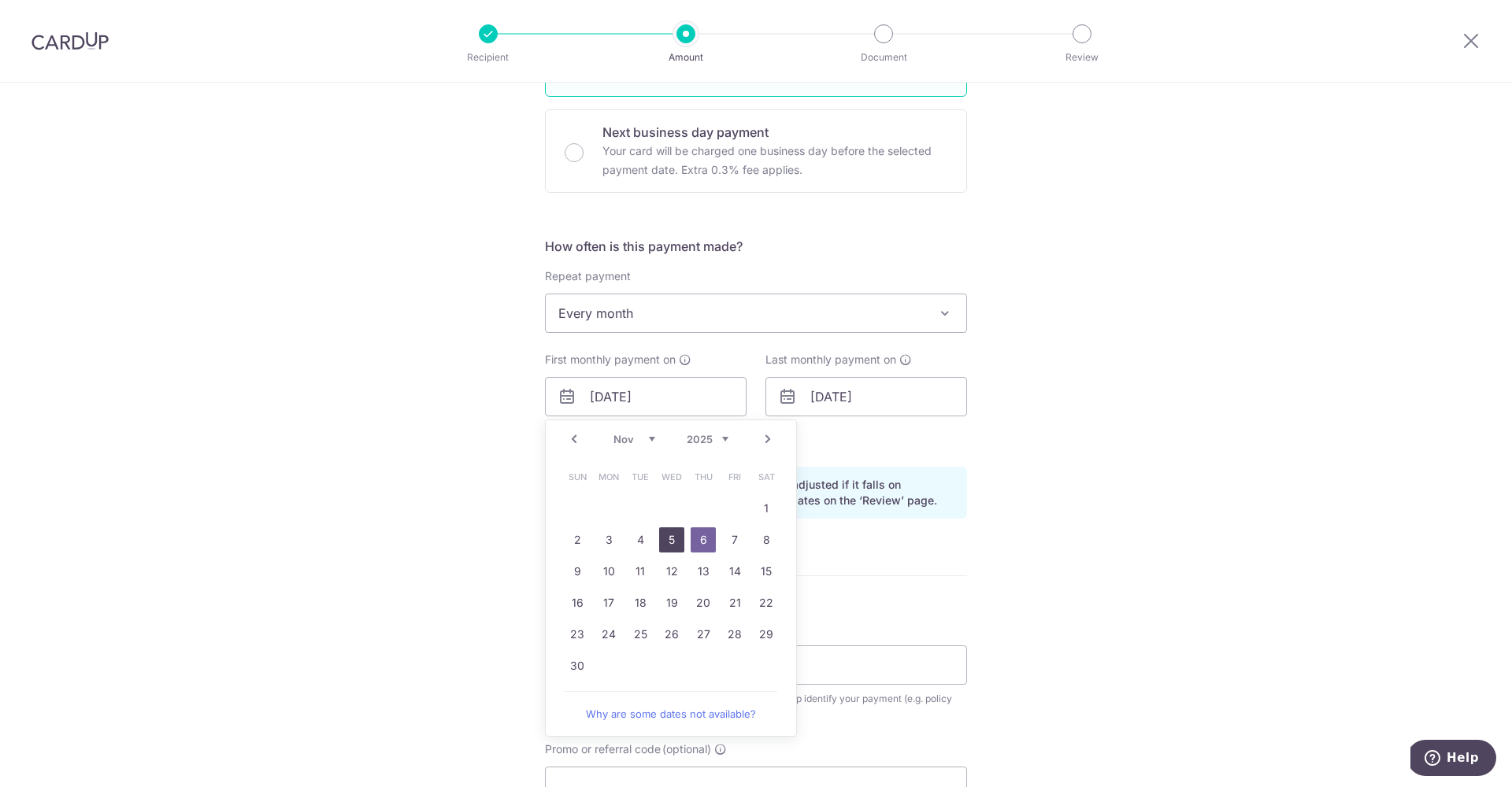
click at [667, 546] on link "5" at bounding box center [671, 540] width 25 height 25
type input "05/11/2025"
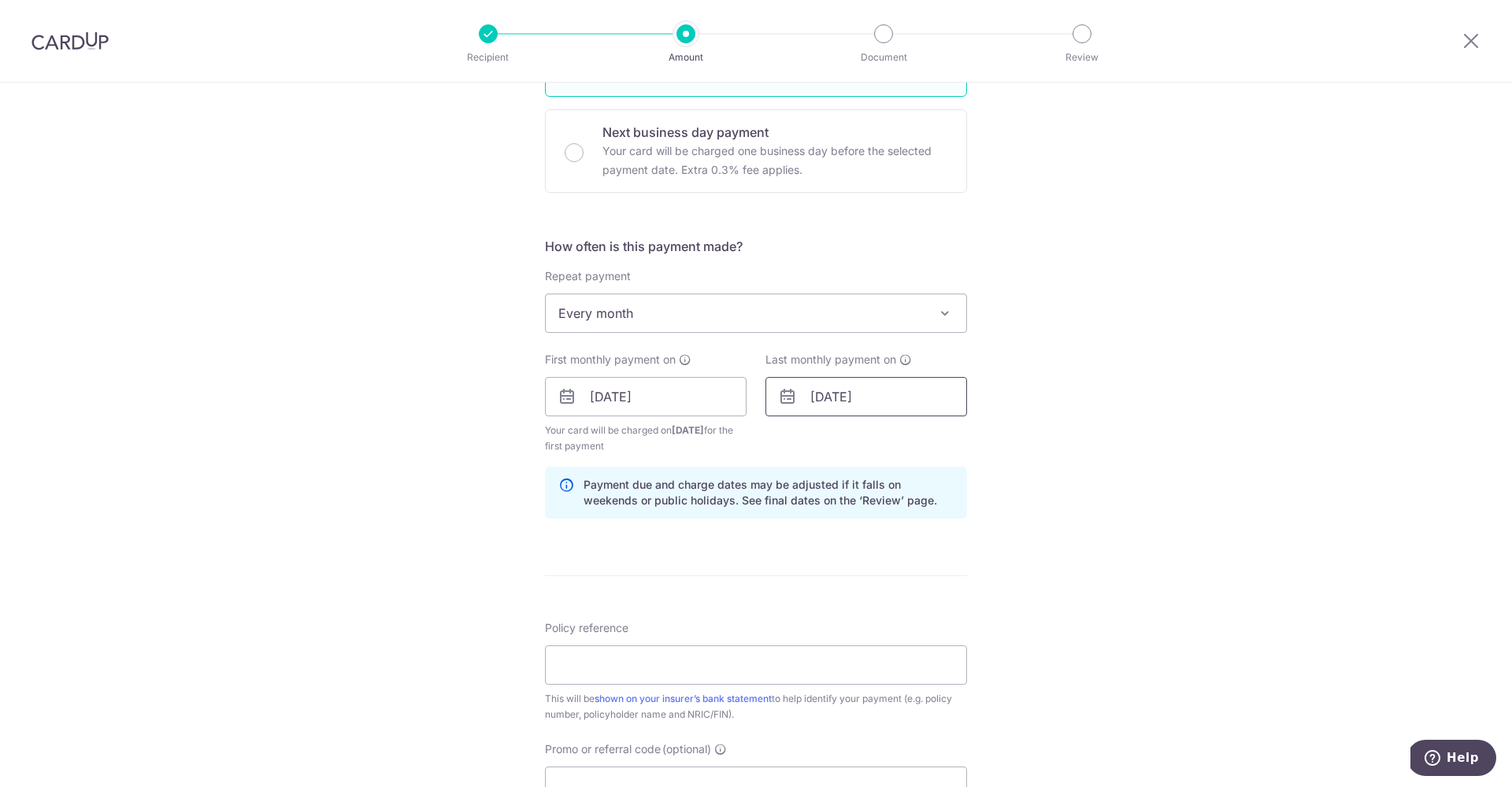
click at [834, 404] on input "06/11/2025" at bounding box center [867, 397] width 202 height 39
click at [1032, 405] on div "Tell us more about your payment Enter payment amount SGD Select Card **** 1600 …" at bounding box center [756, 380] width 1512 height 1505
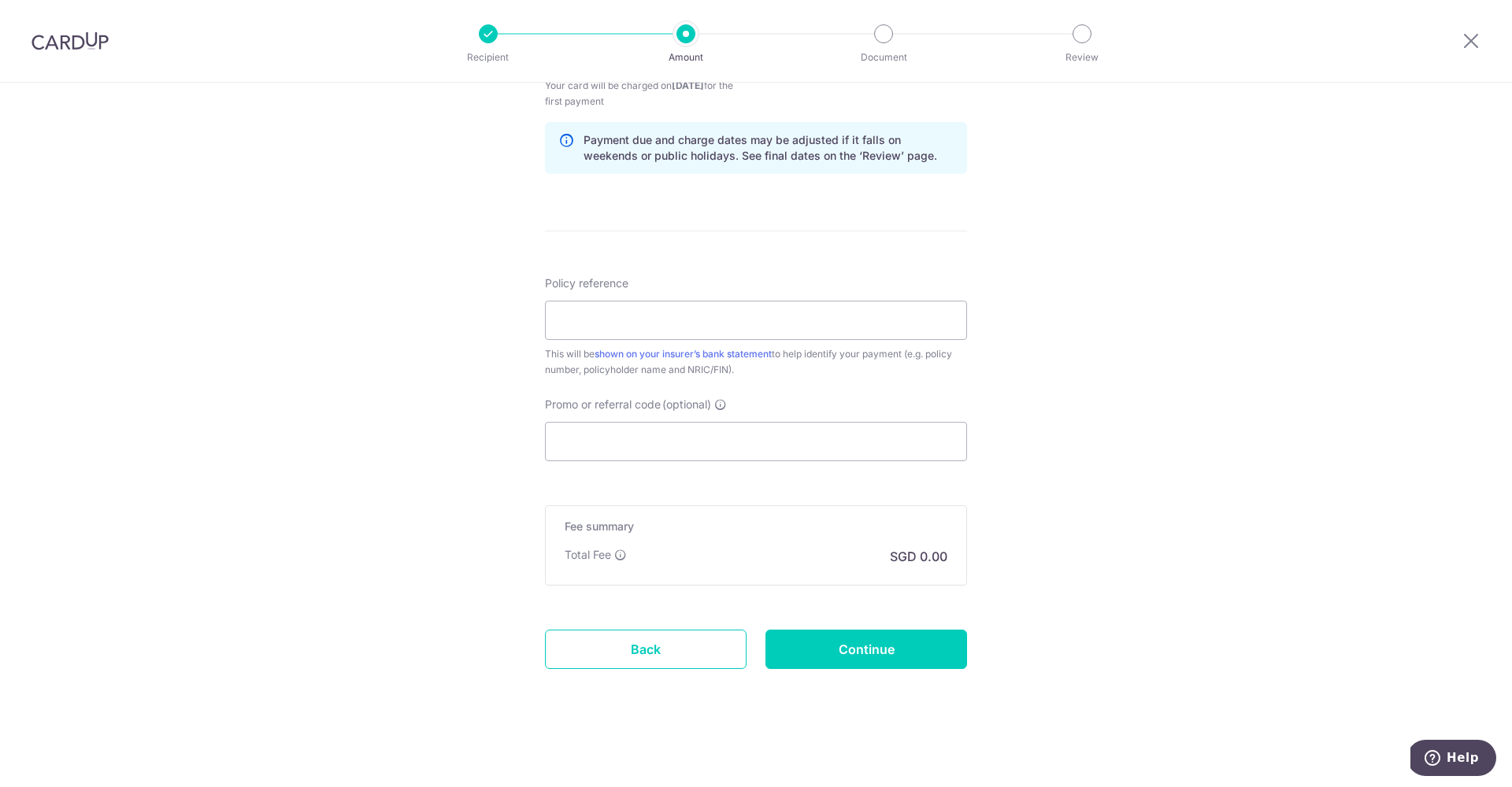
scroll to position [771, 0]
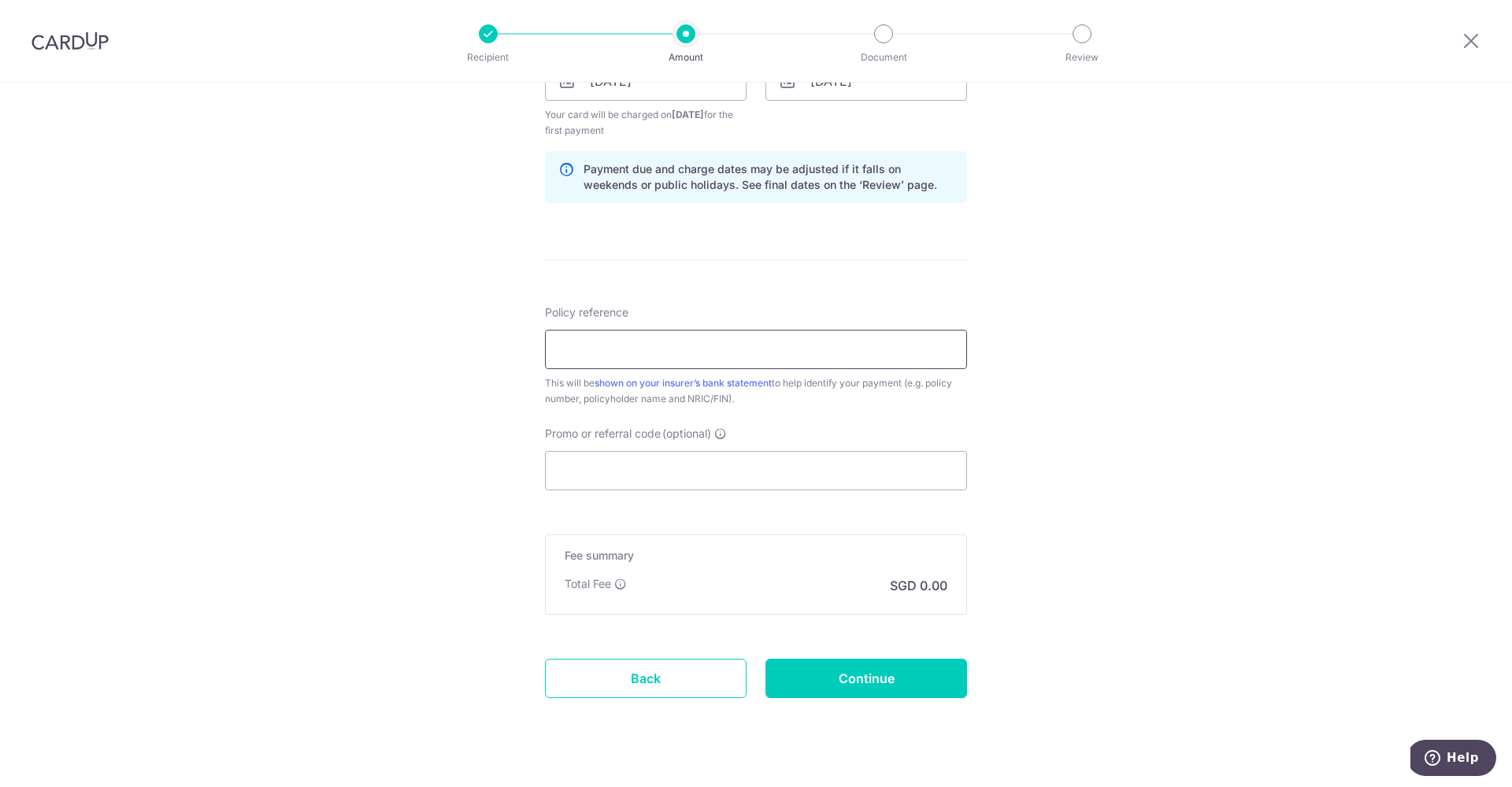
click at [685, 359] on input "Policy reference" at bounding box center [756, 349] width 422 height 39
type input "83523705"
click at [663, 470] on input "Promo or referral code (optional)" at bounding box center [756, 471] width 422 height 39
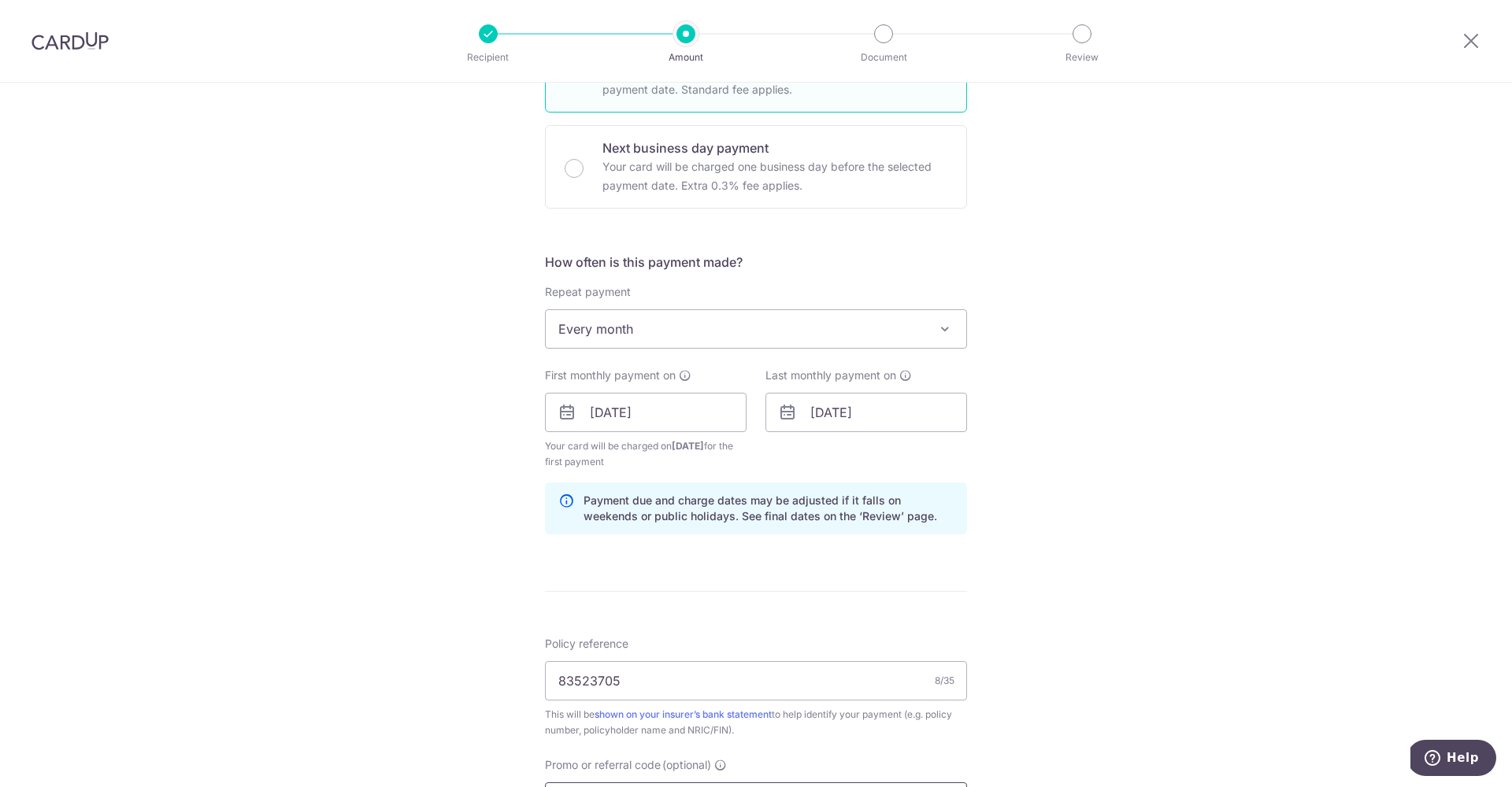
scroll to position [0, 0]
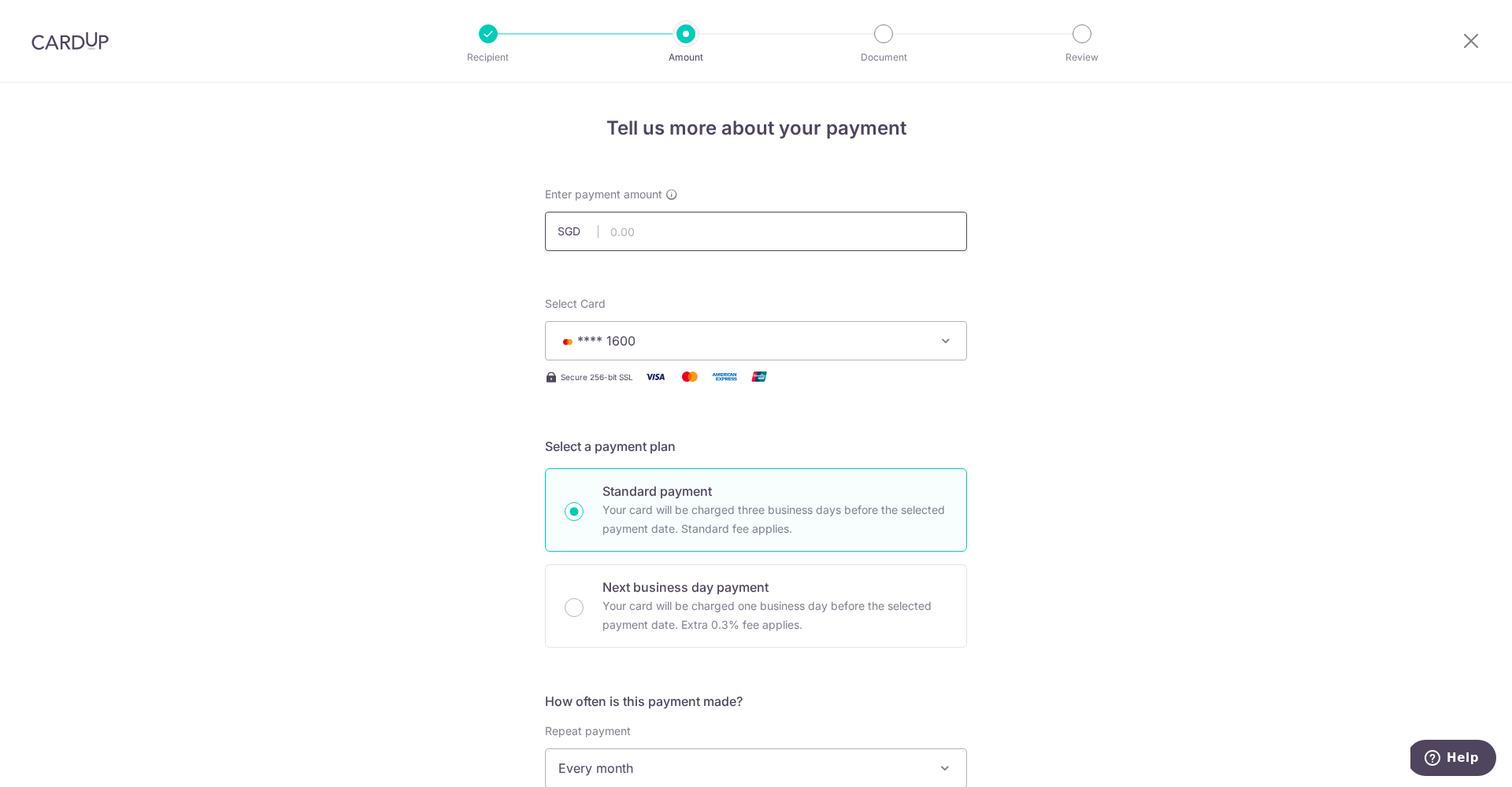
type input "REC185"
click at [626, 226] on input "text" at bounding box center [756, 232] width 422 height 39
type input "151.85"
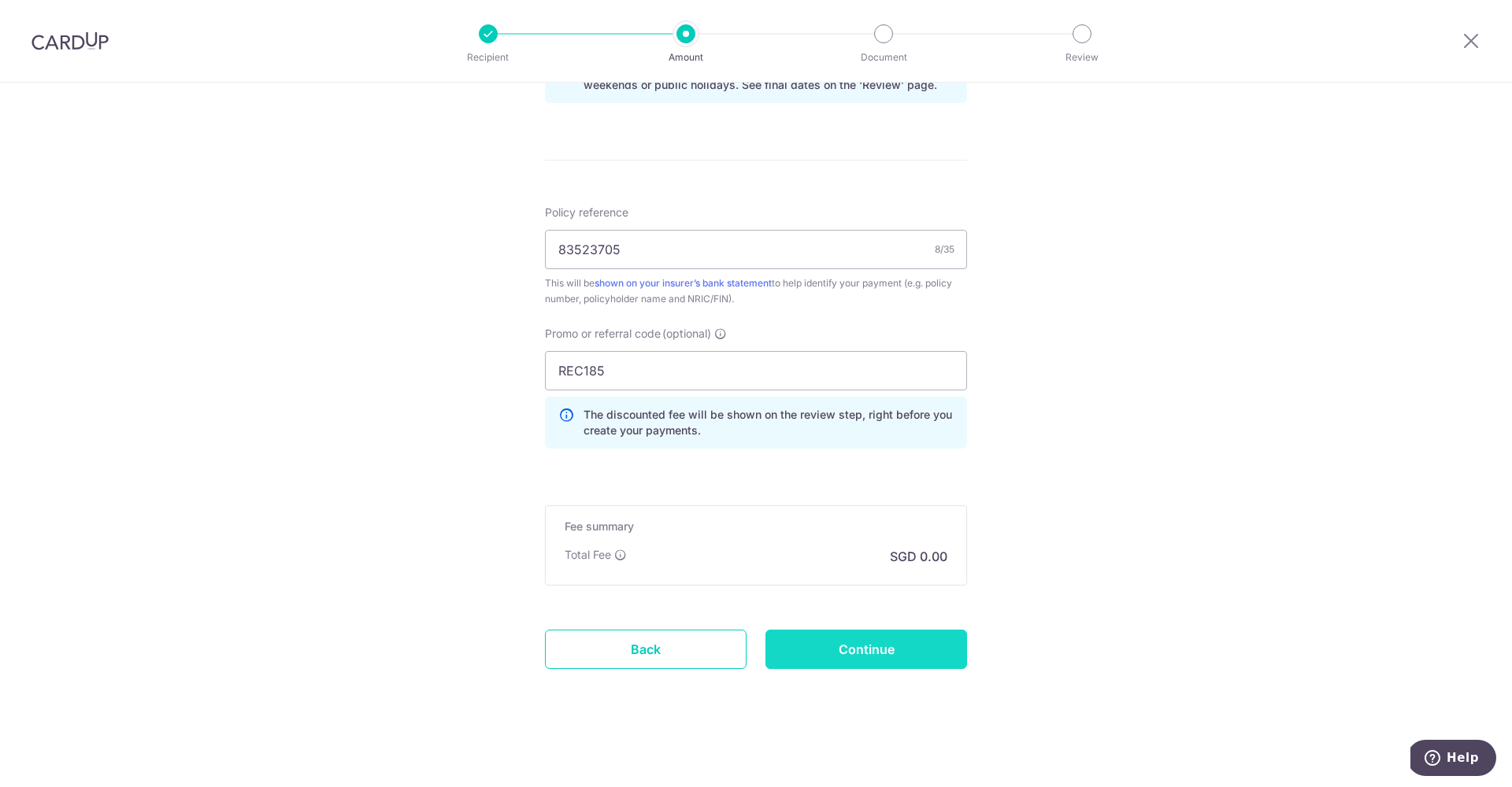
click at [798, 648] on input "Continue" at bounding box center [867, 650] width 202 height 39
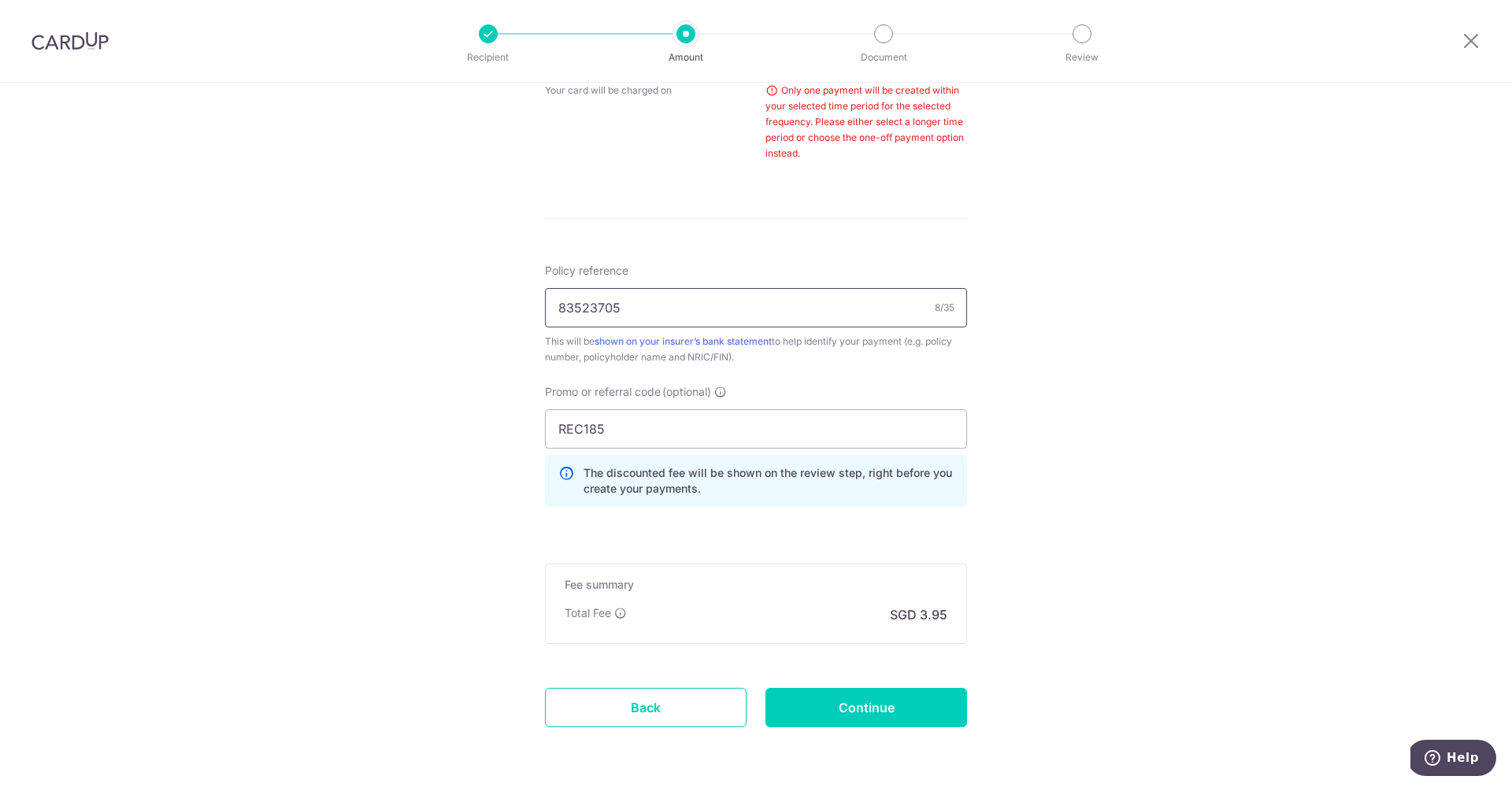
scroll to position [461, 0]
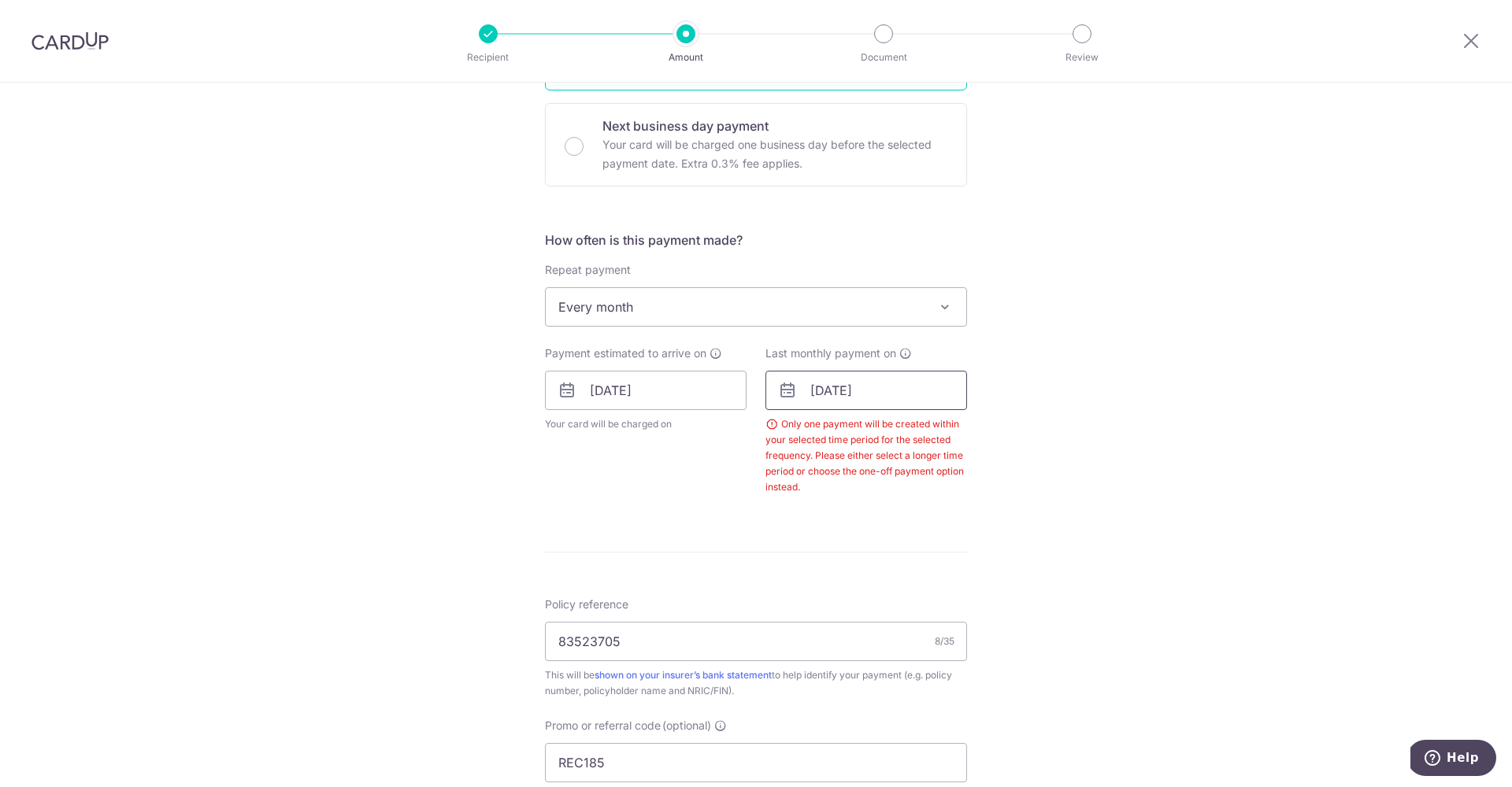
click at [835, 383] on input "[DATE]" at bounding box center [867, 390] width 202 height 39
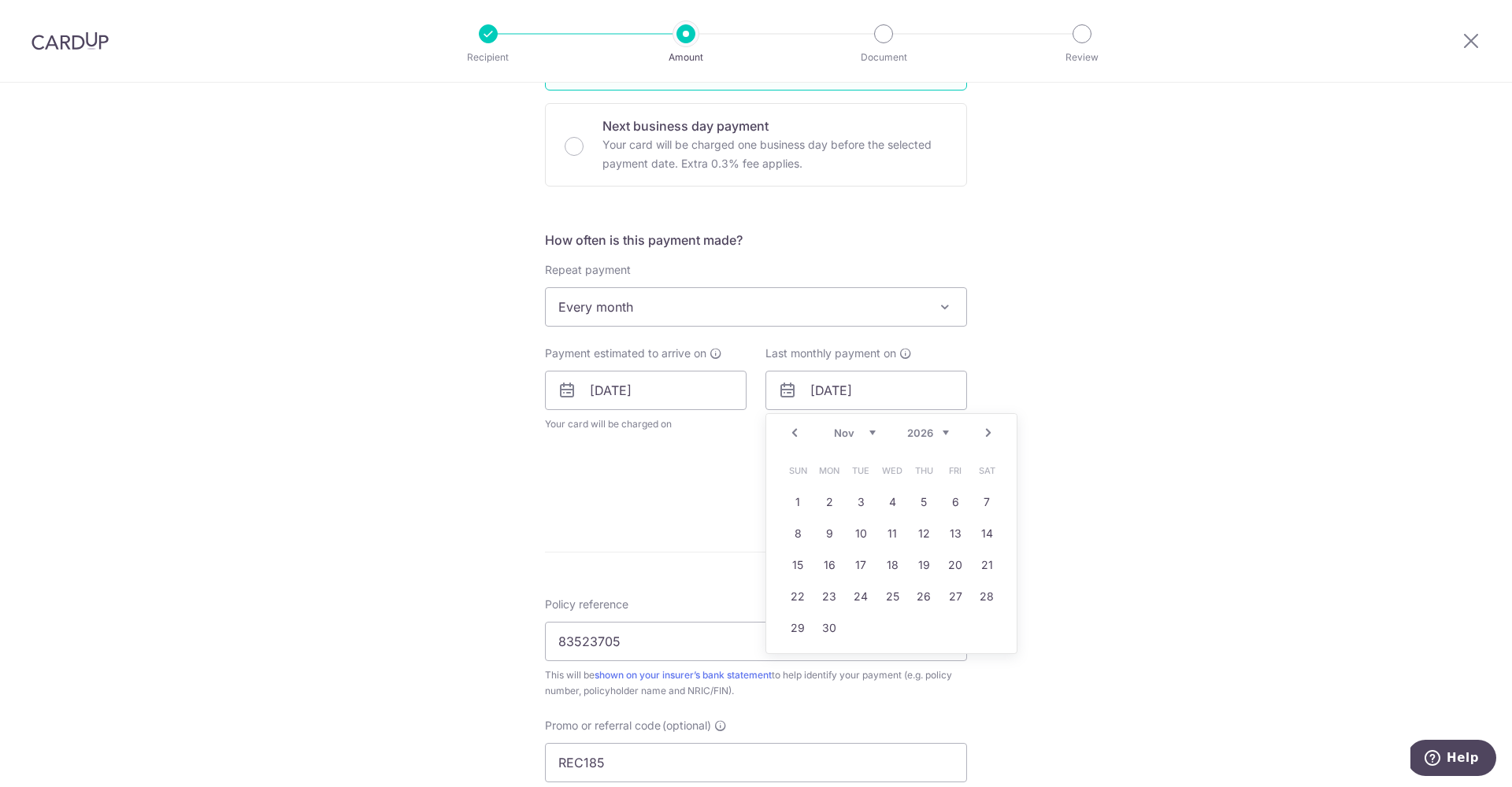
click at [1084, 440] on div "Tell us more about your payment Enter payment amount SGD 151.85 151.85 Select C…" at bounding box center [756, 400] width 1512 height 1558
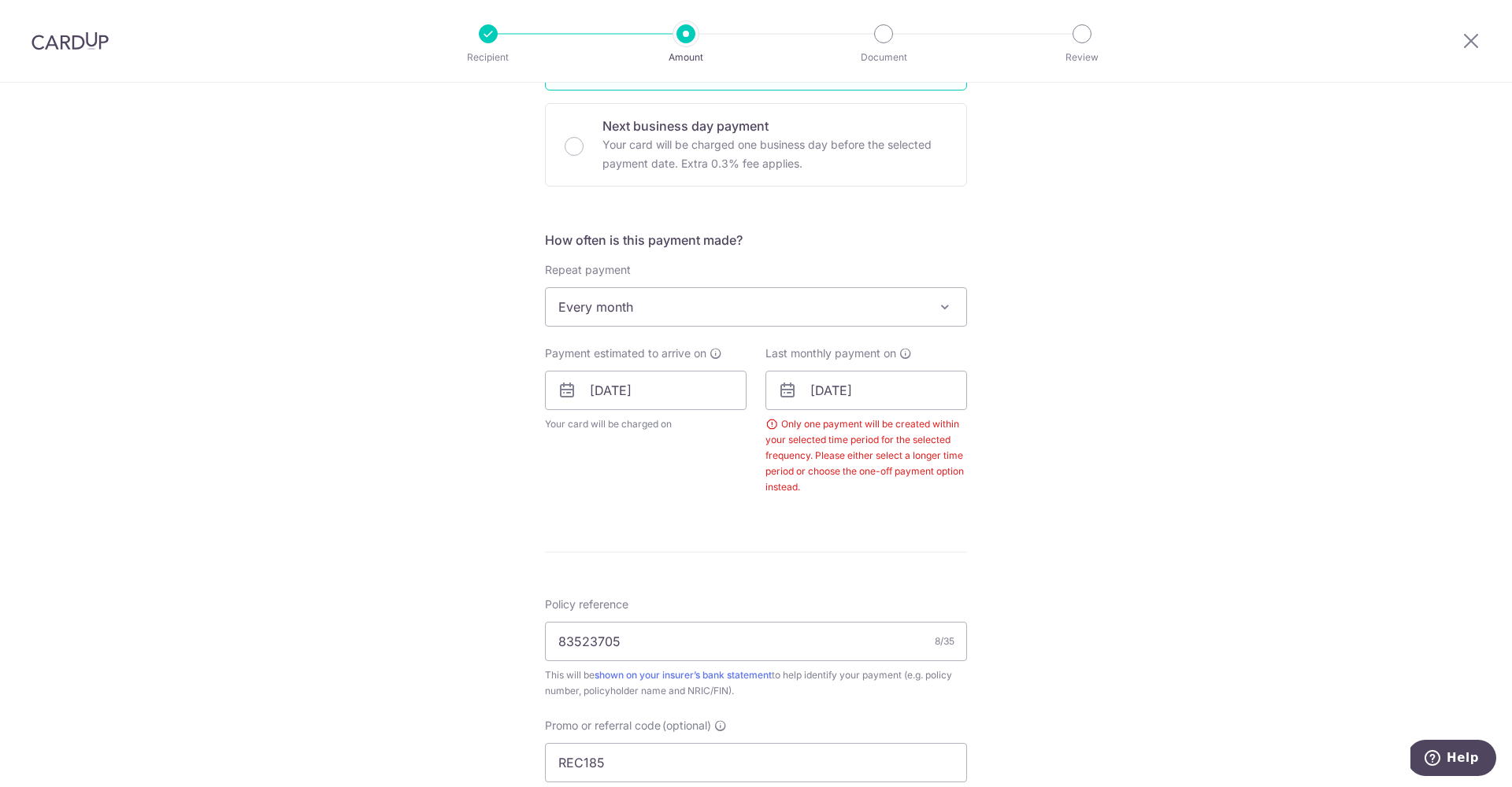
scroll to position [779, 0]
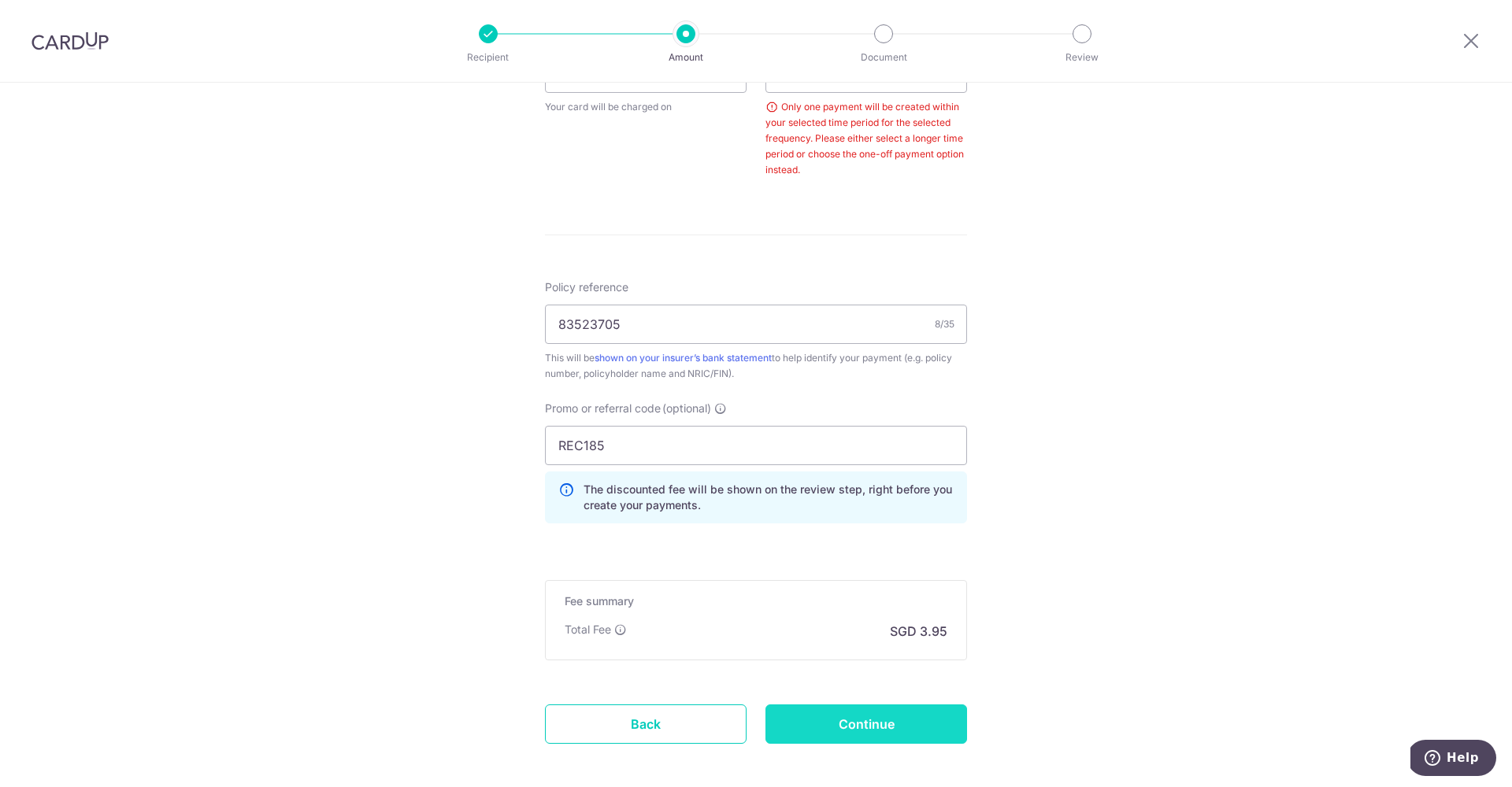
click at [894, 721] on input "Continue" at bounding box center [867, 724] width 202 height 39
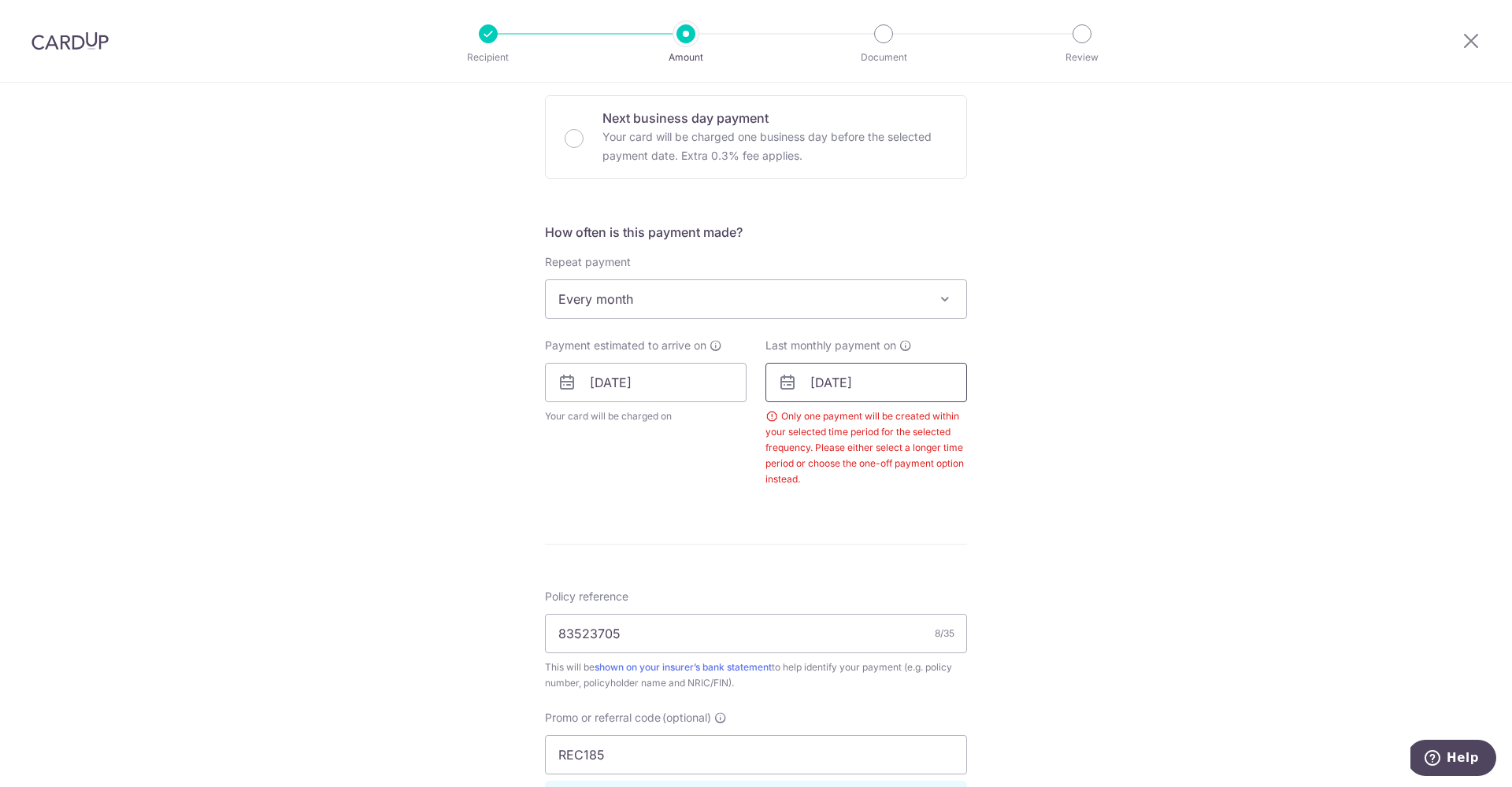
click at [856, 388] on input "[DATE]" at bounding box center [867, 383] width 202 height 39
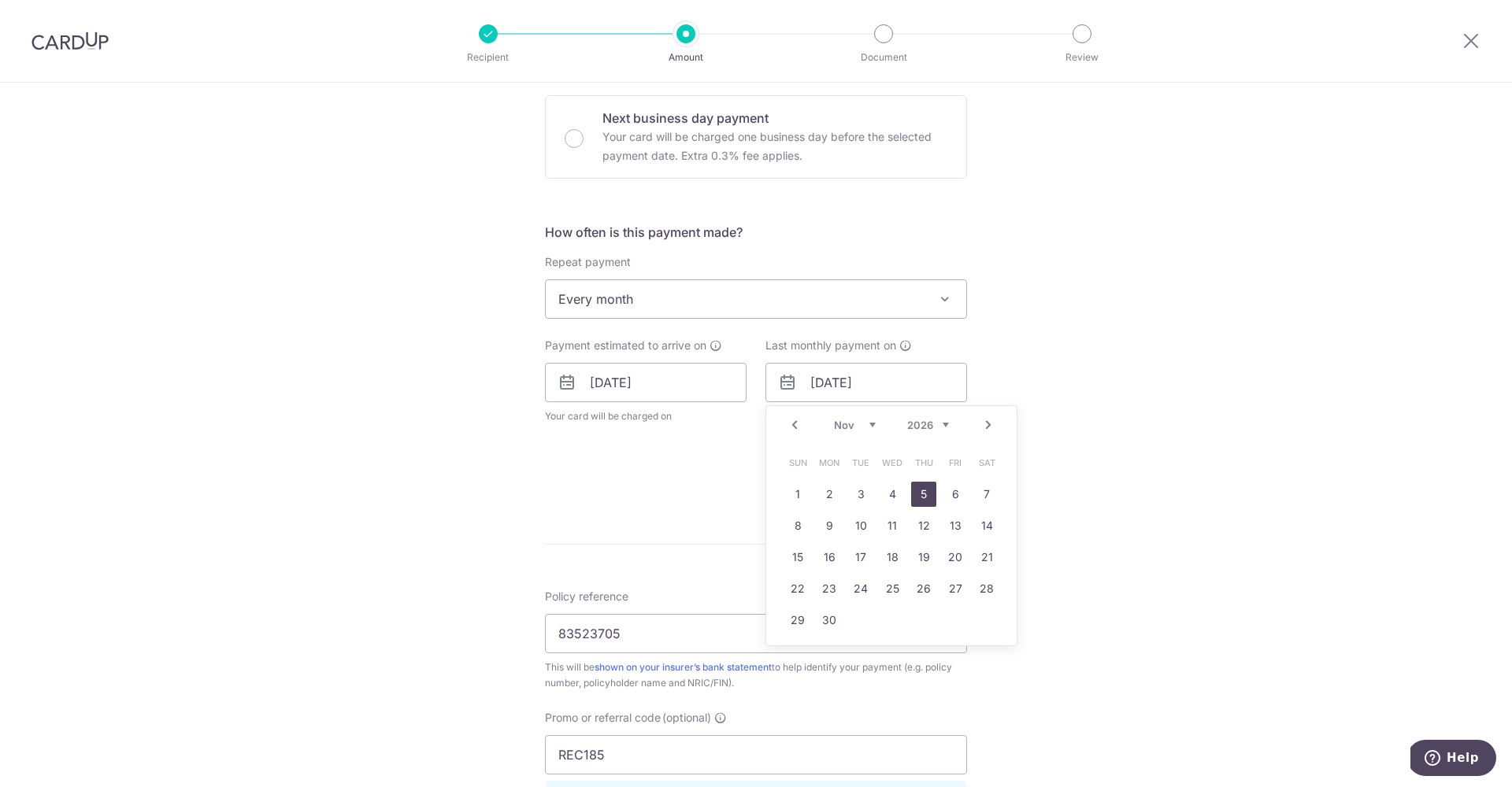
click at [927, 497] on link "5" at bounding box center [924, 494] width 25 height 25
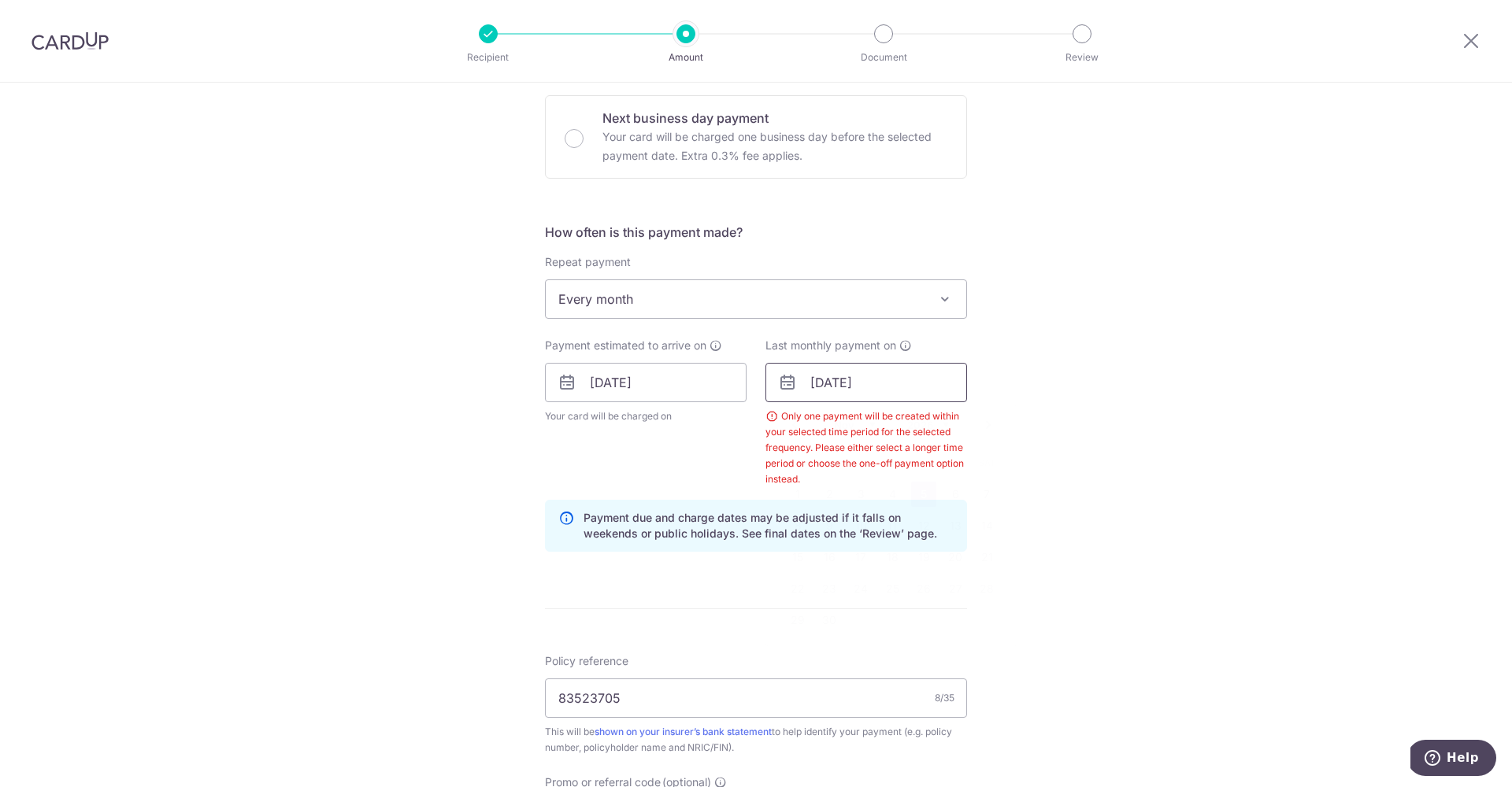
click at [843, 393] on input "[DATE]" at bounding box center [867, 383] width 202 height 39
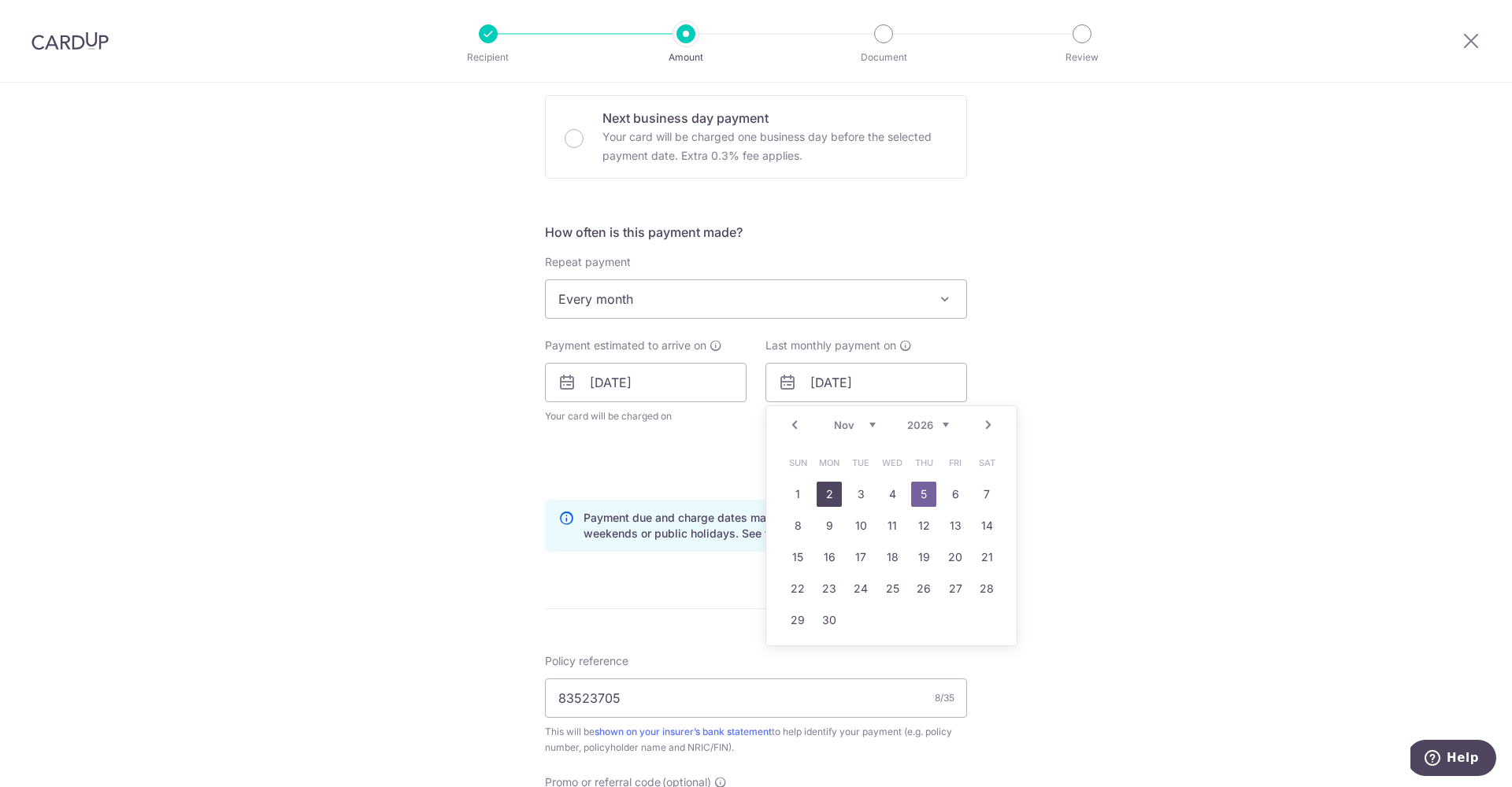
click at [819, 504] on link "2" at bounding box center [829, 494] width 25 height 25
type input "[DATE]"
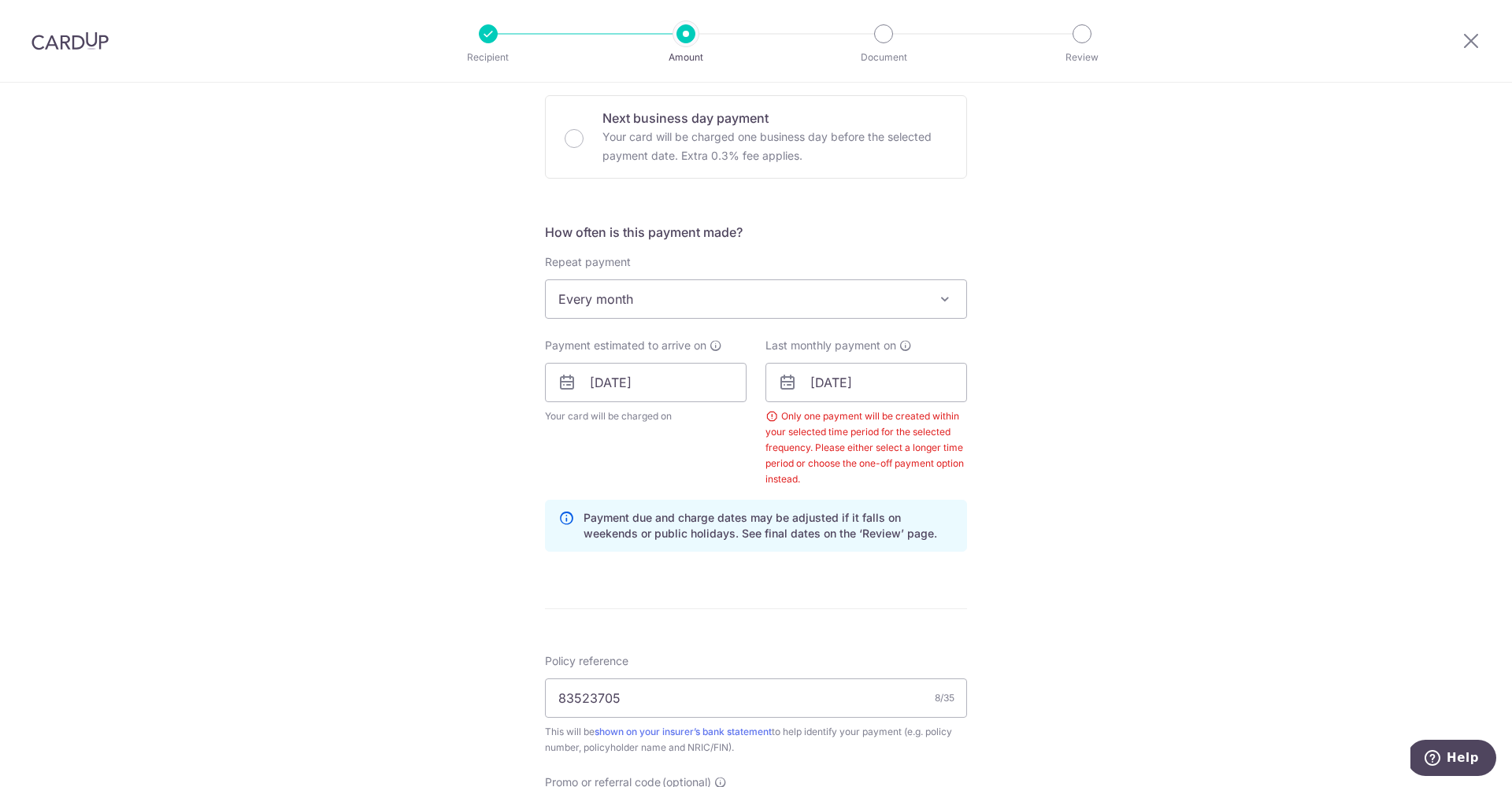
scroll to position [919, 0]
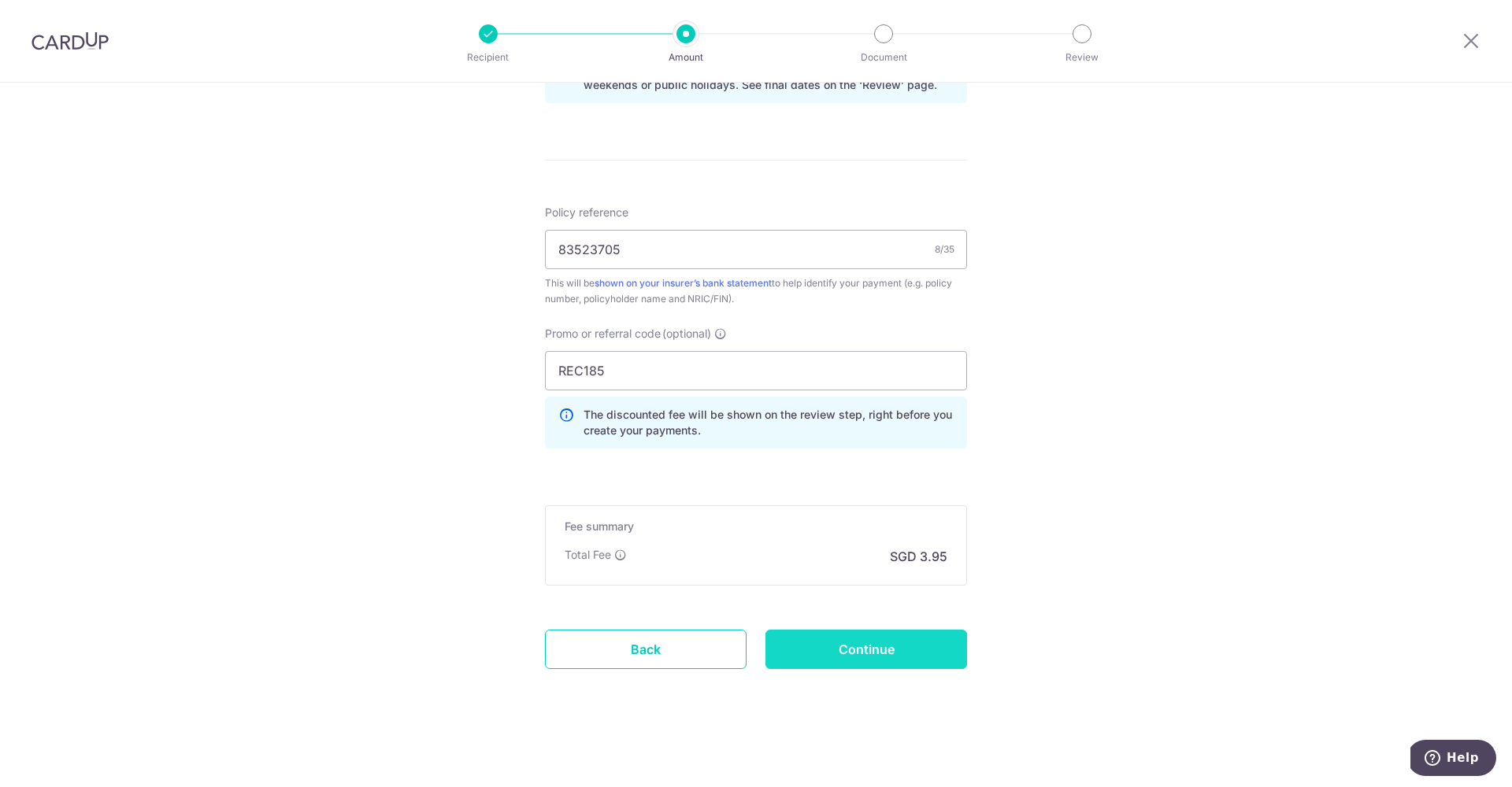
click at [891, 660] on input "Continue" at bounding box center [867, 650] width 202 height 39
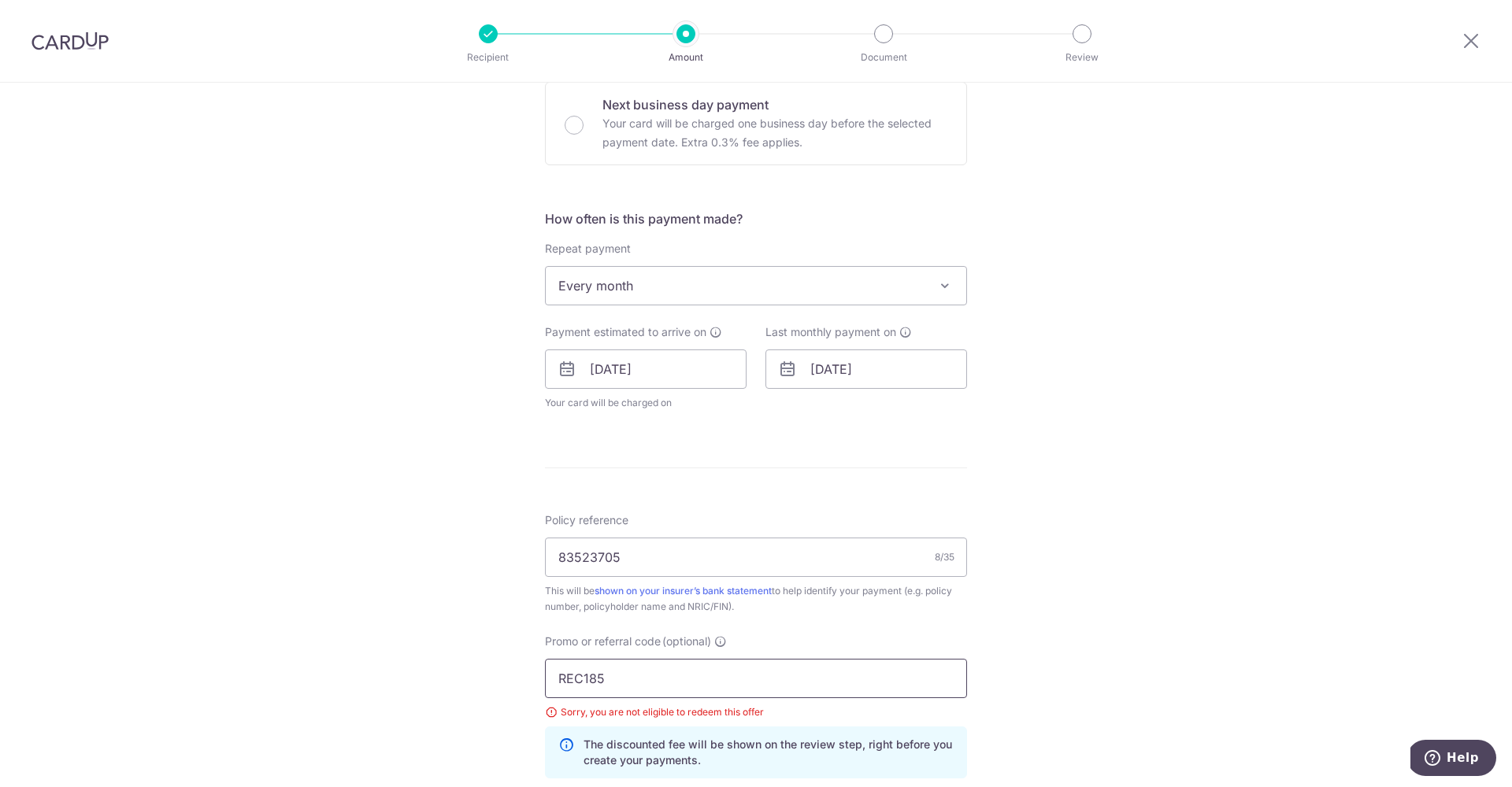
scroll to position [515, 0]
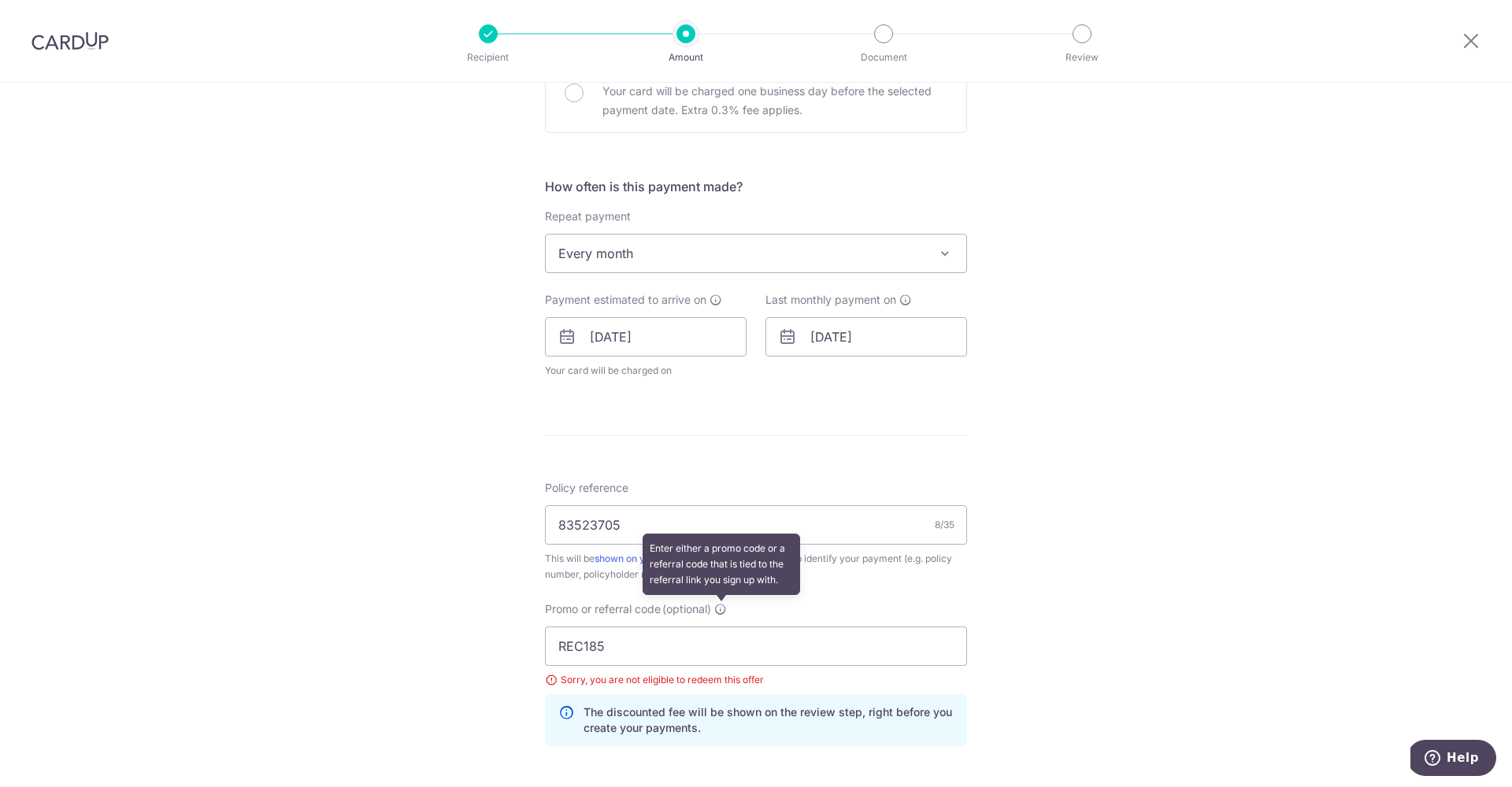
click at [719, 609] on icon at bounding box center [720, 609] width 12 height 12
click at [719, 626] on input "REC185" at bounding box center [756, 646] width 422 height 39
click at [798, 264] on span "Every month" at bounding box center [756, 253] width 420 height 37
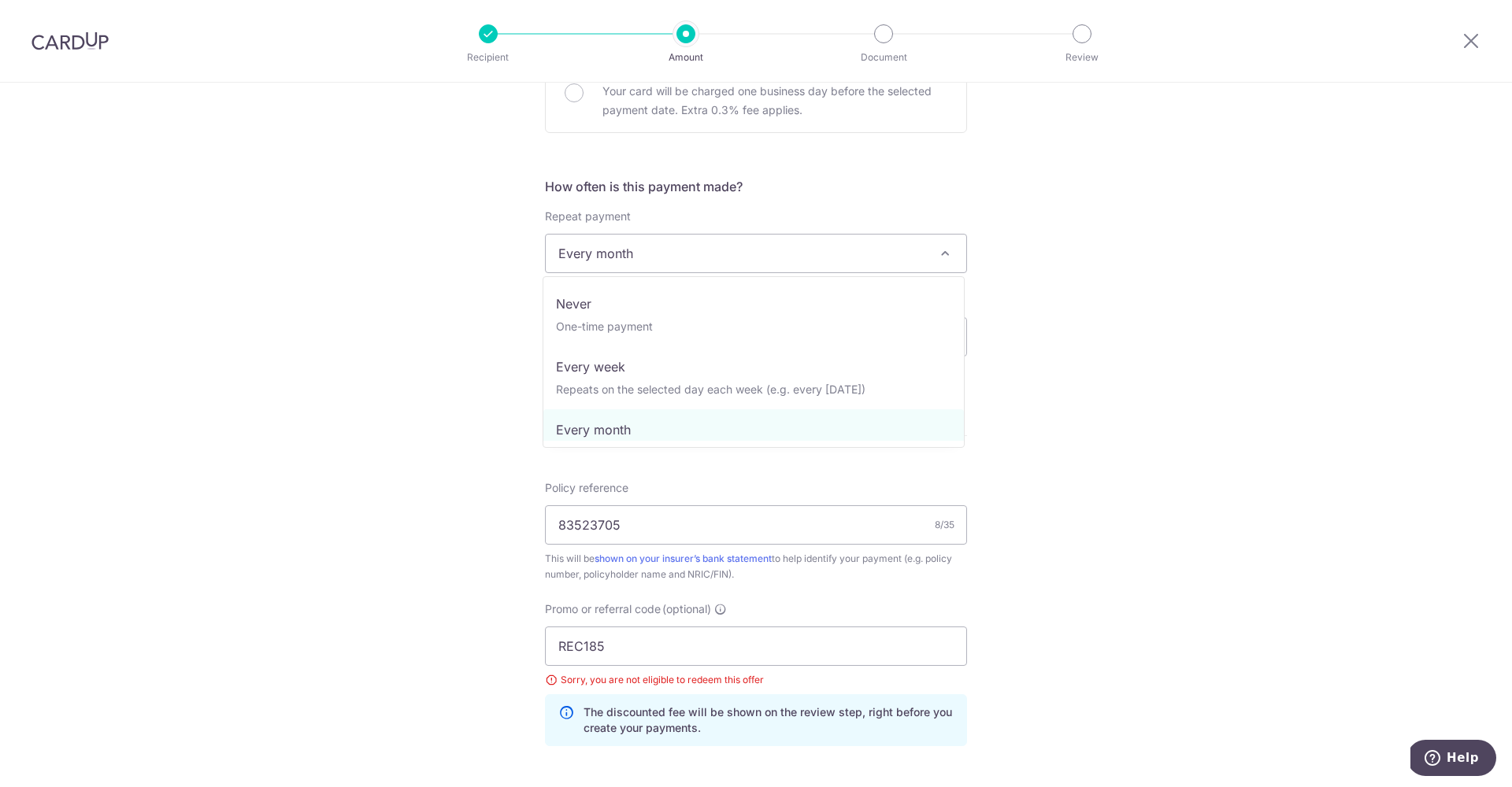
click at [742, 253] on span "Every month" at bounding box center [756, 253] width 420 height 37
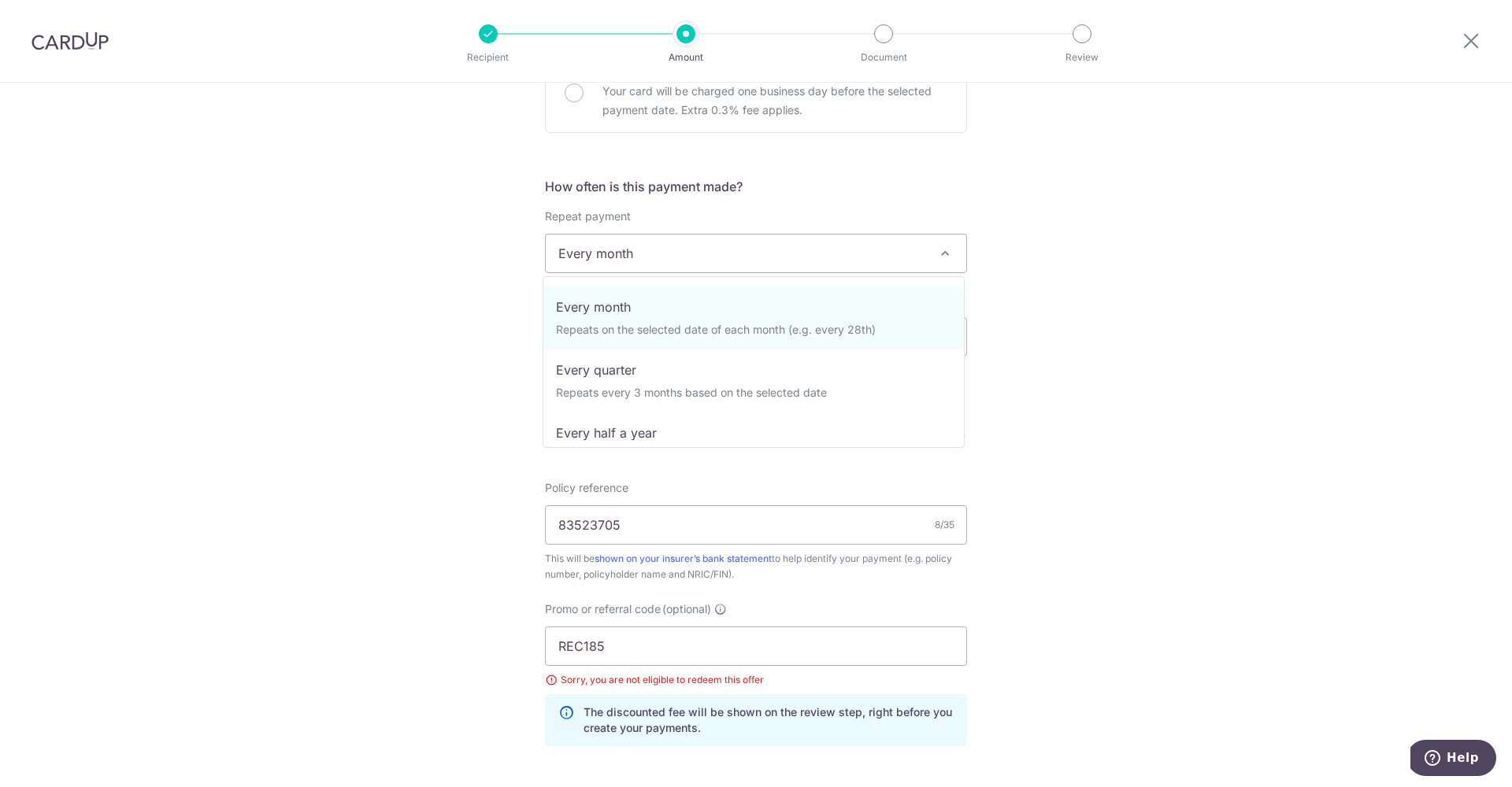
scroll to position [120, 0]
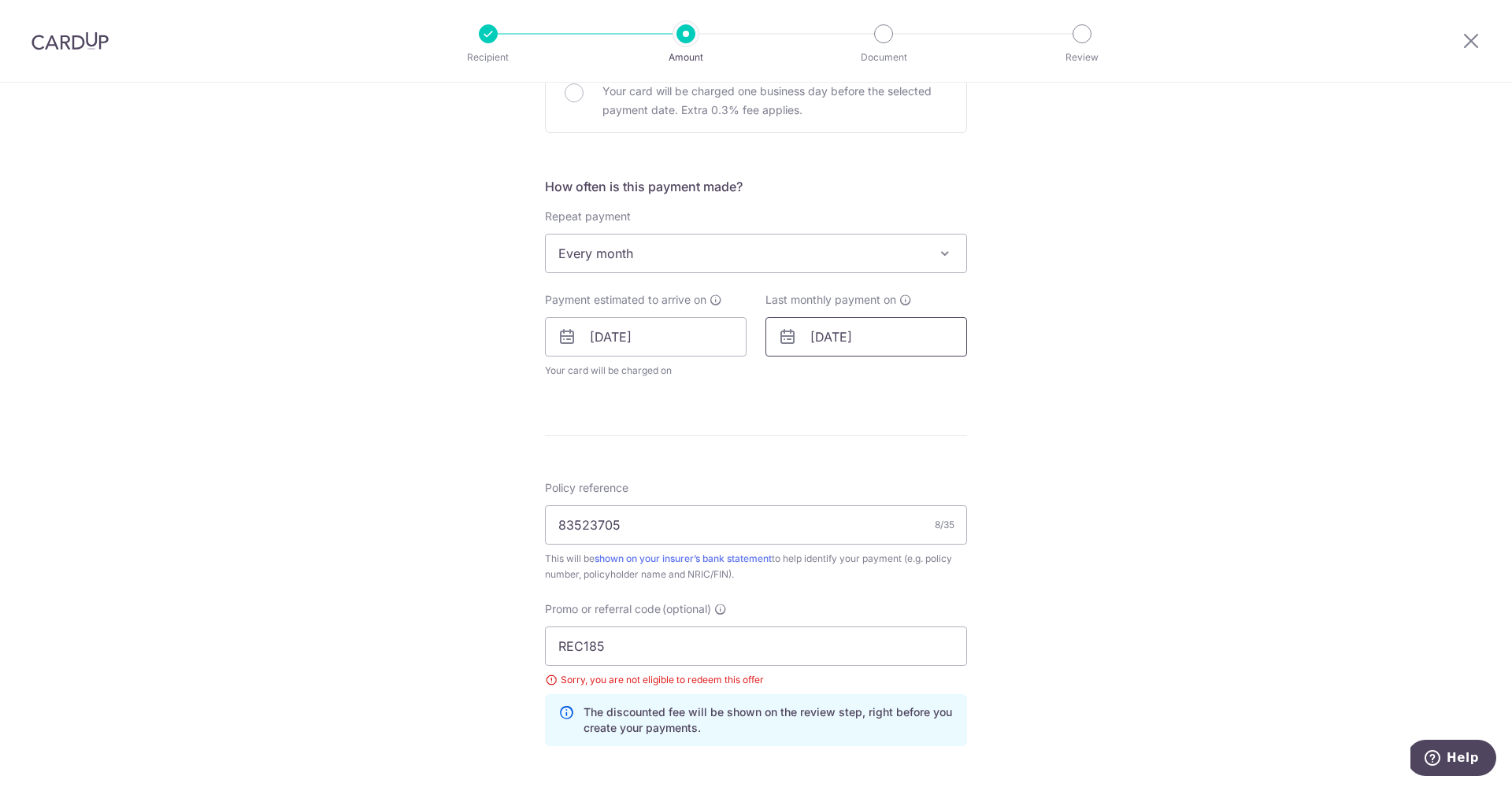
click at [847, 343] on input "02/11/2026" at bounding box center [867, 337] width 202 height 39
click at [919, 447] on link "5" at bounding box center [924, 448] width 25 height 25
type input "[DATE]"
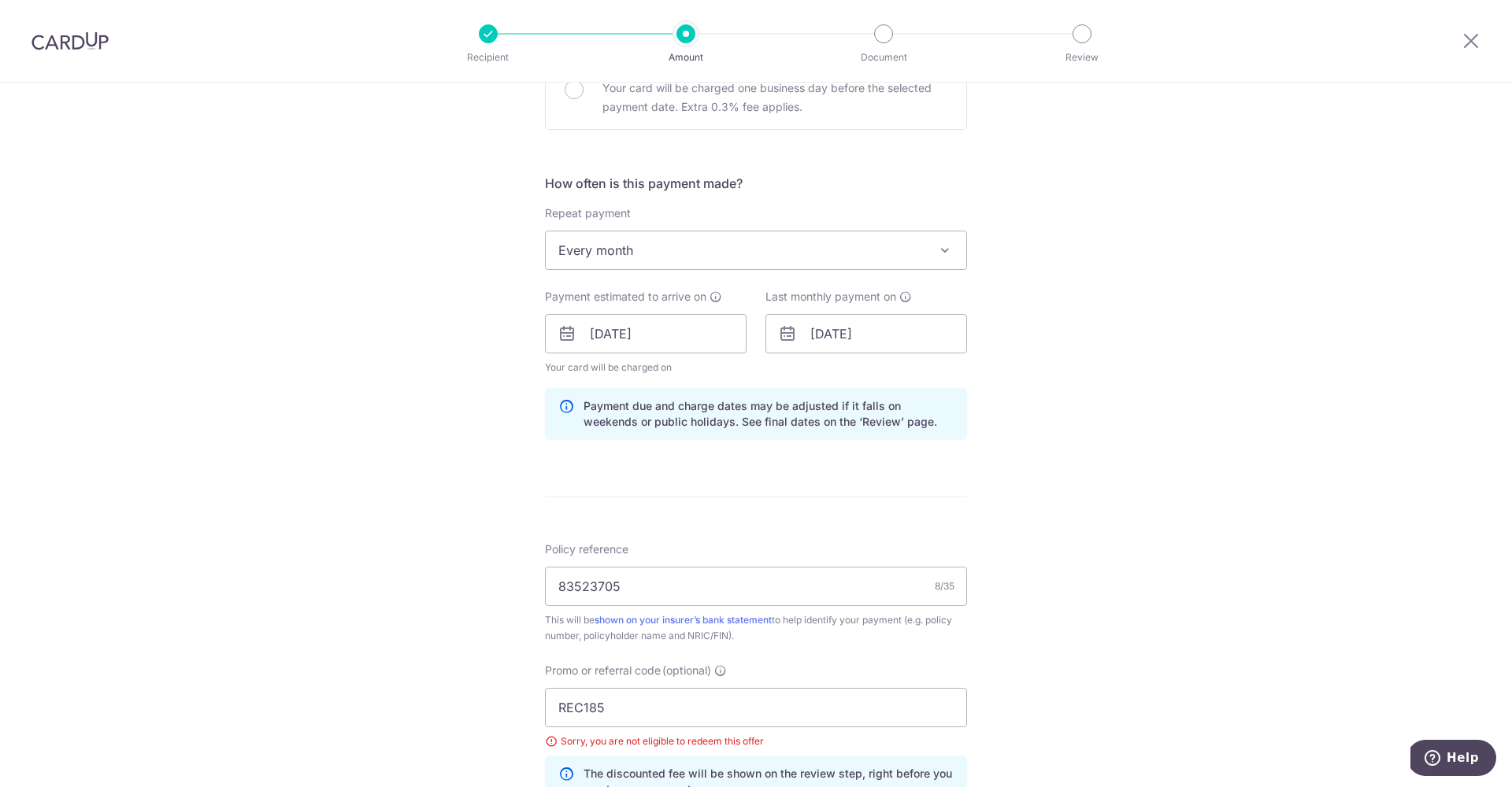
scroll to position [853, 0]
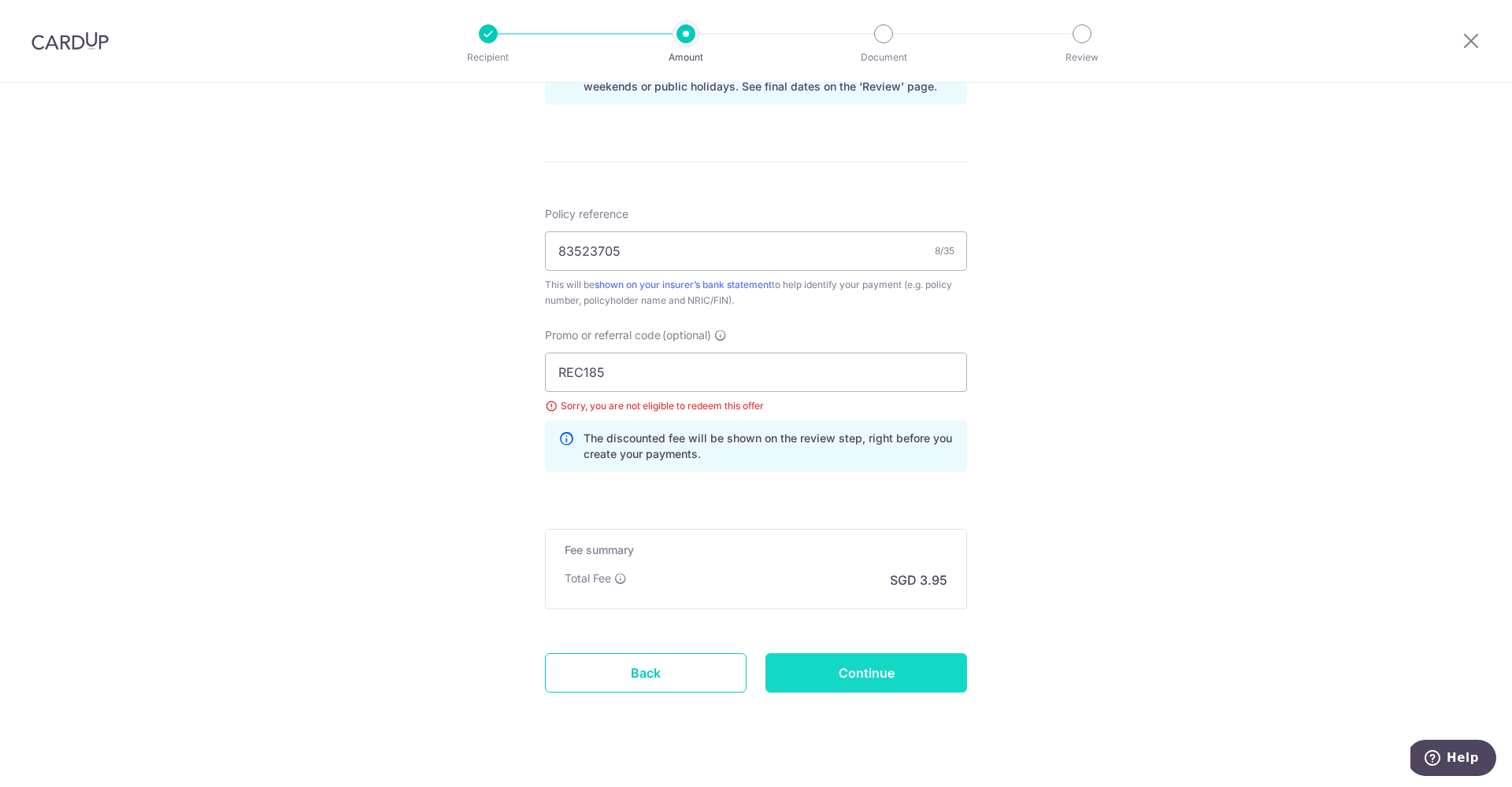
click at [873, 677] on input "Continue" at bounding box center [867, 673] width 202 height 39
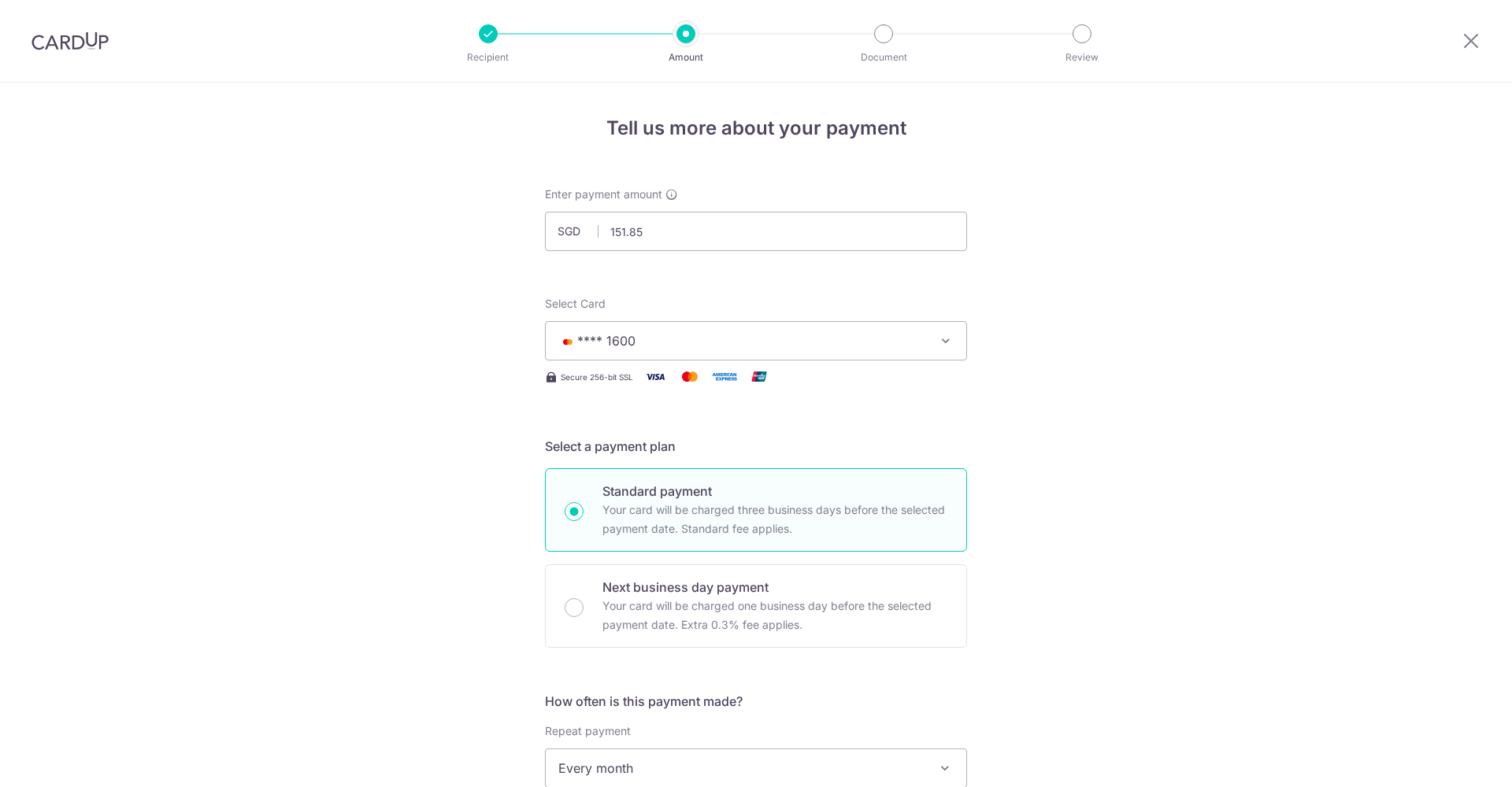
scroll to position [812, 0]
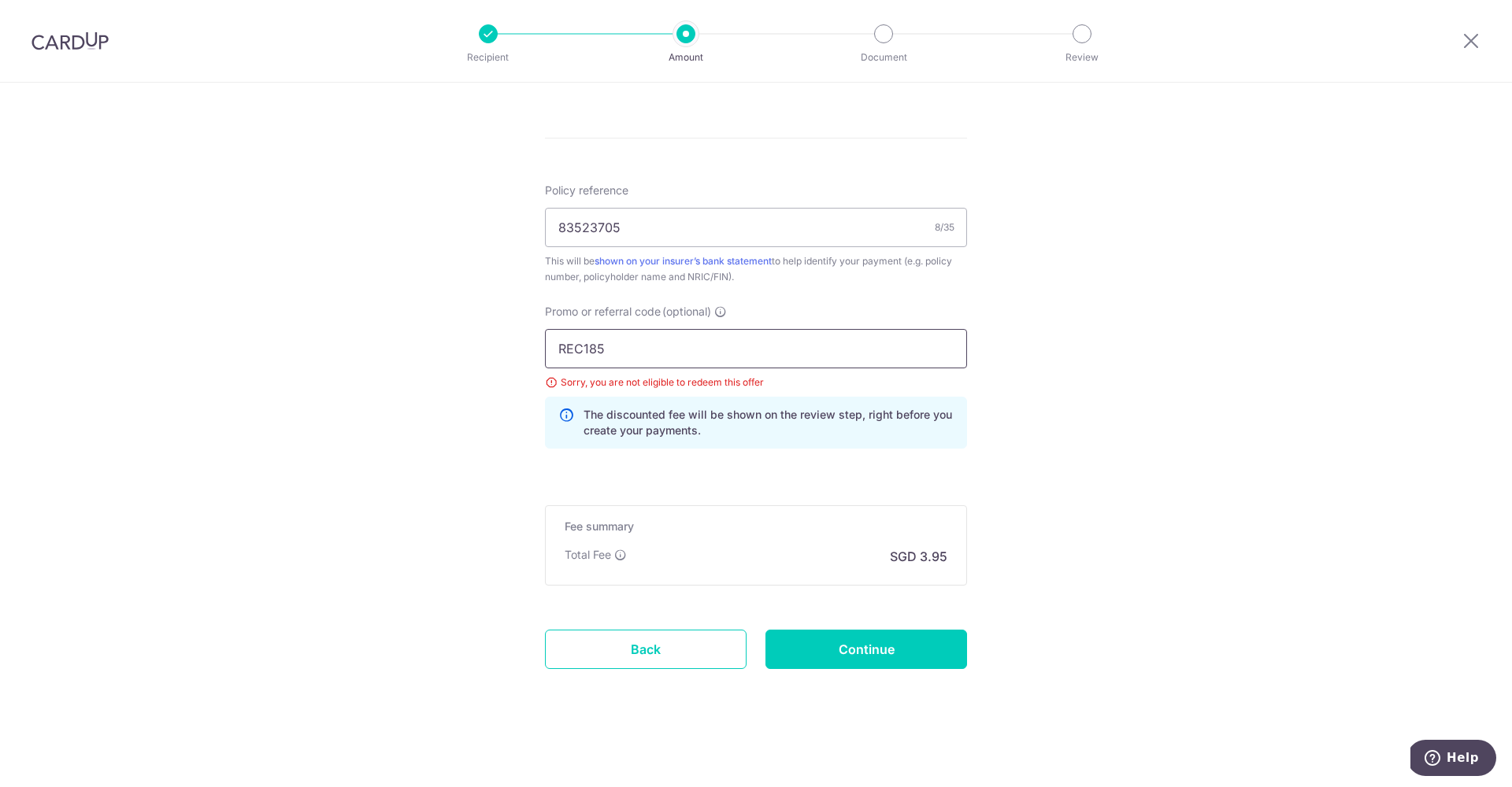
click at [600, 350] on input "REC185" at bounding box center [756, 349] width 422 height 39
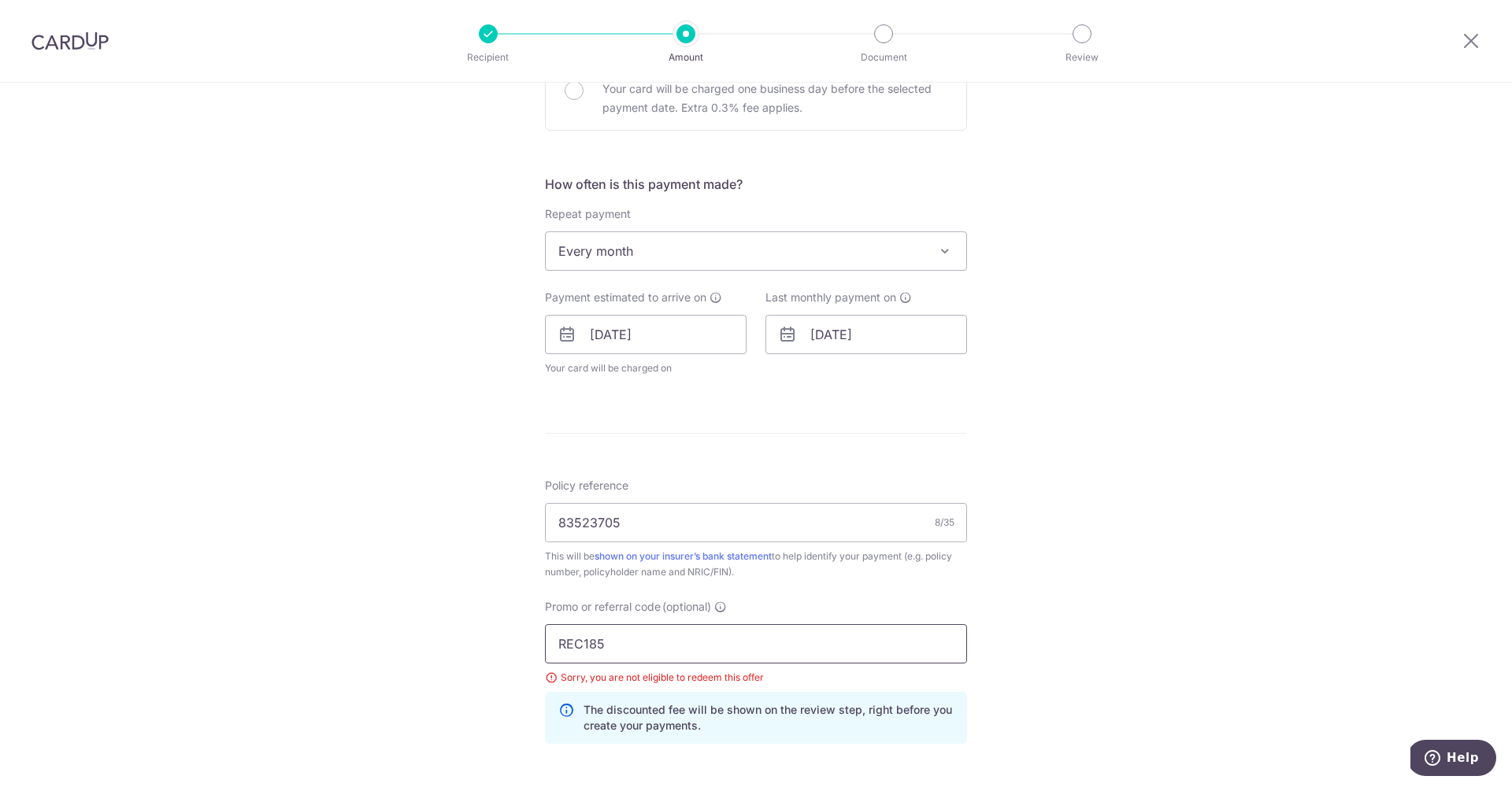
scroll to position [0, 0]
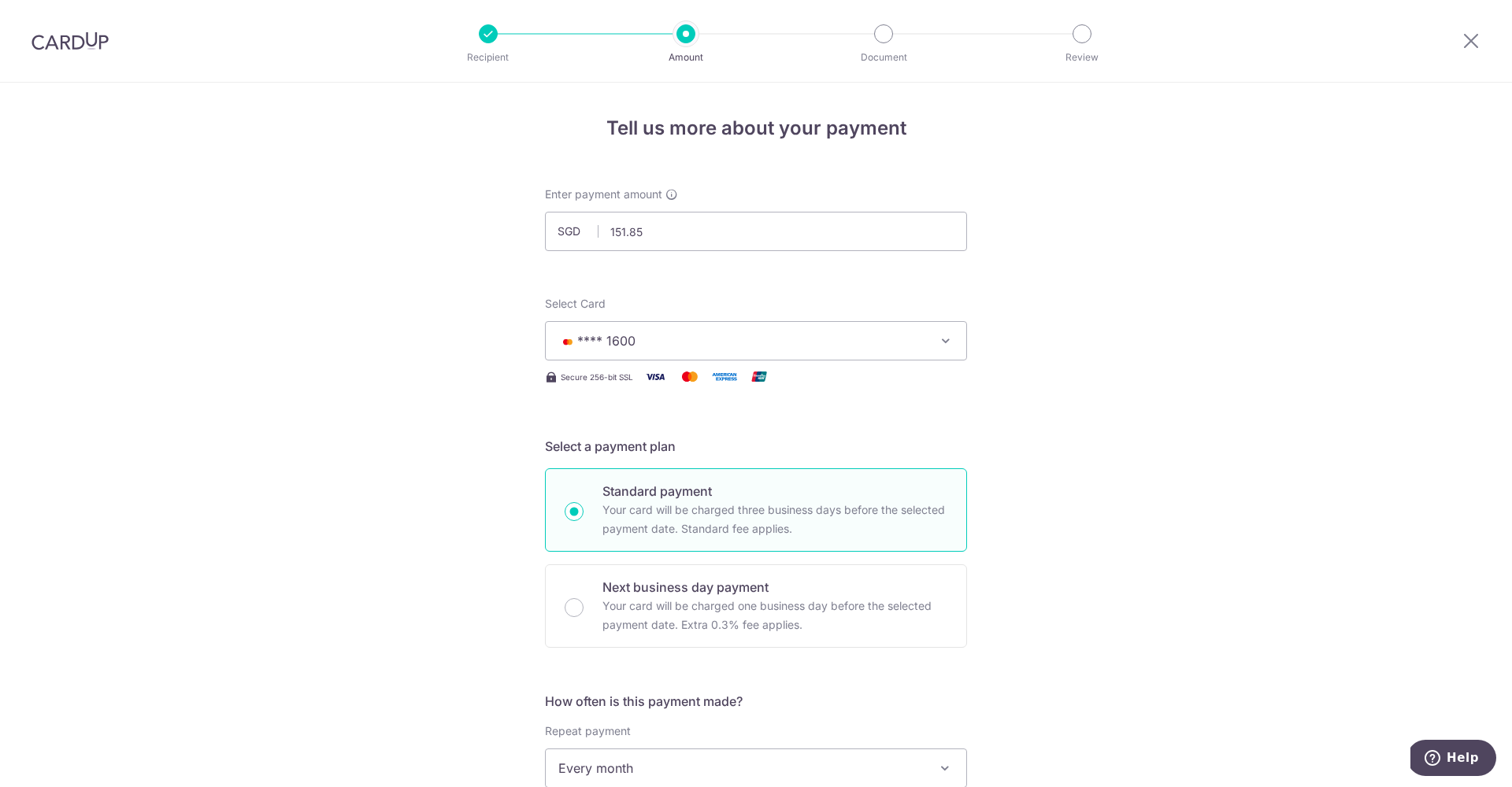
click at [652, 330] on button "**** 1600" at bounding box center [756, 341] width 422 height 39
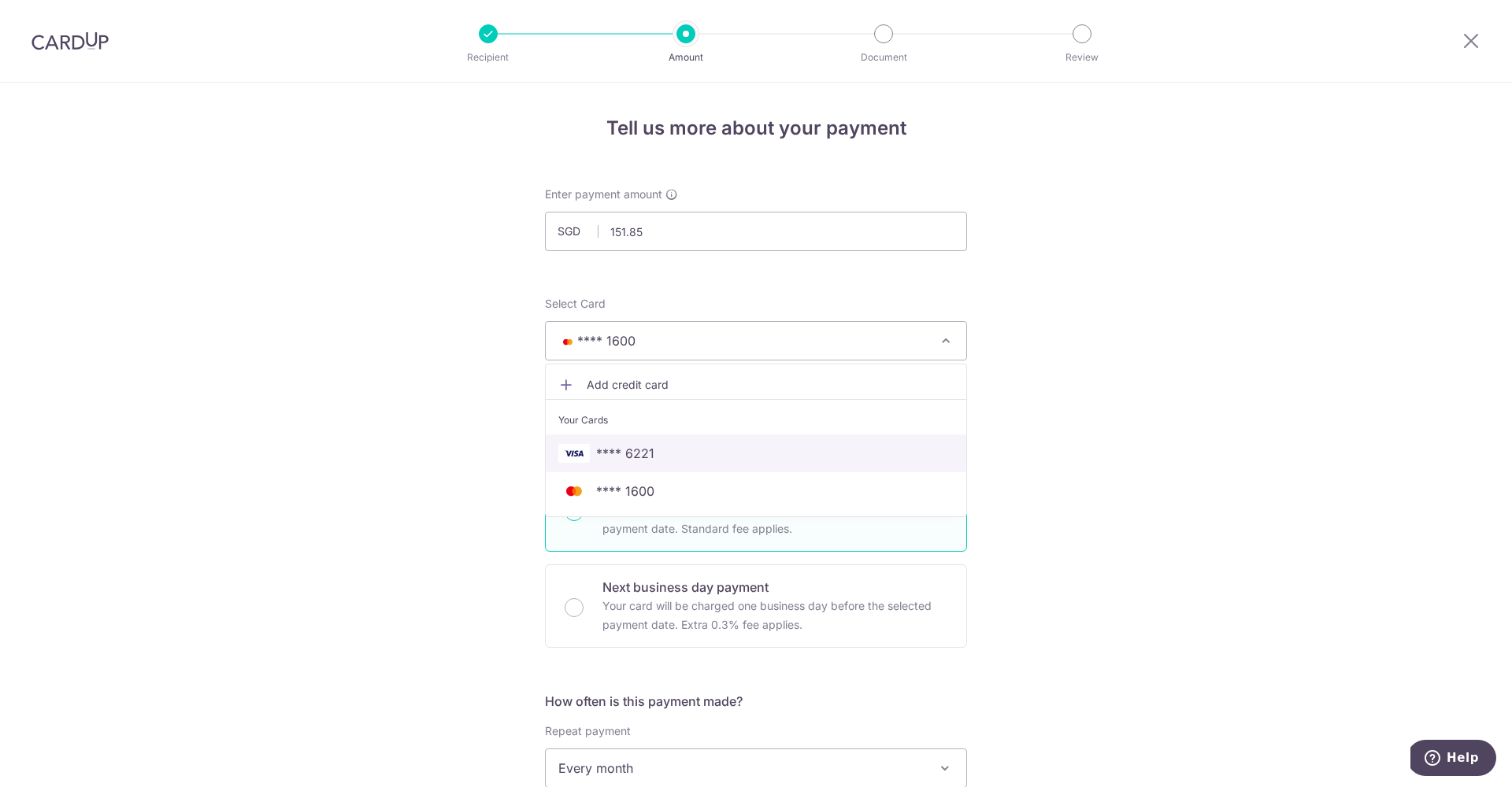
click at [642, 454] on span "**** 6221" at bounding box center [626, 454] width 58 height 19
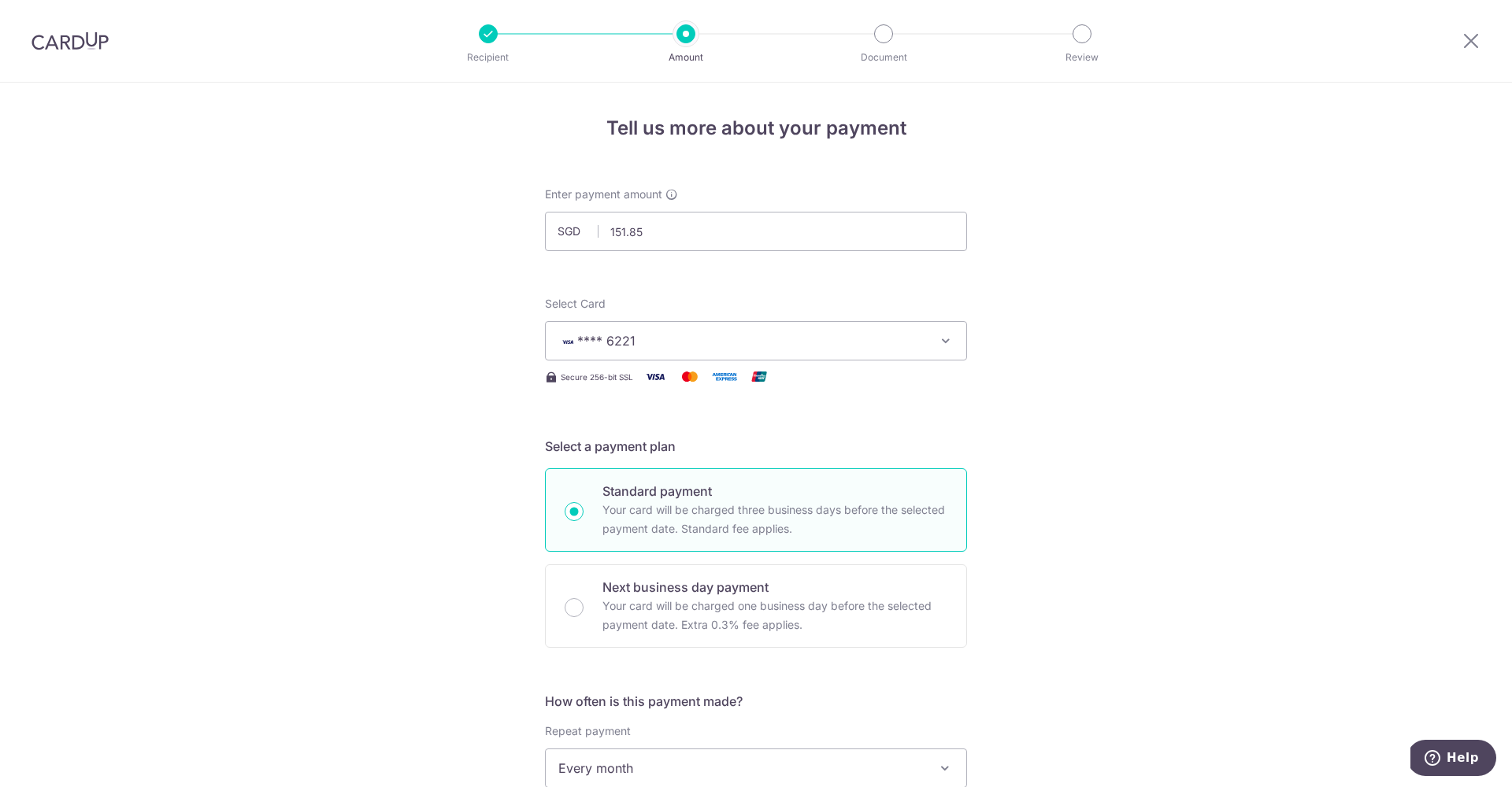
scroll to position [812, 0]
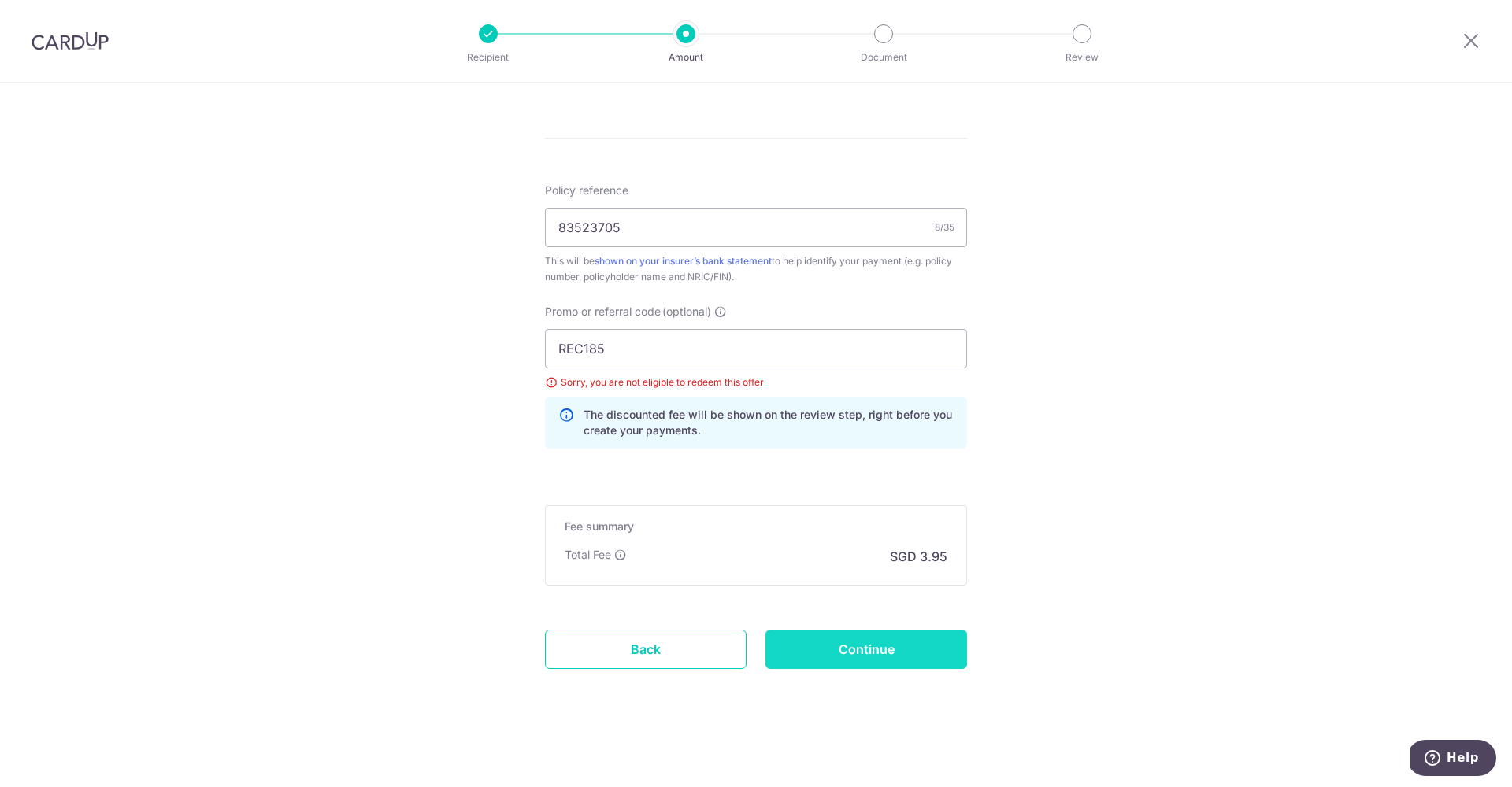
click at [836, 641] on input "Continue" at bounding box center [867, 650] width 202 height 39
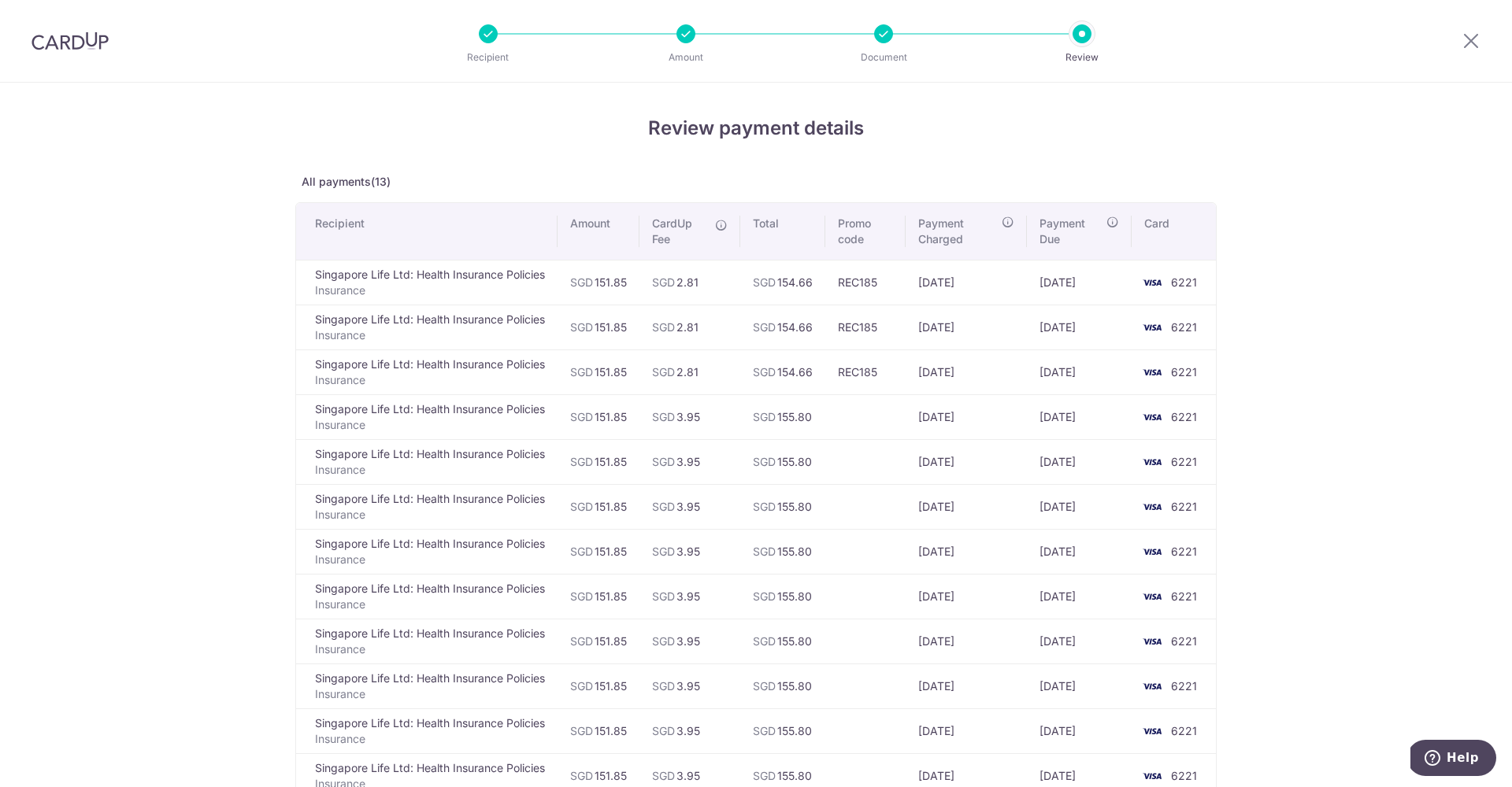
scroll to position [321, 0]
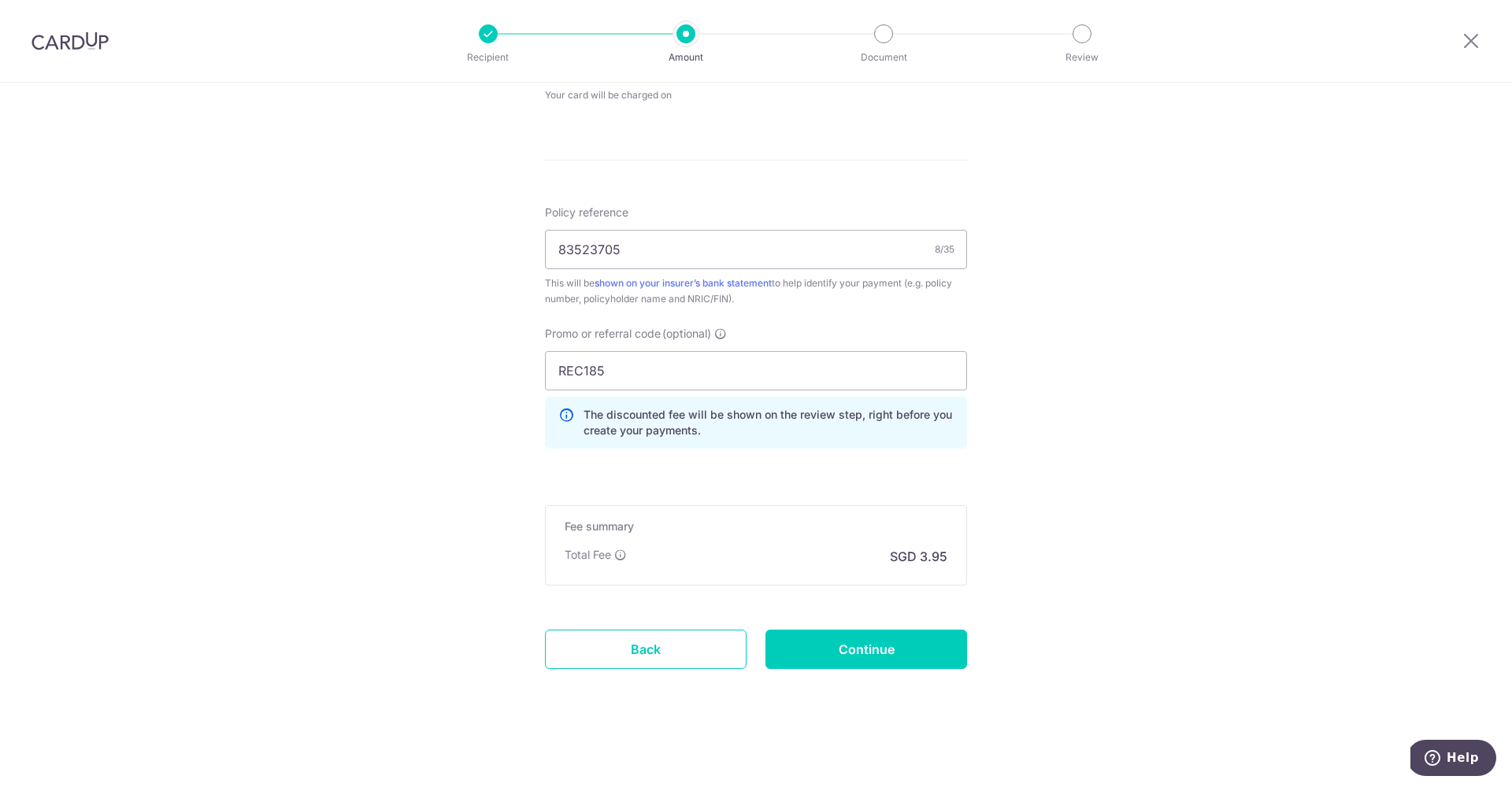
scroll to position [672, 0]
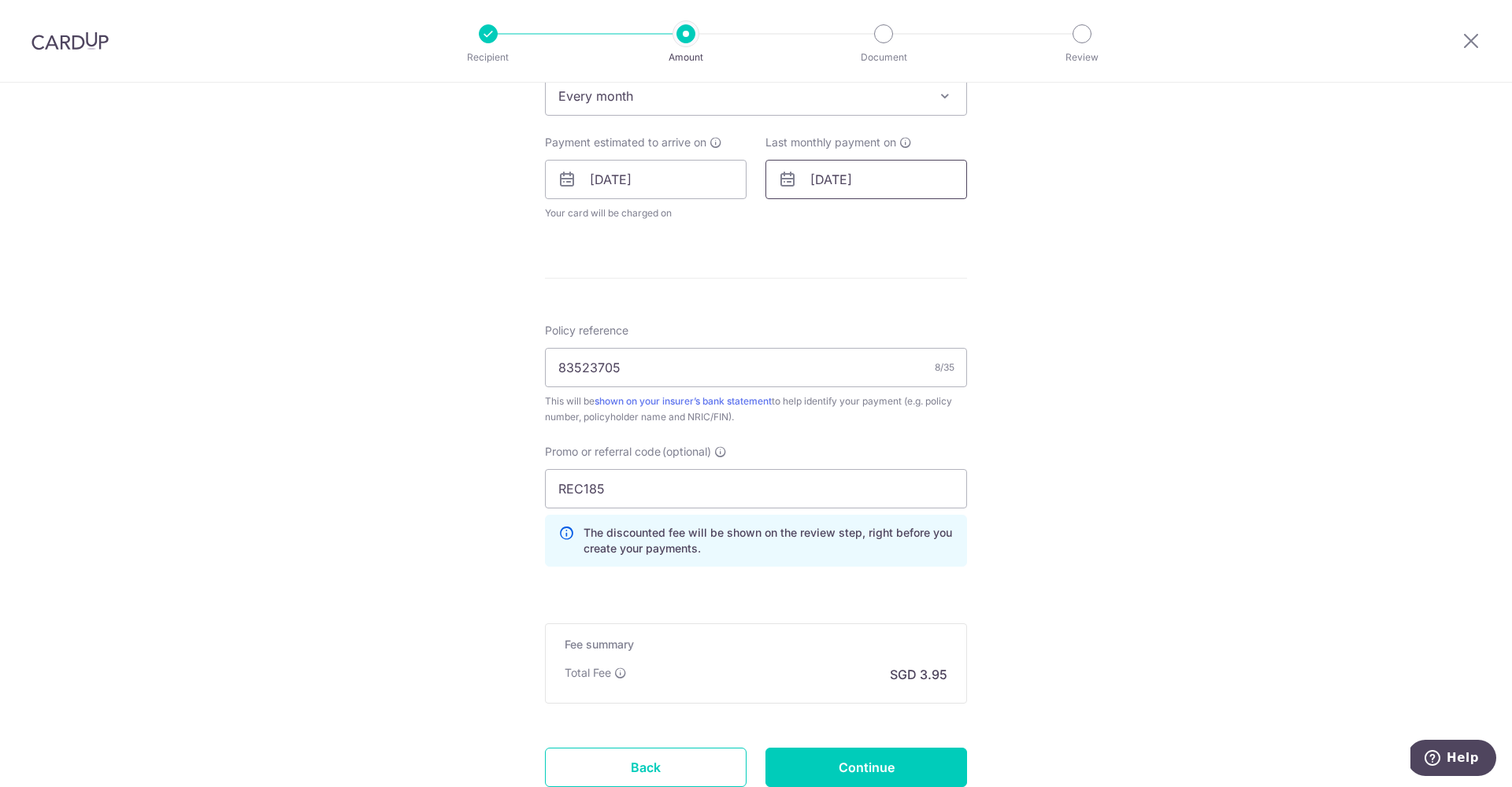
click at [828, 181] on input "05/11/2026" at bounding box center [867, 179] width 202 height 39
click at [984, 408] on link "31" at bounding box center [986, 417] width 25 height 25
type input "31/01/2026"
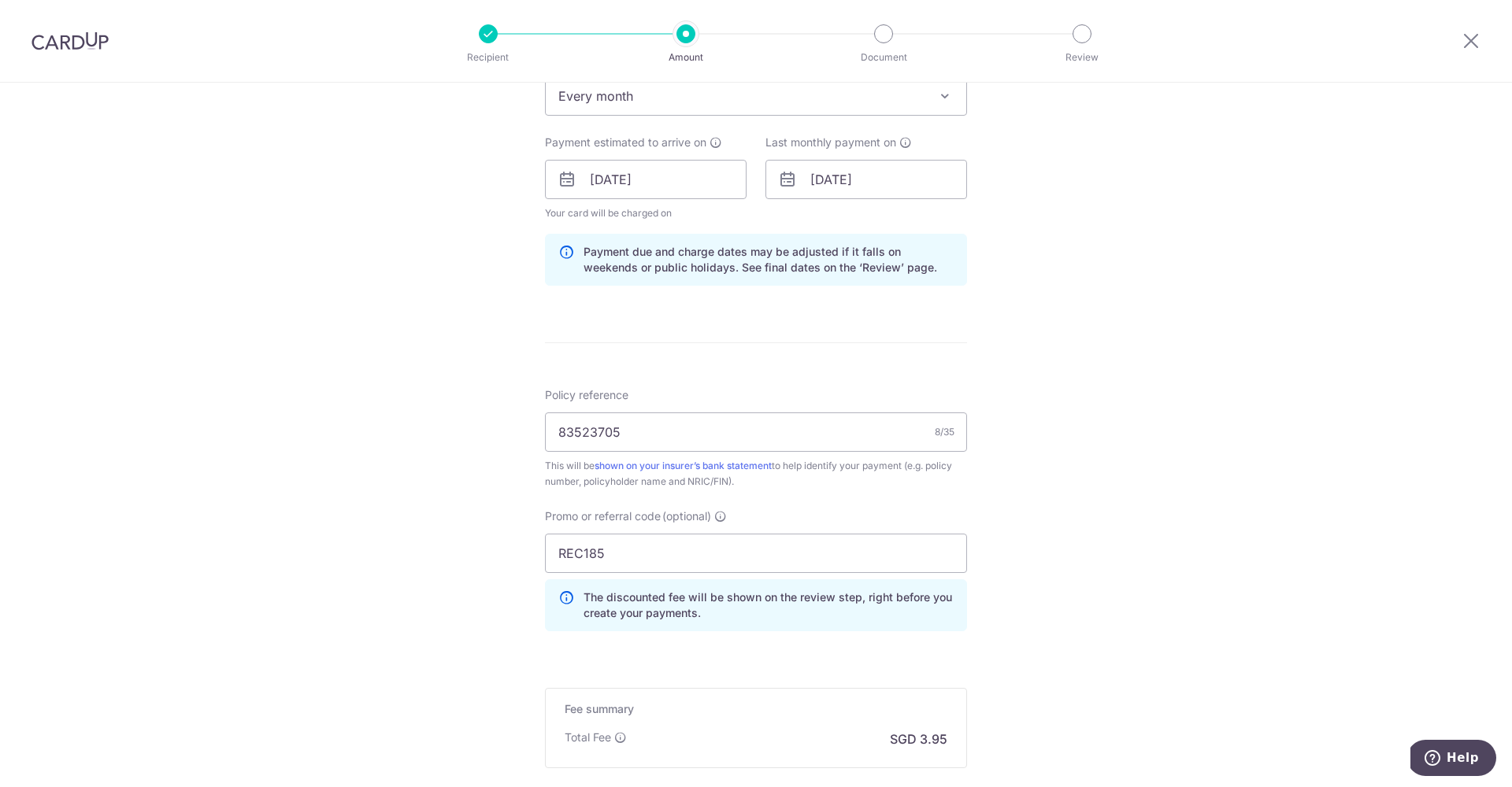
scroll to position [855, 0]
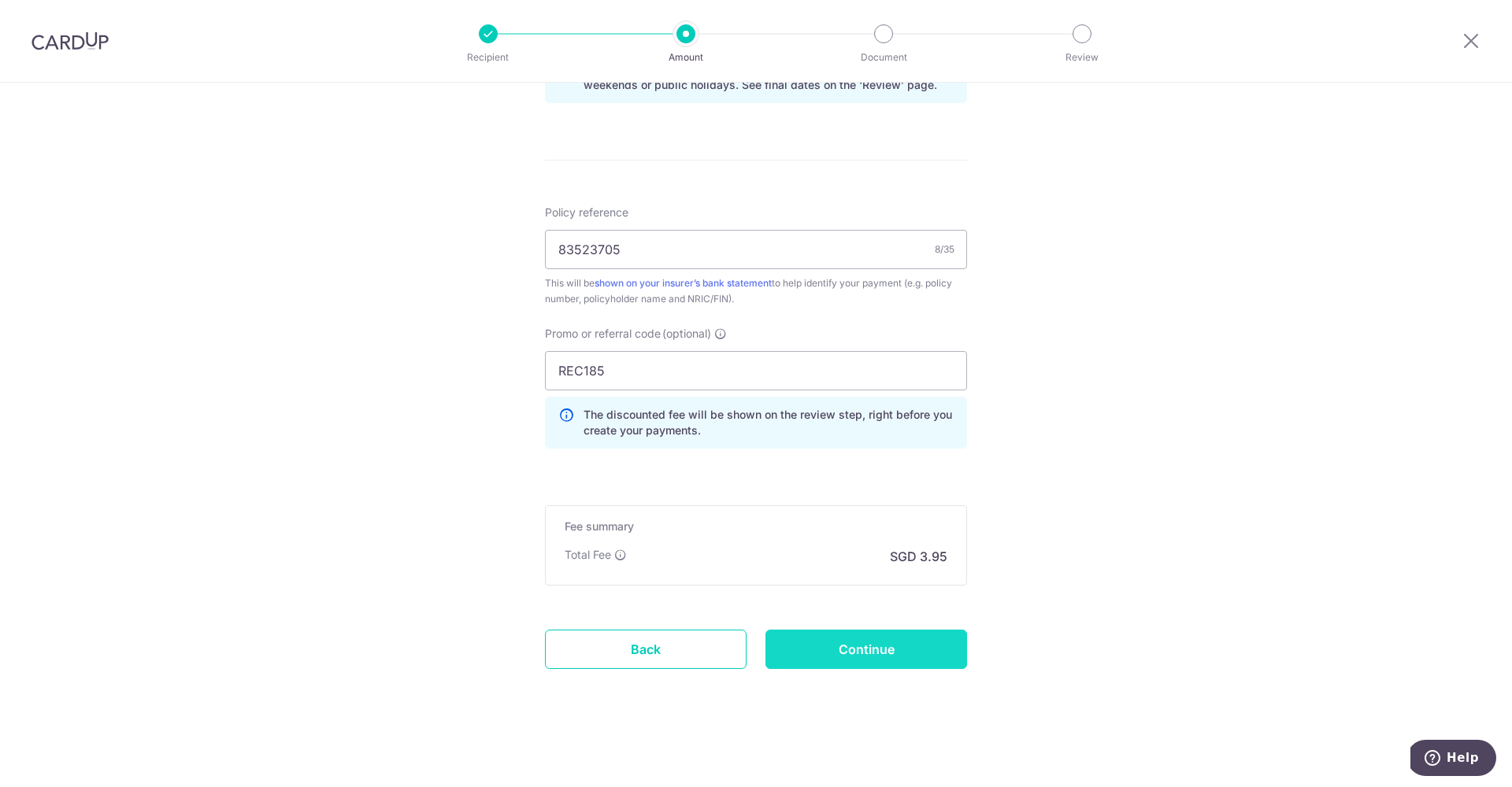
click at [886, 643] on input "Continue" at bounding box center [867, 650] width 202 height 39
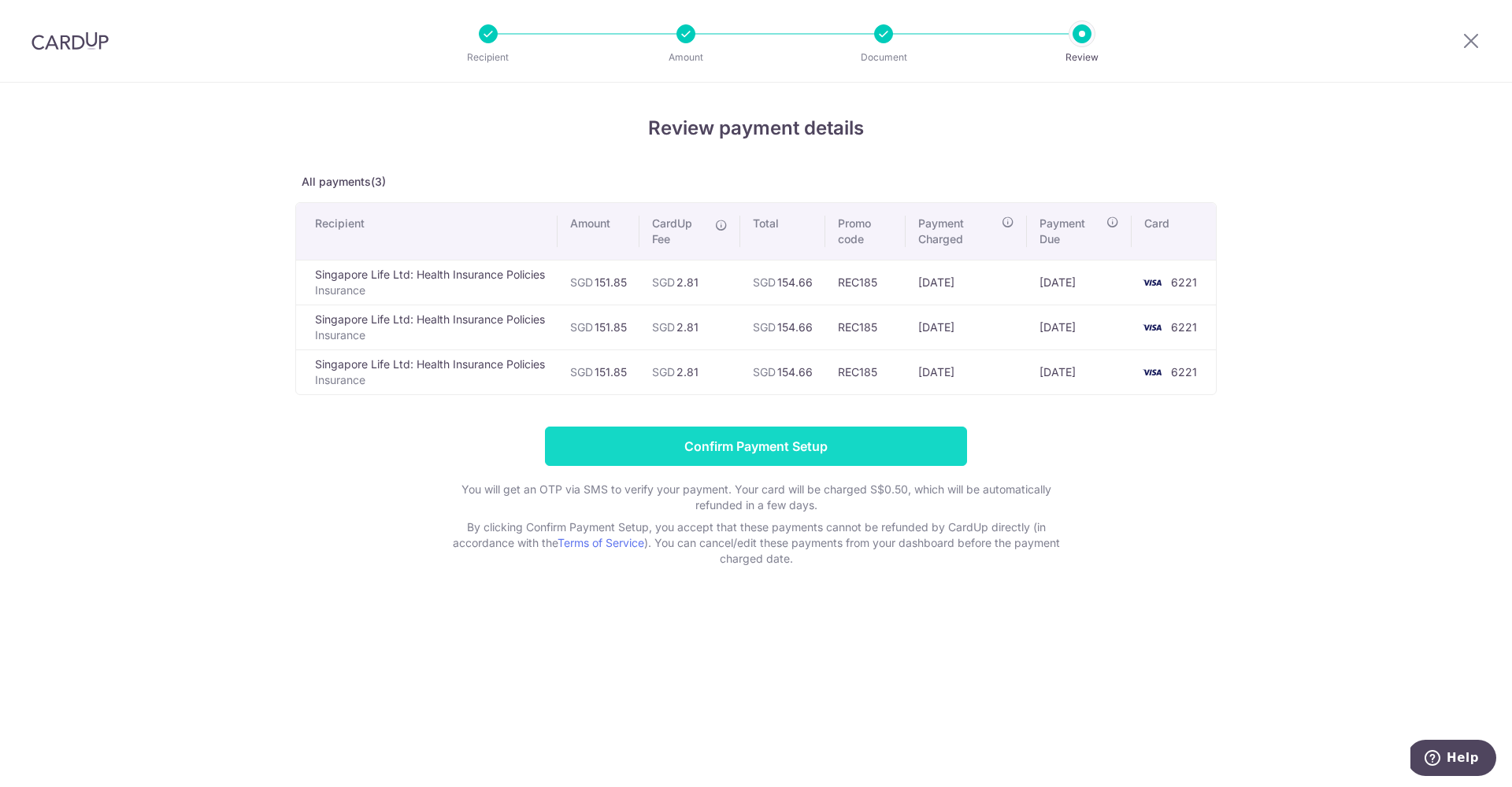
click at [753, 446] on input "Confirm Payment Setup" at bounding box center [756, 446] width 422 height 39
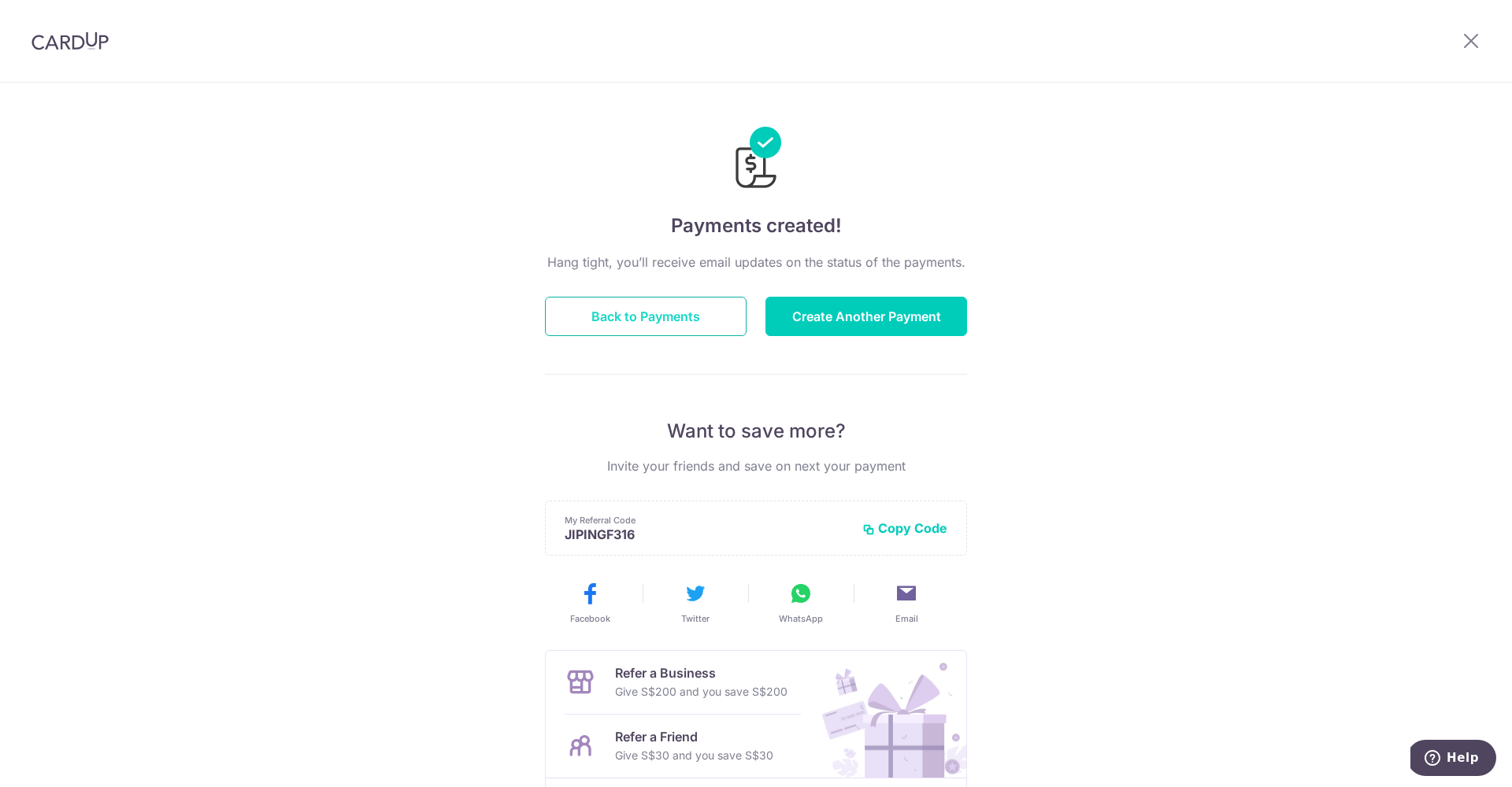
click at [702, 330] on button "Back to Payments" at bounding box center [646, 316] width 202 height 39
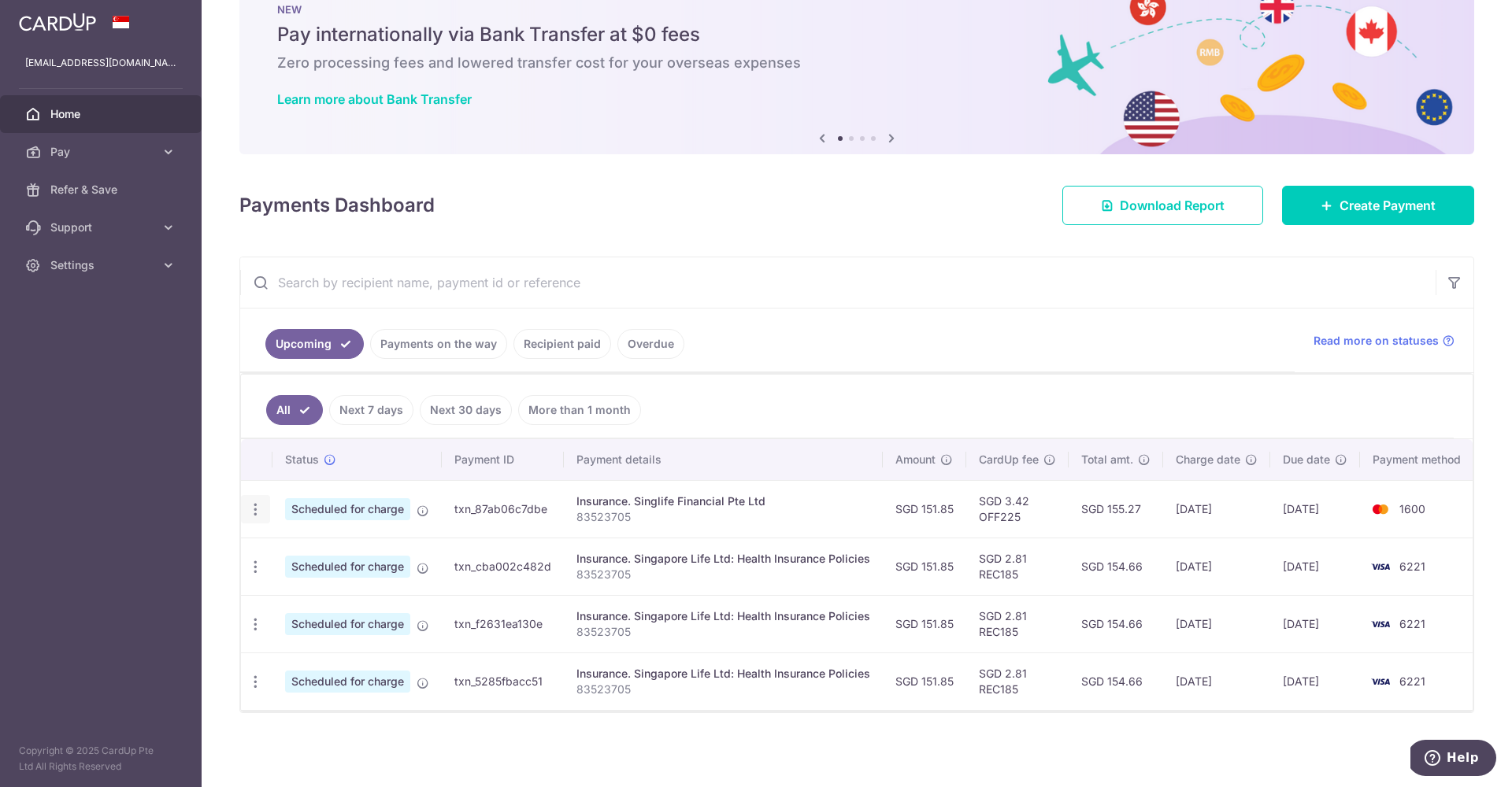
click at [257, 510] on icon "button" at bounding box center [256, 510] width 17 height 17
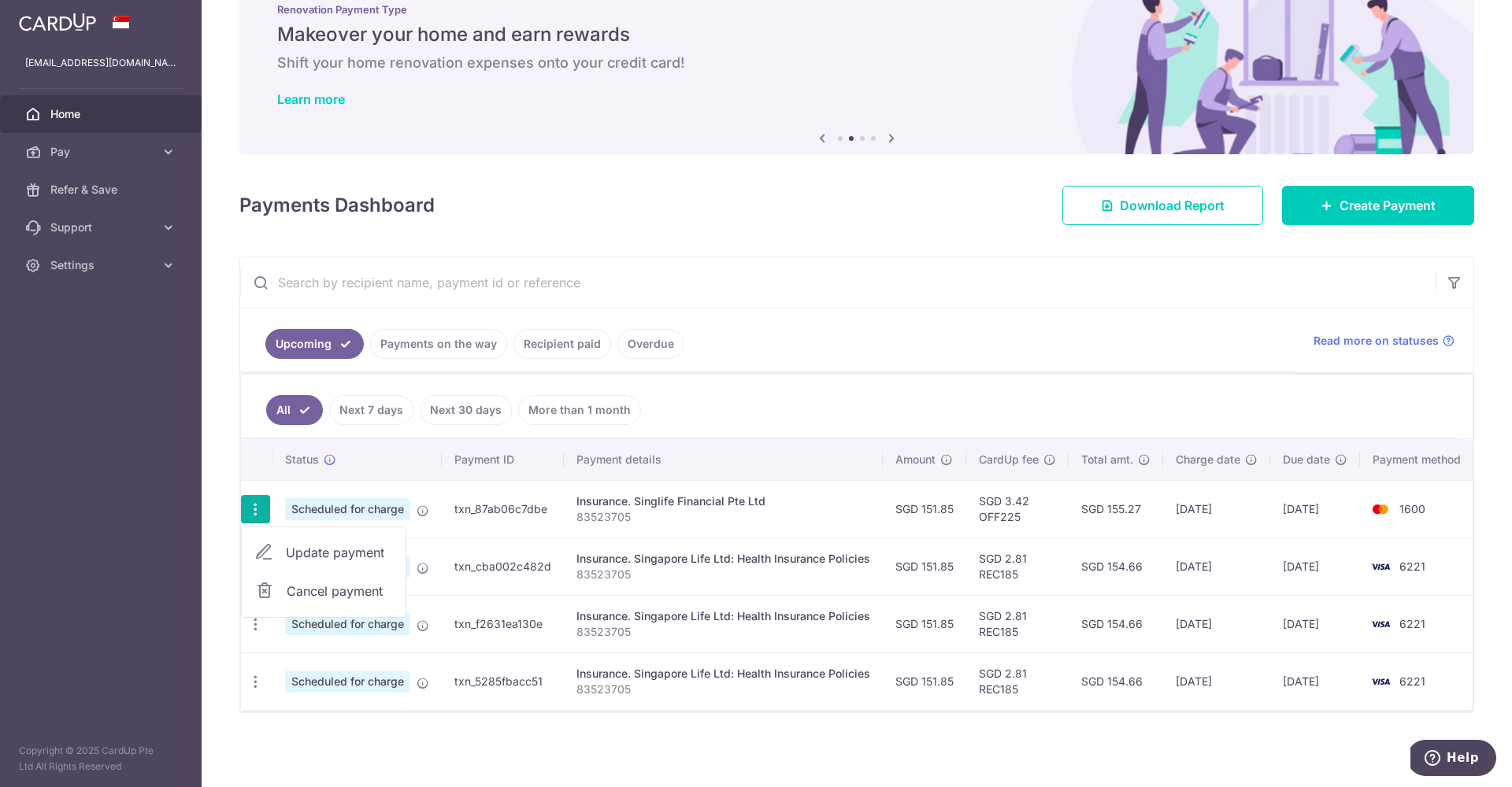
click at [330, 555] on span "Update payment" at bounding box center [339, 553] width 107 height 19
radio input "true"
type input "151.85"
type input "[DATE]"
type input "83523705"
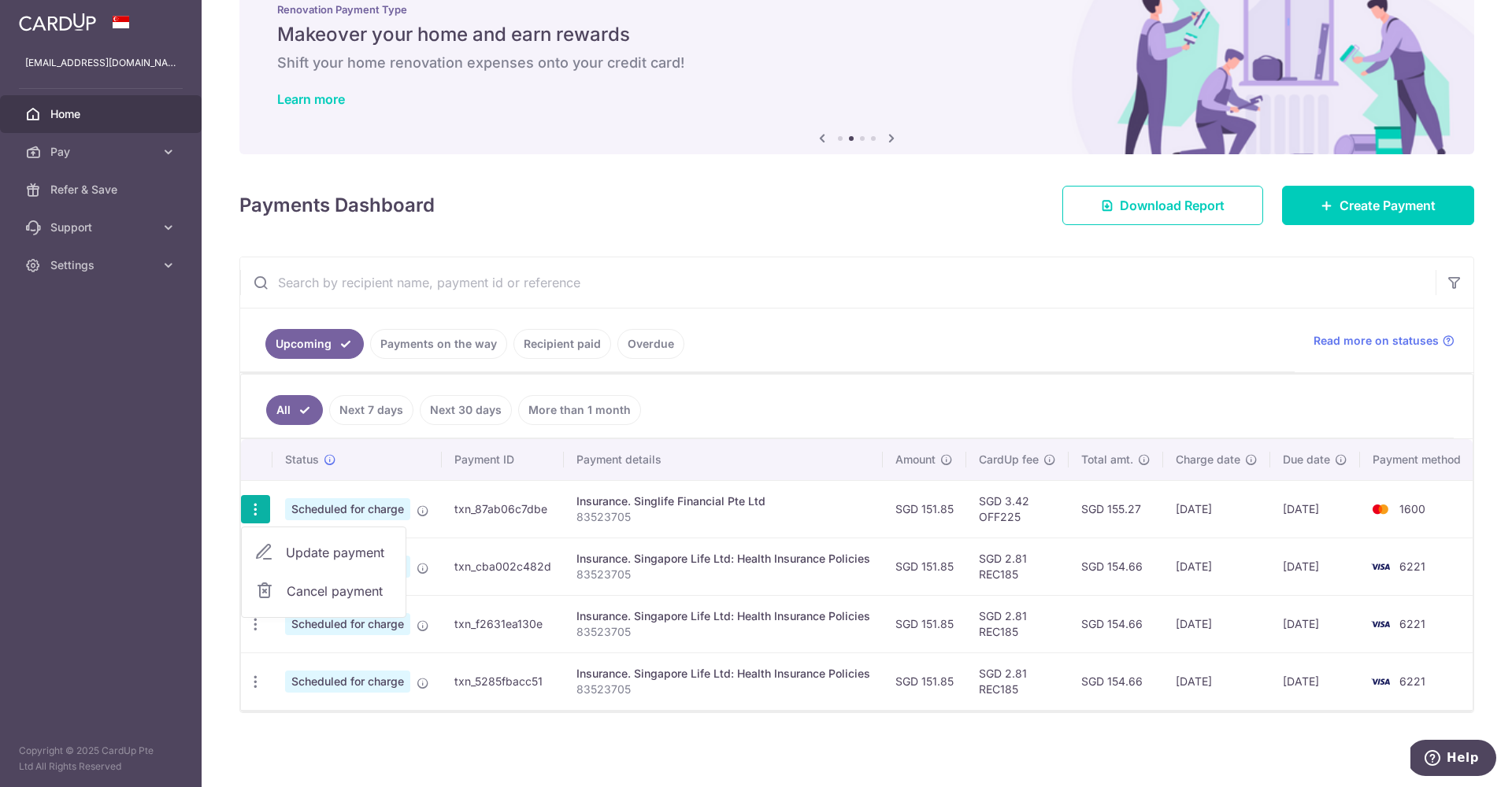
type input "OFF225"
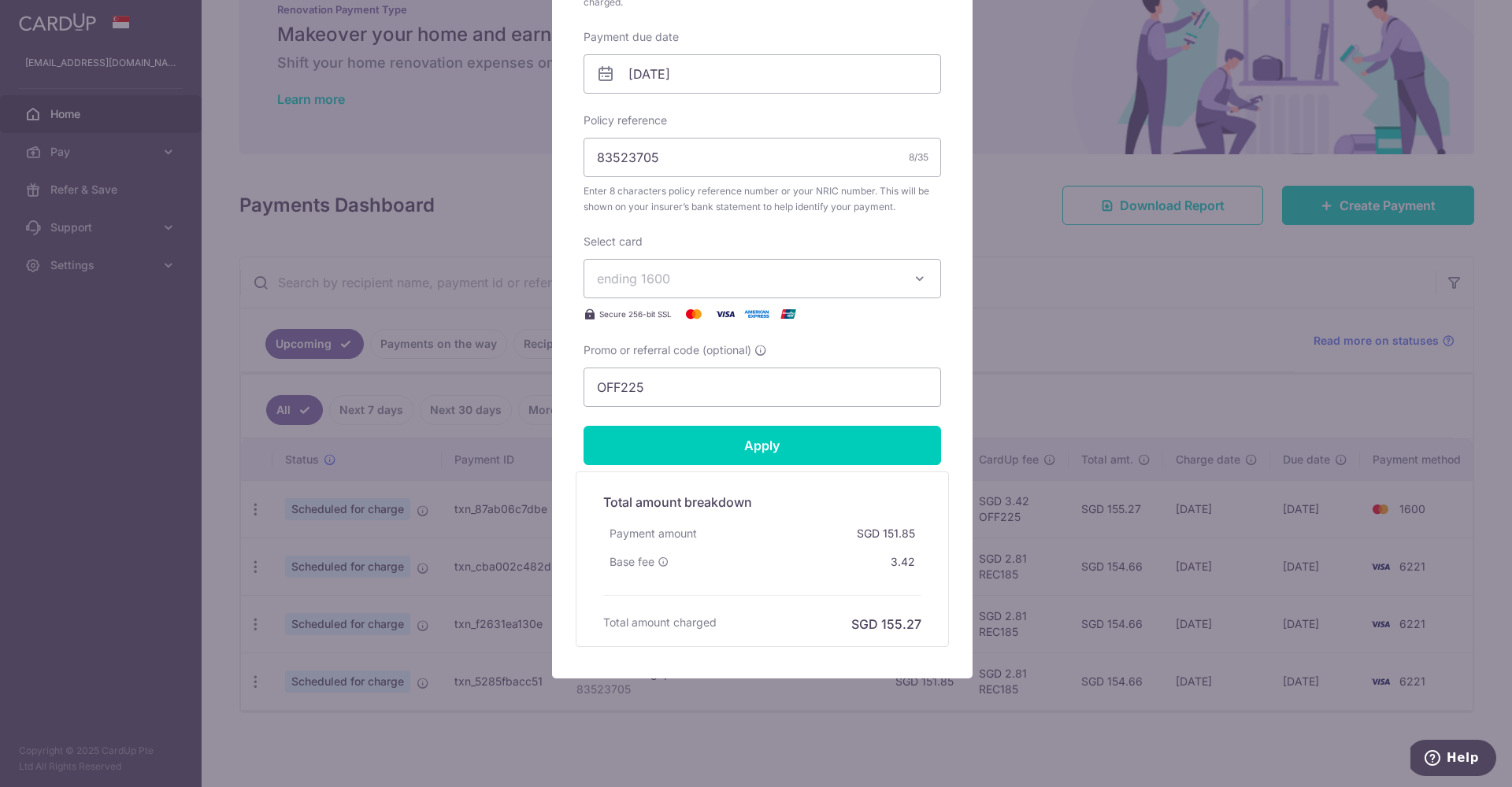
scroll to position [489, 0]
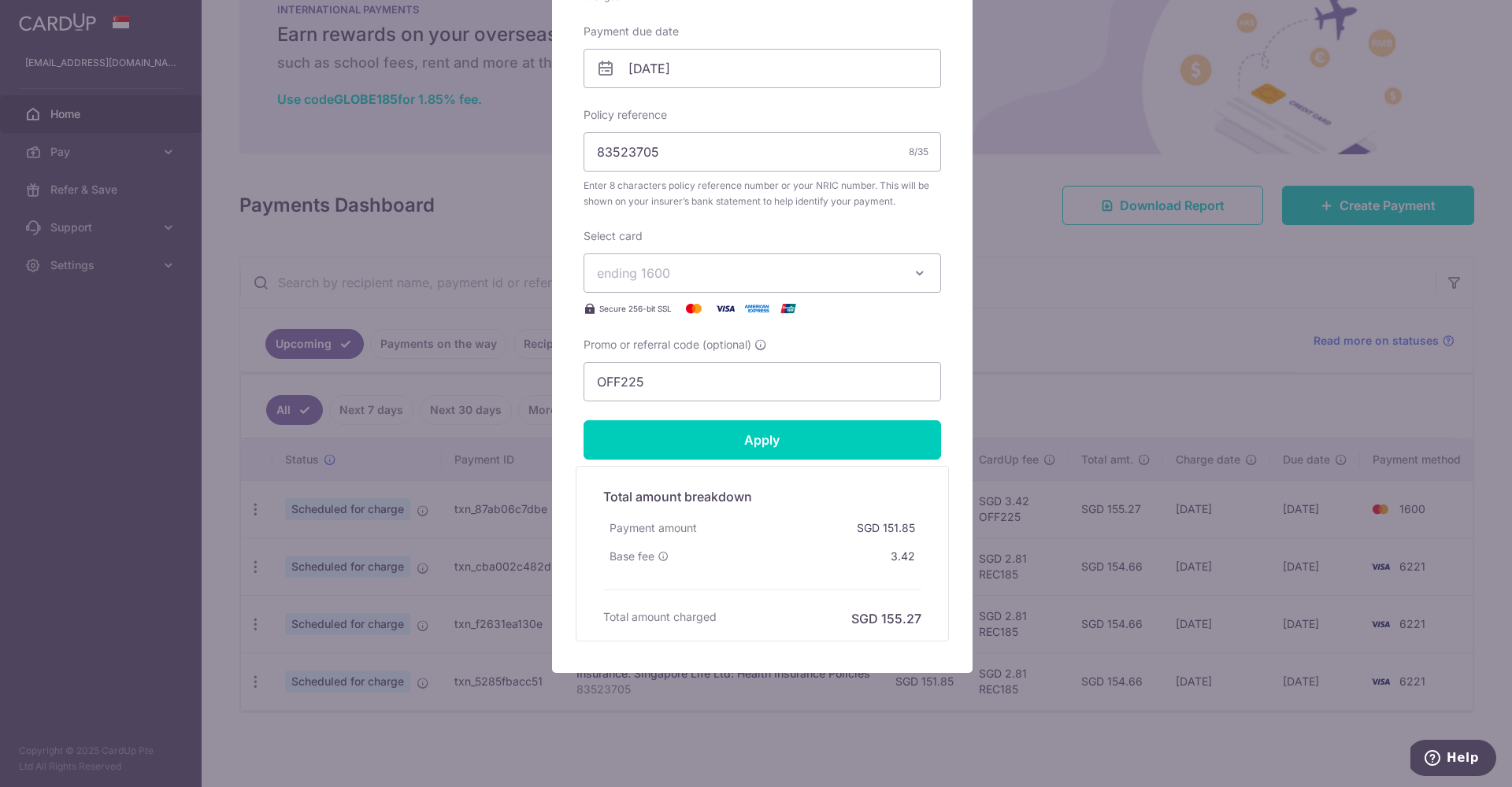
click at [1267, 311] on div "Edit payment By clicking apply, you will make changes to all payments to Singli…" at bounding box center [756, 393] width 1512 height 787
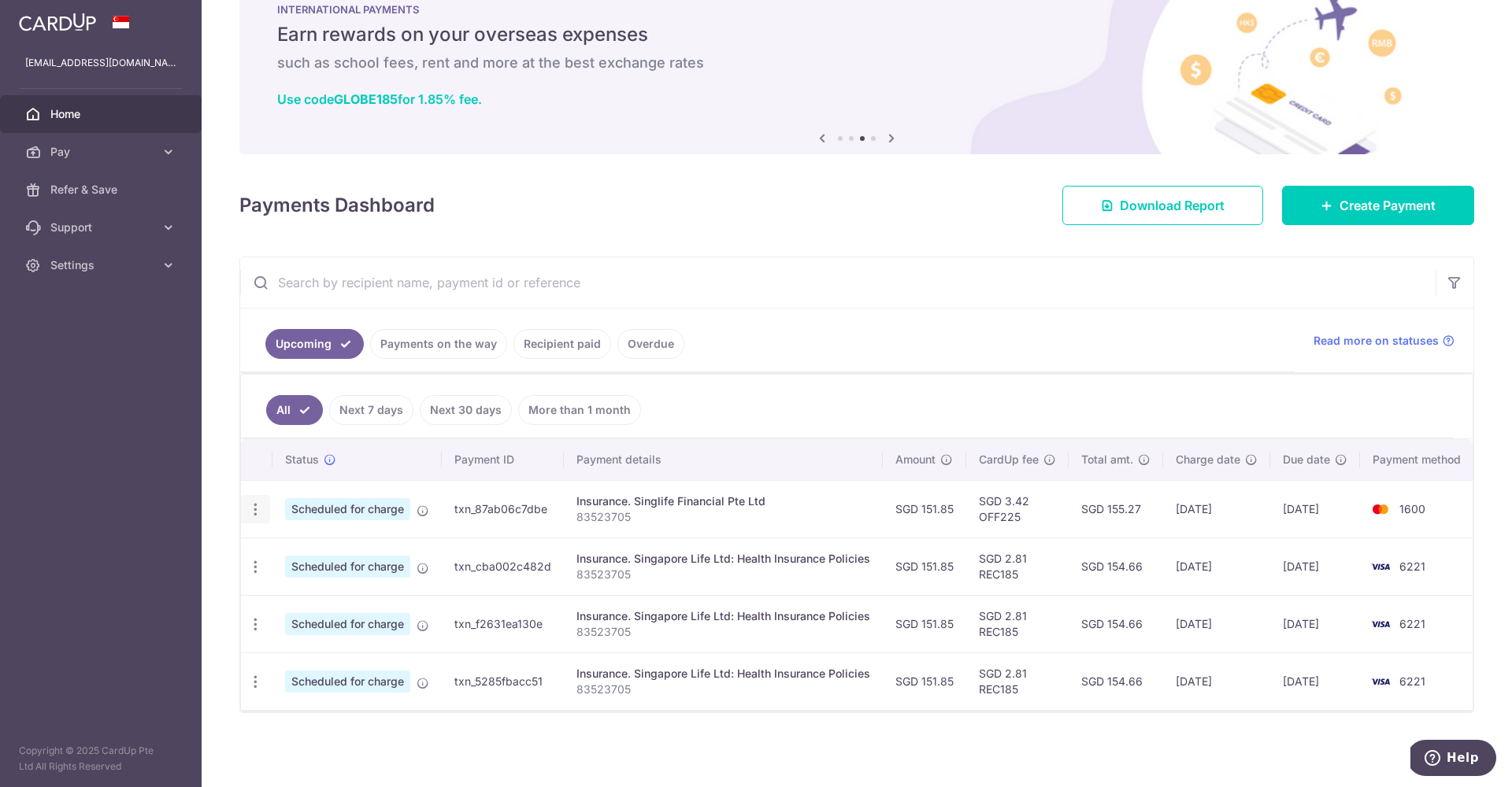
click at [254, 512] on icon "button" at bounding box center [256, 510] width 17 height 17
click at [810, 314] on ul "Upcoming Payments on the way Recipient paid Overdue" at bounding box center [767, 341] width 1054 height 63
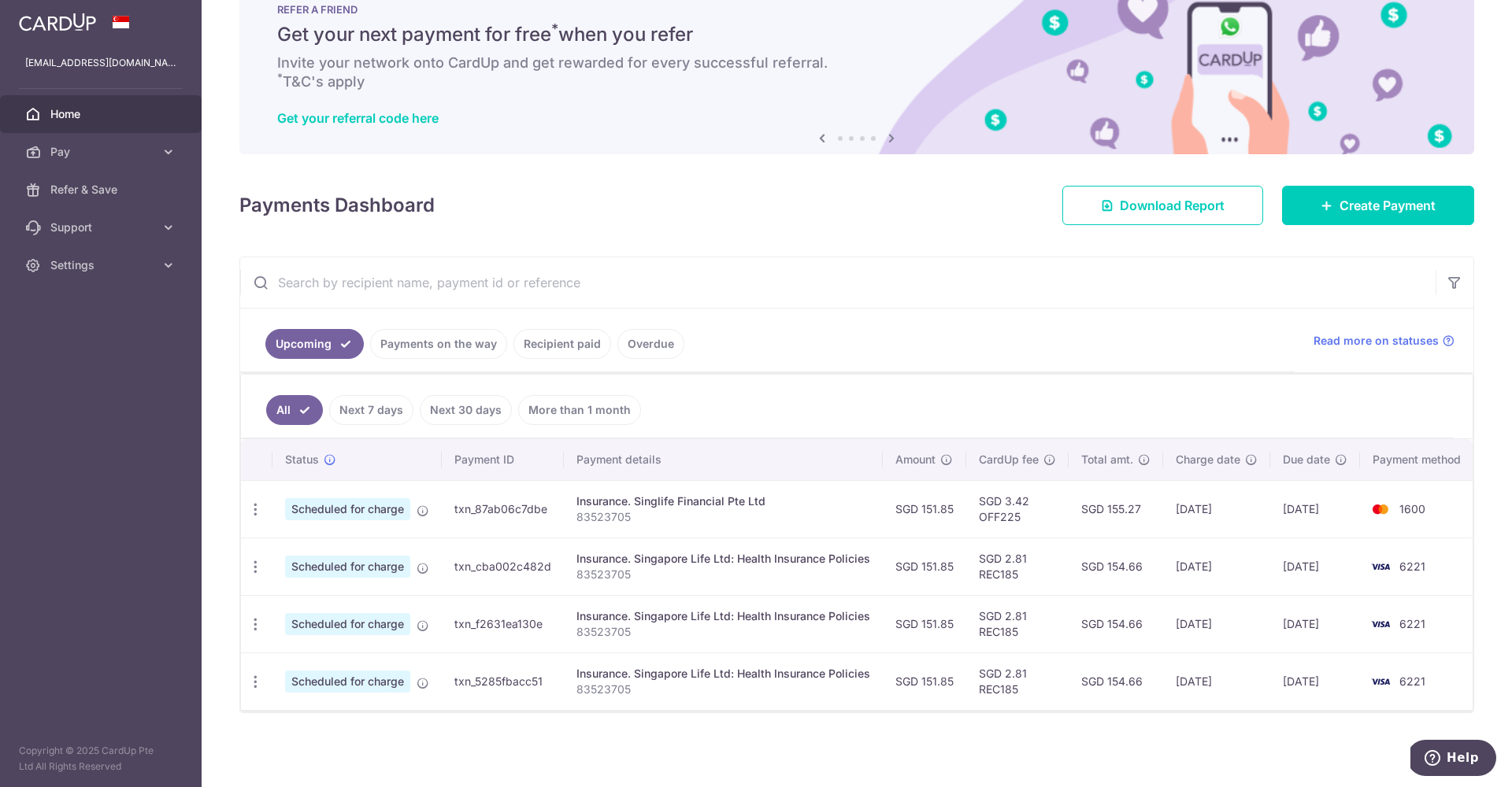
click at [574, 406] on link "More than 1 month" at bounding box center [580, 410] width 123 height 30
